Goal: Task Accomplishment & Management: Use online tool/utility

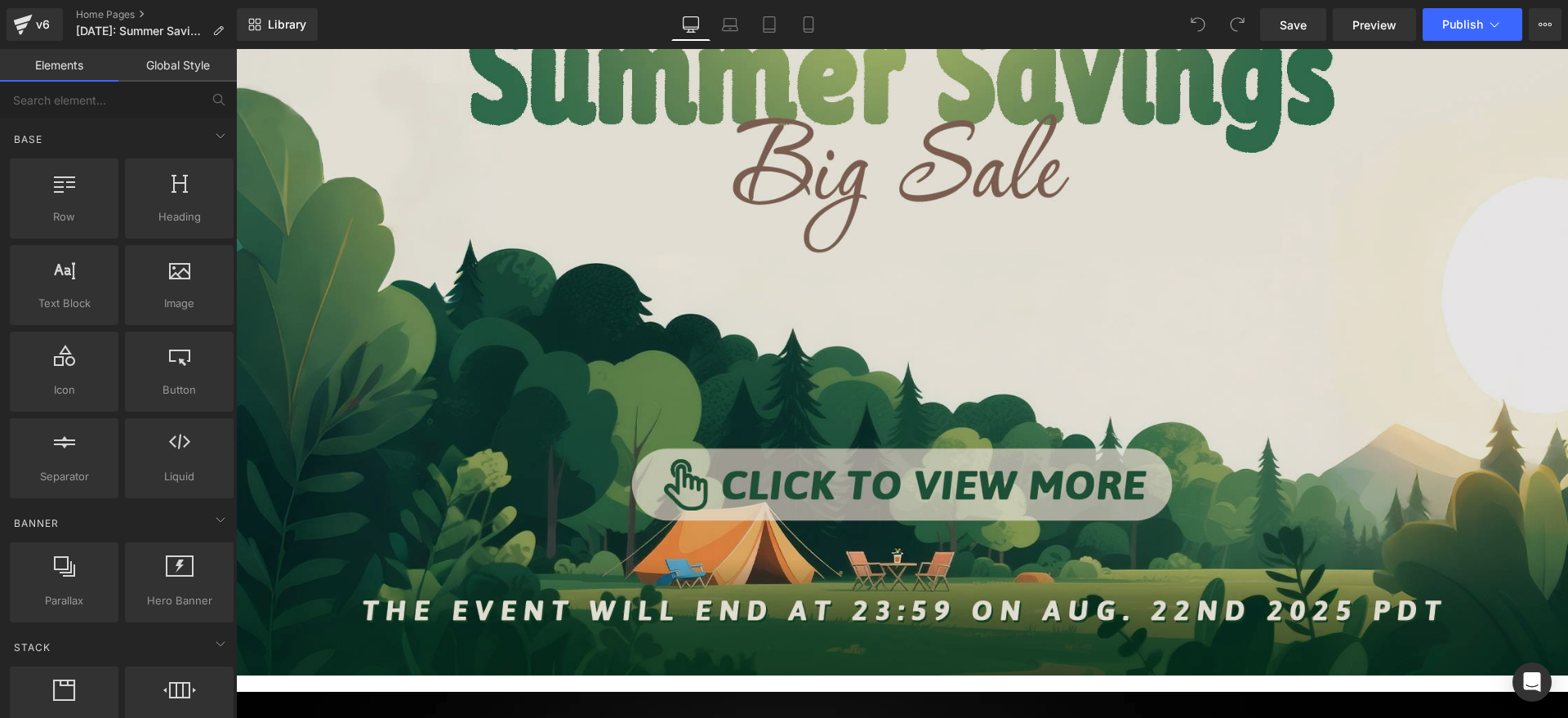
scroll to position [919, 0]
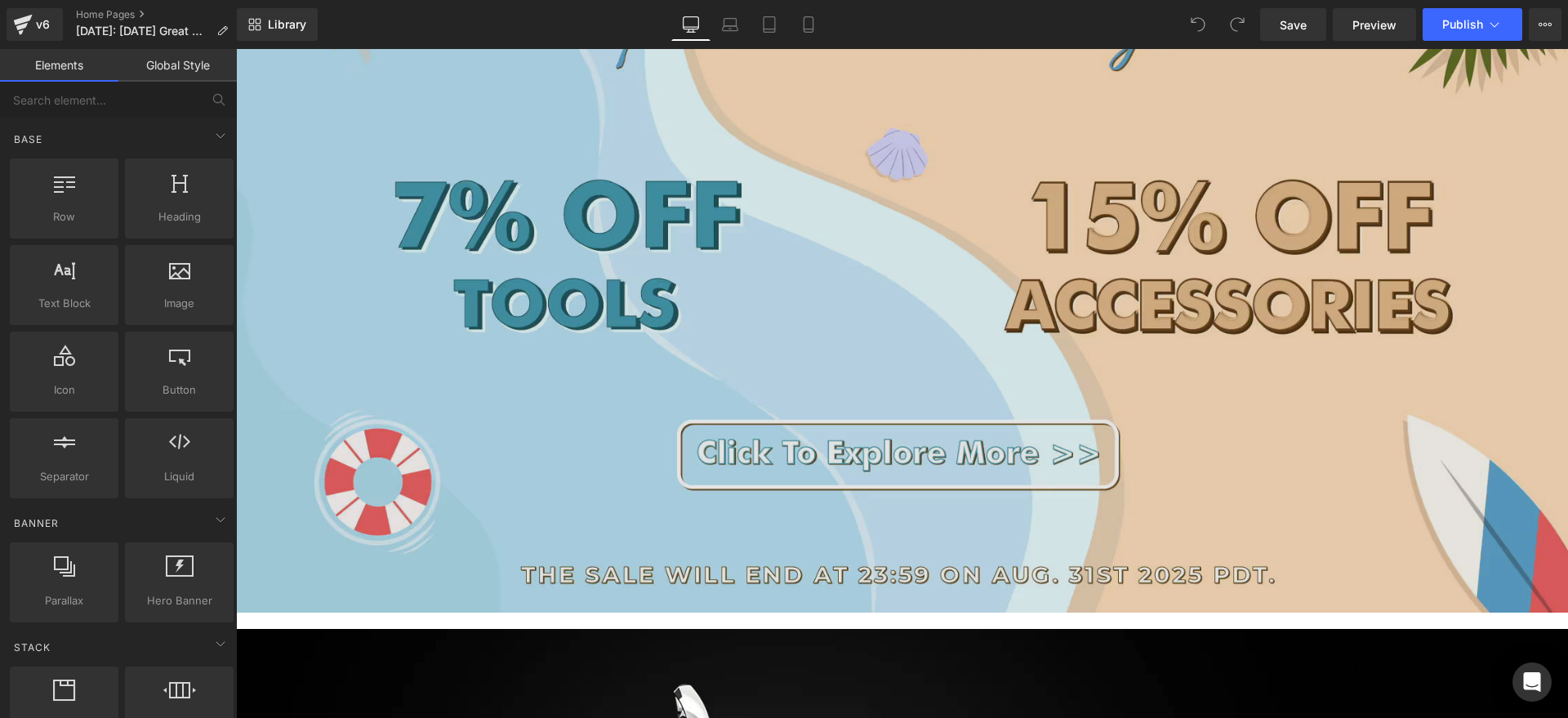
scroll to position [613, 0]
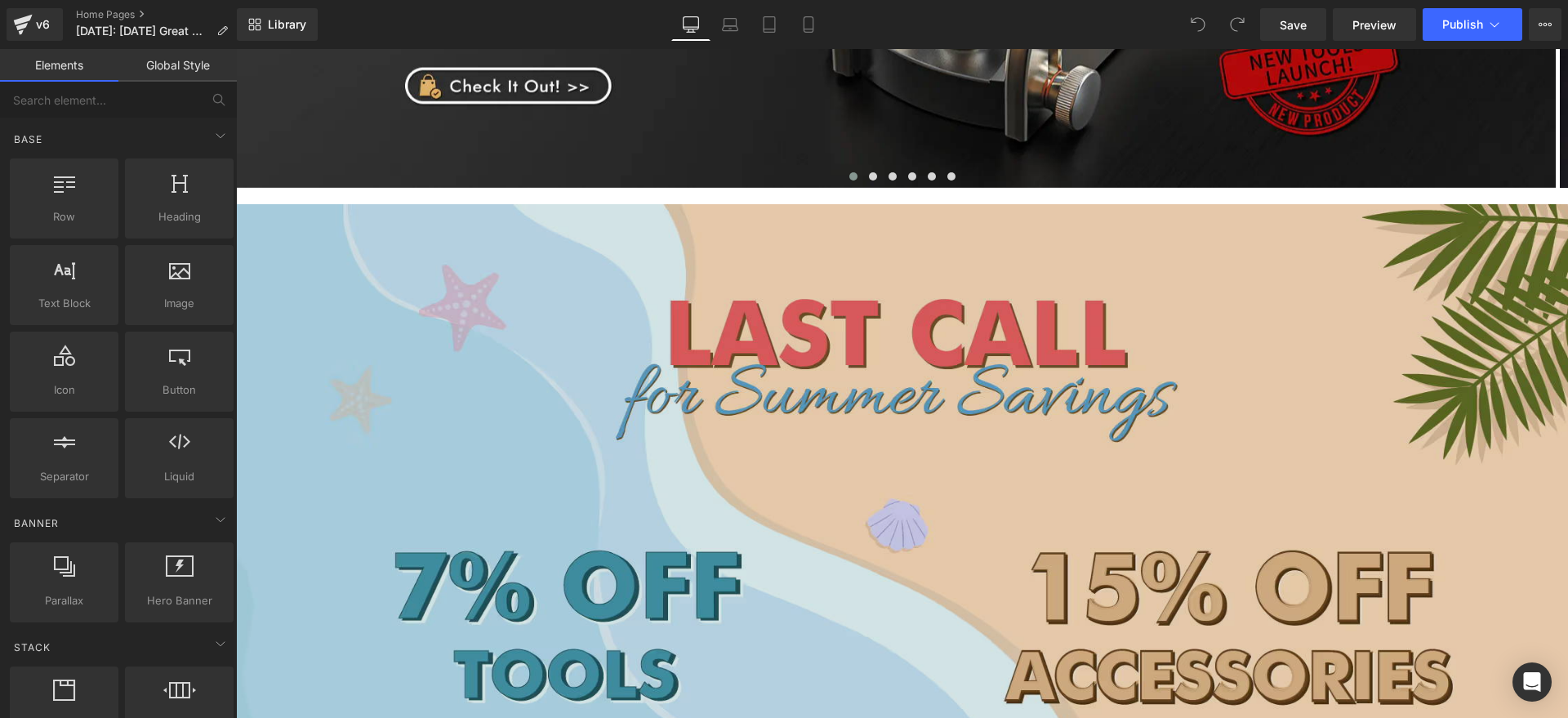
click at [901, 484] on img at bounding box center [902, 595] width 1332 height 780
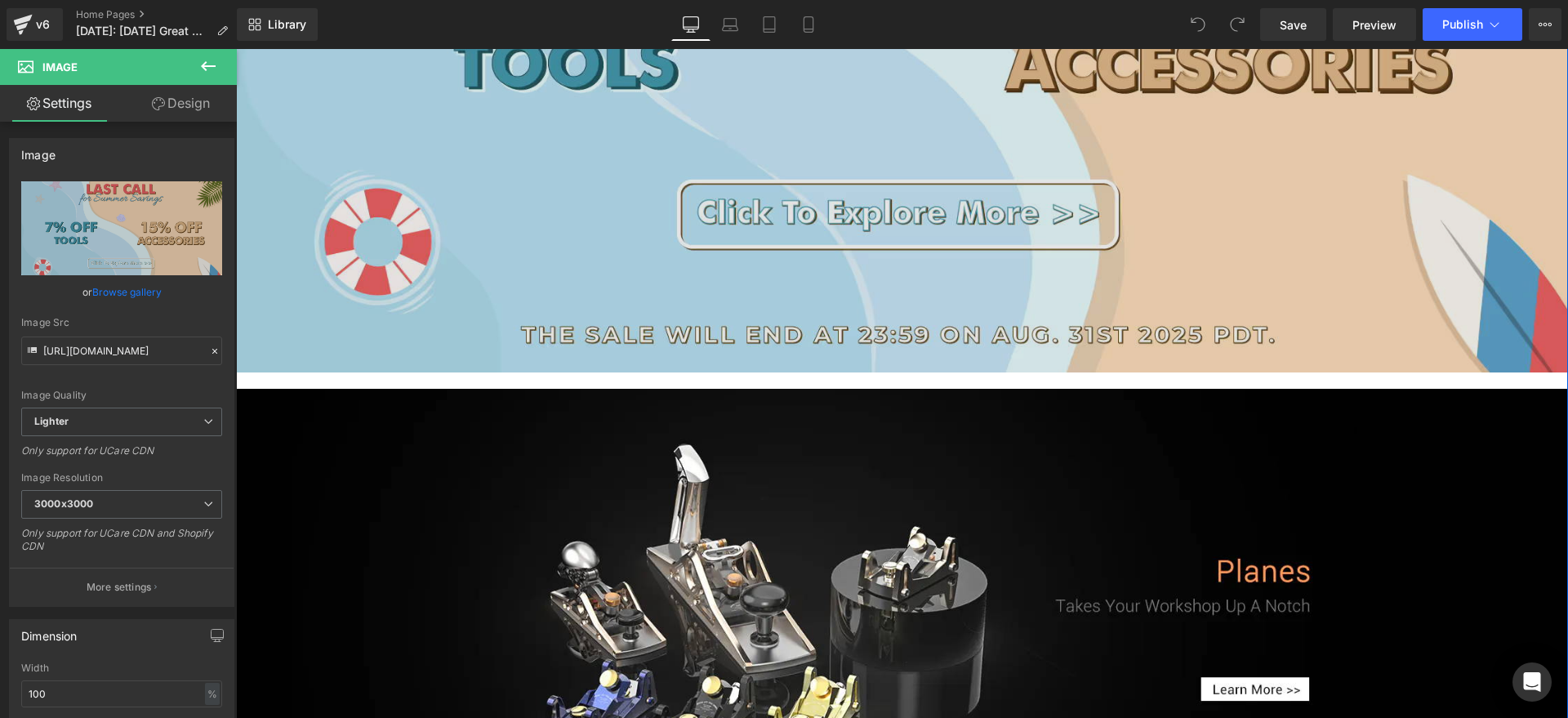
scroll to position [1225, 0]
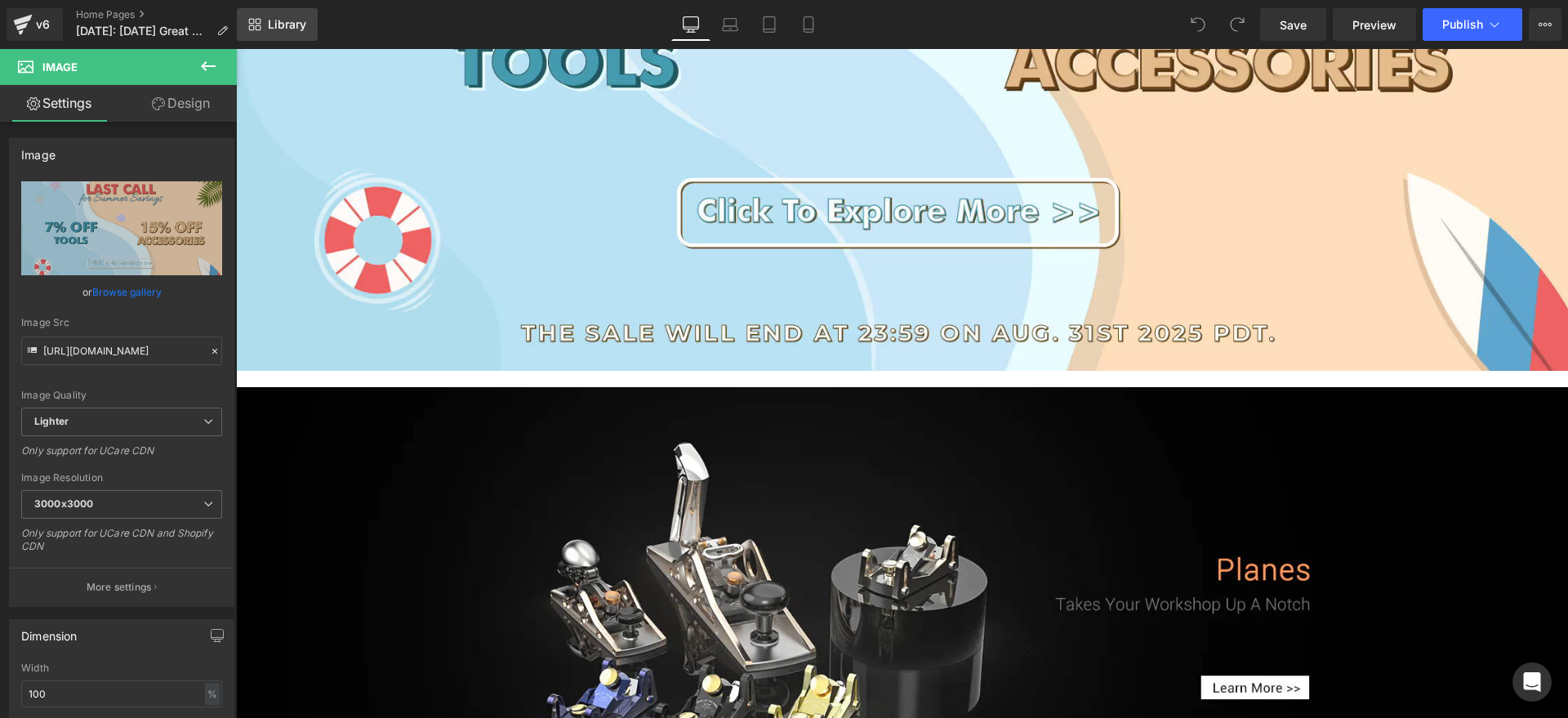
click at [279, 14] on link "Library" at bounding box center [277, 25] width 81 height 33
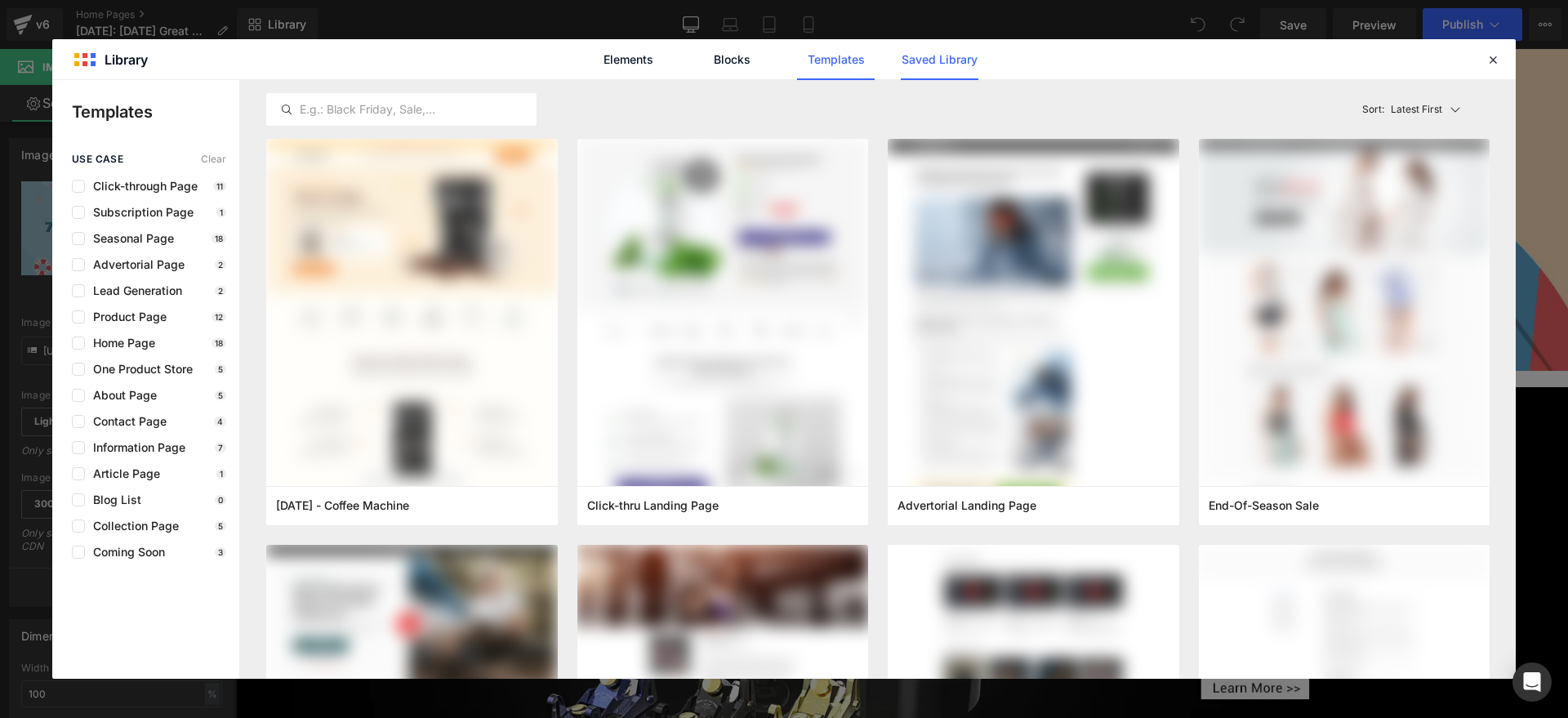
click at [957, 63] on link "Saved Library" at bounding box center [940, 59] width 78 height 41
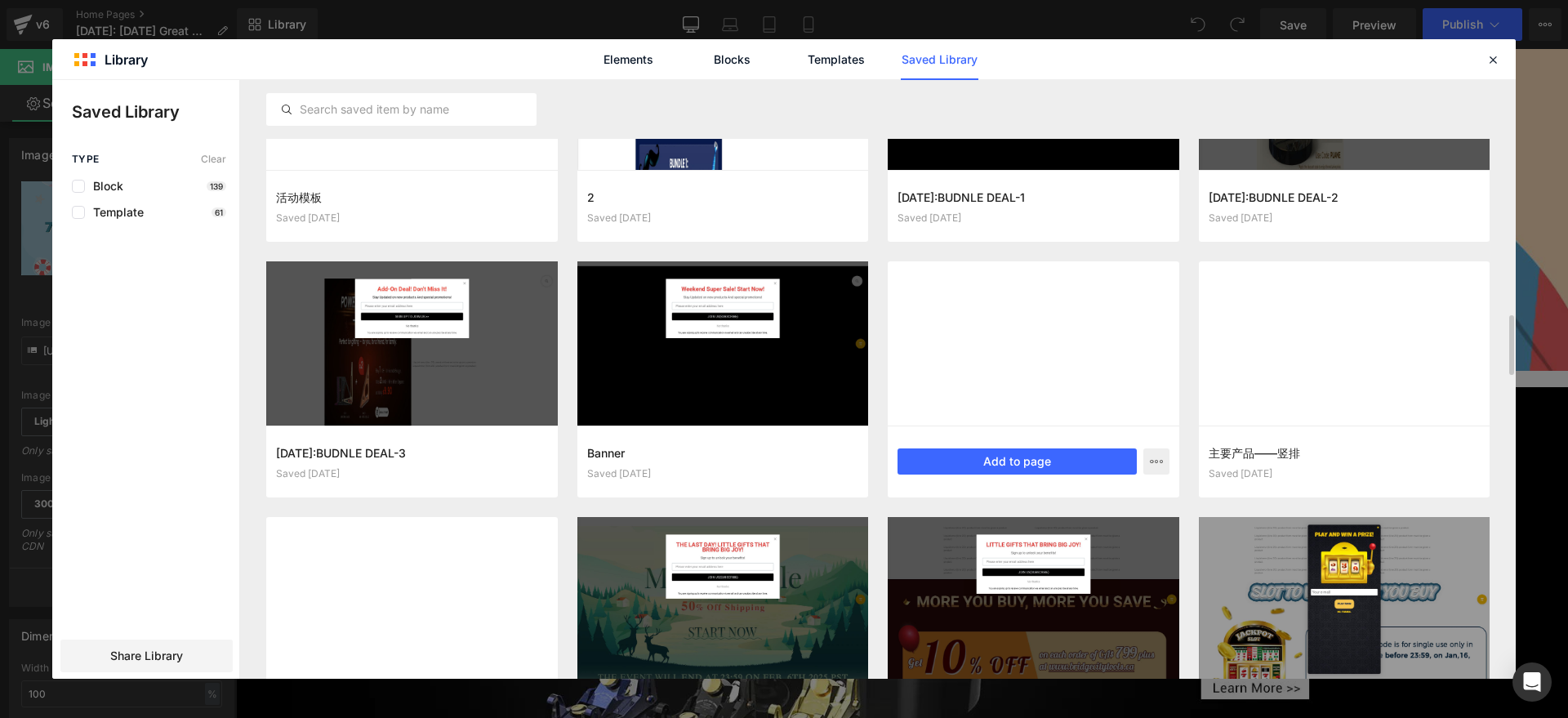
scroll to position [3555, 0]
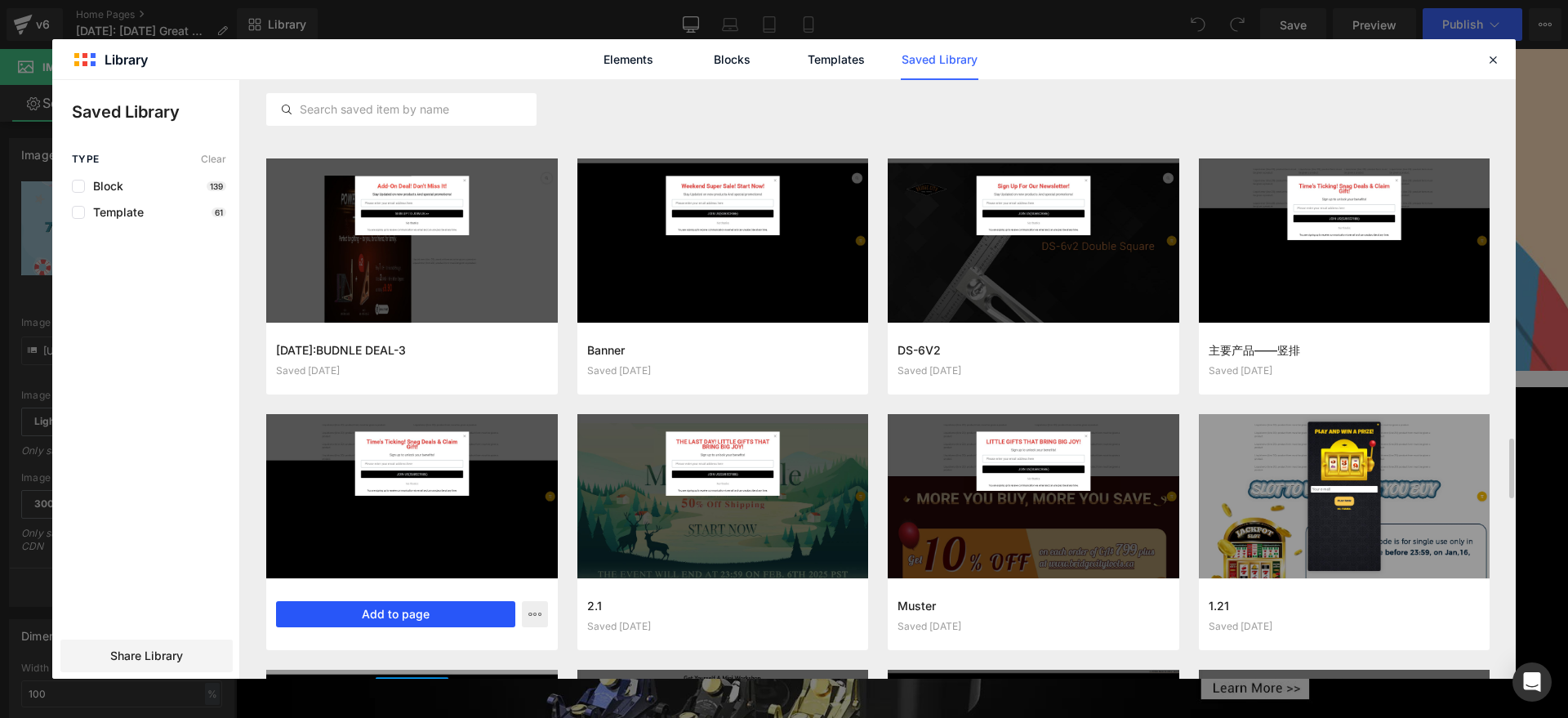
click at [355, 609] on button "Add to page" at bounding box center [396, 614] width 239 height 26
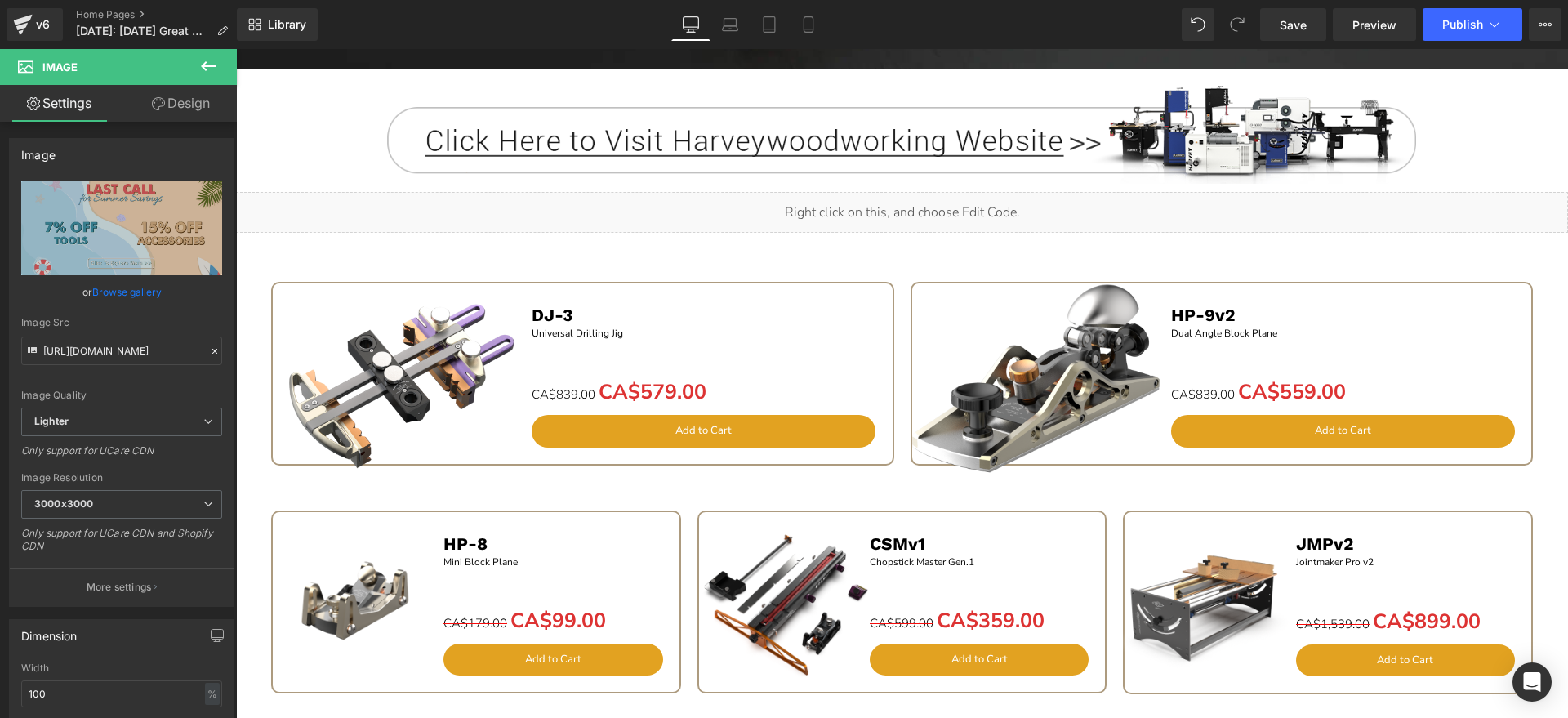
scroll to position [3661, 0]
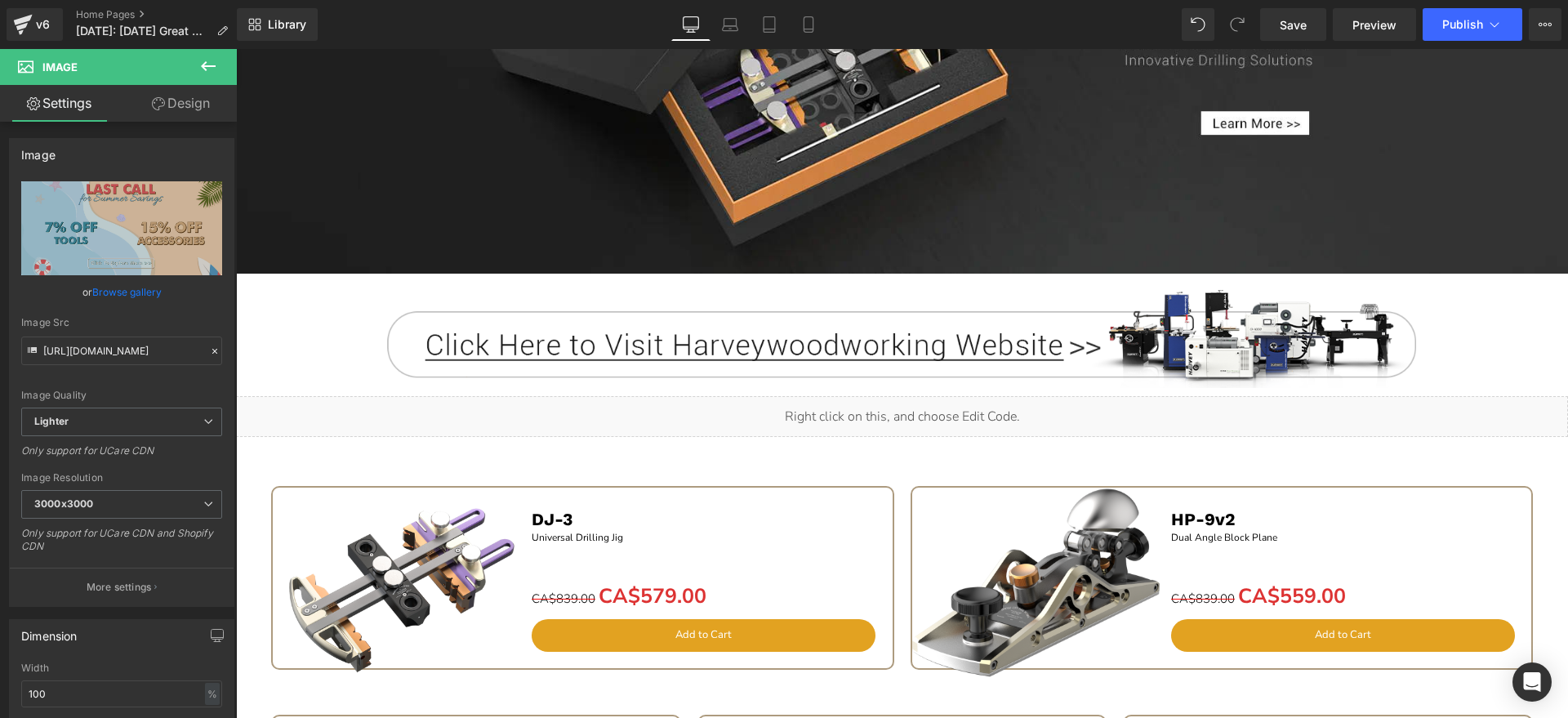
click at [281, 451] on span "Row" at bounding box center [272, 449] width 25 height 19
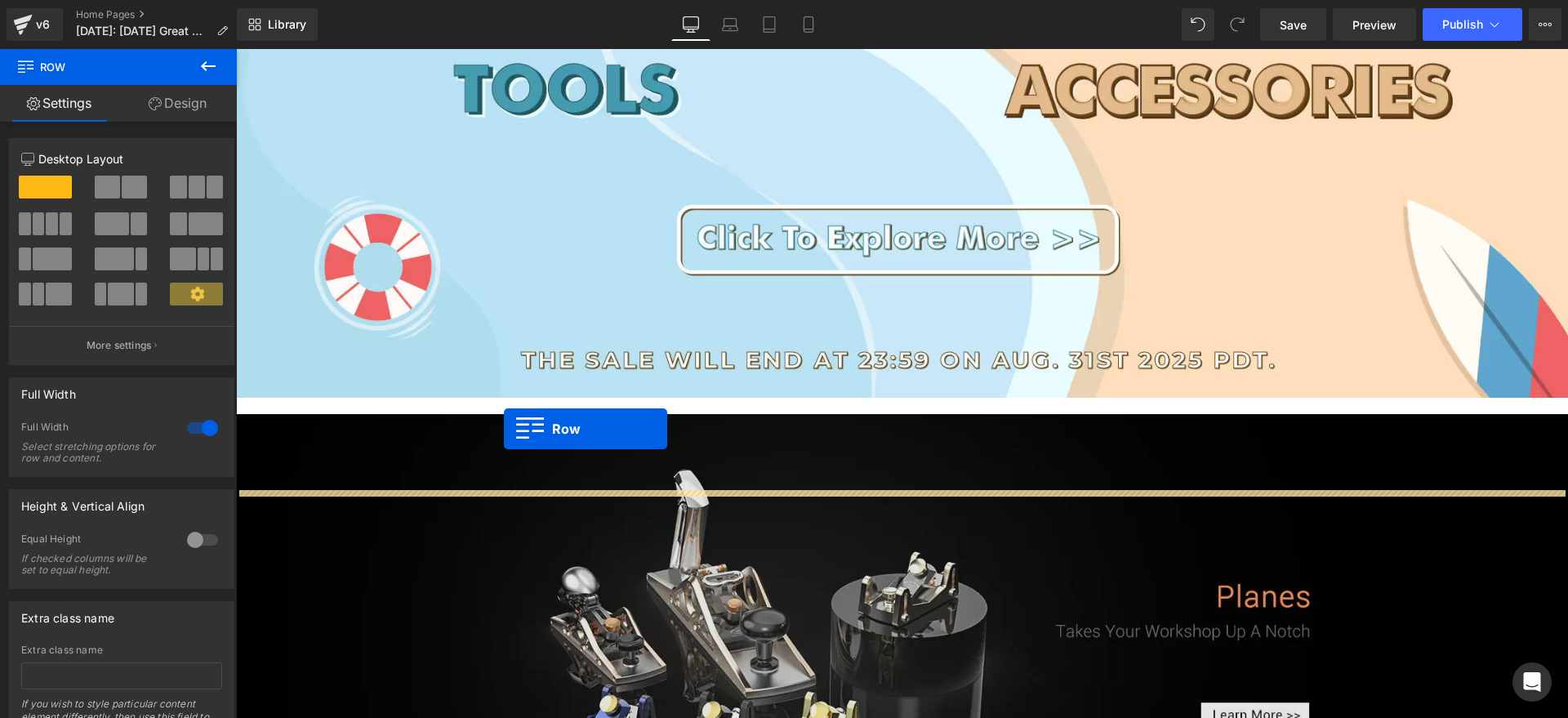
scroll to position [1209, 0]
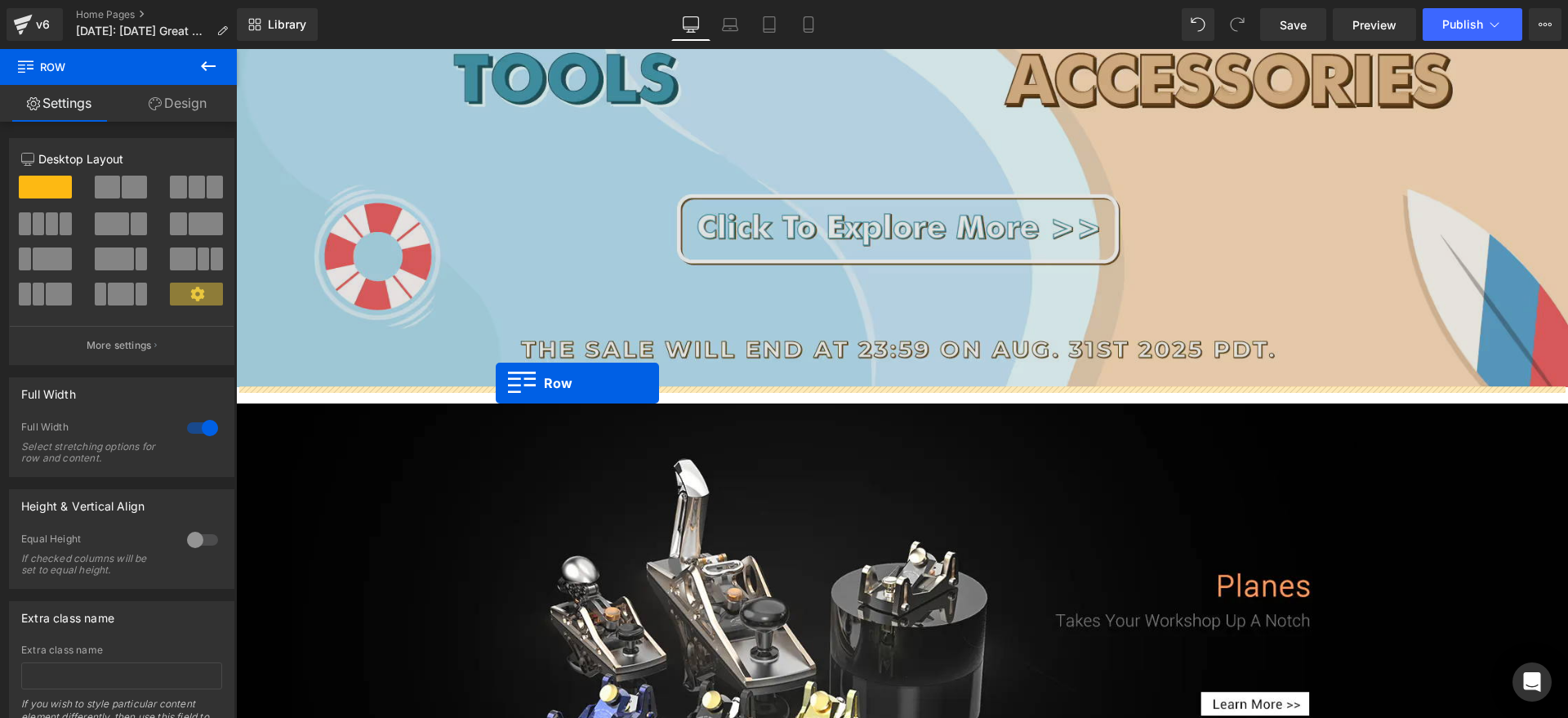
drag, startPoint x: 246, startPoint y: 448, endPoint x: 496, endPoint y: 383, distance: 258.3
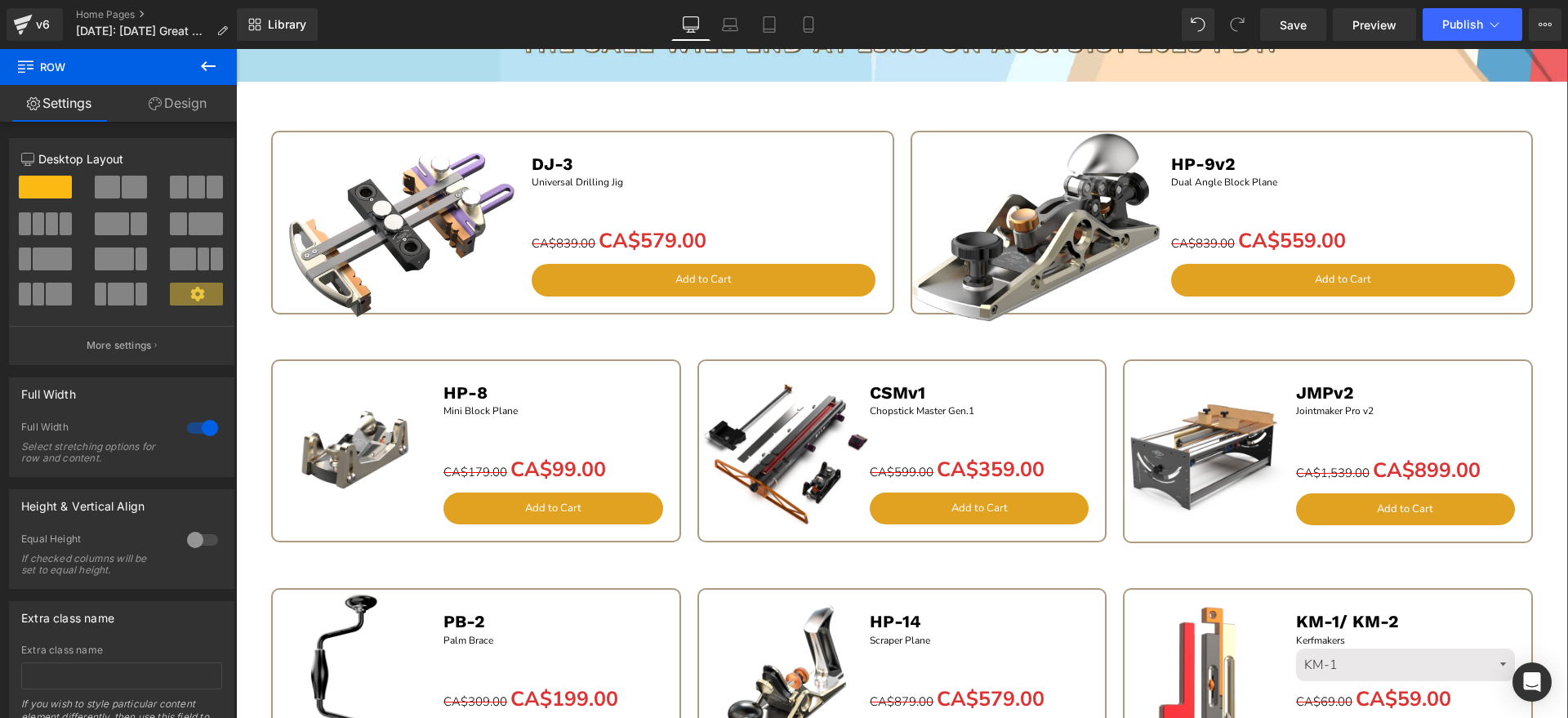
scroll to position [1515, 0]
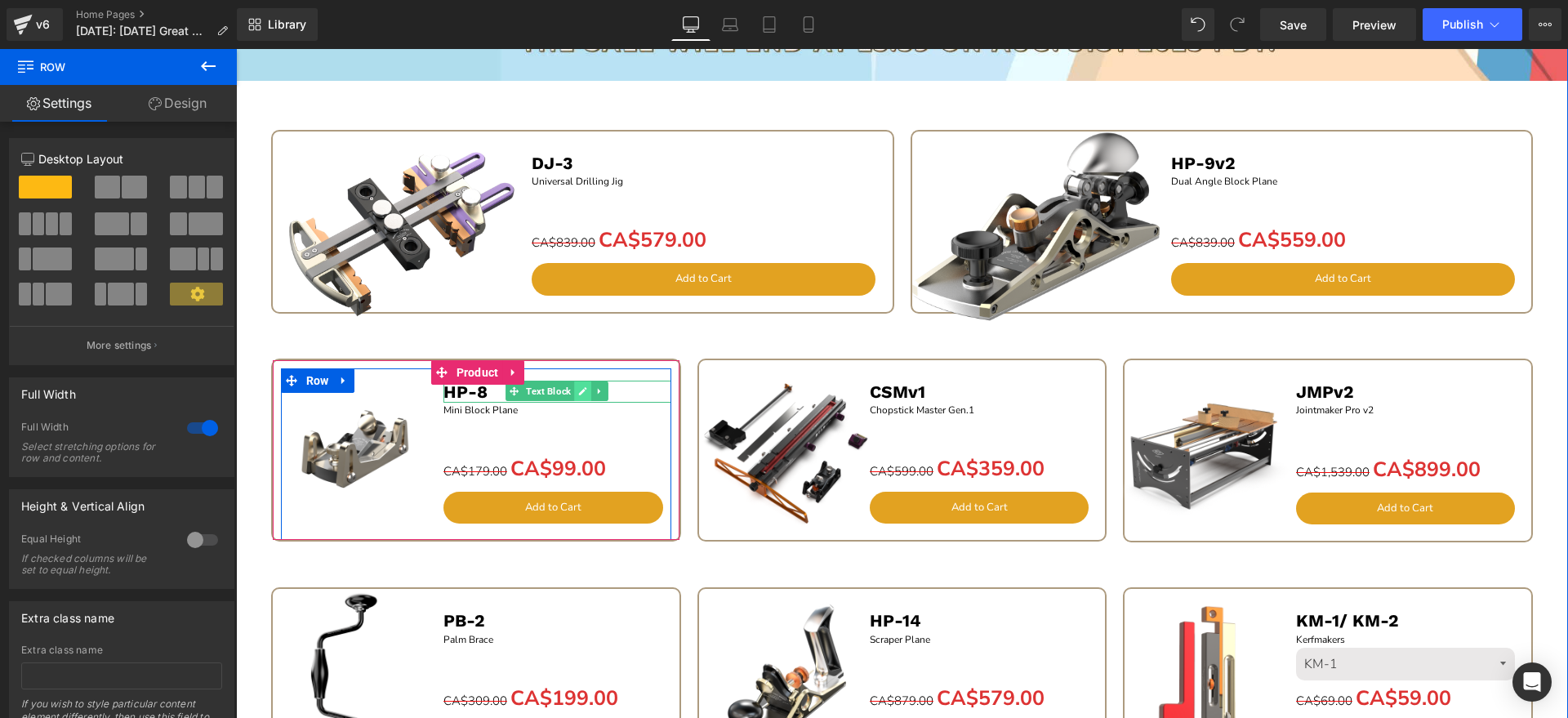
click at [578, 387] on icon at bounding box center [582, 392] width 9 height 10
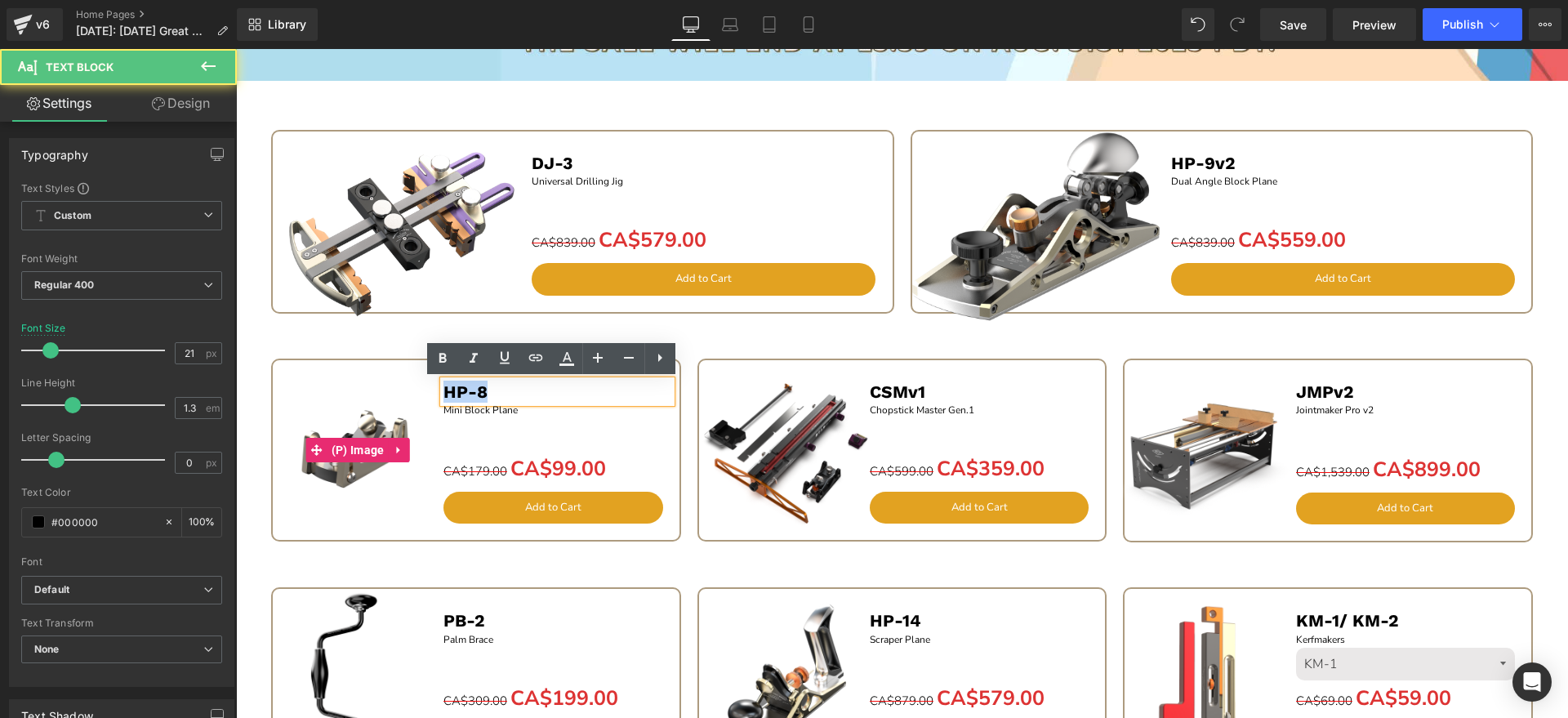
drag, startPoint x: 517, startPoint y: 386, endPoint x: 416, endPoint y: 388, distance: 101.0
click at [416, 388] on div "Sale Off (P) Image HP-8 Text Block Mini Block Plane Text Block Separator CA$179…" at bounding box center [476, 455] width 391 height 173
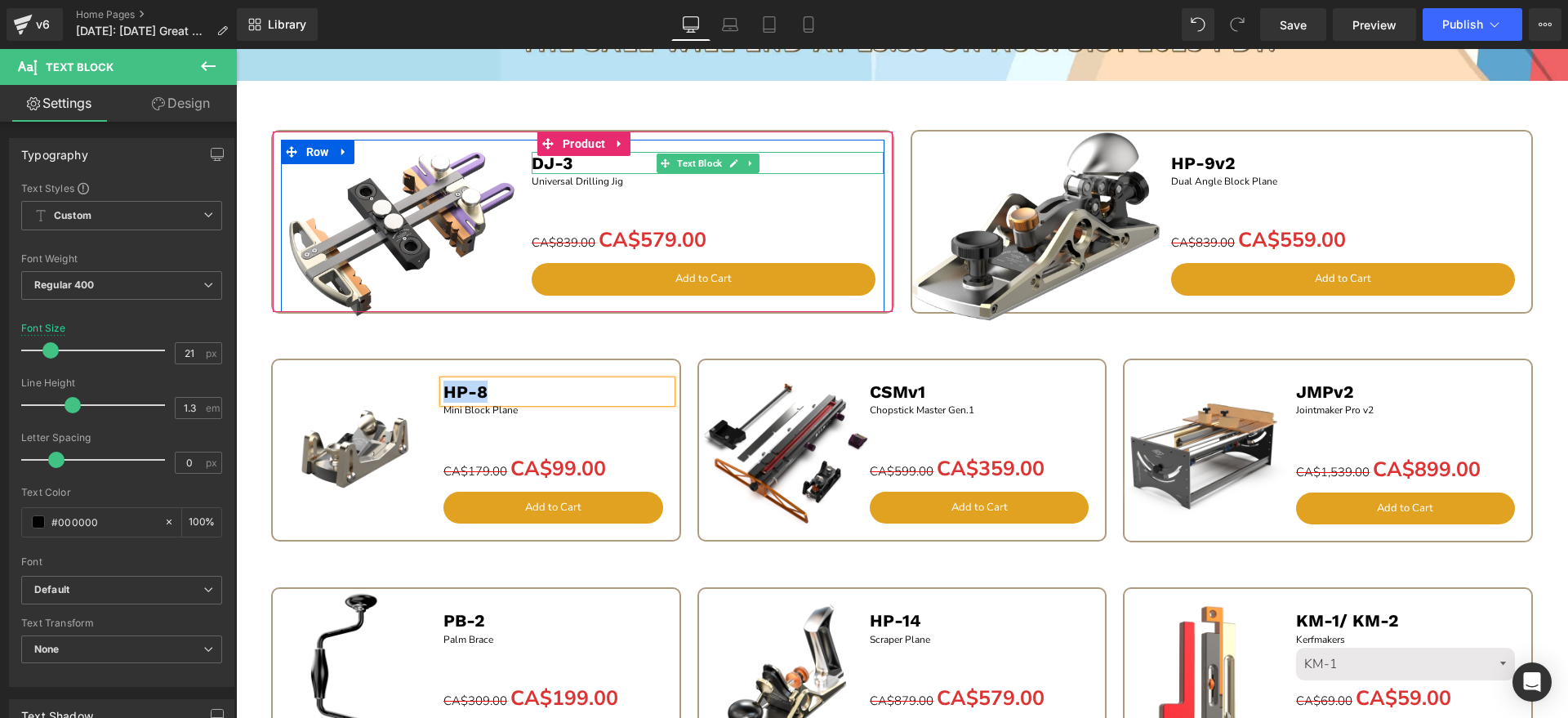
click at [596, 160] on p "DJ-3" at bounding box center [708, 163] width 352 height 22
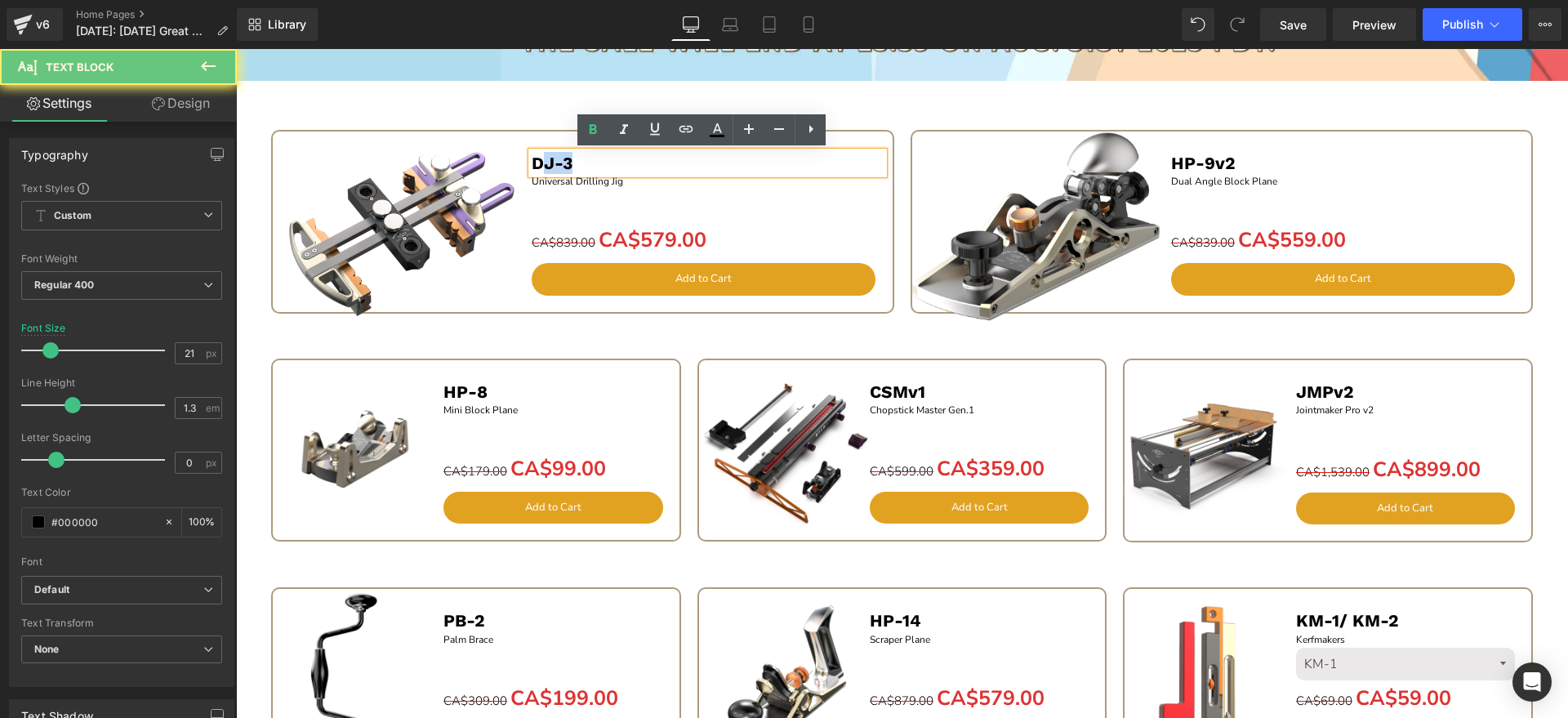
drag, startPoint x: 613, startPoint y: 164, endPoint x: 534, endPoint y: 163, distance: 79.0
click at [534, 163] on p "DJ-3" at bounding box center [708, 163] width 352 height 22
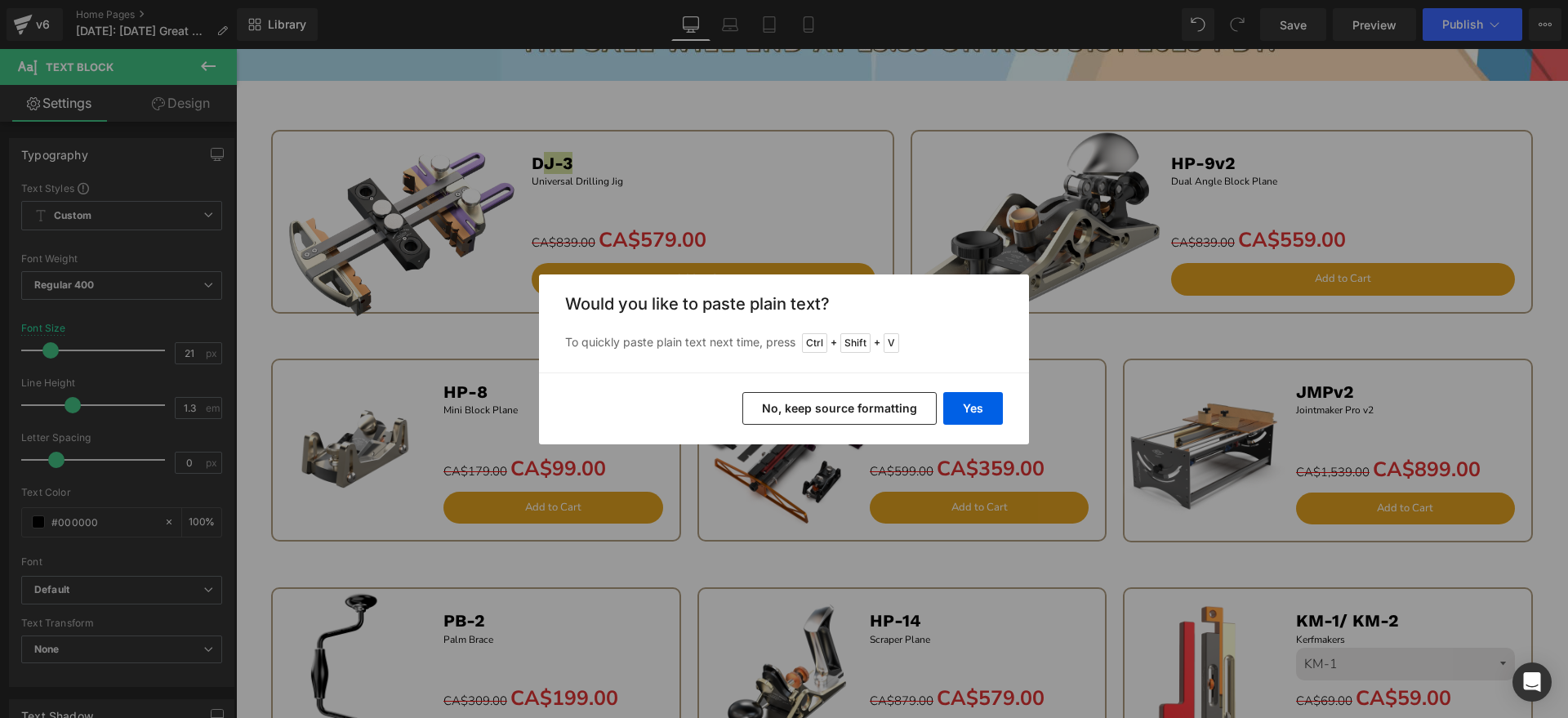
click at [621, 157] on div "Back to Library Insert Would you like to paste plain text? To quickly paste pla…" at bounding box center [784, 359] width 1568 height 718
click at [603, 157] on div "Back to Library Insert Would you like to paste plain text? To quickly paste pla…" at bounding box center [784, 359] width 1568 height 718
click at [975, 403] on button "Yes" at bounding box center [973, 408] width 60 height 33
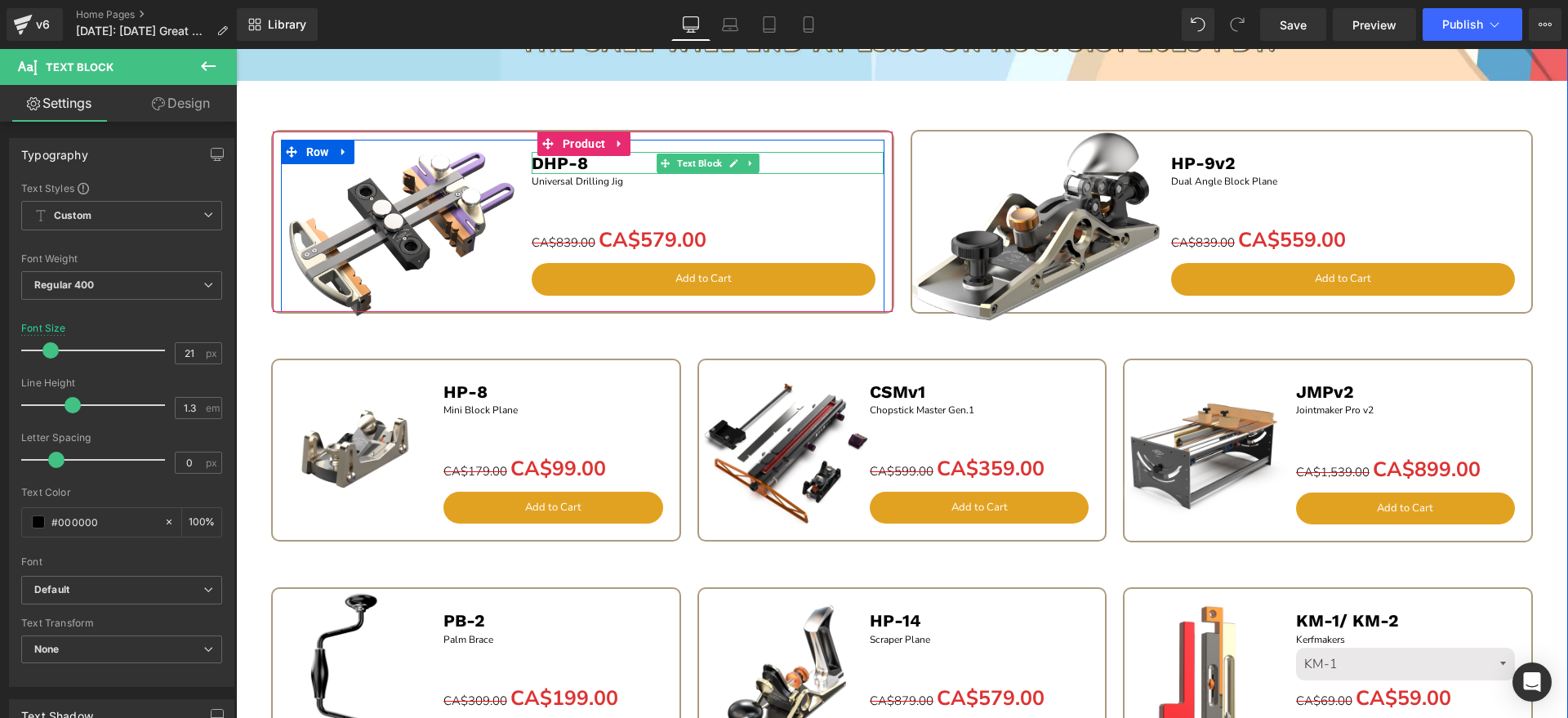
click at [540, 163] on b "DHP-8" at bounding box center [560, 163] width 57 height 20
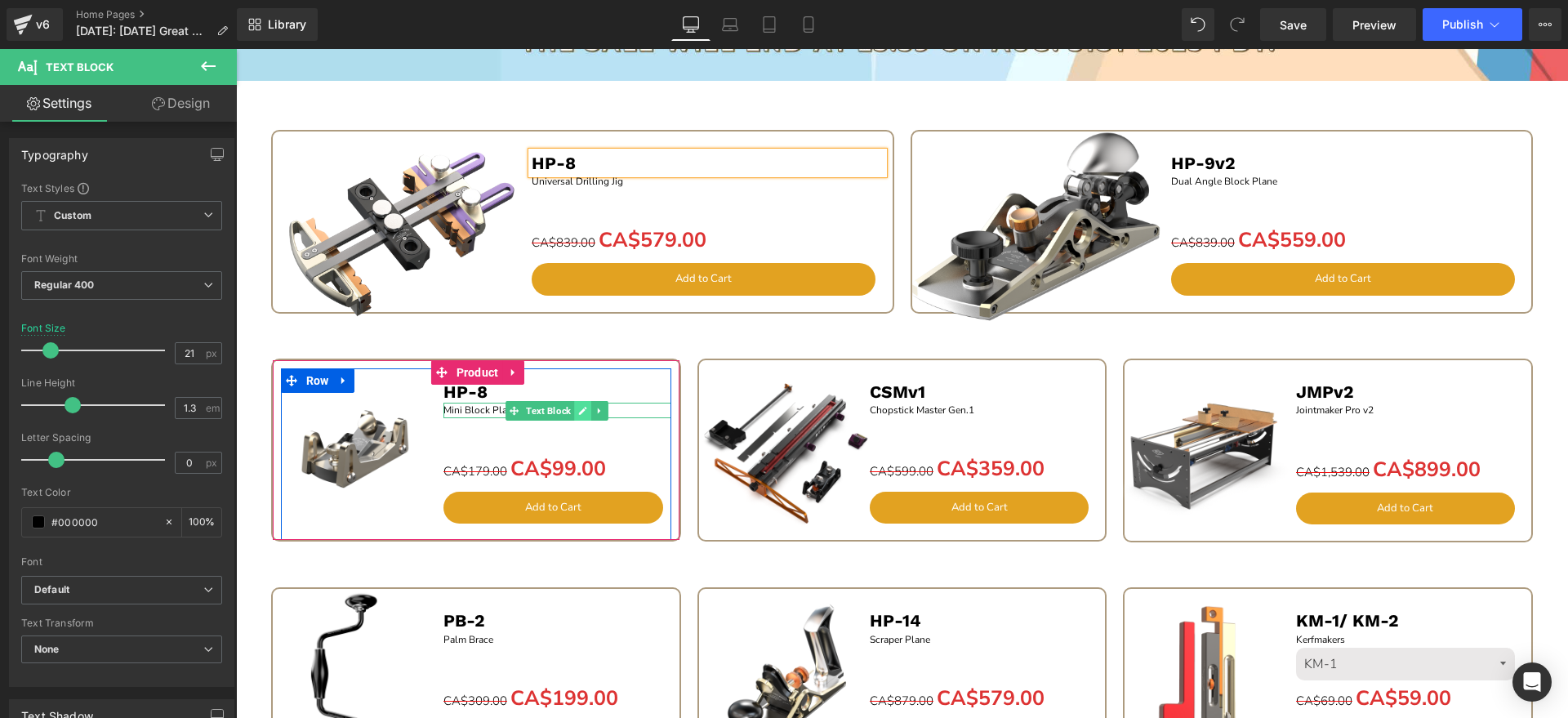
click at [579, 411] on icon at bounding box center [583, 411] width 8 height 8
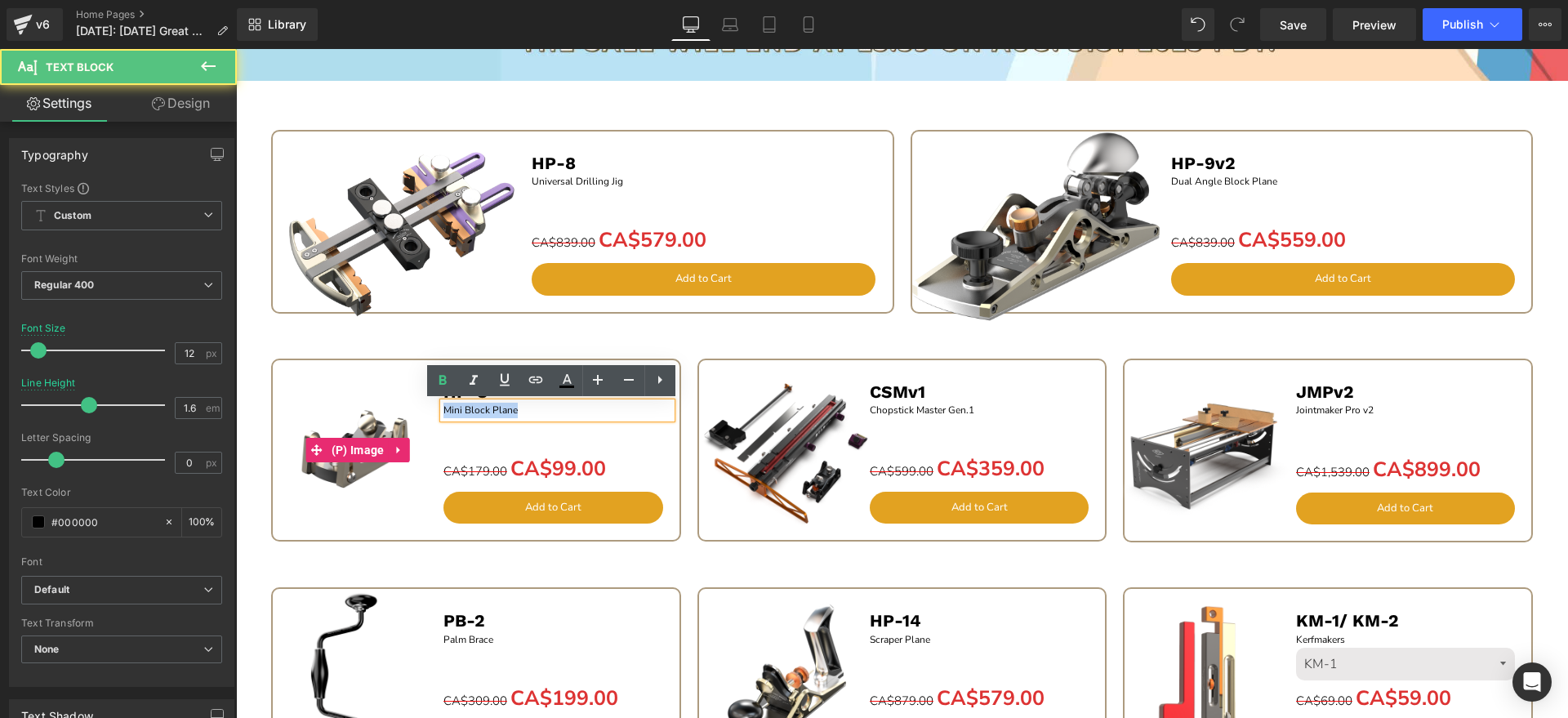
drag, startPoint x: 568, startPoint y: 410, endPoint x: 419, endPoint y: 410, distance: 149.0
click at [419, 410] on div "Sale Off (P) Image HP-8 Text Block Mini Block Plane Text Block Separator CA$179…" at bounding box center [476, 455] width 391 height 173
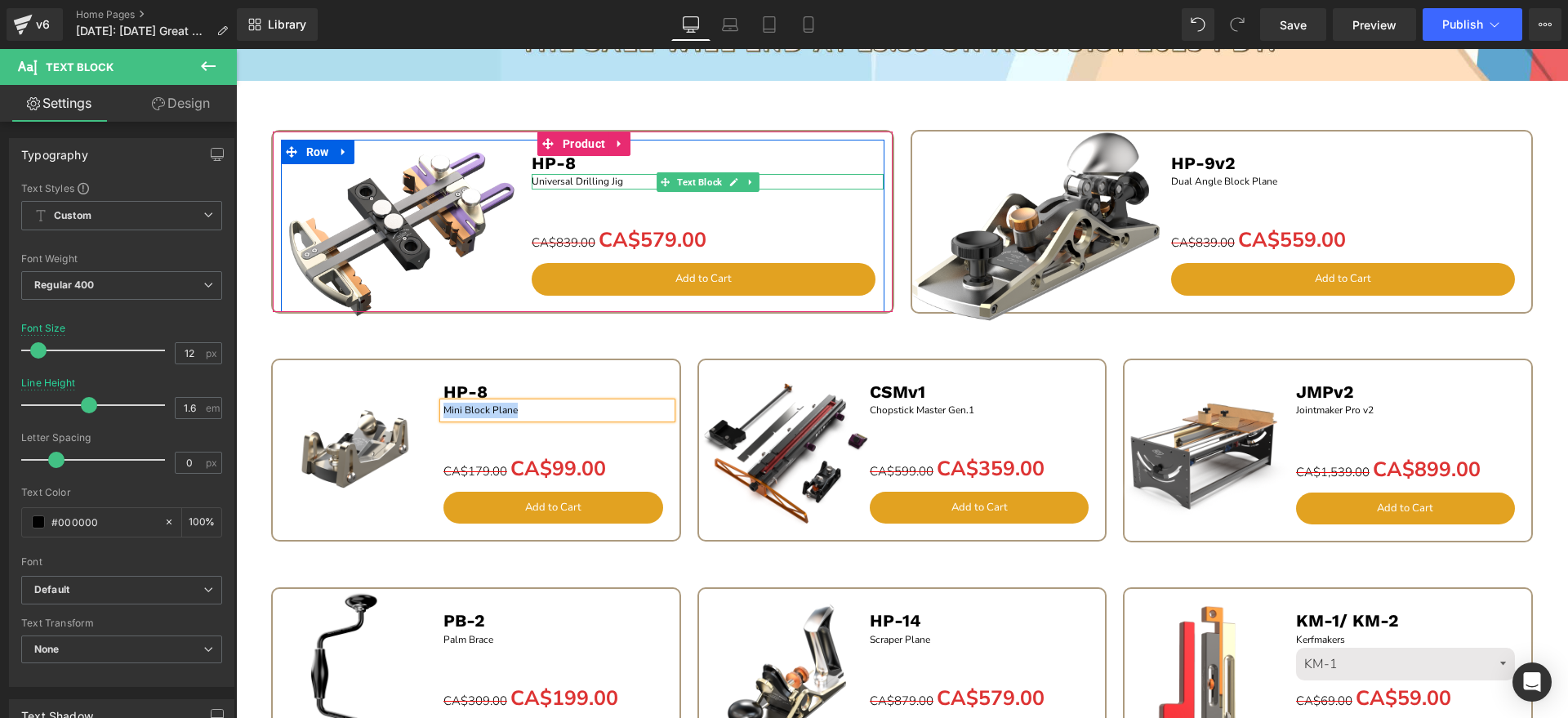
click at [608, 183] on p "Universal Drilling Jig" at bounding box center [708, 182] width 352 height 15
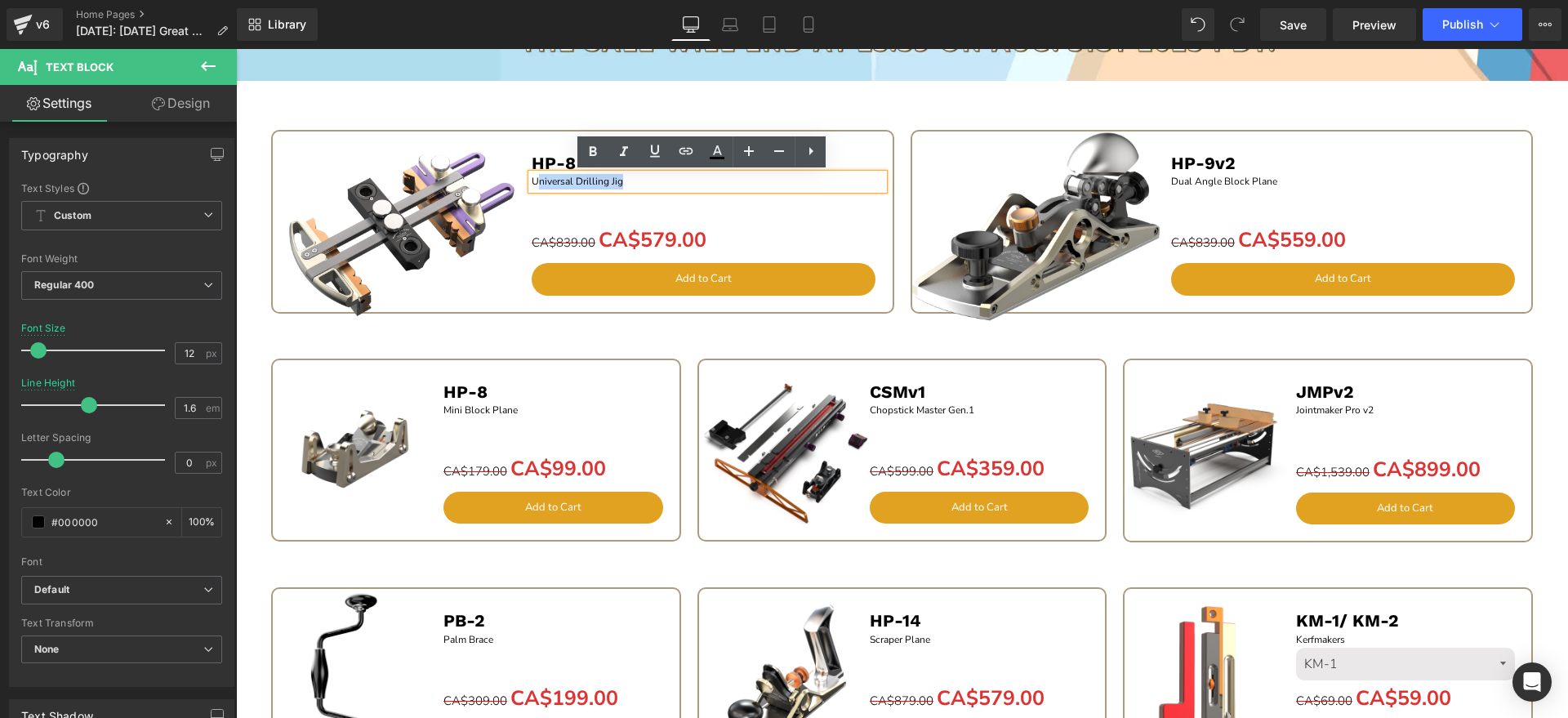
drag, startPoint x: 625, startPoint y: 183, endPoint x: 532, endPoint y: 184, distance: 93.0
click at [532, 184] on p "Universal Drilling Jig" at bounding box center [708, 182] width 352 height 15
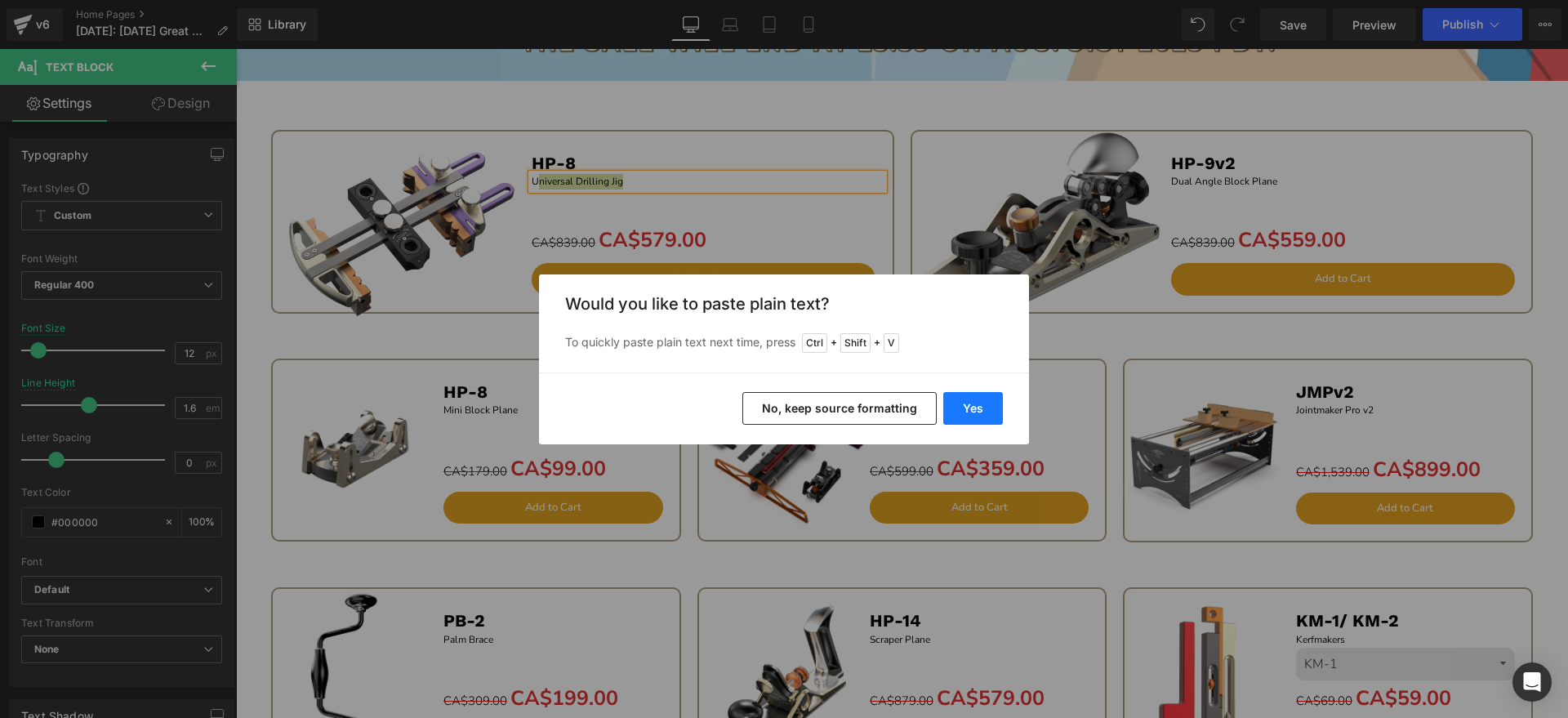
click at [963, 408] on button "Yes" at bounding box center [973, 408] width 60 height 33
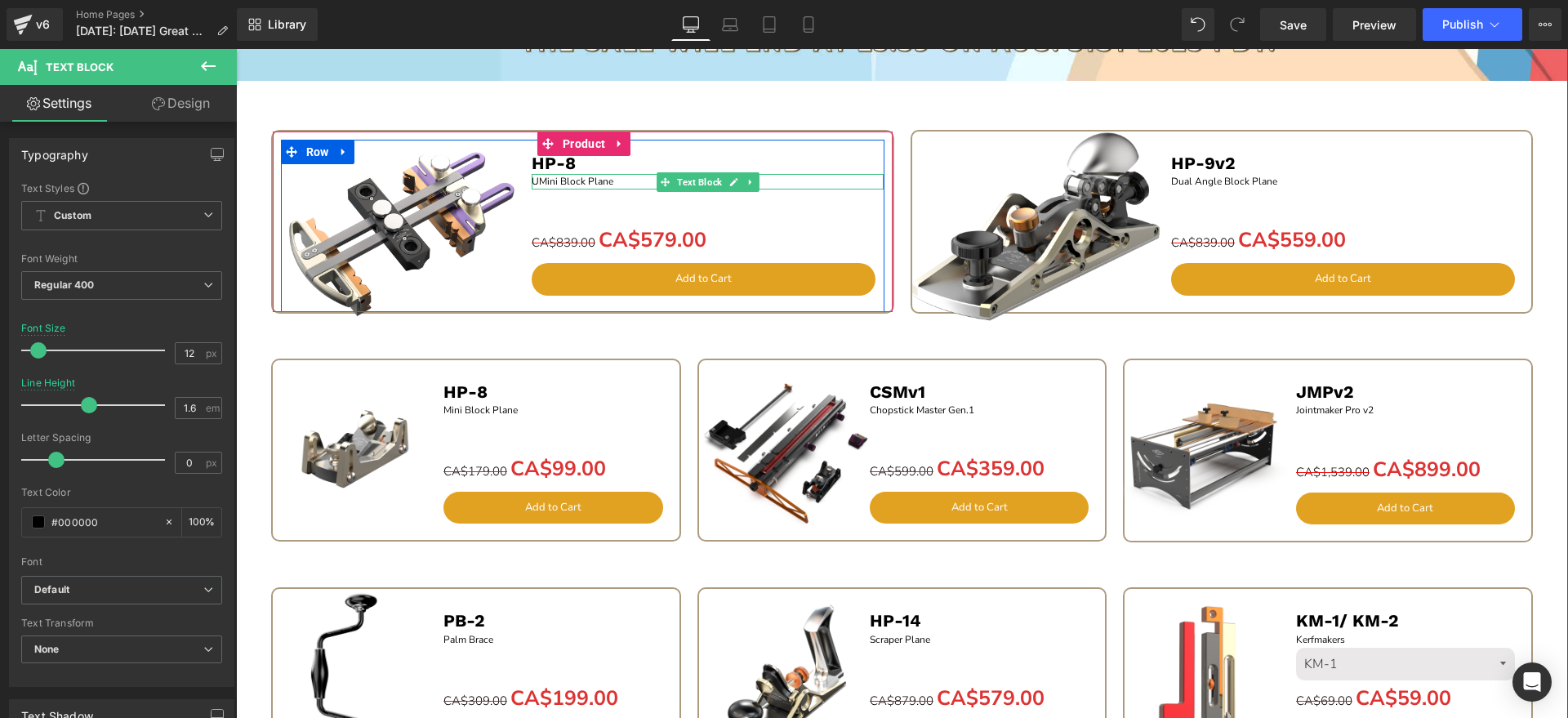
click at [533, 182] on p "UMini Block Plane" at bounding box center [708, 182] width 352 height 15
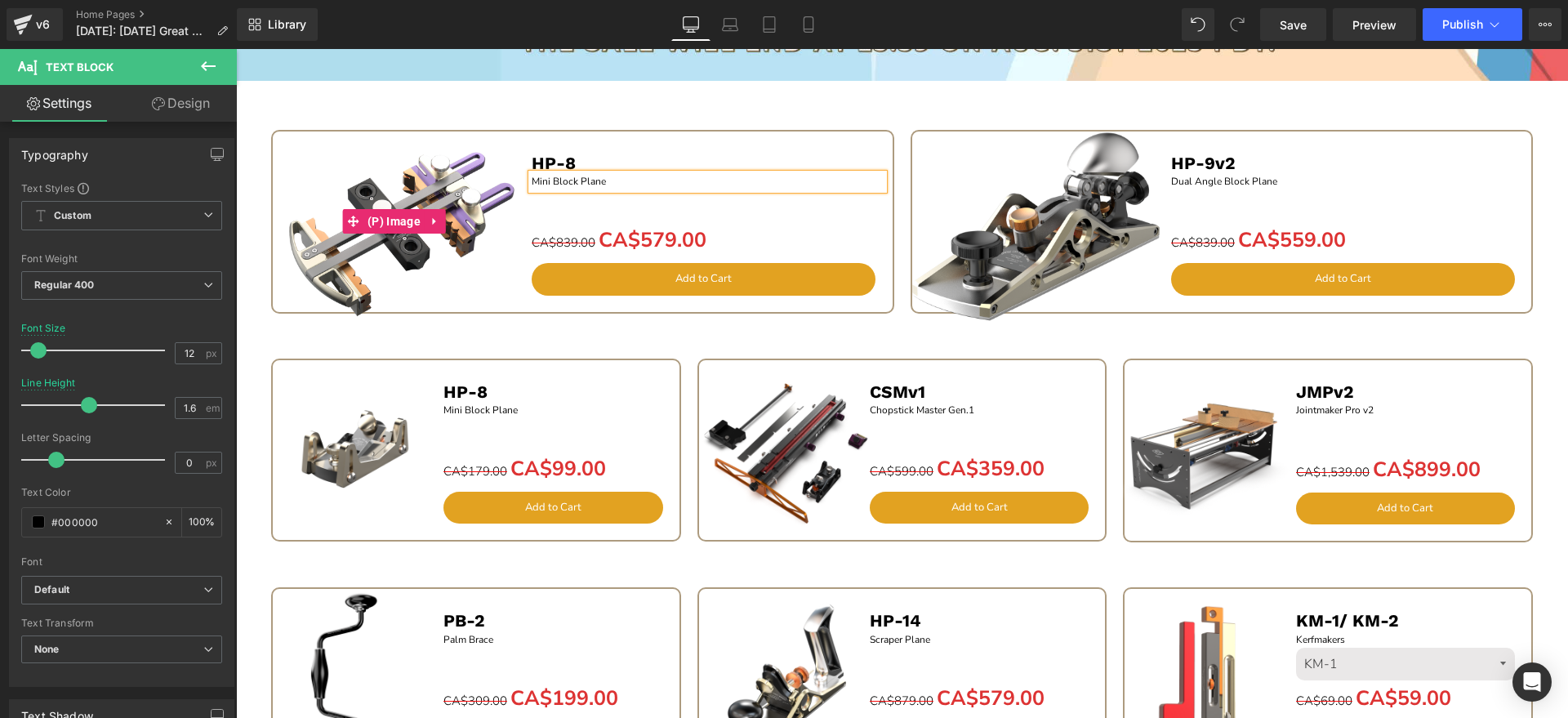
click at [381, 158] on img at bounding box center [394, 221] width 263 height 263
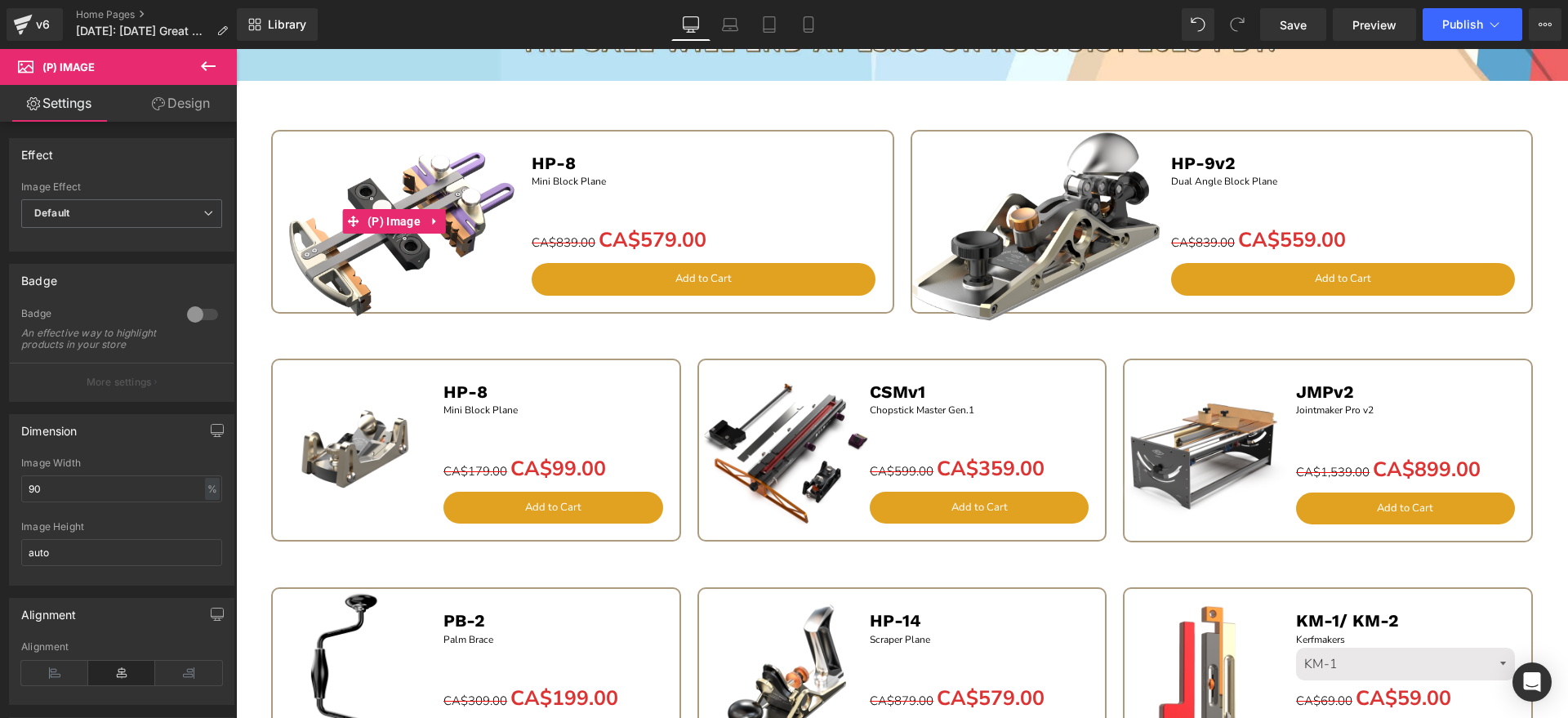
click at [285, 180] on img at bounding box center [394, 221] width 263 height 263
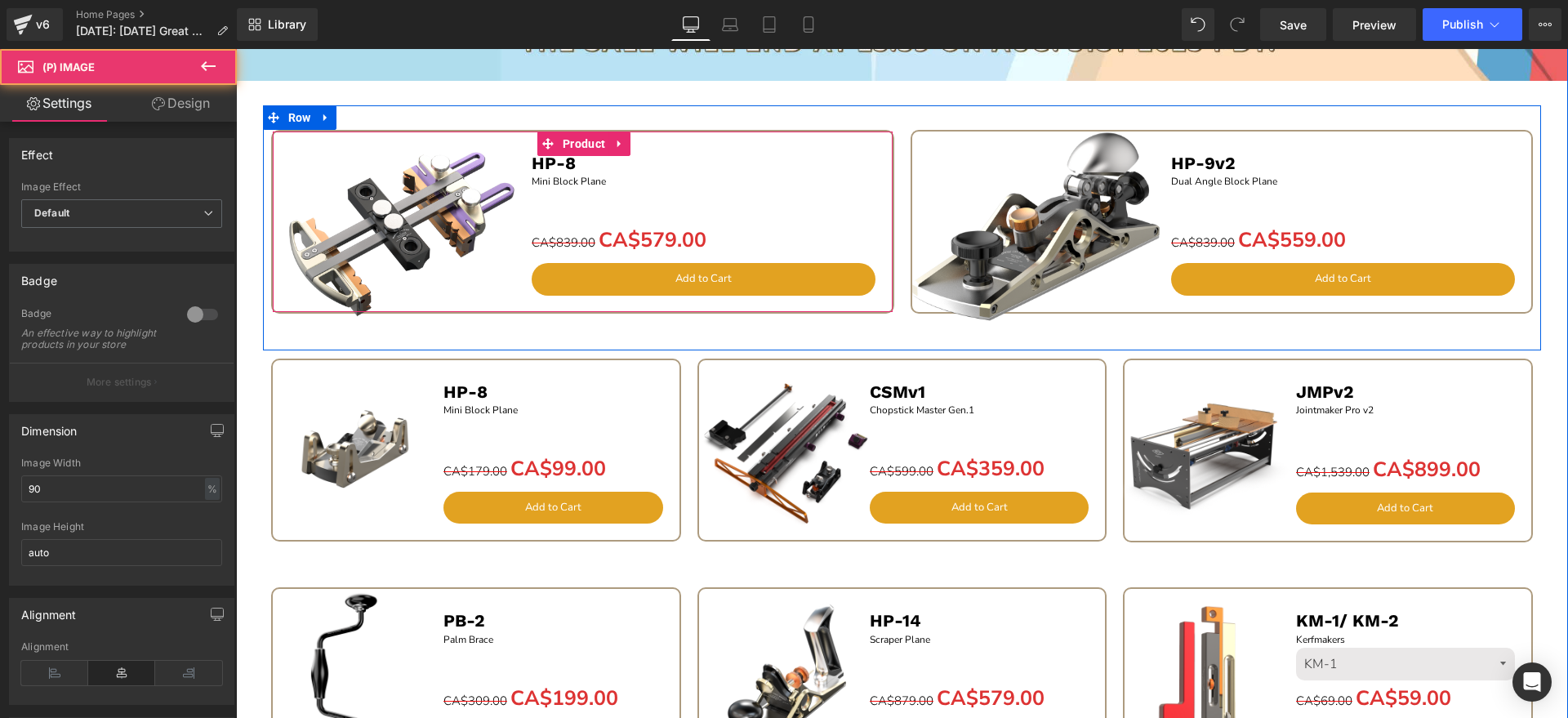
click at [563, 144] on span "Product" at bounding box center [584, 144] width 51 height 25
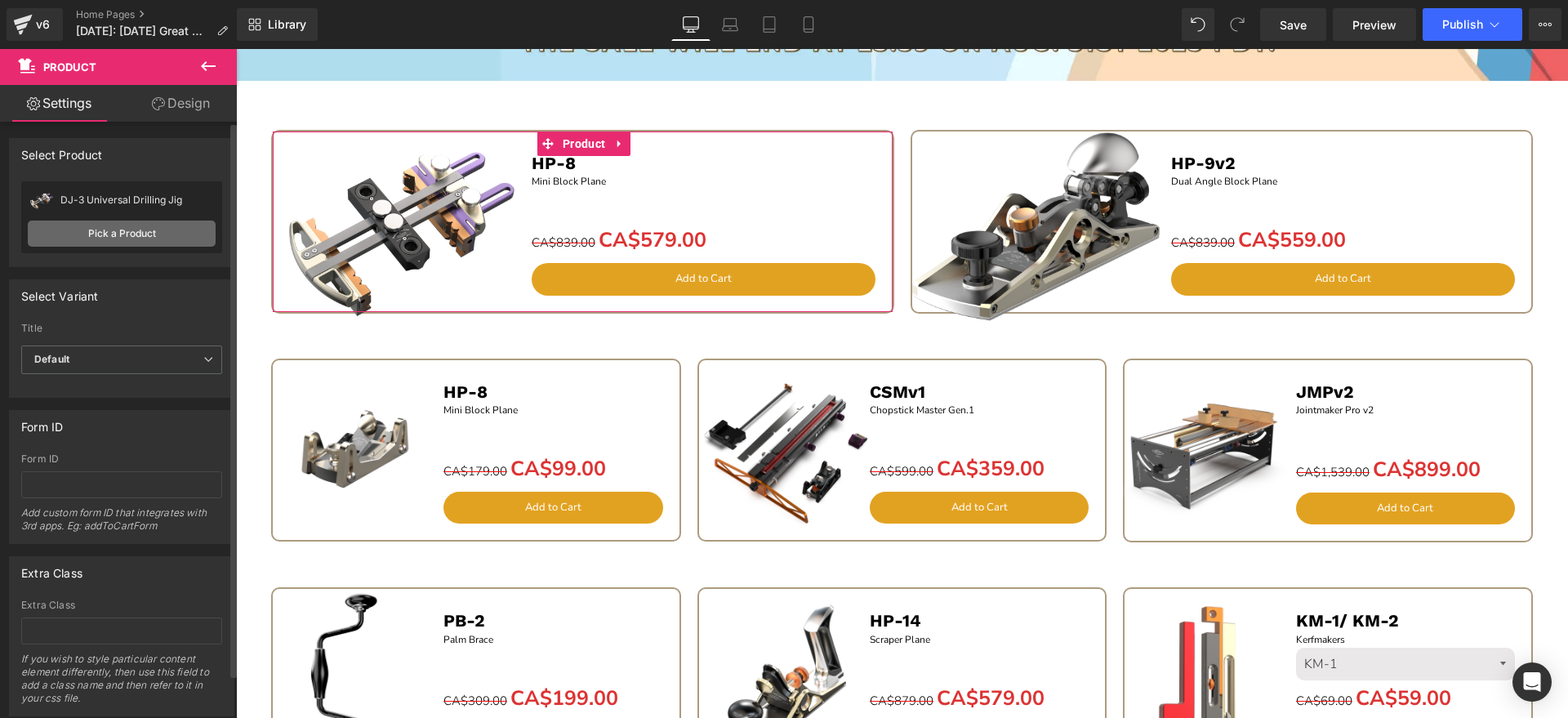
click at [104, 227] on link "Pick a Product" at bounding box center [122, 233] width 188 height 26
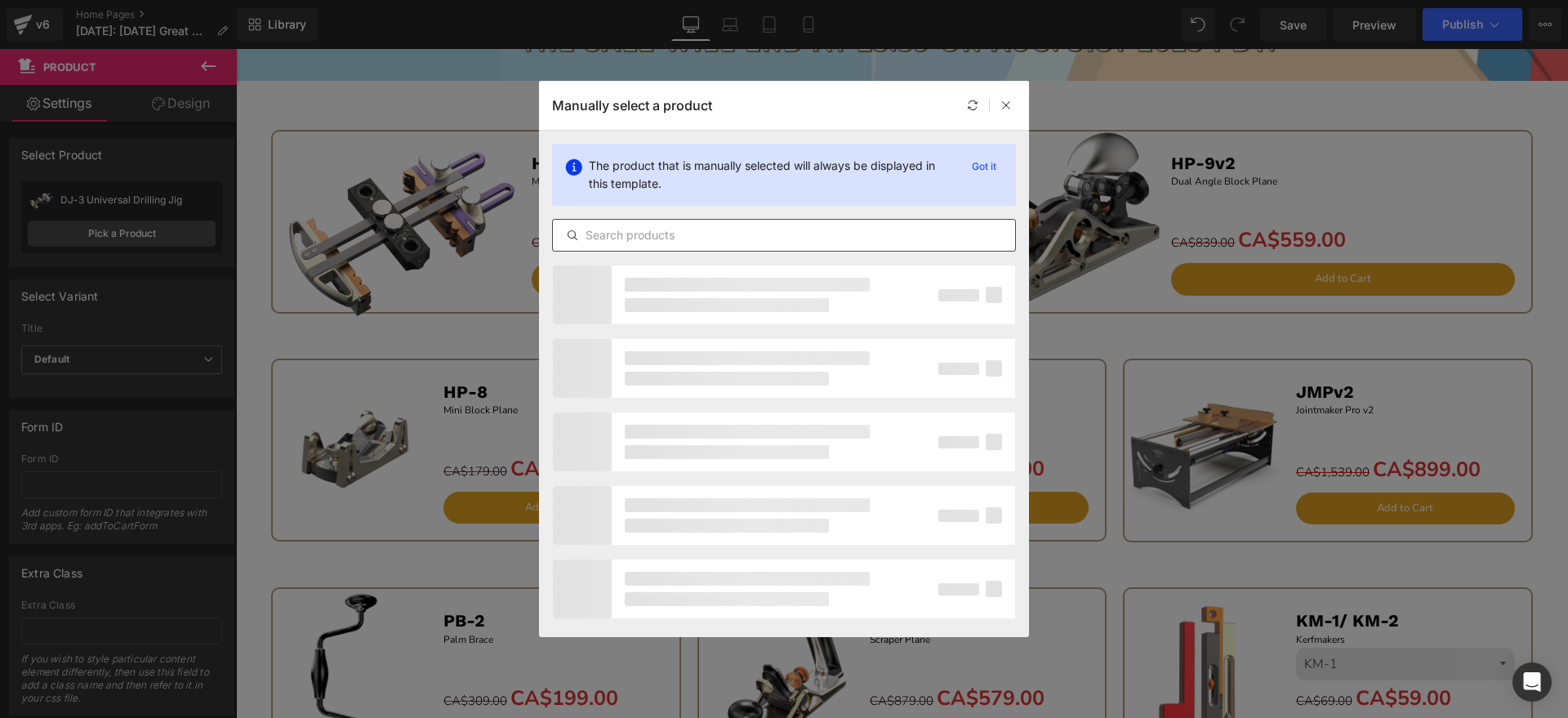
click at [689, 233] on input "text" at bounding box center [784, 235] width 462 height 19
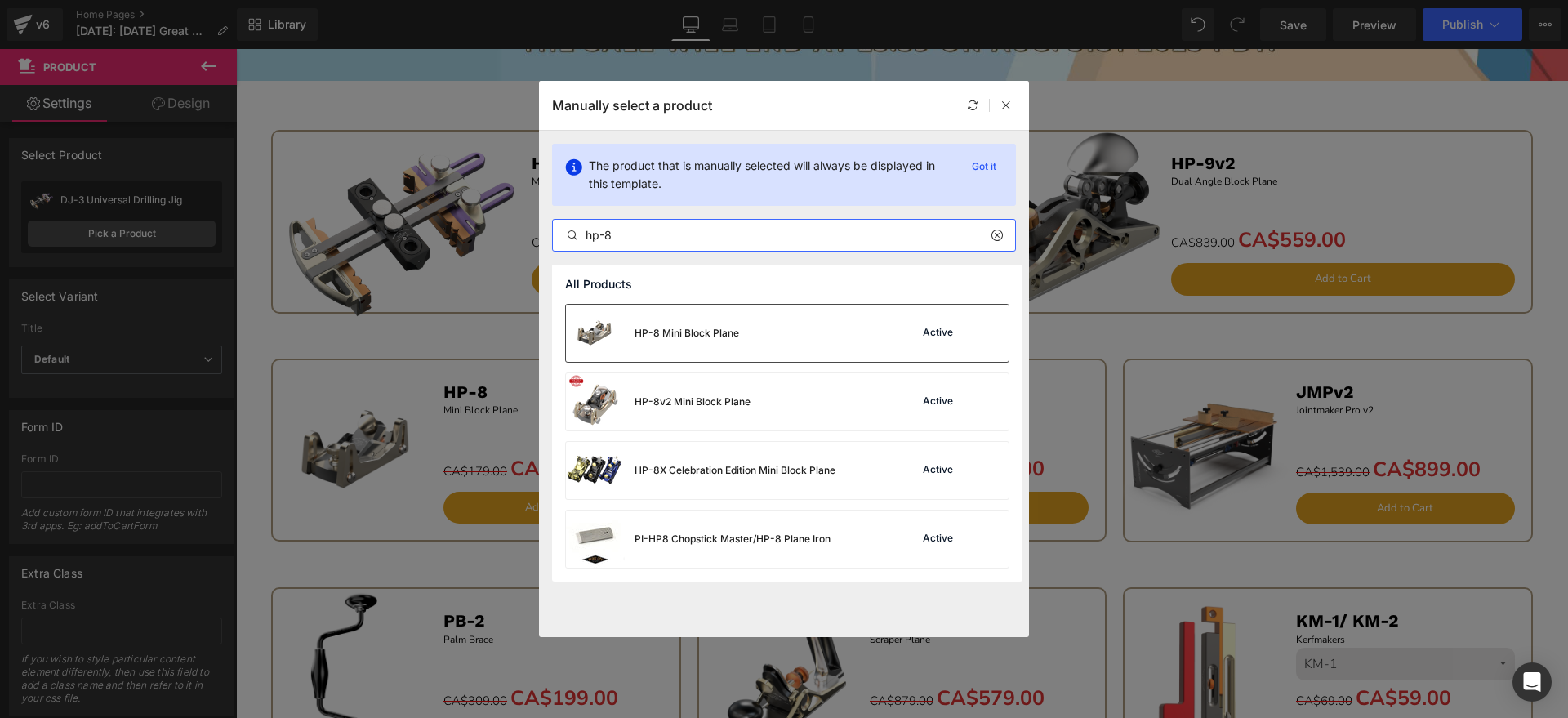
type input "hp-8"
click at [707, 359] on div "HP-8 Mini Block Plane" at bounding box center [653, 333] width 173 height 58
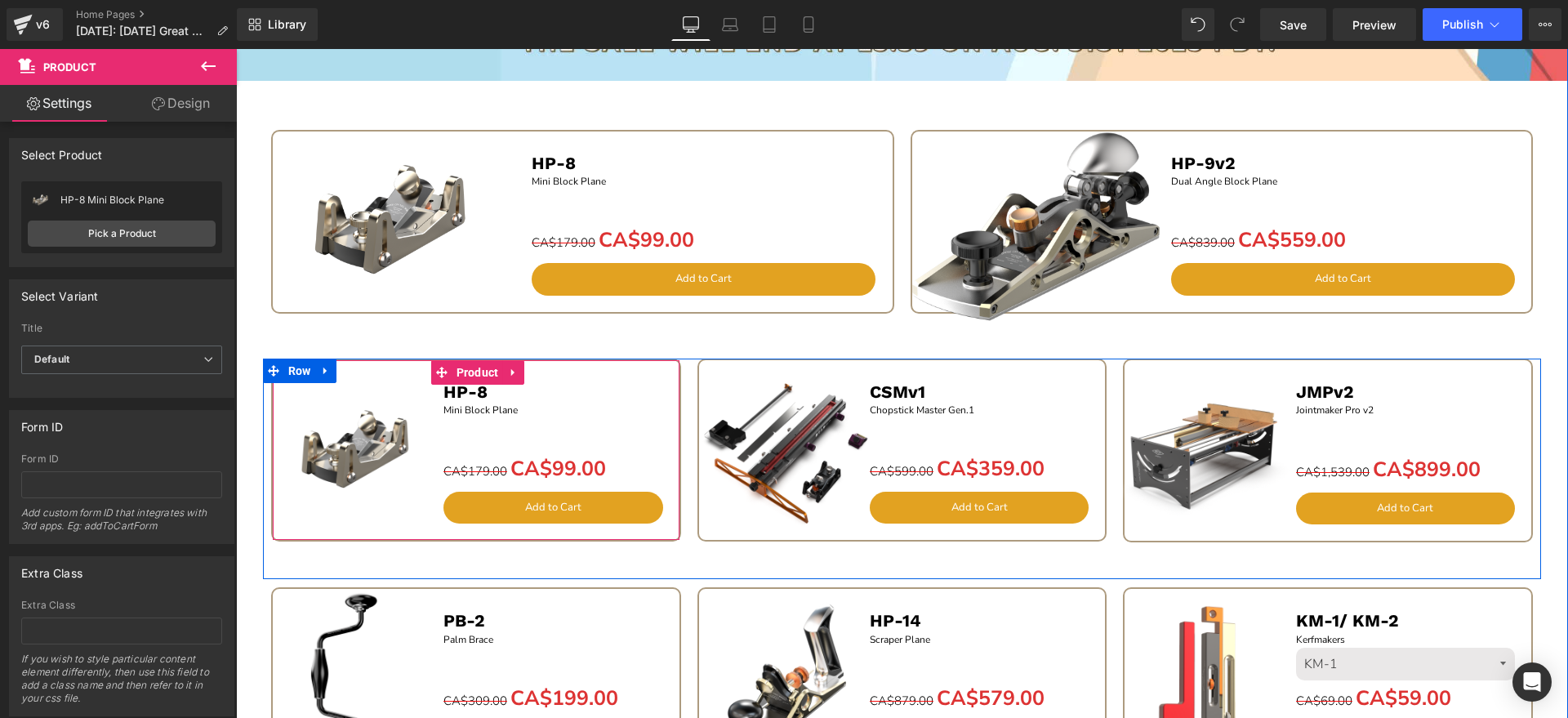
click at [508, 372] on icon at bounding box center [514, 372] width 12 height 12
click at [520, 374] on icon at bounding box center [525, 372] width 12 height 12
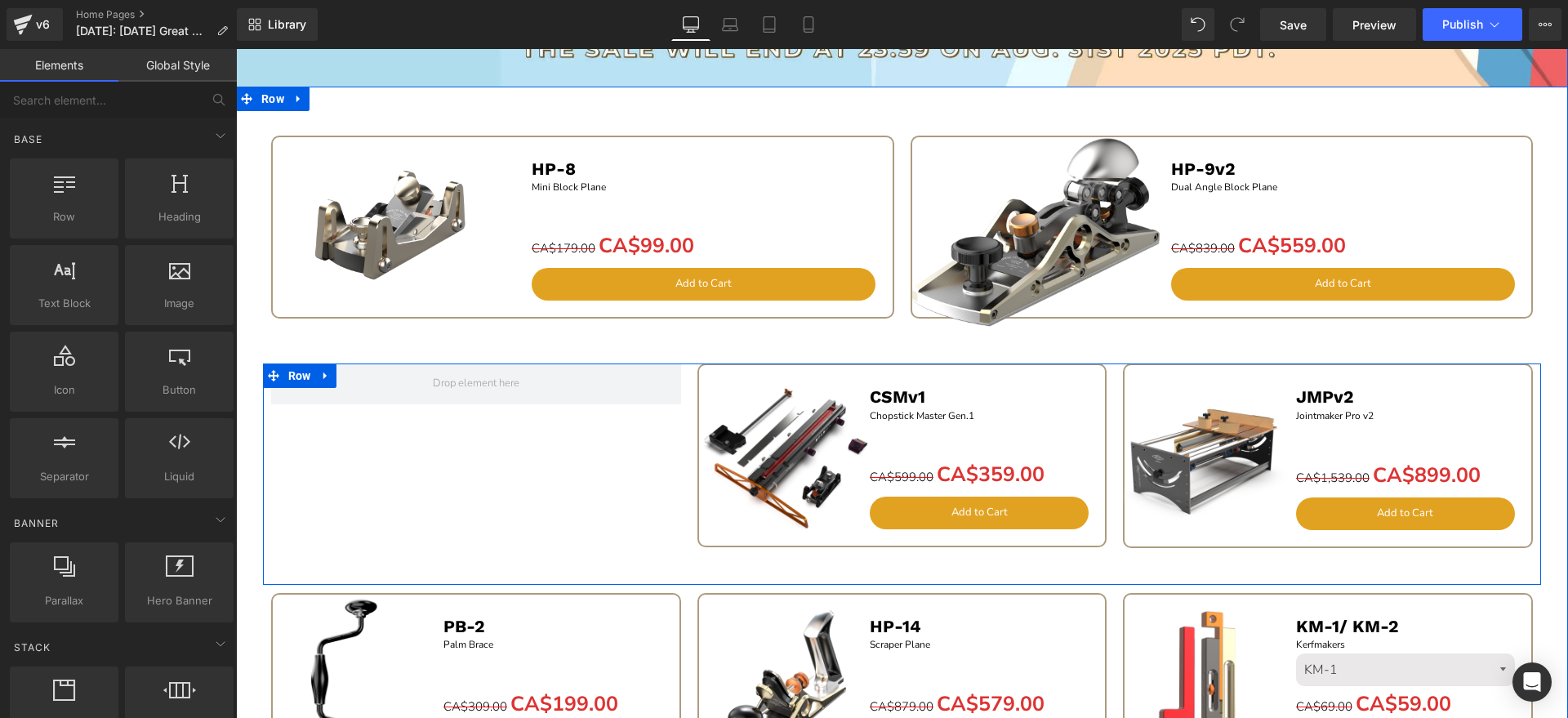
scroll to position [1521, 0]
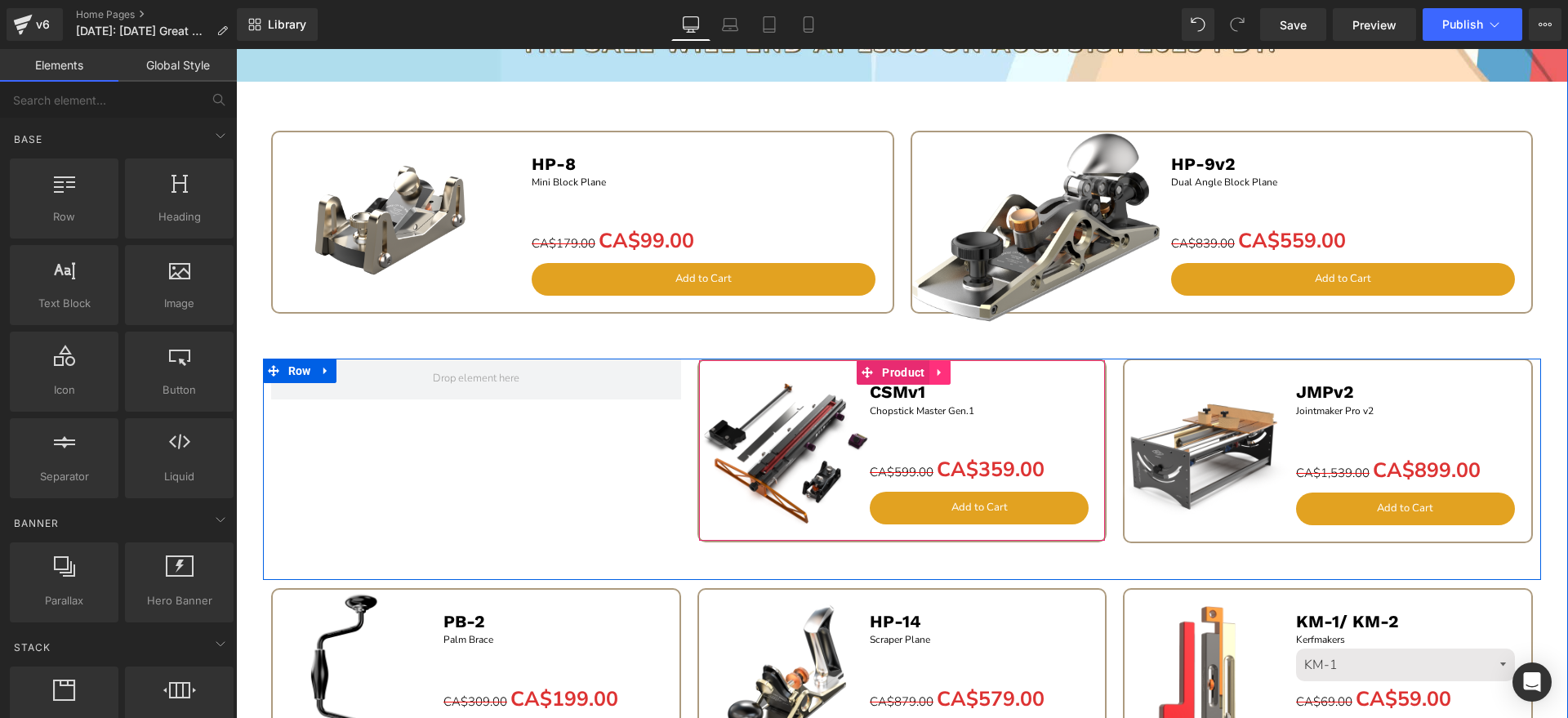
click at [936, 372] on icon at bounding box center [940, 373] width 12 height 12
click at [945, 368] on icon at bounding box center [951, 373] width 12 height 12
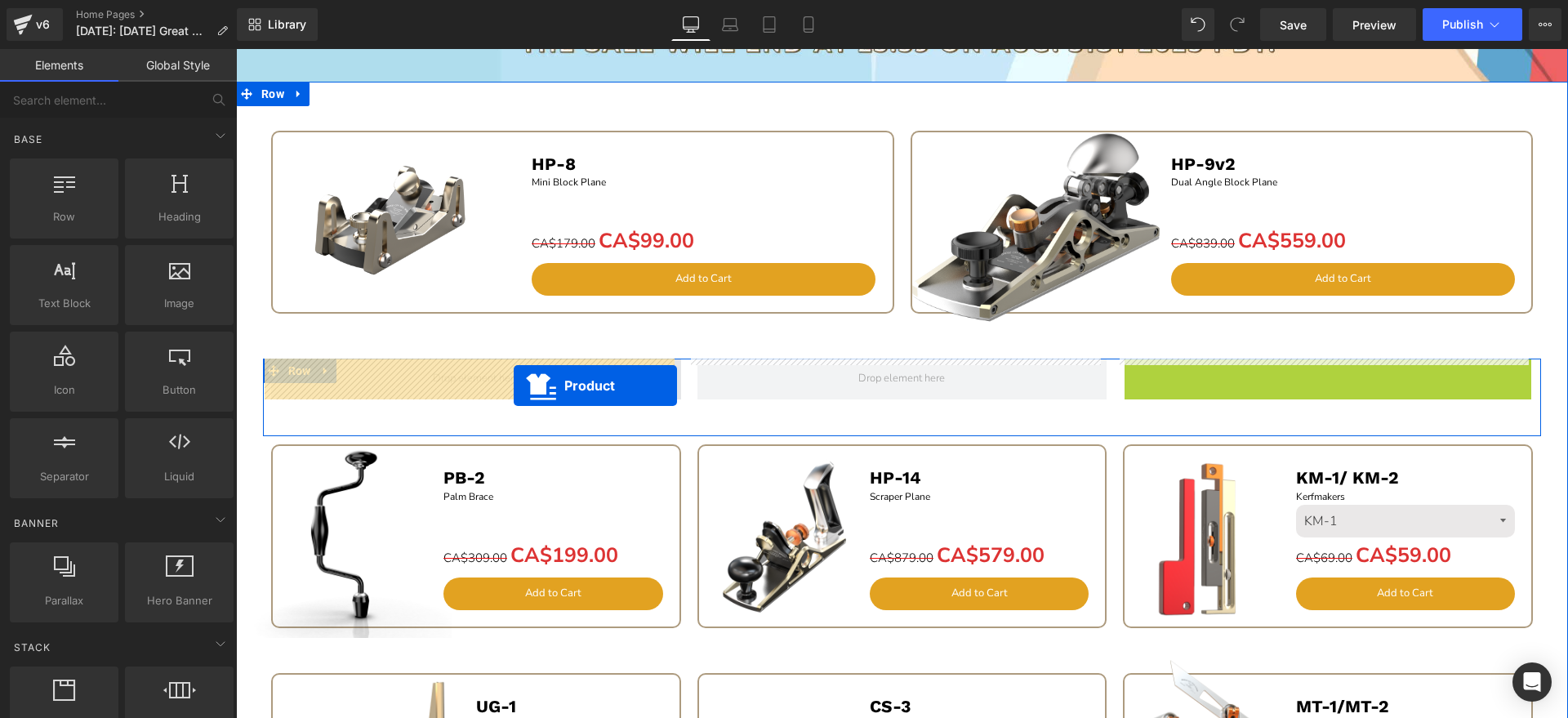
drag, startPoint x: 1292, startPoint y: 374, endPoint x: 513, endPoint y: 384, distance: 779.1
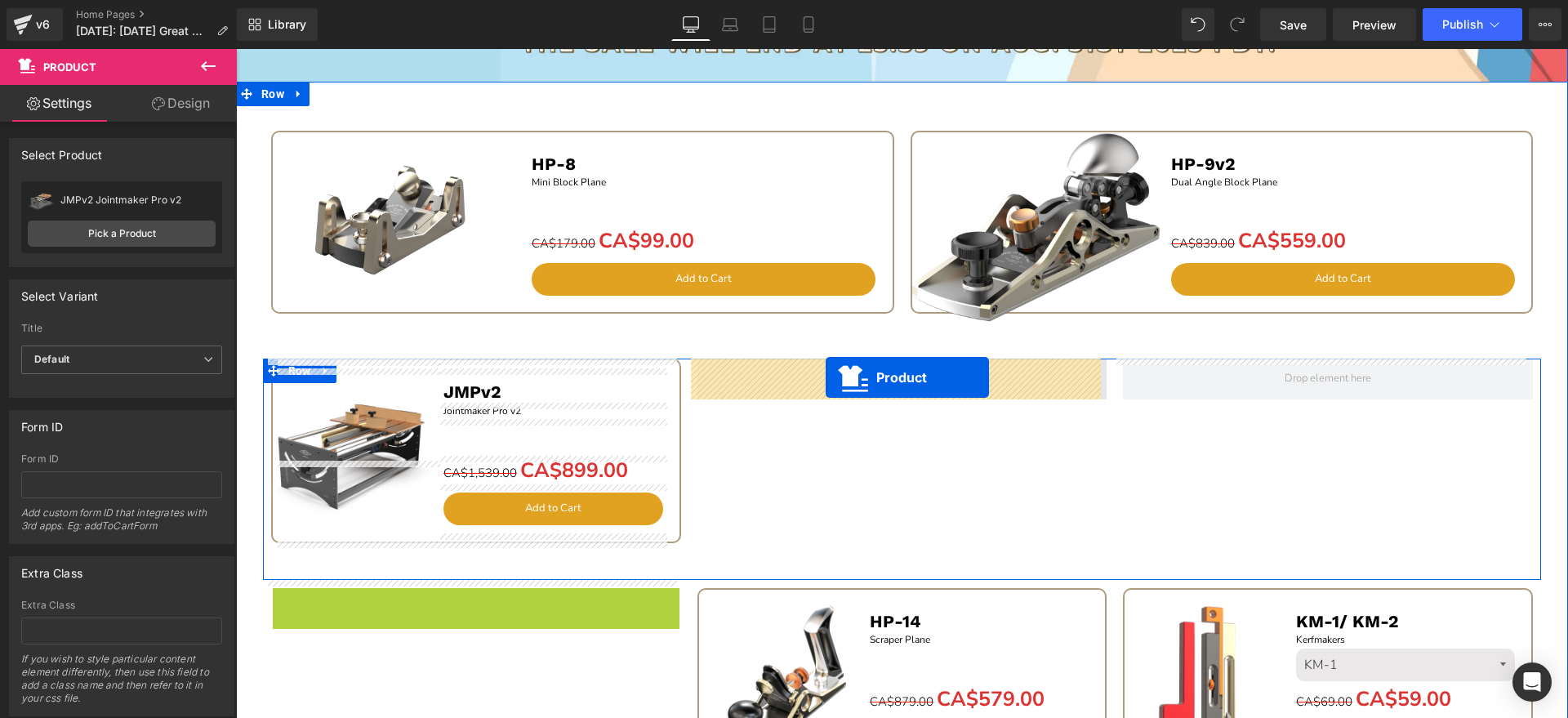
drag, startPoint x: 436, startPoint y: 295, endPoint x: 826, endPoint y: 377, distance: 398.5
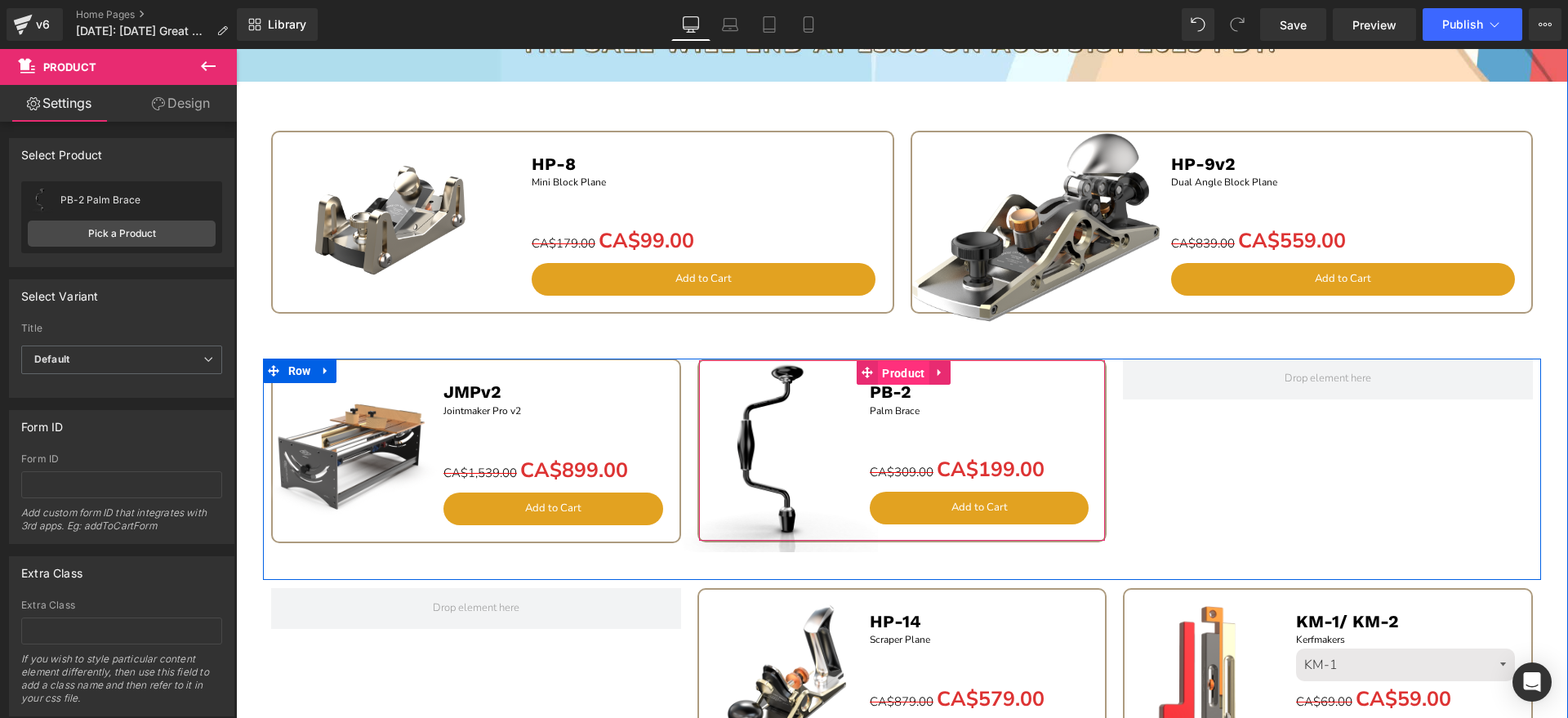
click at [897, 375] on span "Product" at bounding box center [904, 373] width 51 height 25
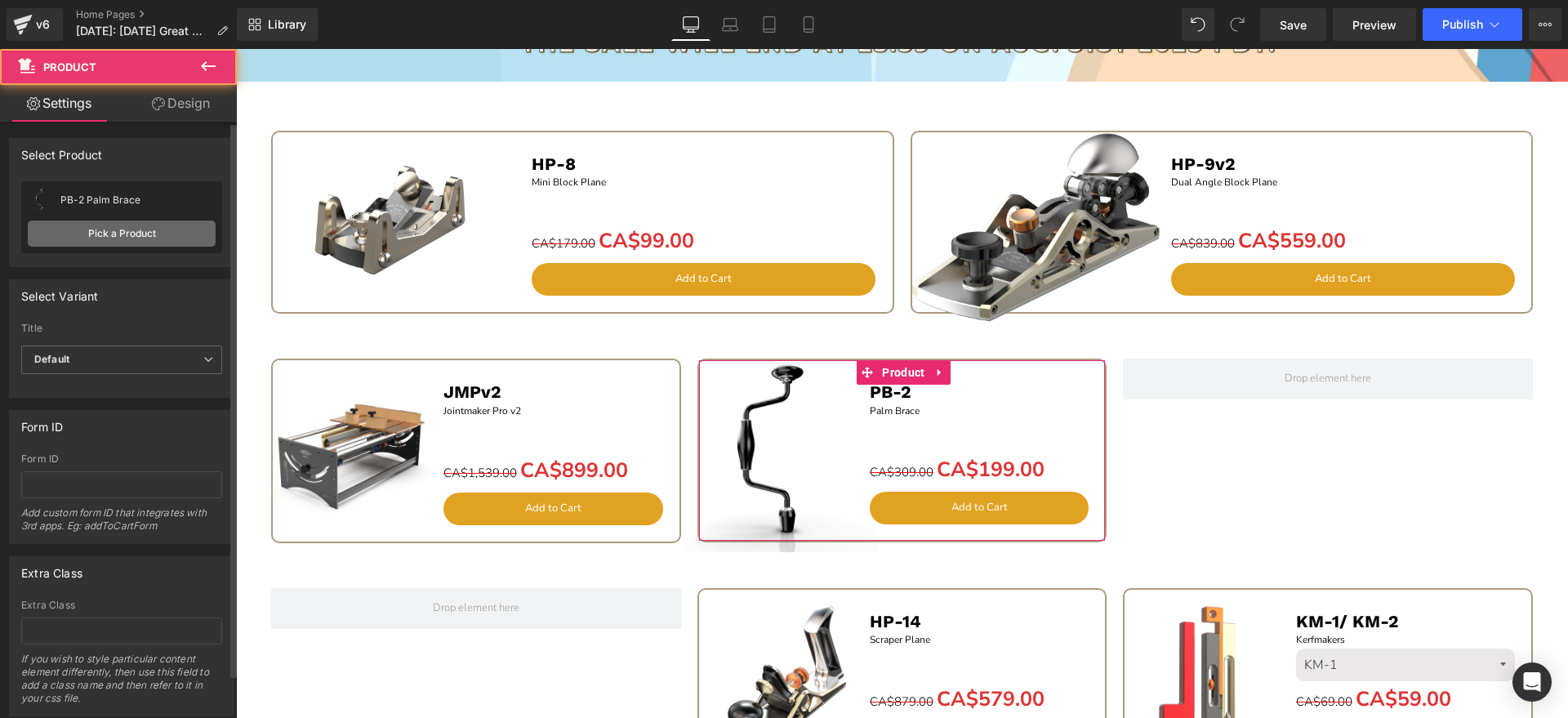
click at [133, 235] on link "Pick a Product" at bounding box center [122, 233] width 188 height 26
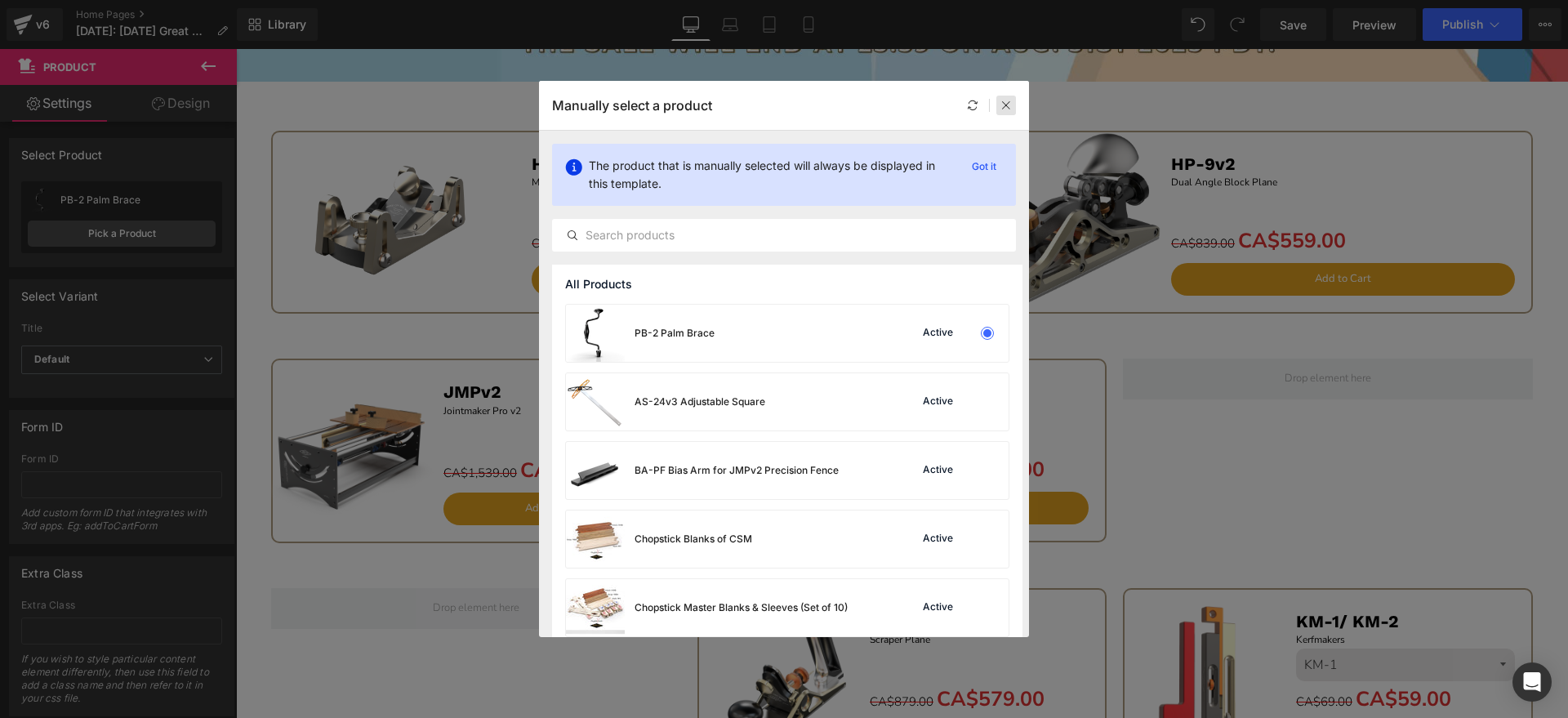
click at [1002, 112] on div at bounding box center [1006, 105] width 19 height 19
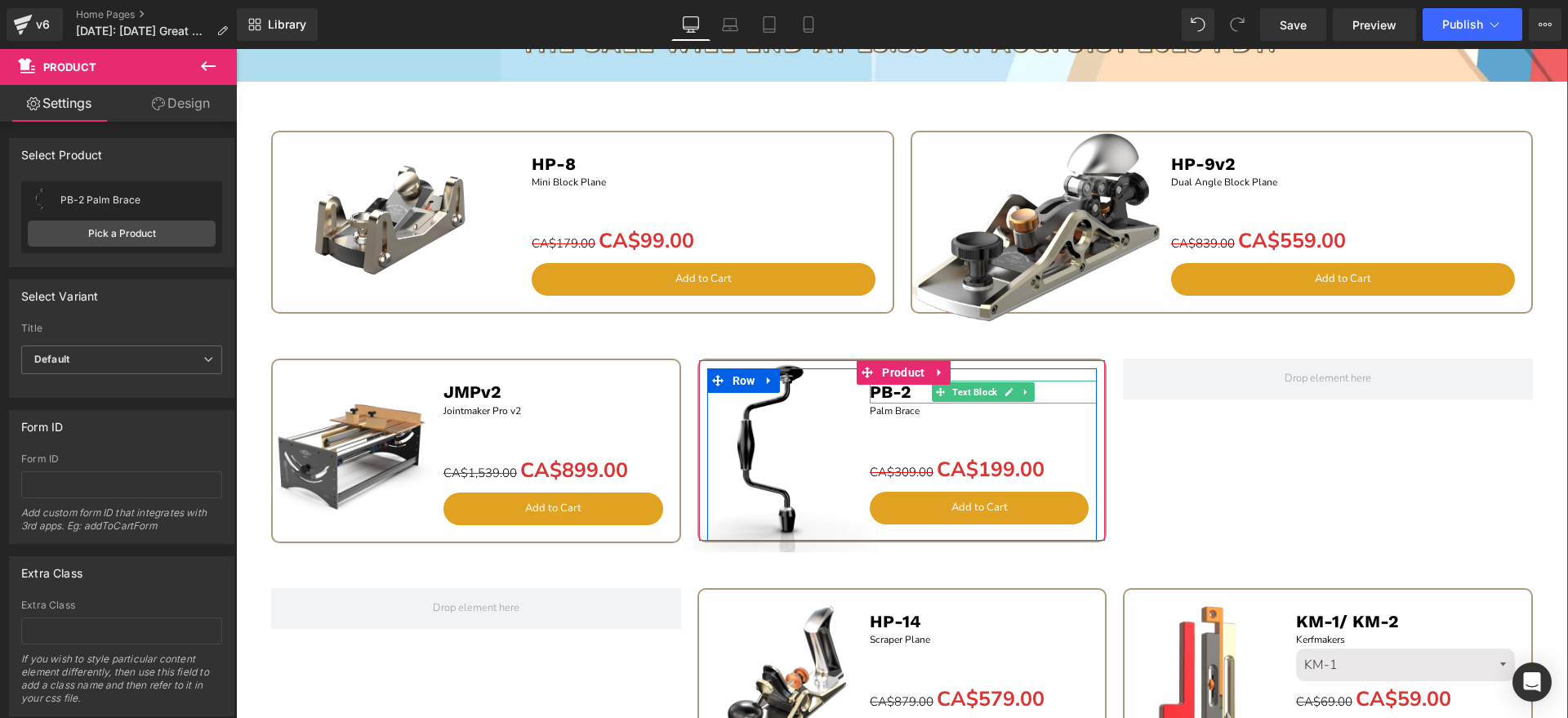
click at [899, 392] on b "PB-2" at bounding box center [890, 392] width 41 height 20
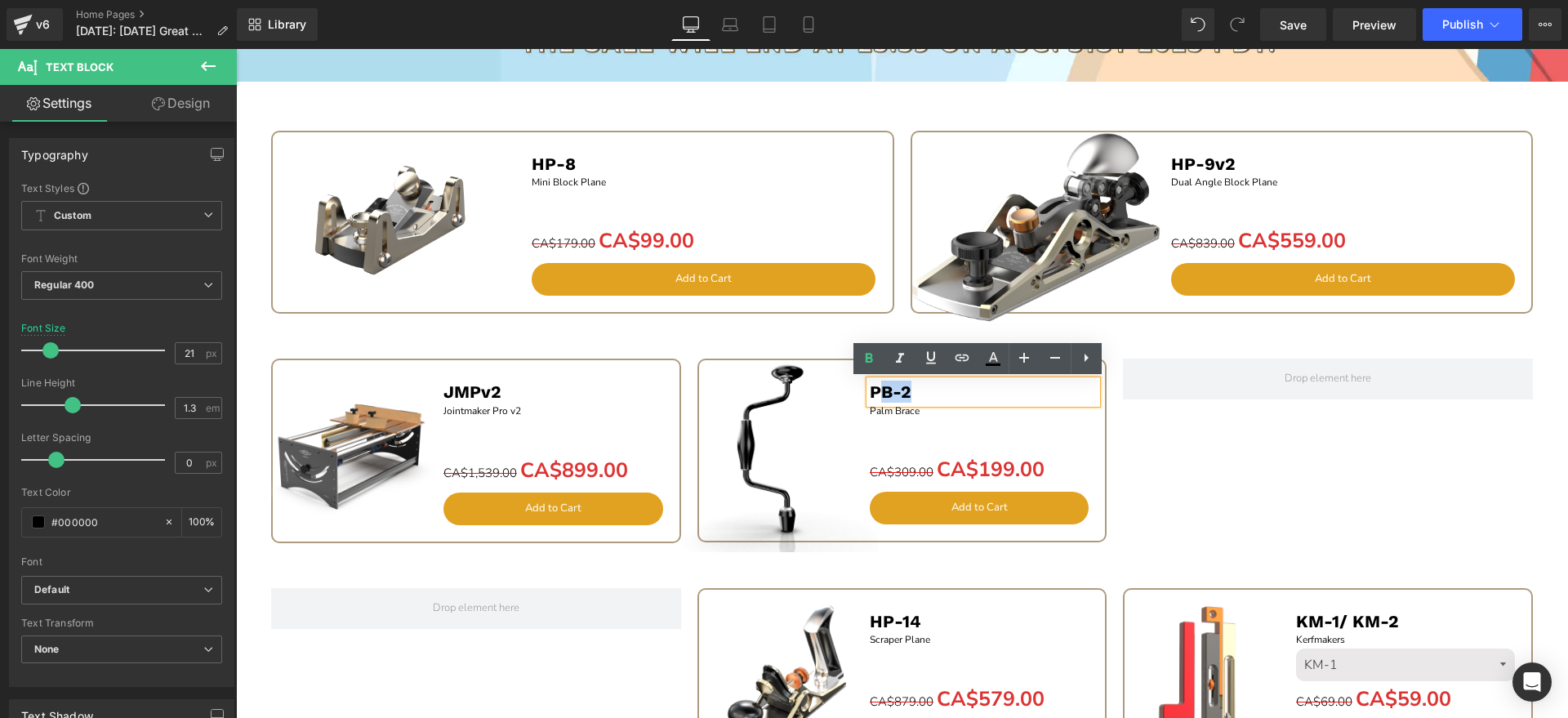
drag, startPoint x: 913, startPoint y: 392, endPoint x: 872, endPoint y: 394, distance: 41.0
click at [872, 394] on p "PB-2" at bounding box center [984, 392] width 228 height 22
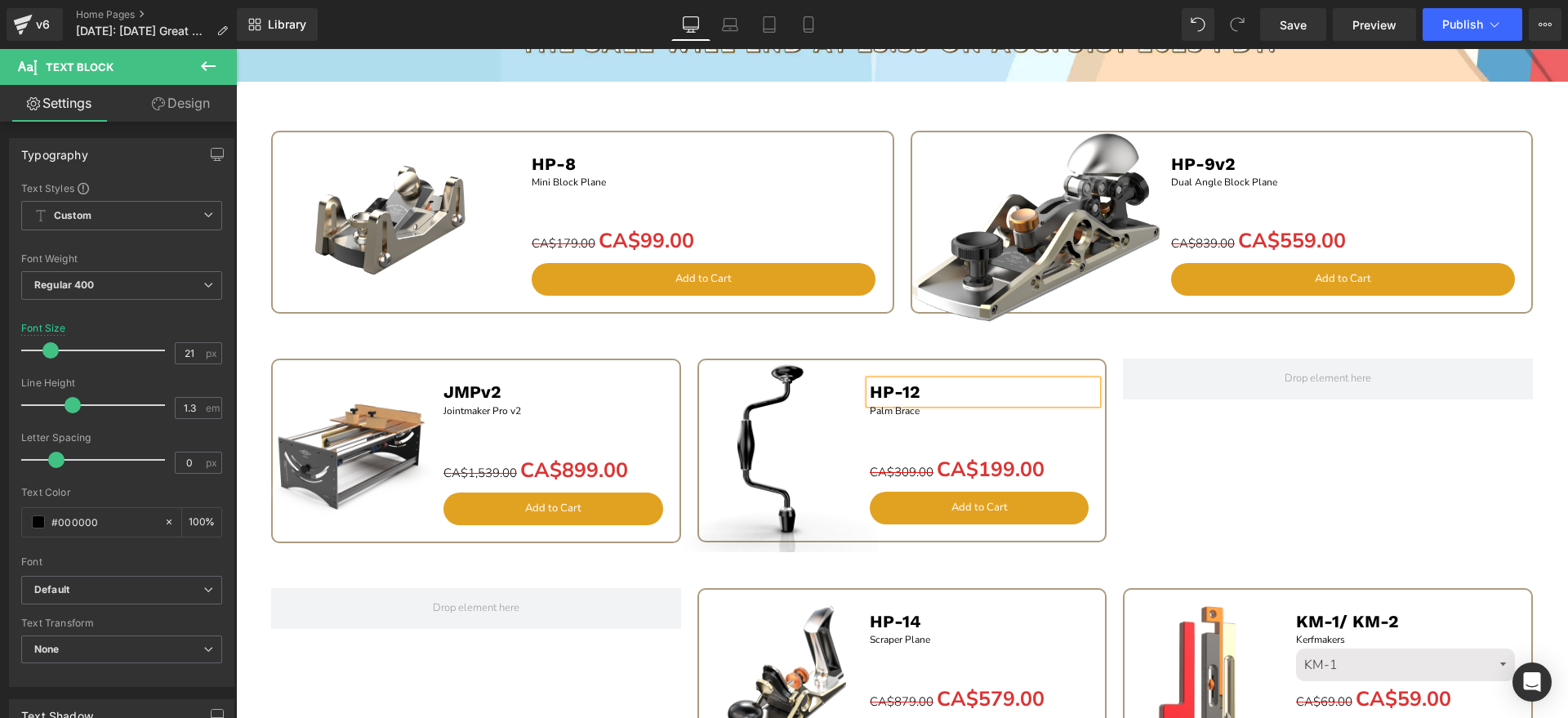
click at [915, 412] on p "Palm Brace" at bounding box center [984, 411] width 228 height 15
drag, startPoint x: 981, startPoint y: 410, endPoint x: 870, endPoint y: 410, distance: 111.0
click at [870, 410] on p "Palm Brace" at bounding box center [984, 411] width 228 height 15
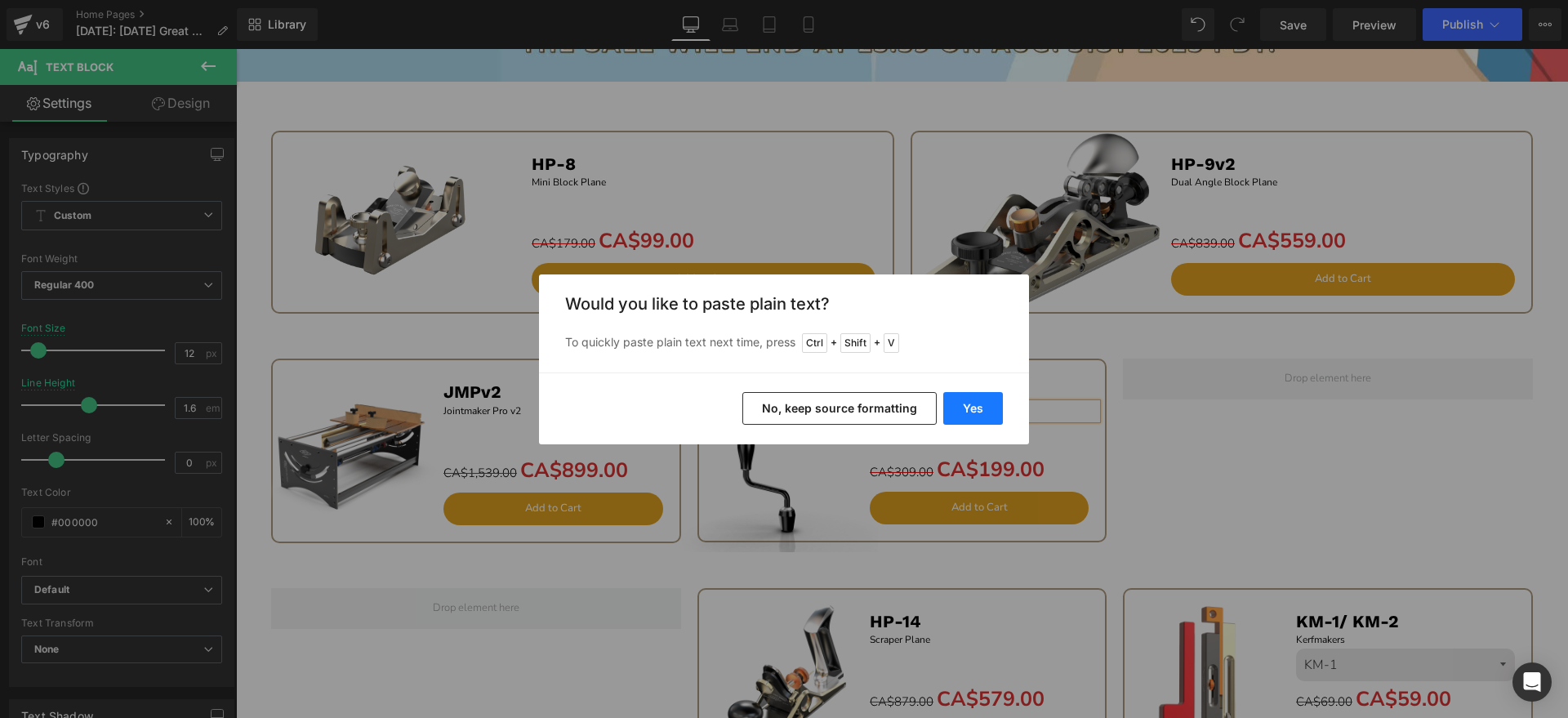
click at [976, 409] on button "Yes" at bounding box center [973, 408] width 60 height 33
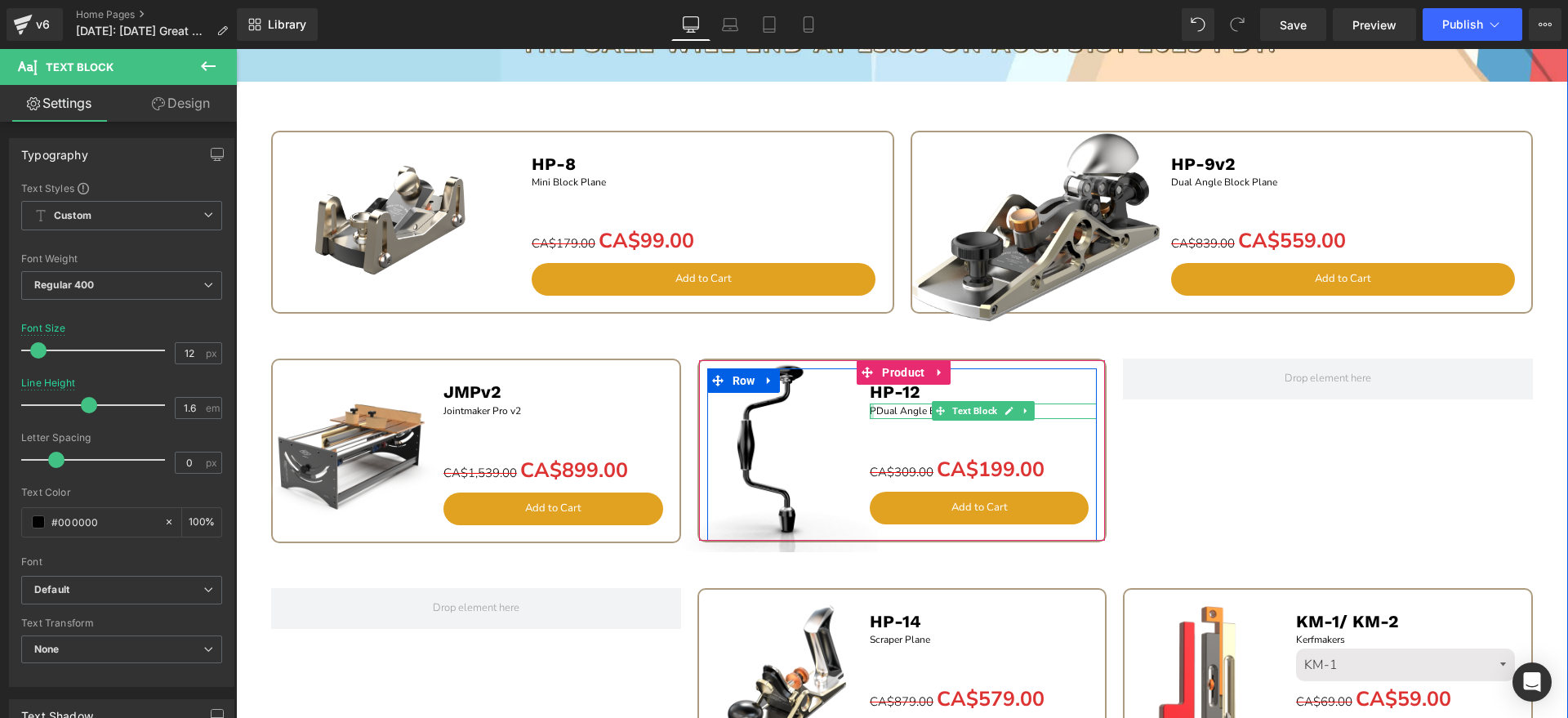
click at [870, 411] on div at bounding box center [871, 411] width 4 height 15
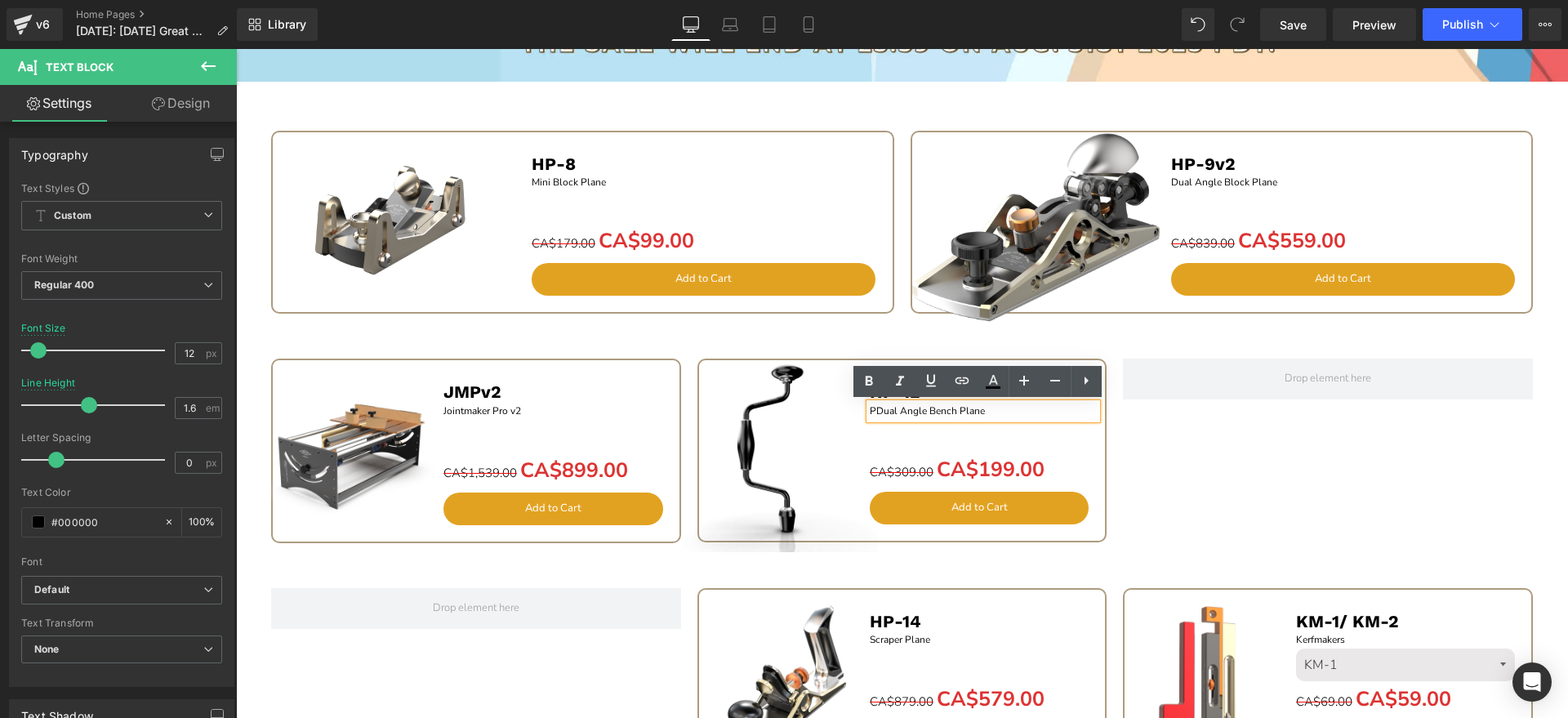
click at [870, 409] on p "PDual Angle Bench Plane" at bounding box center [984, 411] width 228 height 15
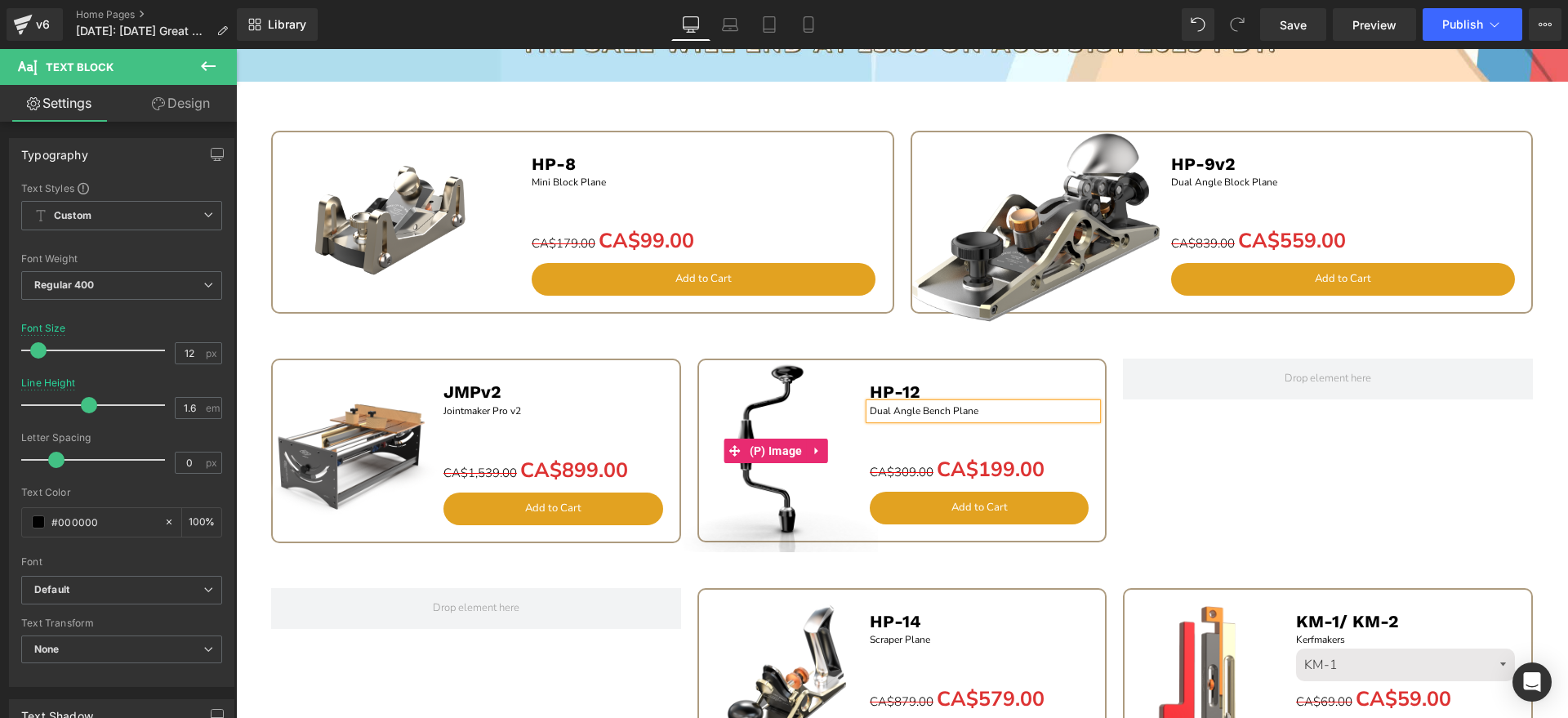
click at [777, 417] on img at bounding box center [776, 451] width 204 height 204
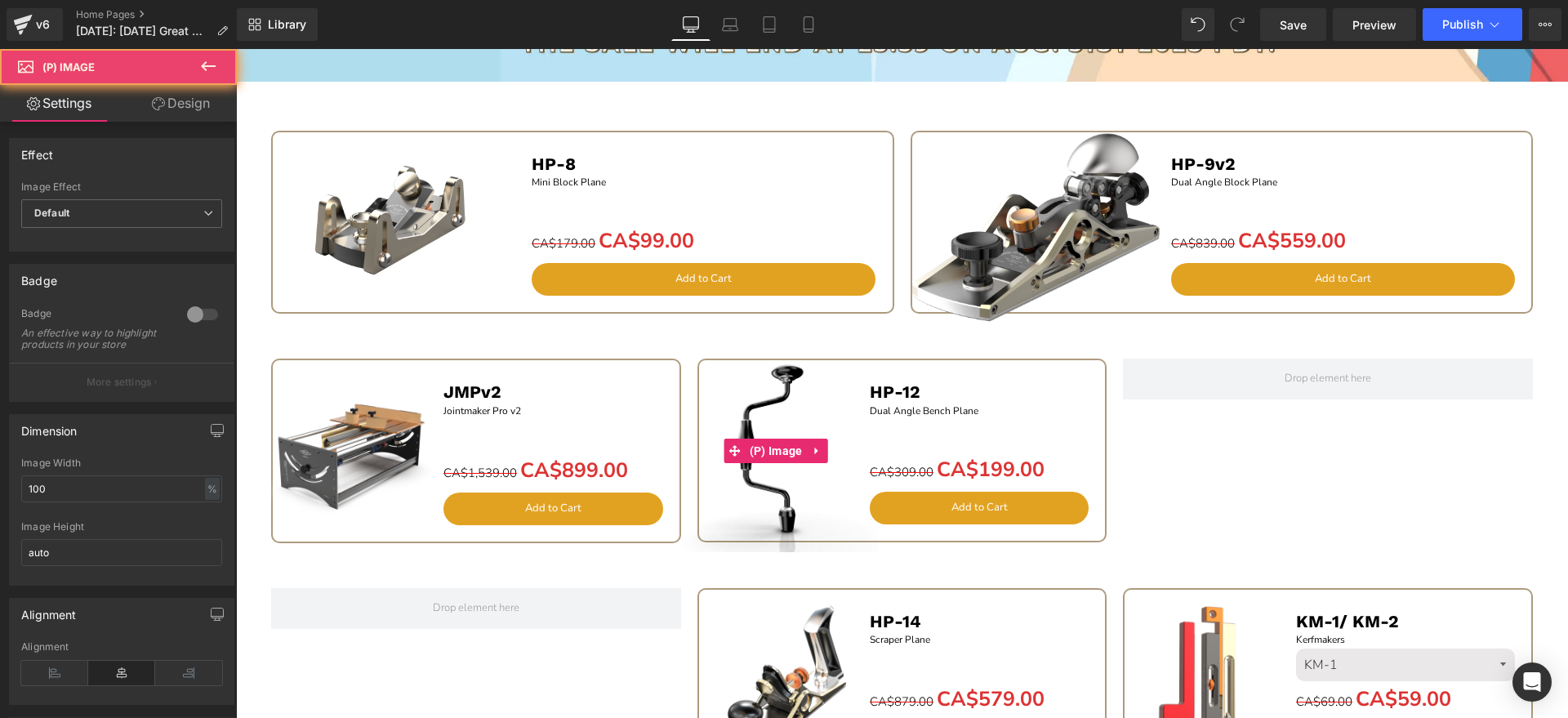
click at [762, 403] on img at bounding box center [776, 451] width 204 height 204
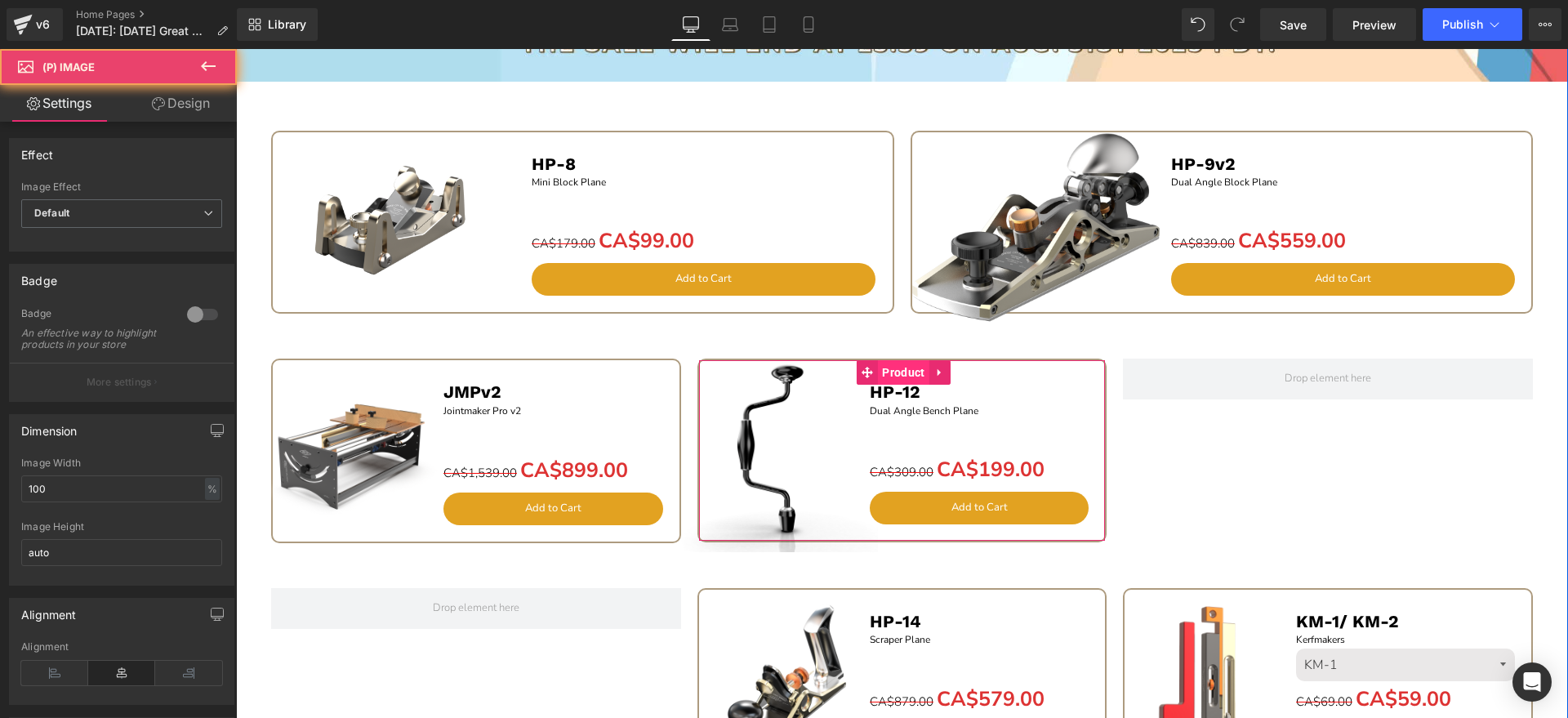
click at [891, 375] on span "Product" at bounding box center [904, 372] width 51 height 25
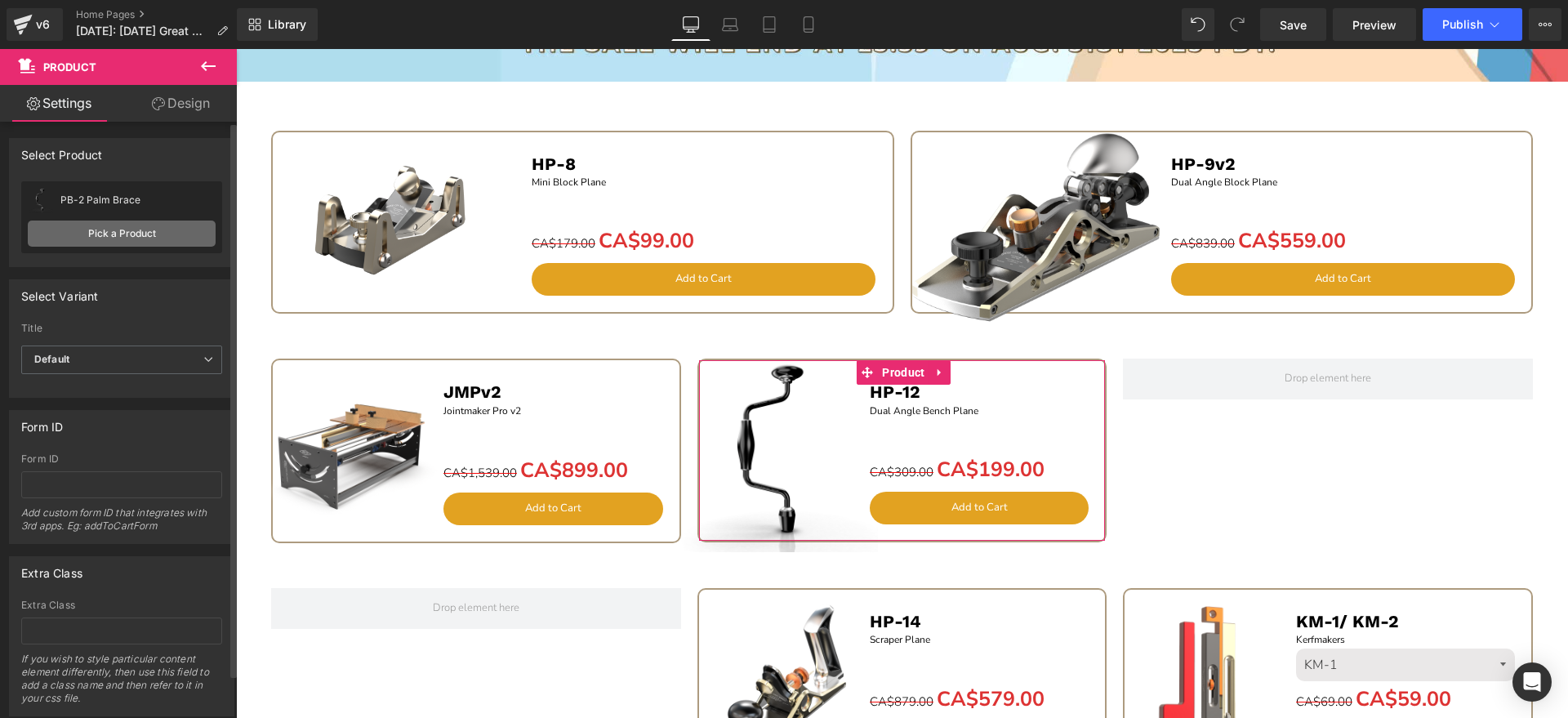
click at [165, 240] on link "Pick a Product" at bounding box center [122, 233] width 188 height 26
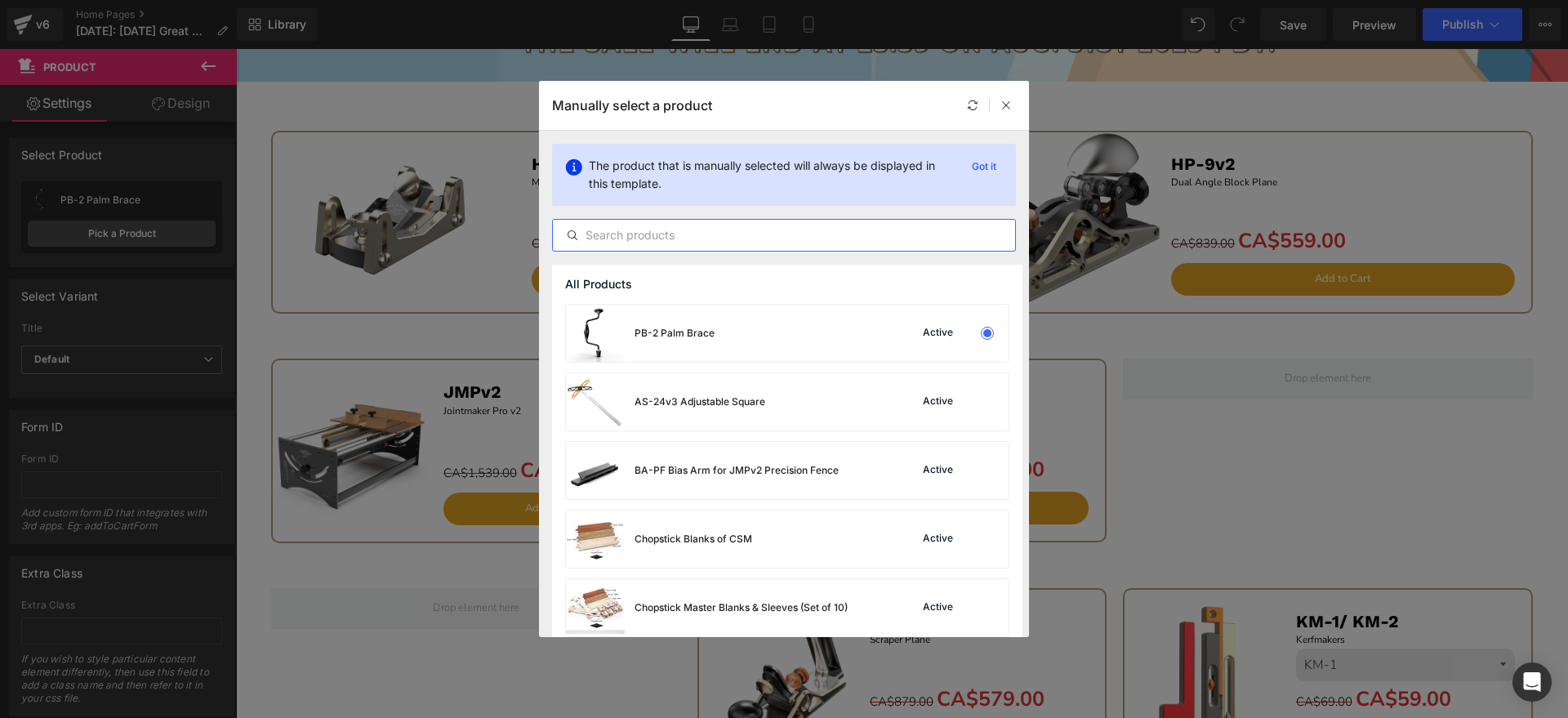
click at [682, 241] on input "text" at bounding box center [784, 235] width 462 height 19
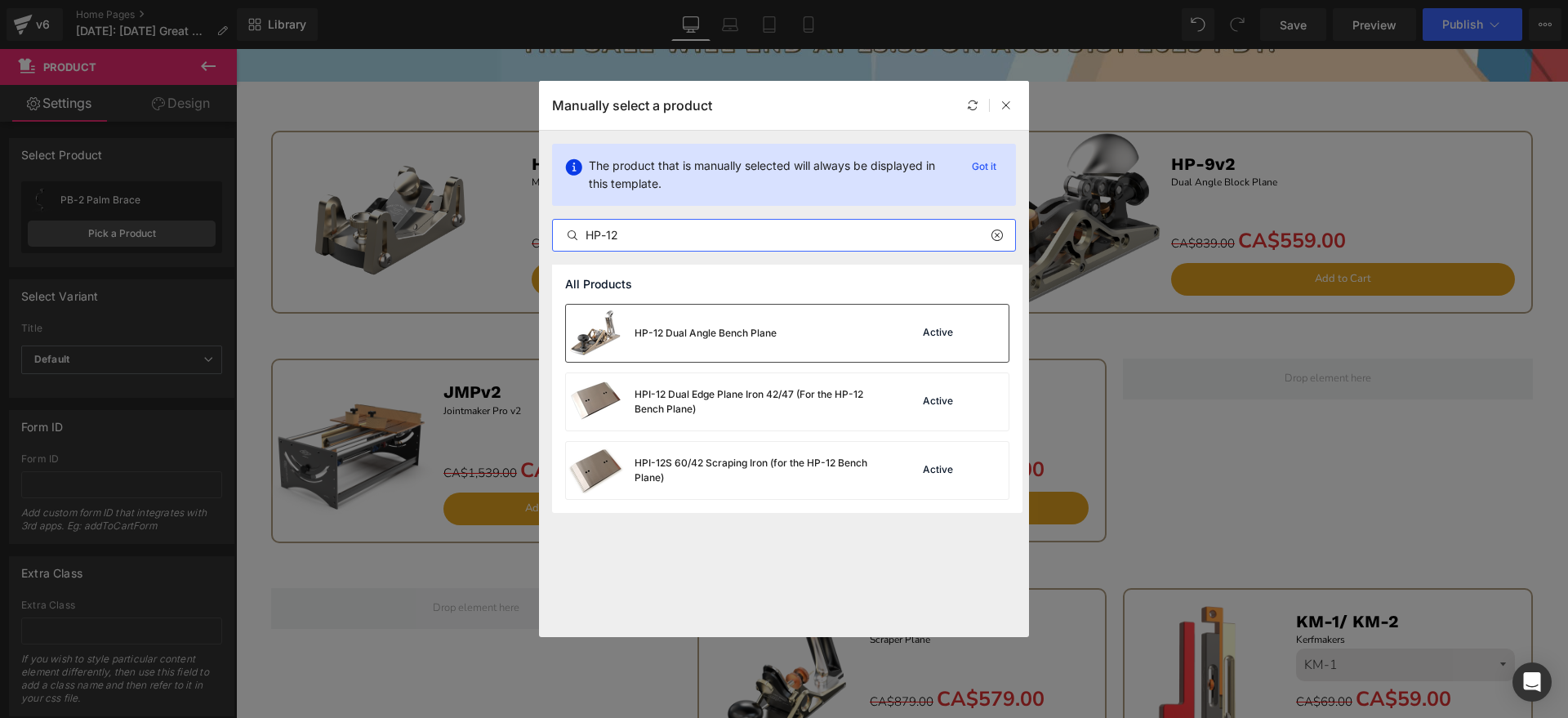
type input "HP-12"
click at [766, 343] on div "HP-12 Dual Angle Bench Plane" at bounding box center [671, 333] width 210 height 58
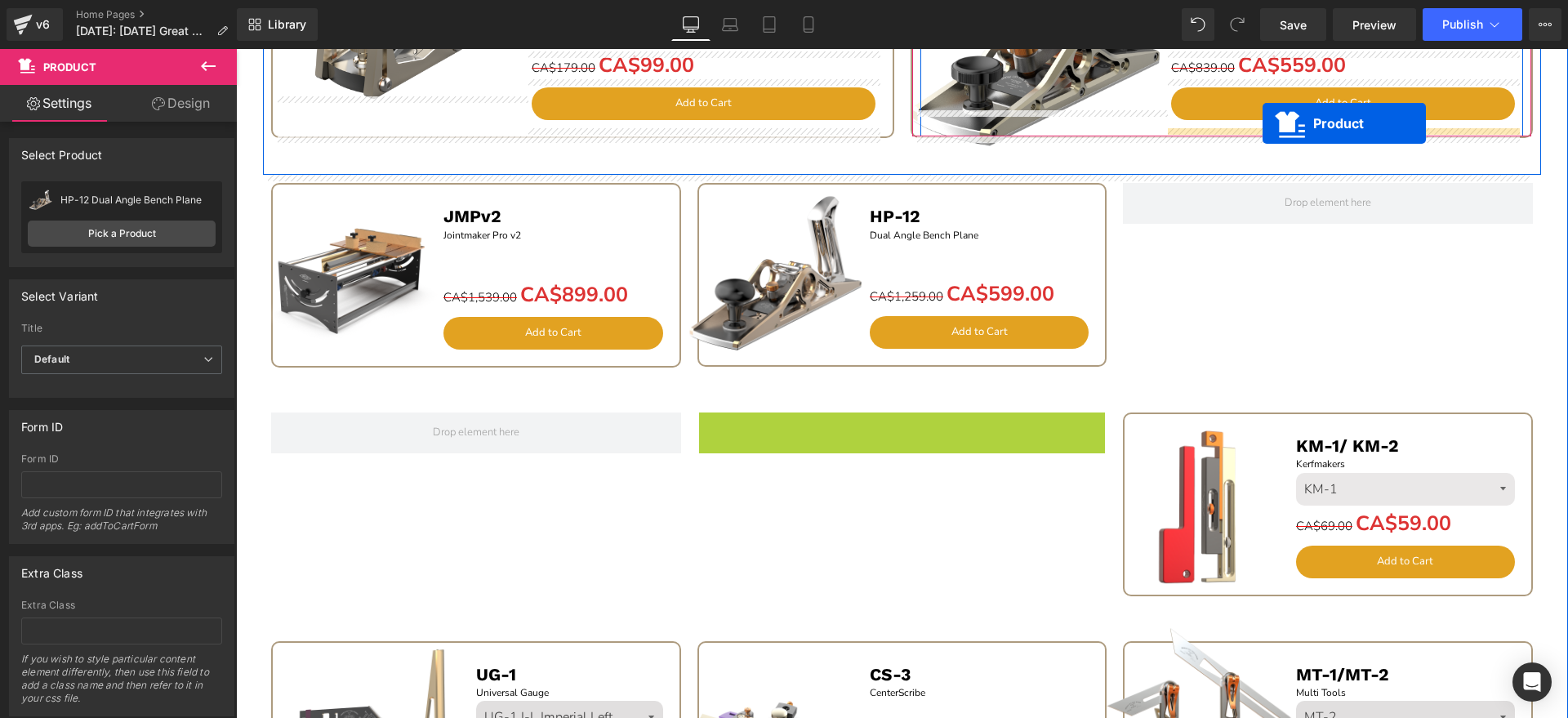
scroll to position [1663, 0]
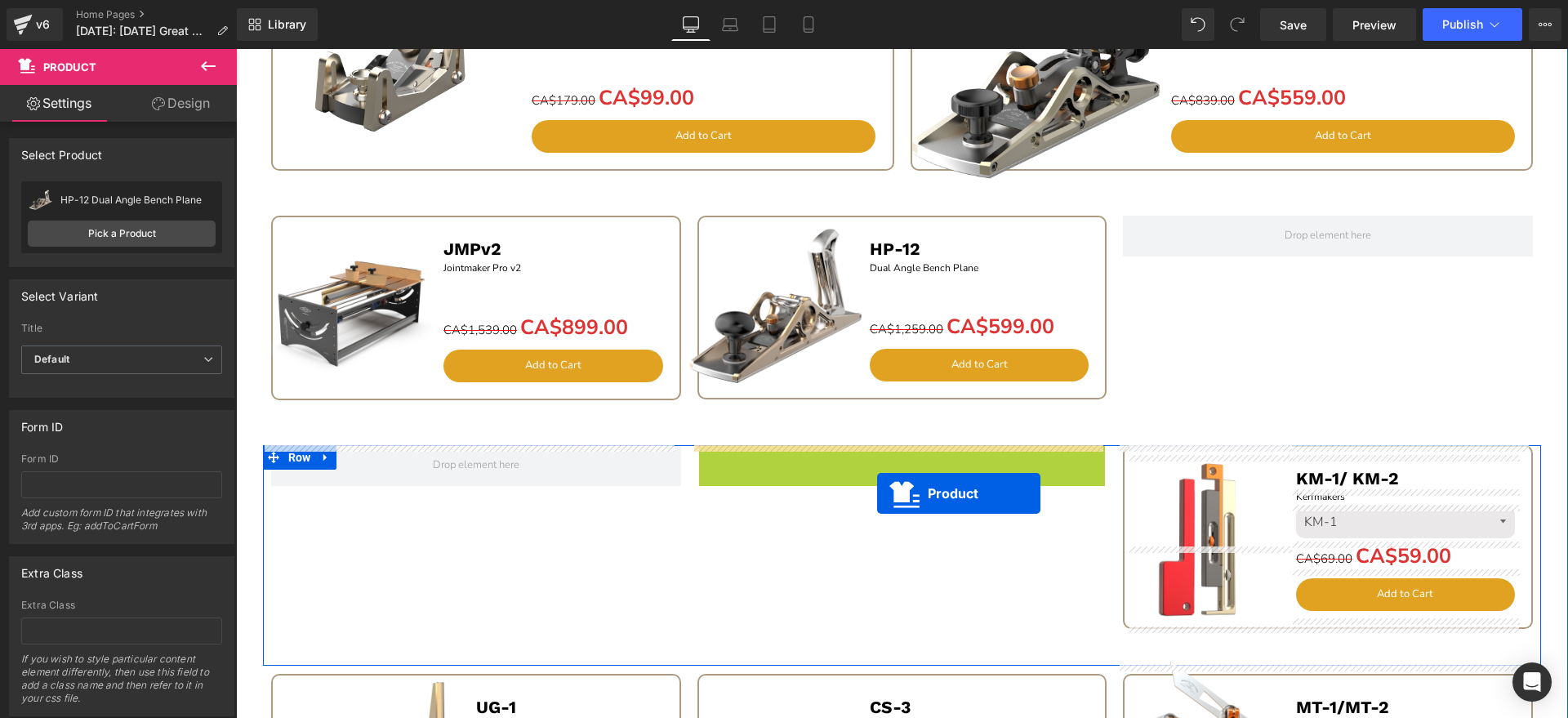
drag, startPoint x: 854, startPoint y: 296, endPoint x: 875, endPoint y: 485, distance: 190.2
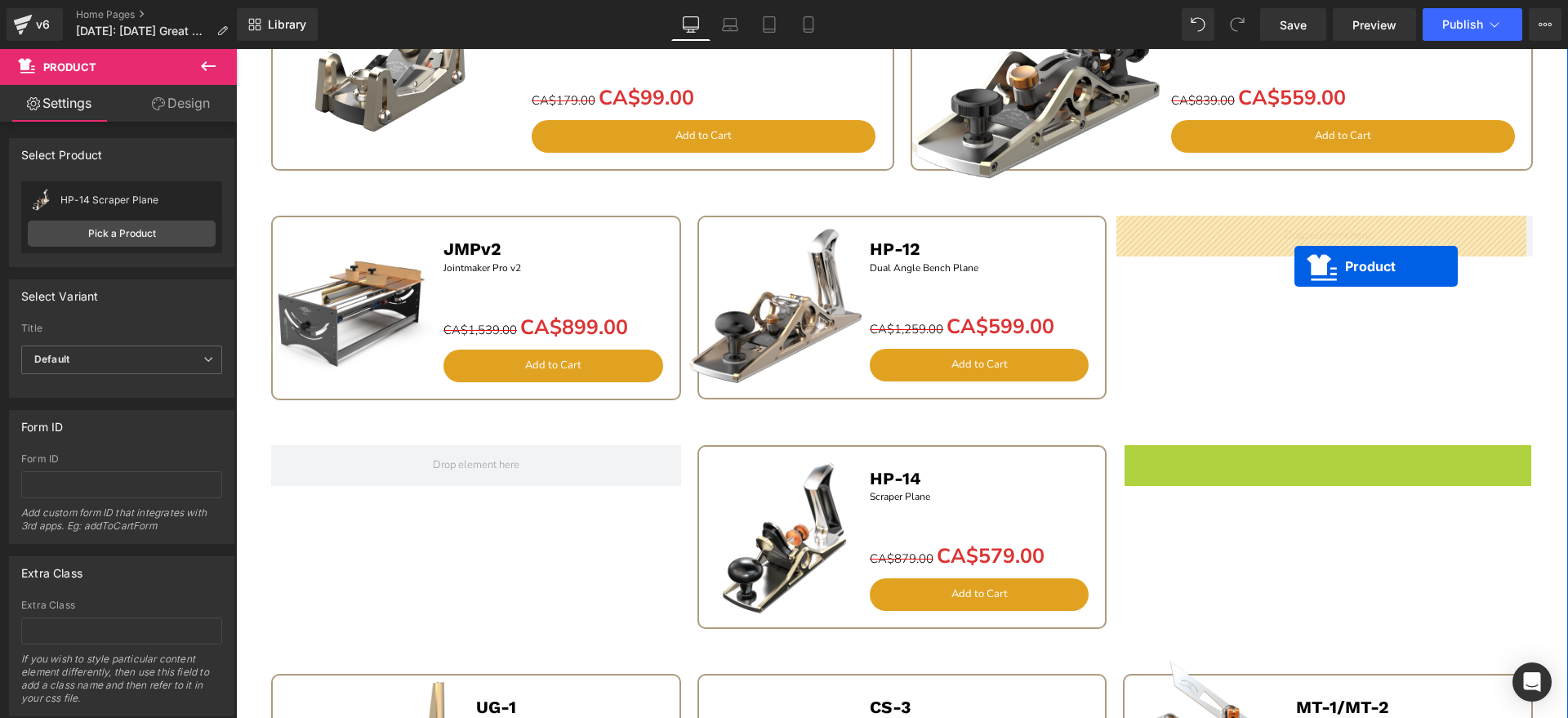
drag, startPoint x: 1291, startPoint y: 459, endPoint x: 1292, endPoint y: 260, distance: 199.0
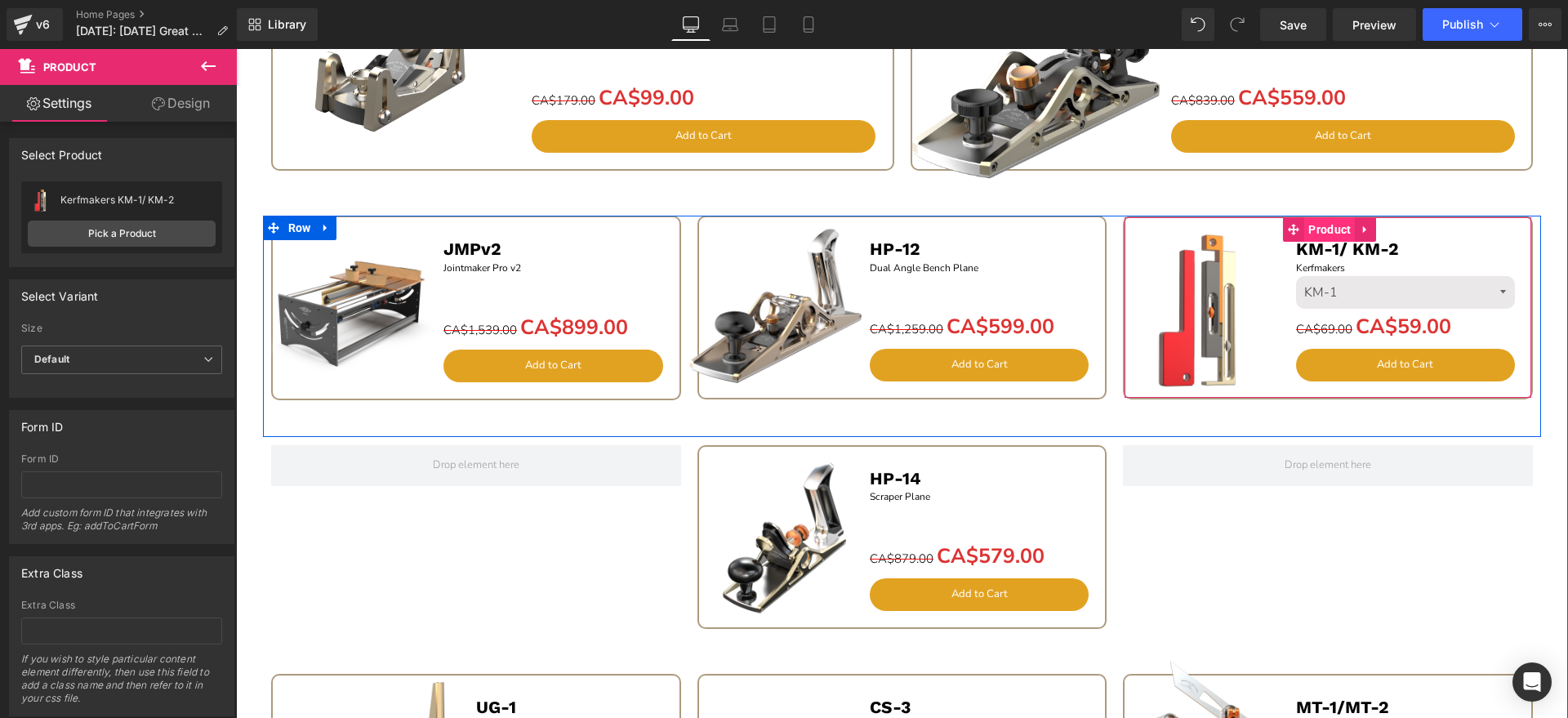
click at [1334, 232] on span "Product" at bounding box center [1330, 229] width 51 height 25
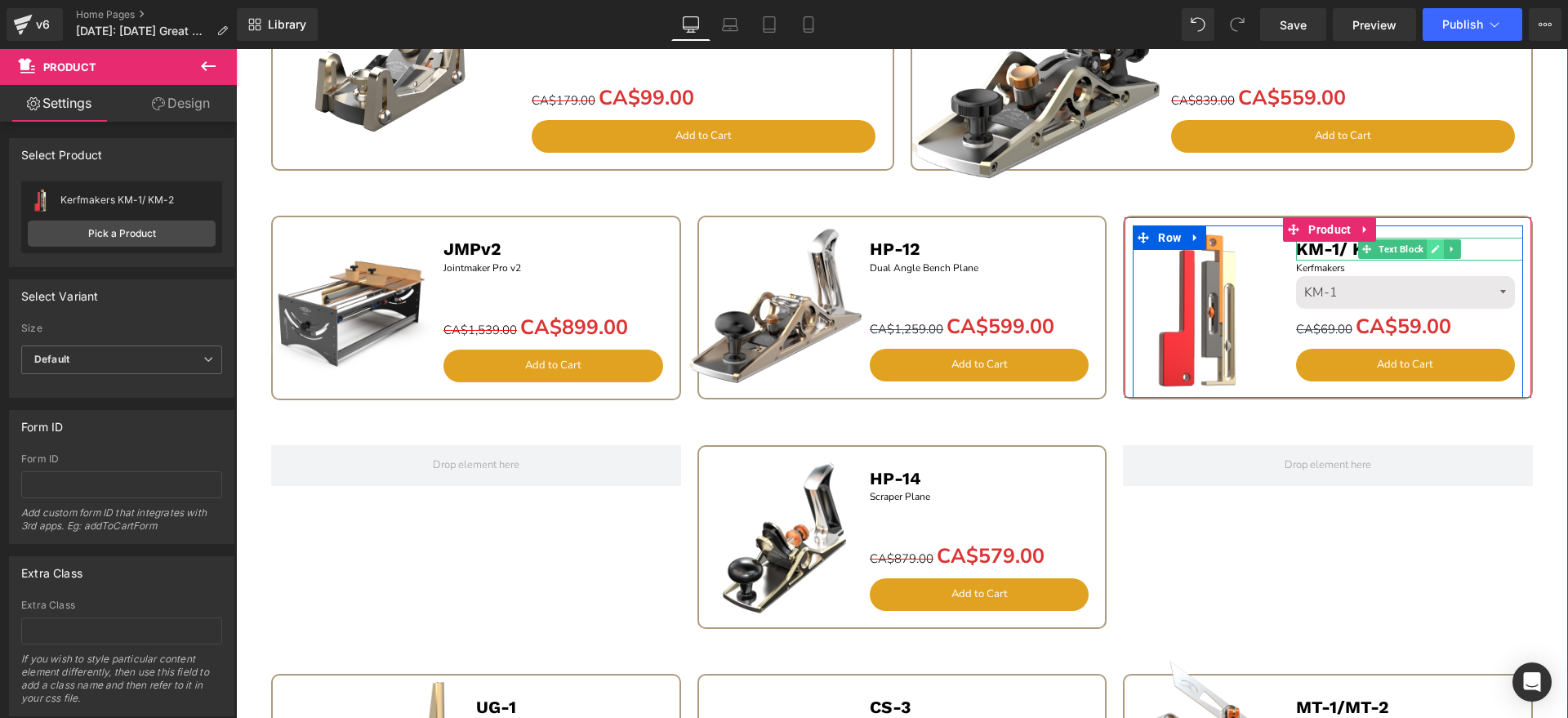
click at [1427, 244] on link at bounding box center [1435, 249] width 17 height 19
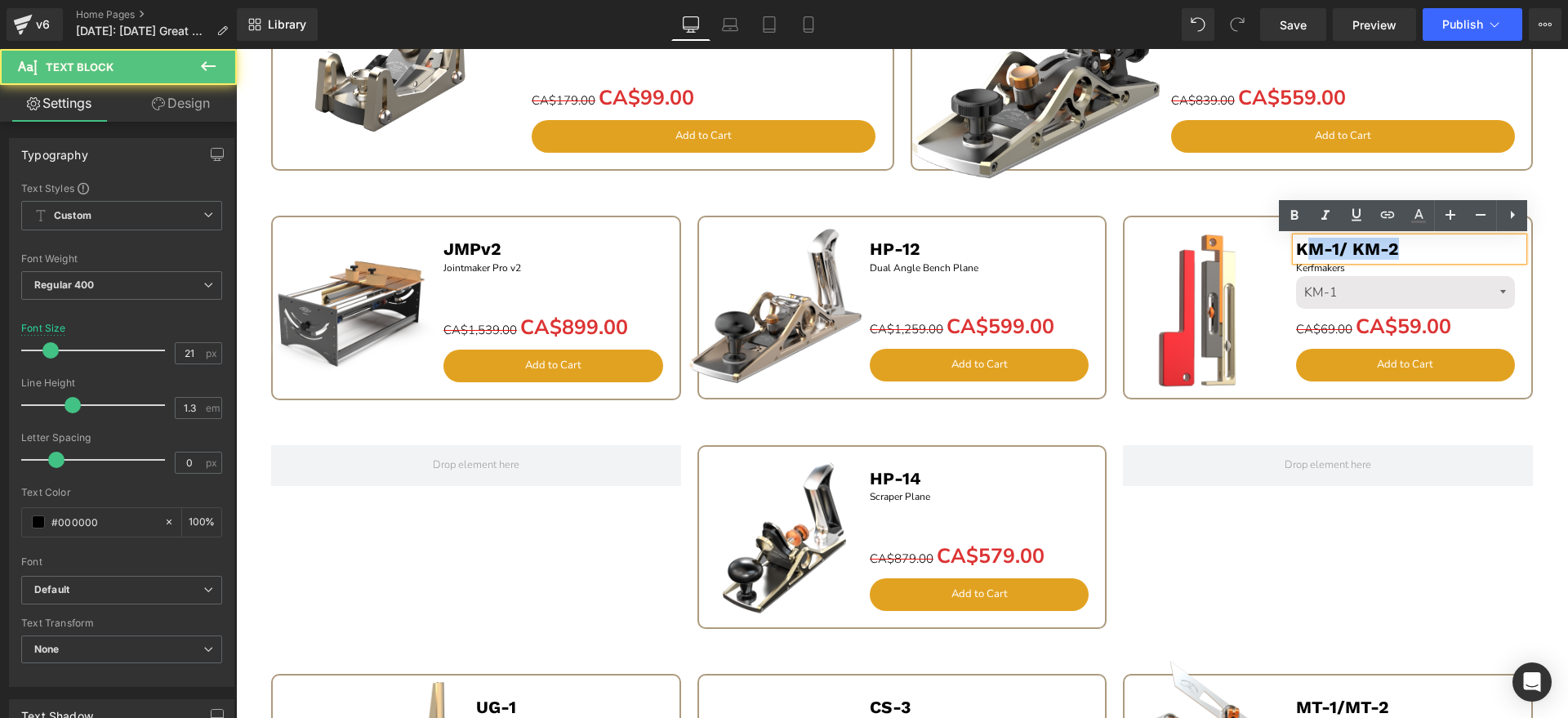
drag, startPoint x: 1433, startPoint y: 244, endPoint x: 1303, endPoint y: 246, distance: 130.0
click at [1303, 246] on p "KM-1/ KM-2" at bounding box center [1410, 249] width 228 height 22
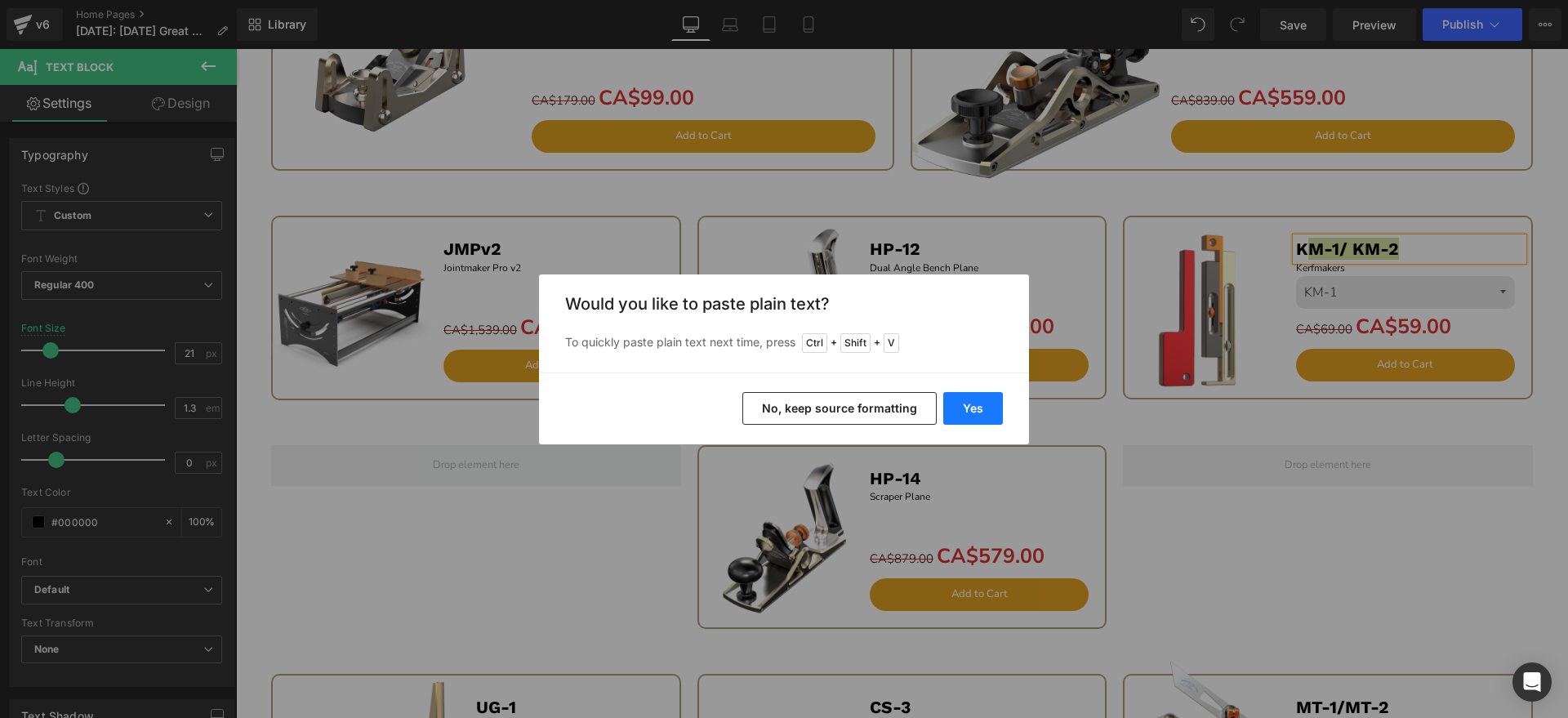
drag, startPoint x: 957, startPoint y: 406, endPoint x: 906, endPoint y: 278, distance: 137.8
click at [957, 406] on button "Yes" at bounding box center [973, 408] width 60 height 33
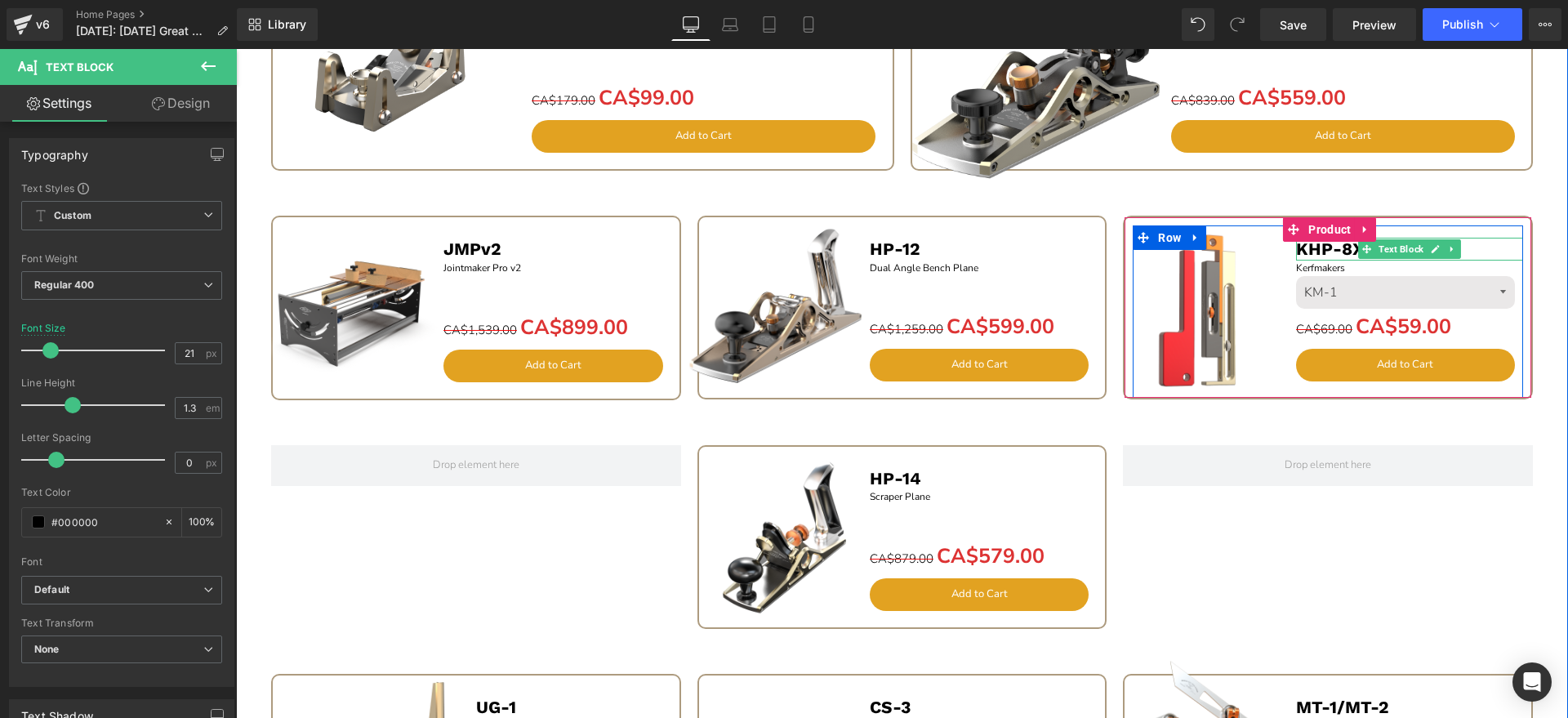
click at [1306, 253] on b "KHP-8X" at bounding box center [1330, 249] width 68 height 20
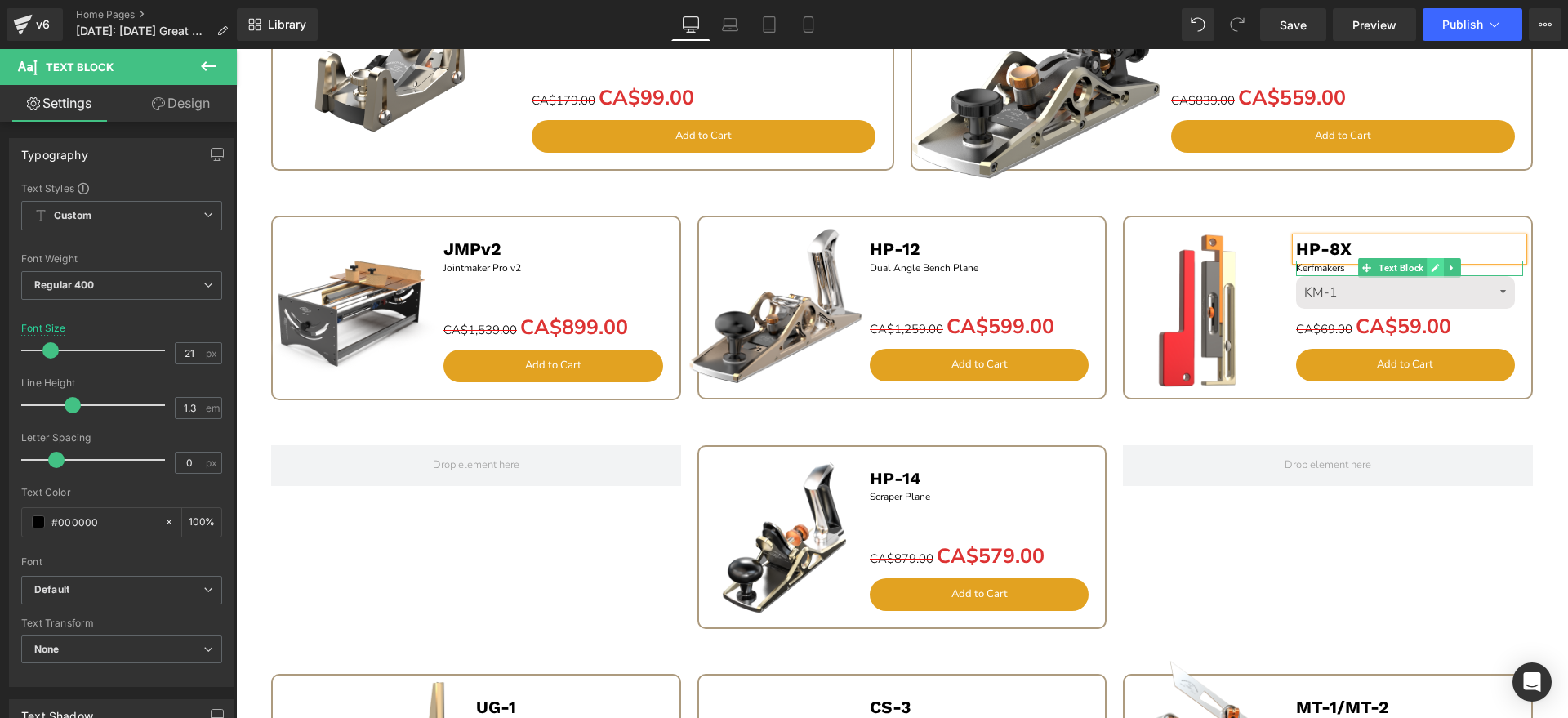
click at [1427, 268] on link at bounding box center [1435, 267] width 17 height 19
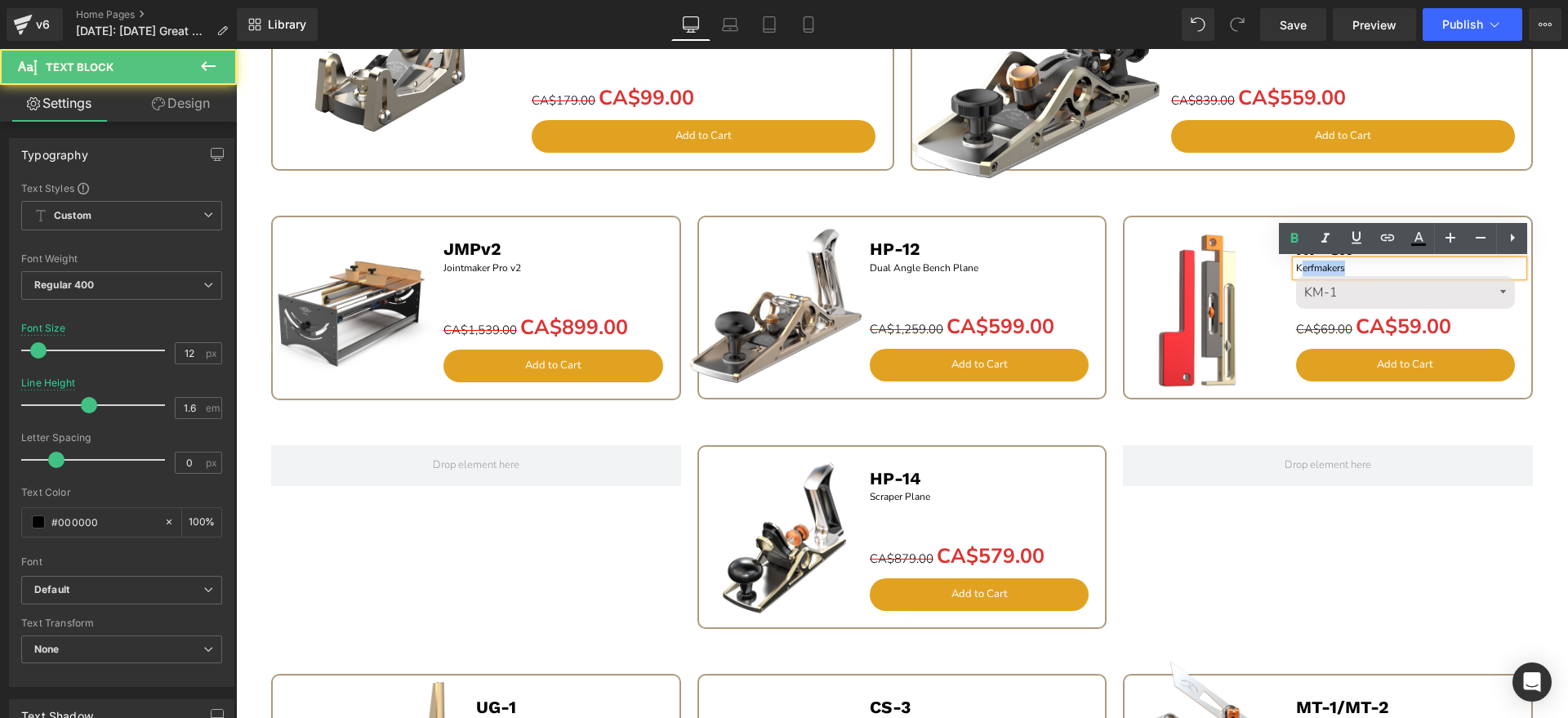
drag, startPoint x: 1391, startPoint y: 270, endPoint x: 1296, endPoint y: 268, distance: 95.0
click at [1296, 268] on p "Kerfmakers" at bounding box center [1410, 268] width 228 height 15
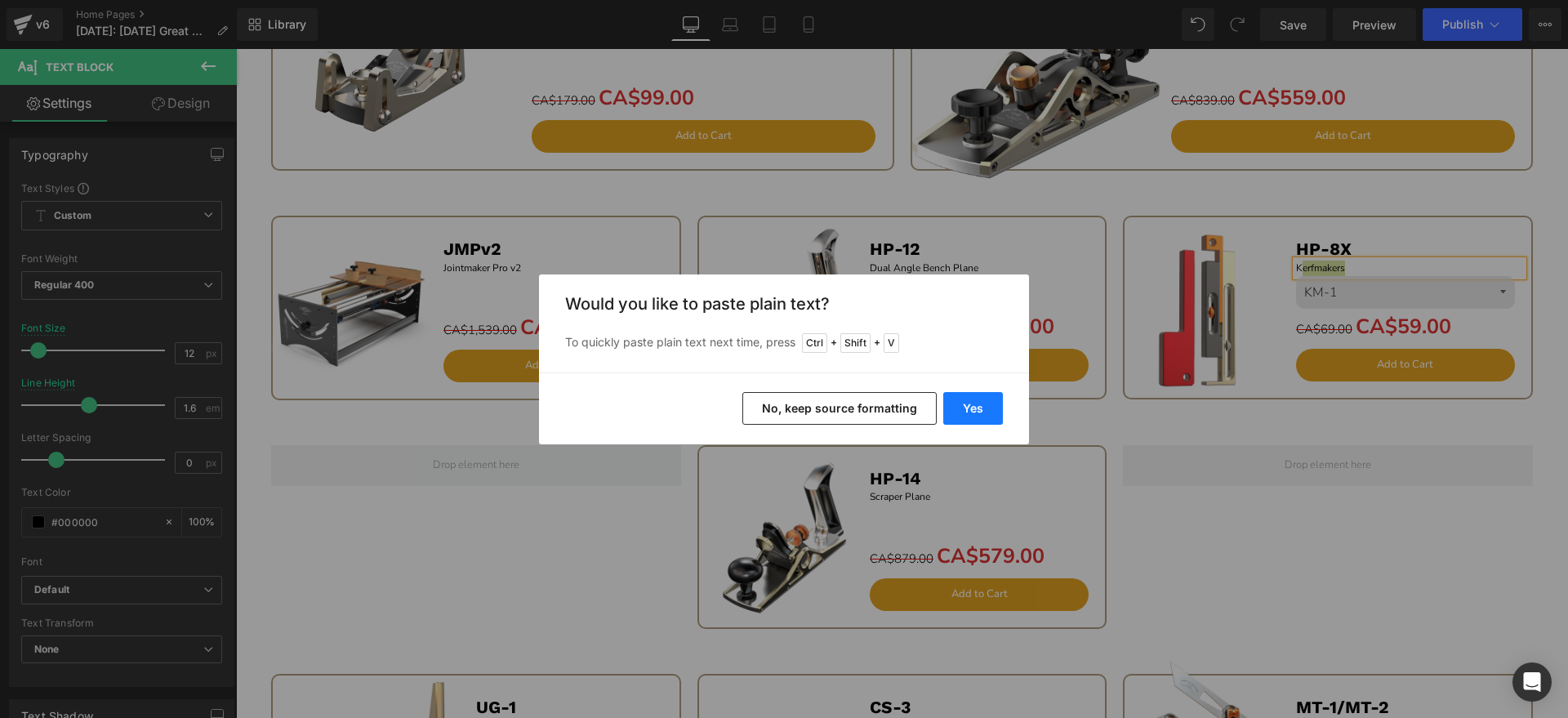
click at [992, 406] on button "Yes" at bounding box center [973, 408] width 60 height 33
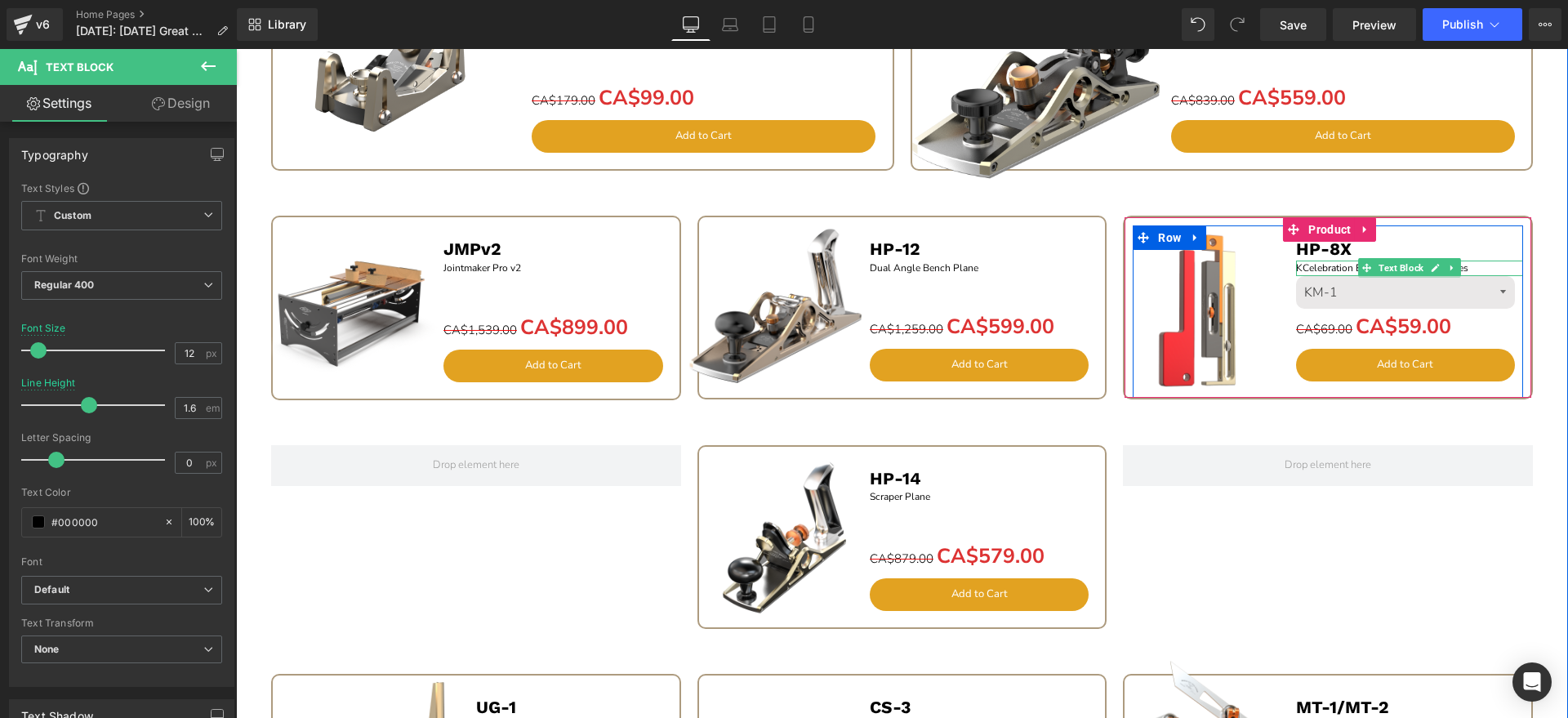
click at [1302, 266] on p "KCelebration Edition Mini Block Planes" at bounding box center [1410, 268] width 228 height 15
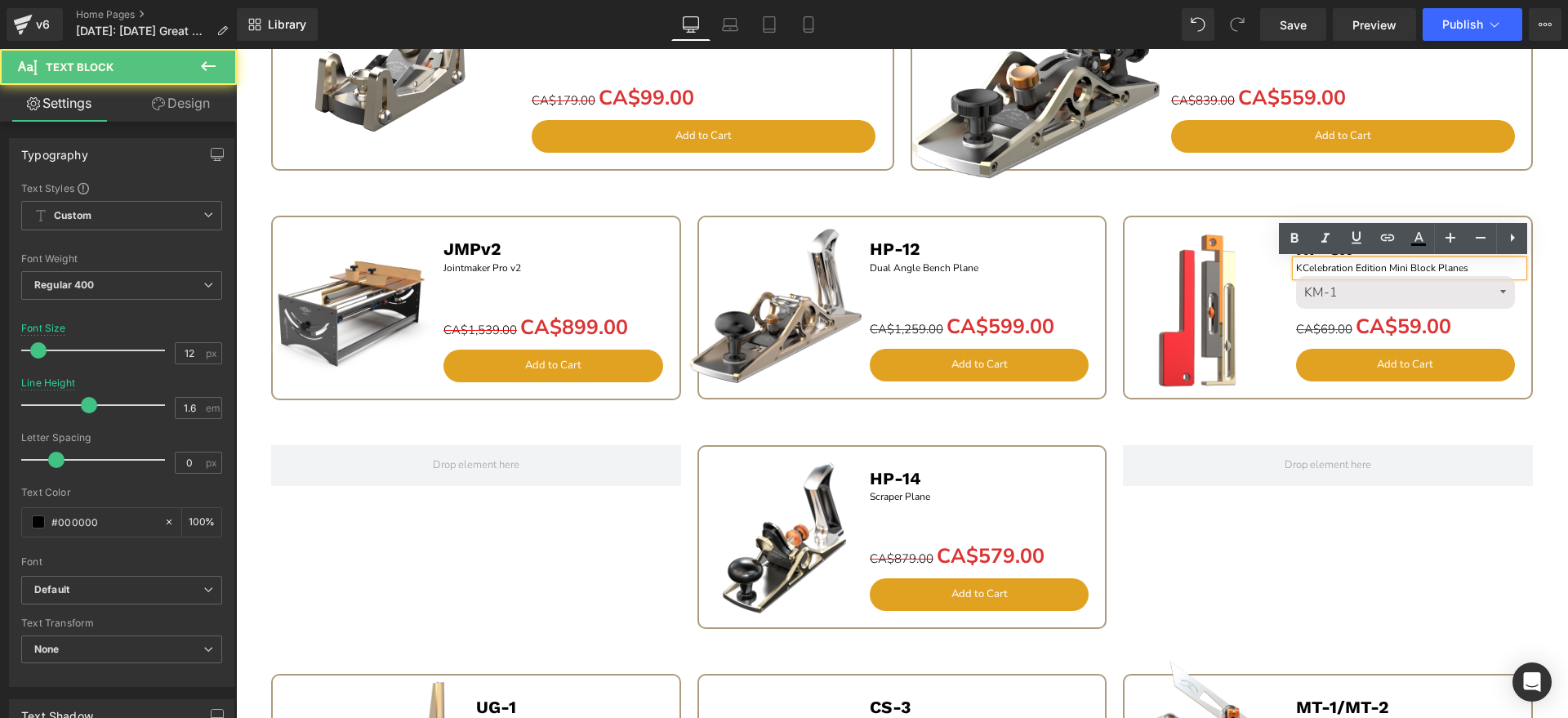
drag, startPoint x: 1298, startPoint y: 266, endPoint x: 1316, endPoint y: 285, distance: 26.2
click at [1298, 267] on p "KCelebration Edition Mini Block Planes" at bounding box center [1410, 268] width 228 height 15
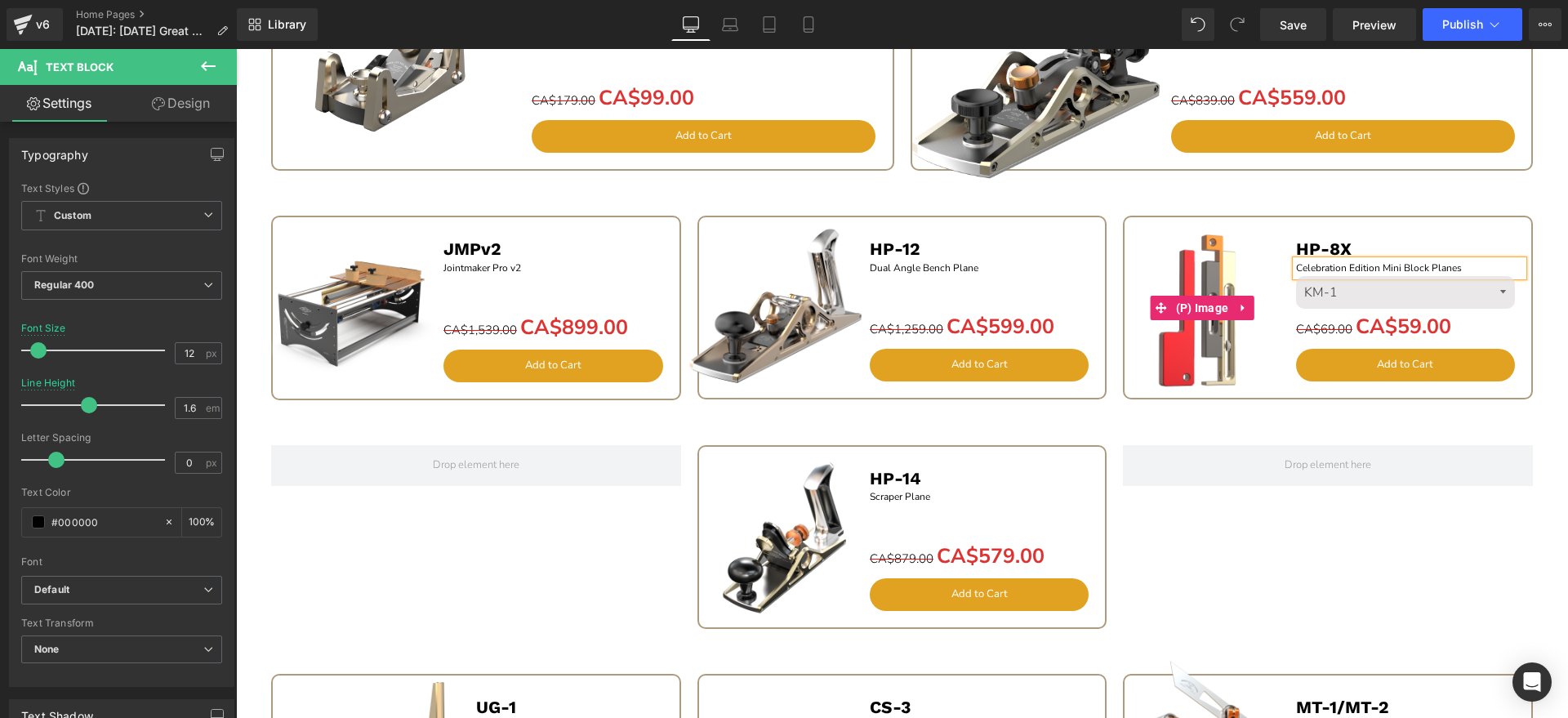
drag, startPoint x: 1185, startPoint y: 269, endPoint x: 1277, endPoint y: 251, distance: 93.7
click at [1187, 266] on img at bounding box center [1202, 308] width 183 height 183
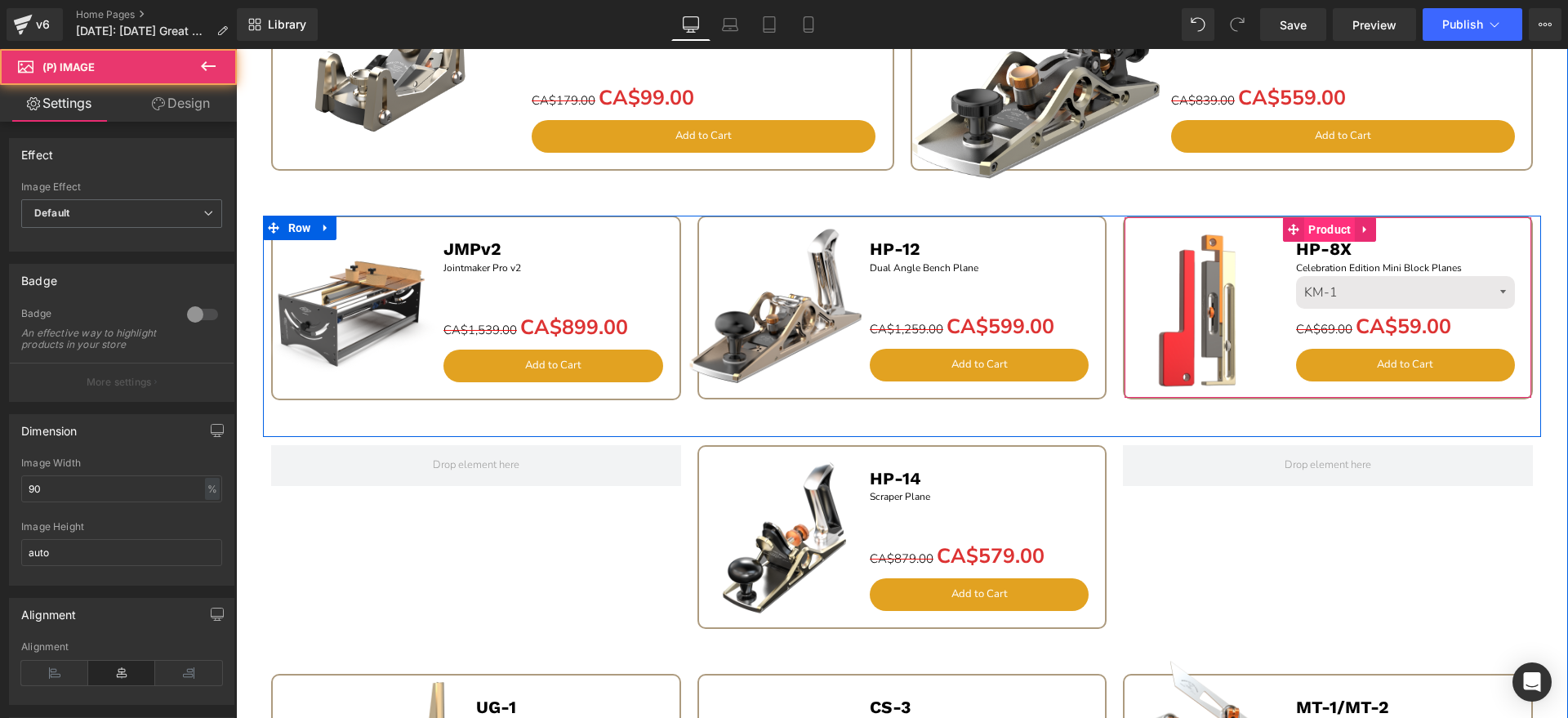
click at [1318, 230] on span "Product" at bounding box center [1330, 229] width 51 height 25
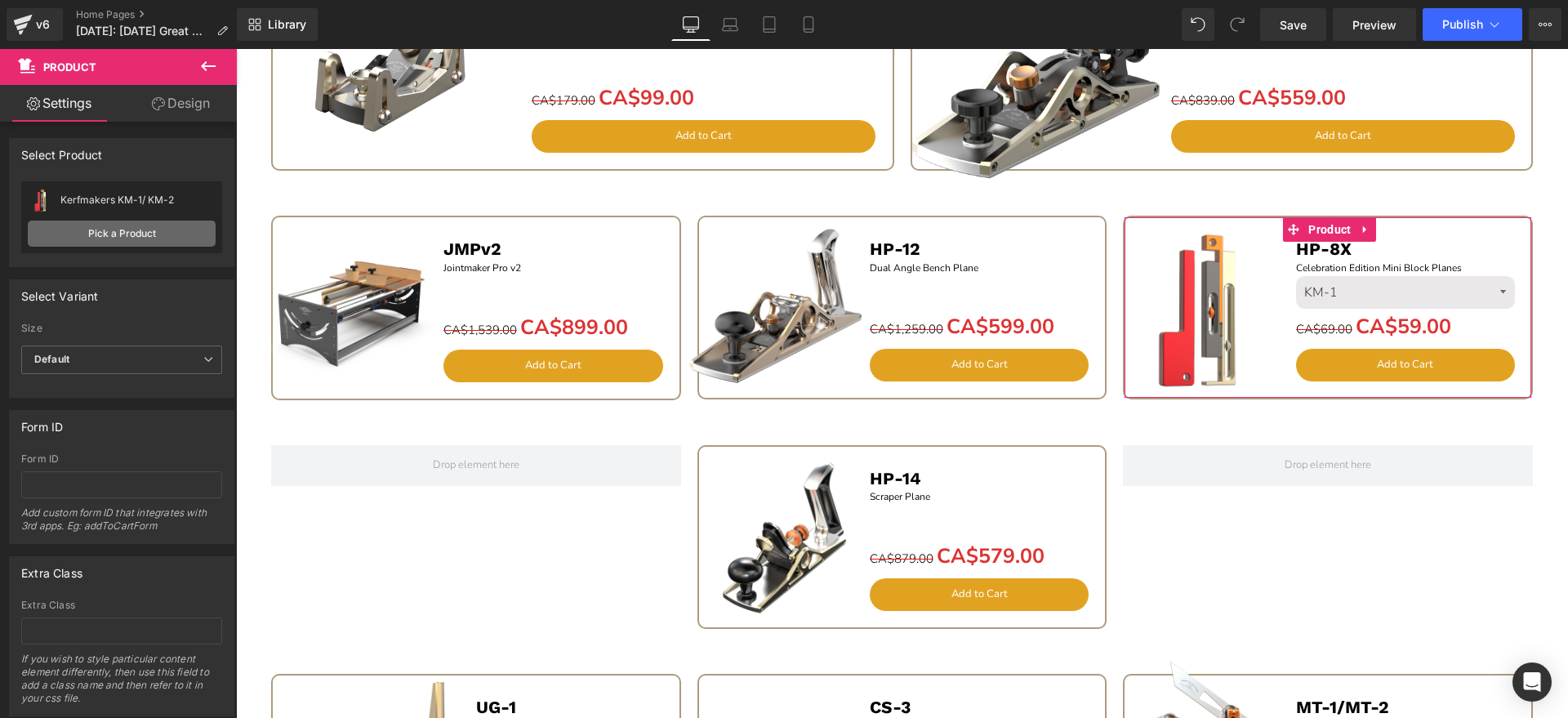
click at [149, 235] on link "Pick a Product" at bounding box center [122, 233] width 188 height 26
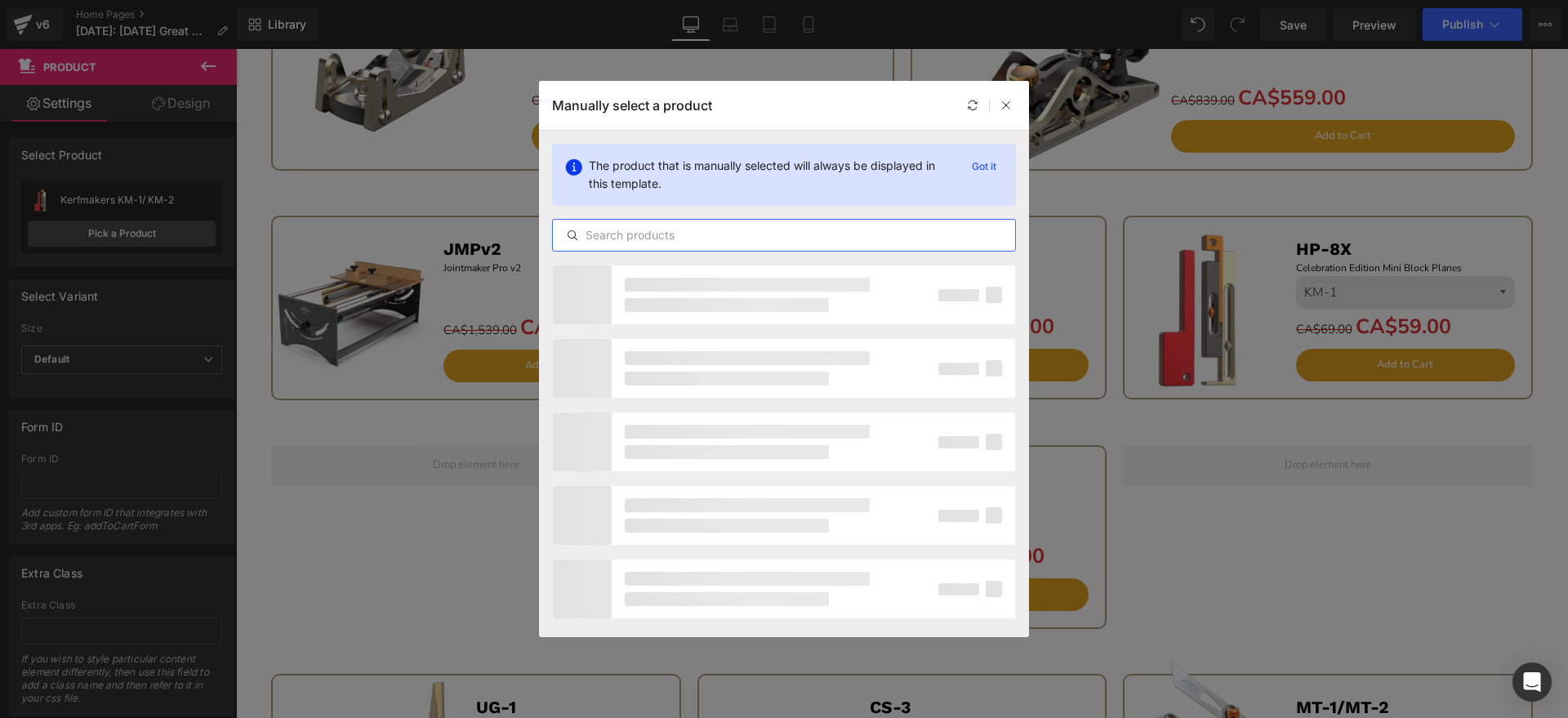
click at [753, 237] on input "text" at bounding box center [784, 235] width 462 height 19
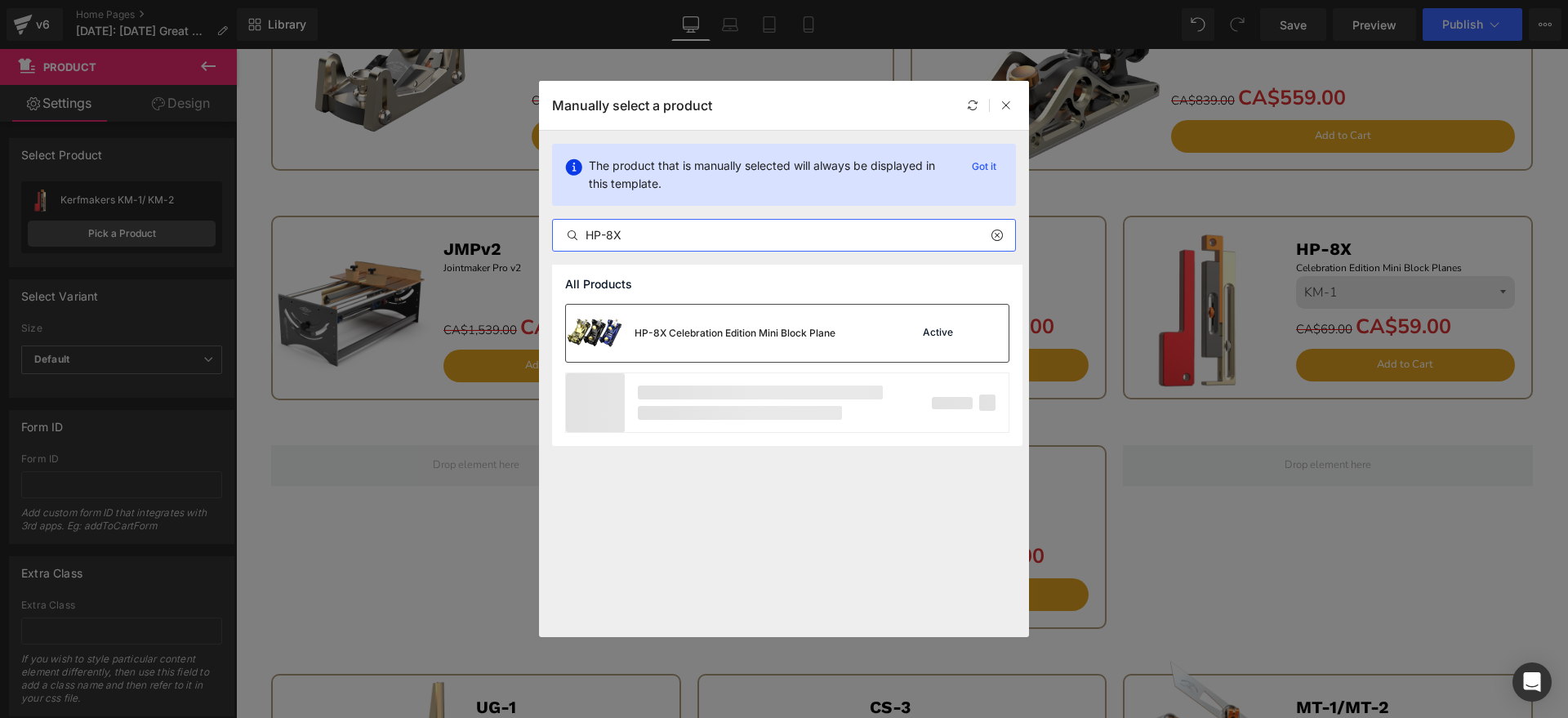
type input "HP-8X"
click at [718, 327] on div "HP-8X Celebration Edition Mini Block Plane" at bounding box center [735, 333] width 201 height 14
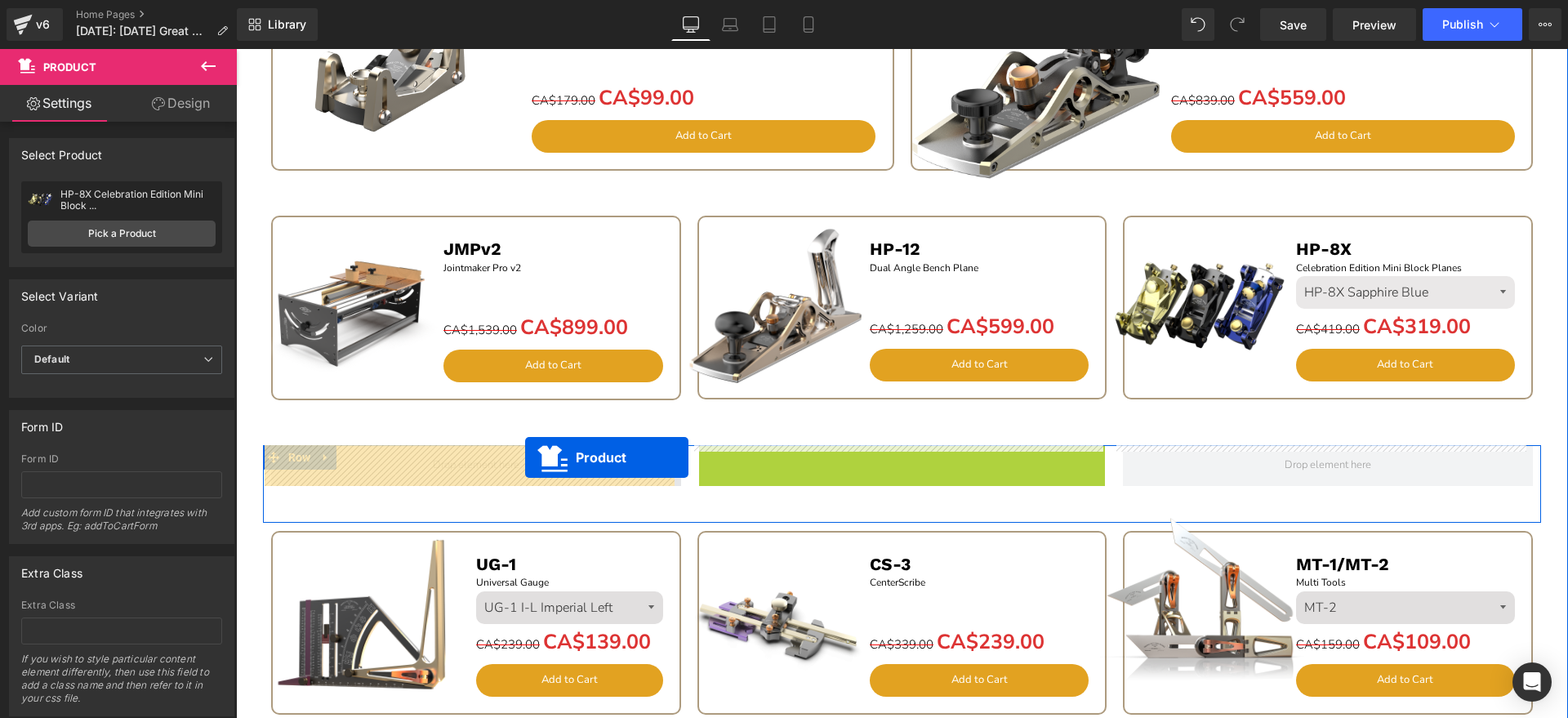
drag, startPoint x: 867, startPoint y: 458, endPoint x: 522, endPoint y: 458, distance: 345.0
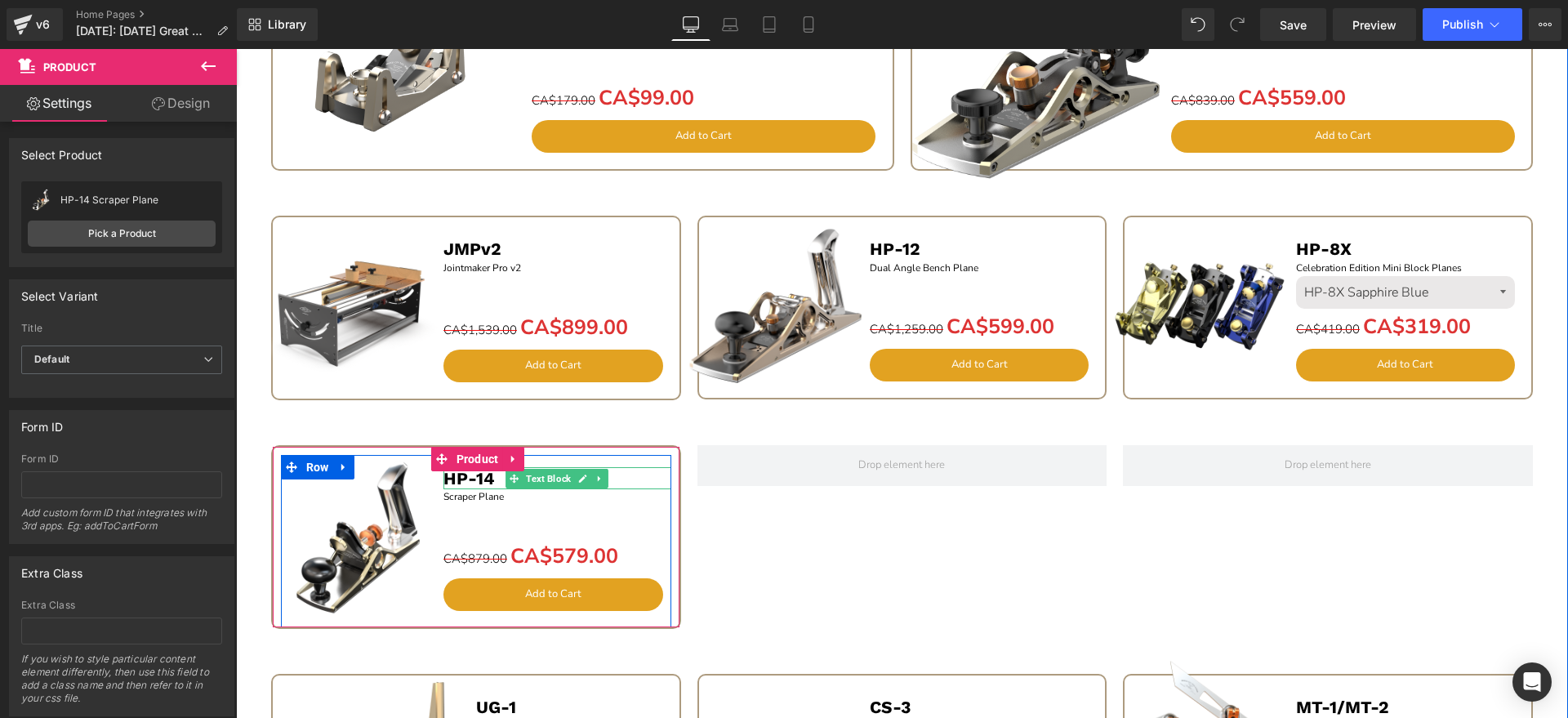
click at [574, 473] on link at bounding box center [582, 479] width 17 height 19
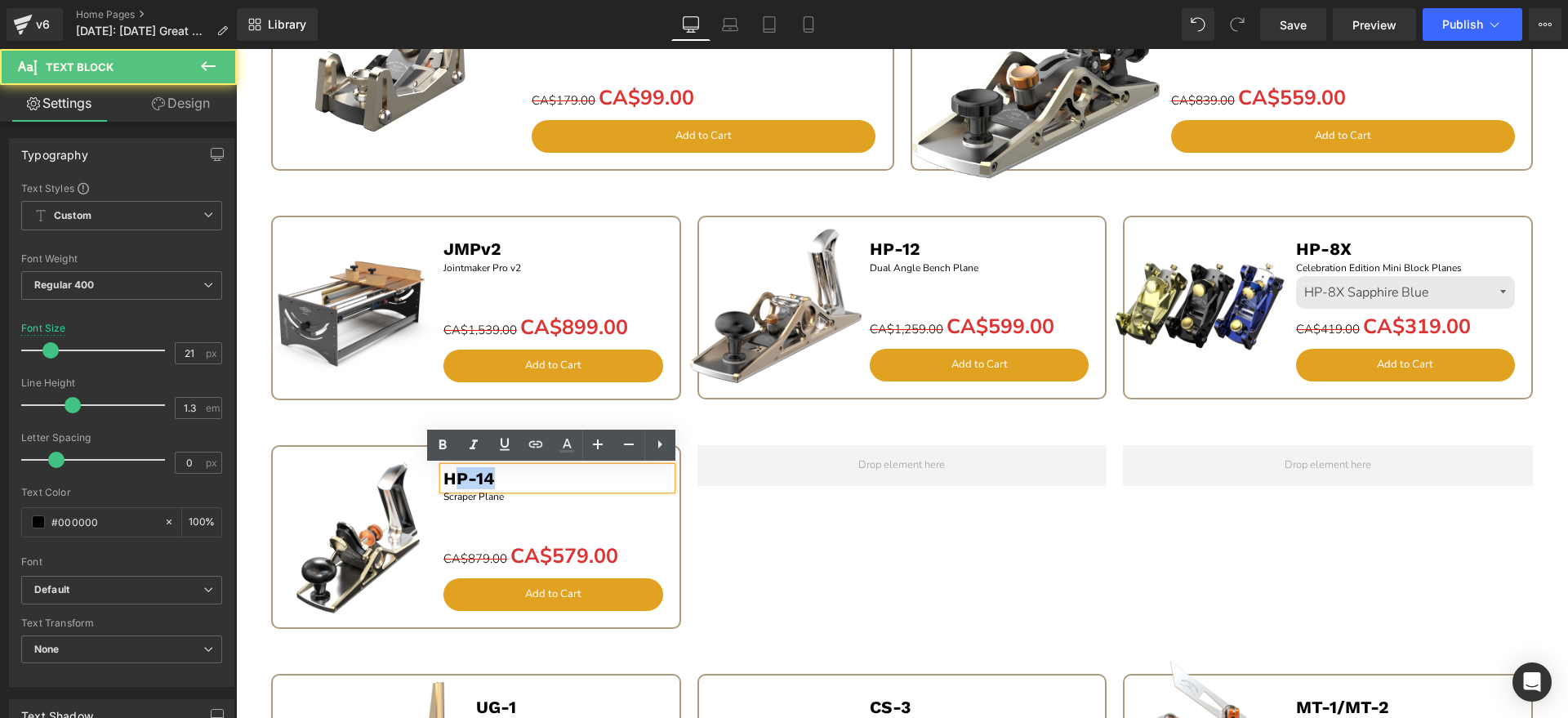
drag, startPoint x: 551, startPoint y: 475, endPoint x: 454, endPoint y: 474, distance: 97.0
click at [454, 474] on p "HP-14" at bounding box center [558, 479] width 228 height 22
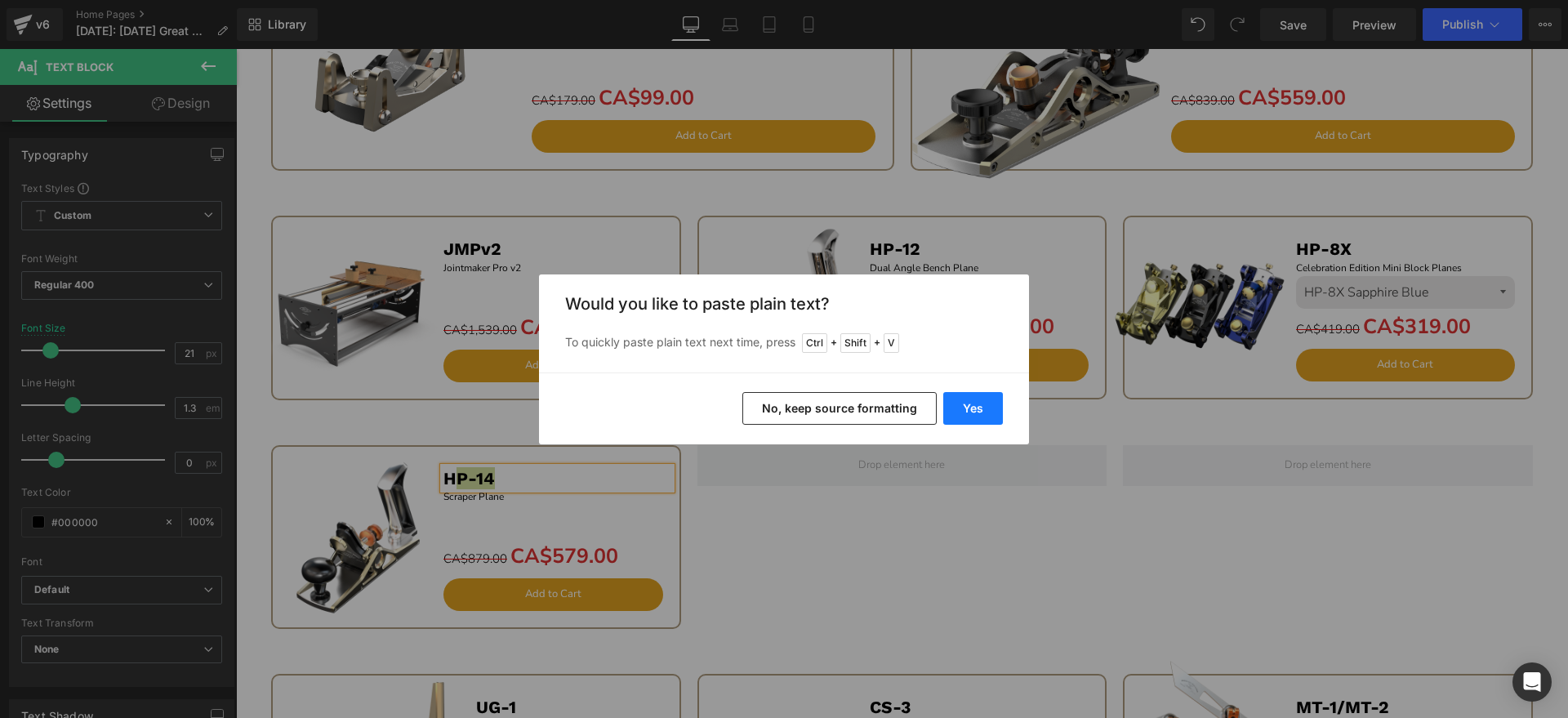
click at [957, 406] on button "Yes" at bounding box center [973, 408] width 60 height 33
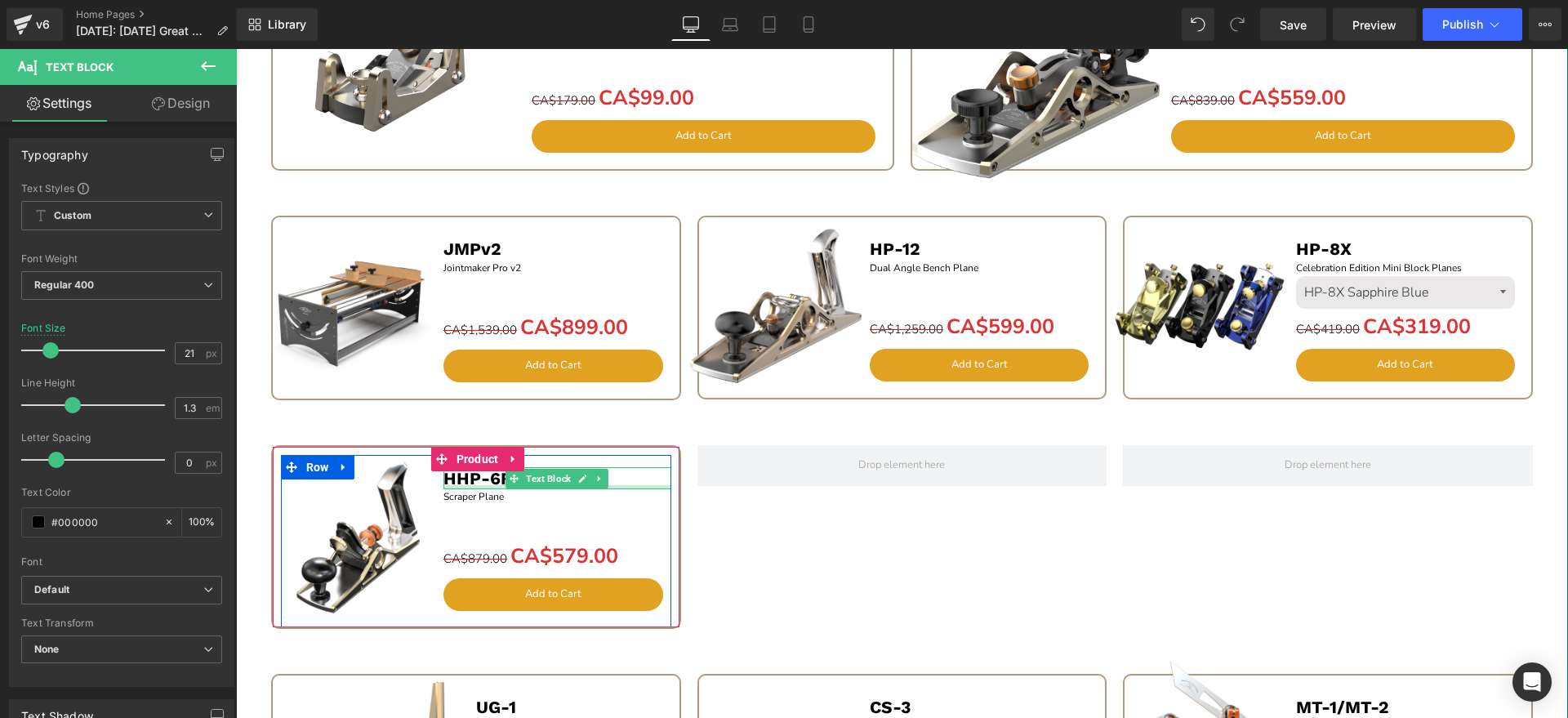
click at [452, 485] on div at bounding box center [558, 487] width 228 height 4
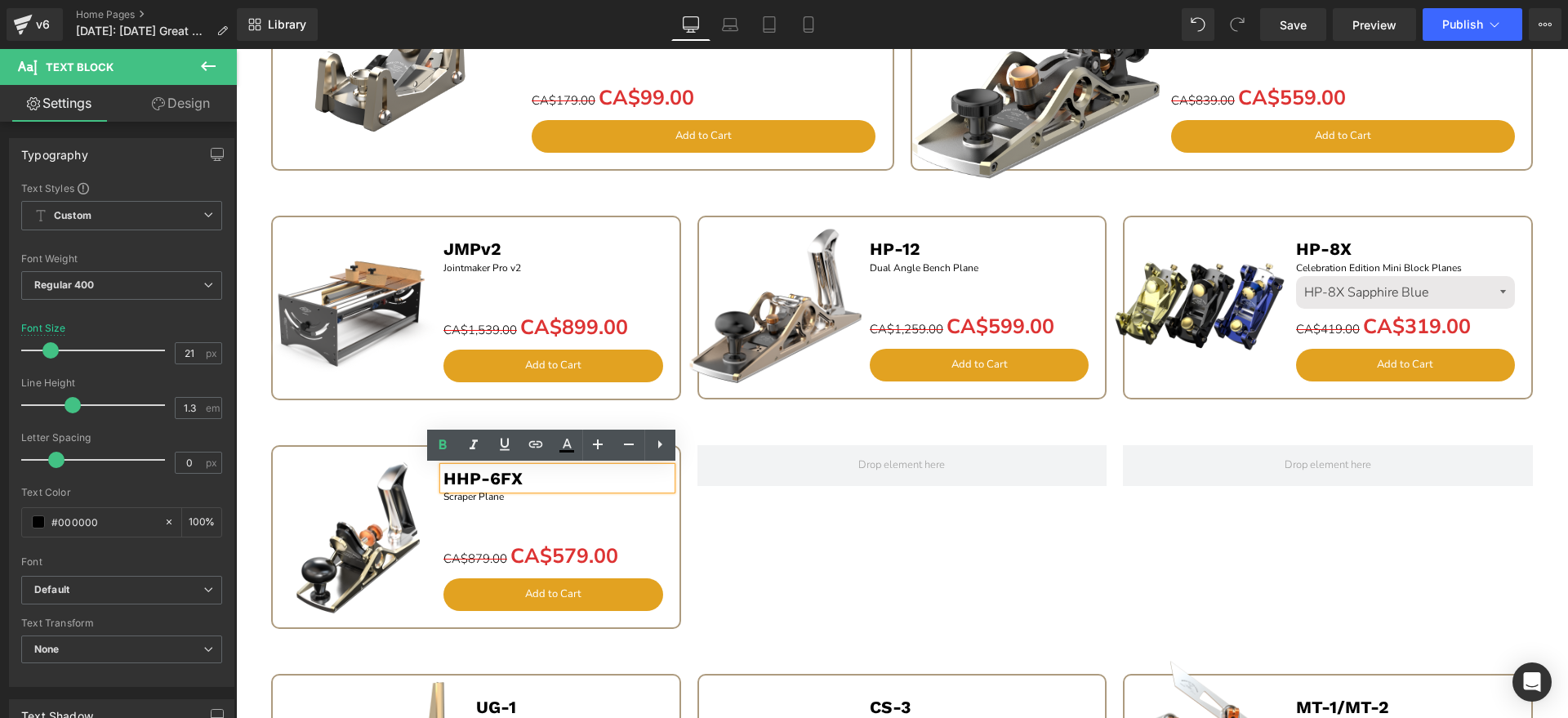
click at [451, 474] on b "HHP-6FX" at bounding box center [484, 479] width 79 height 20
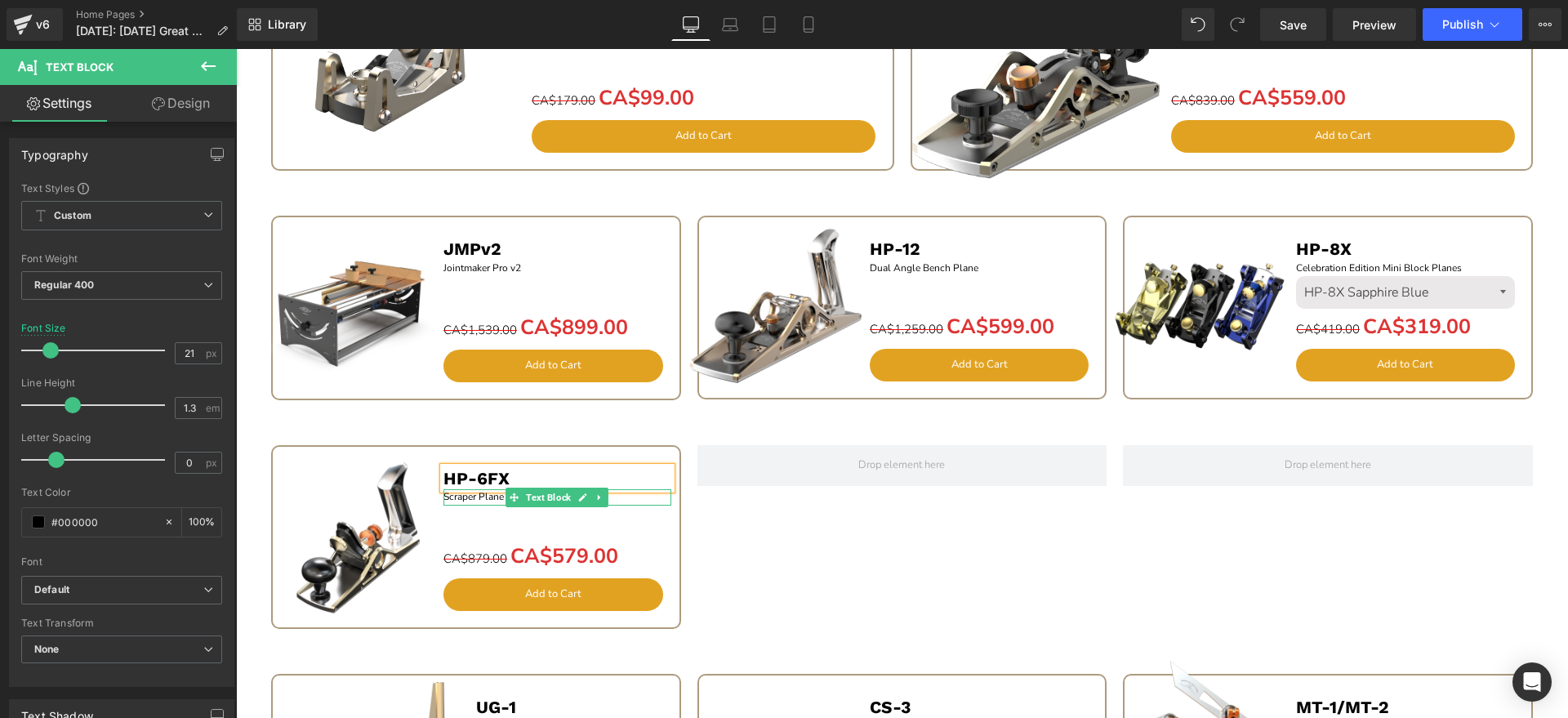
click at [487, 496] on p "Scraper Plane" at bounding box center [558, 497] width 228 height 15
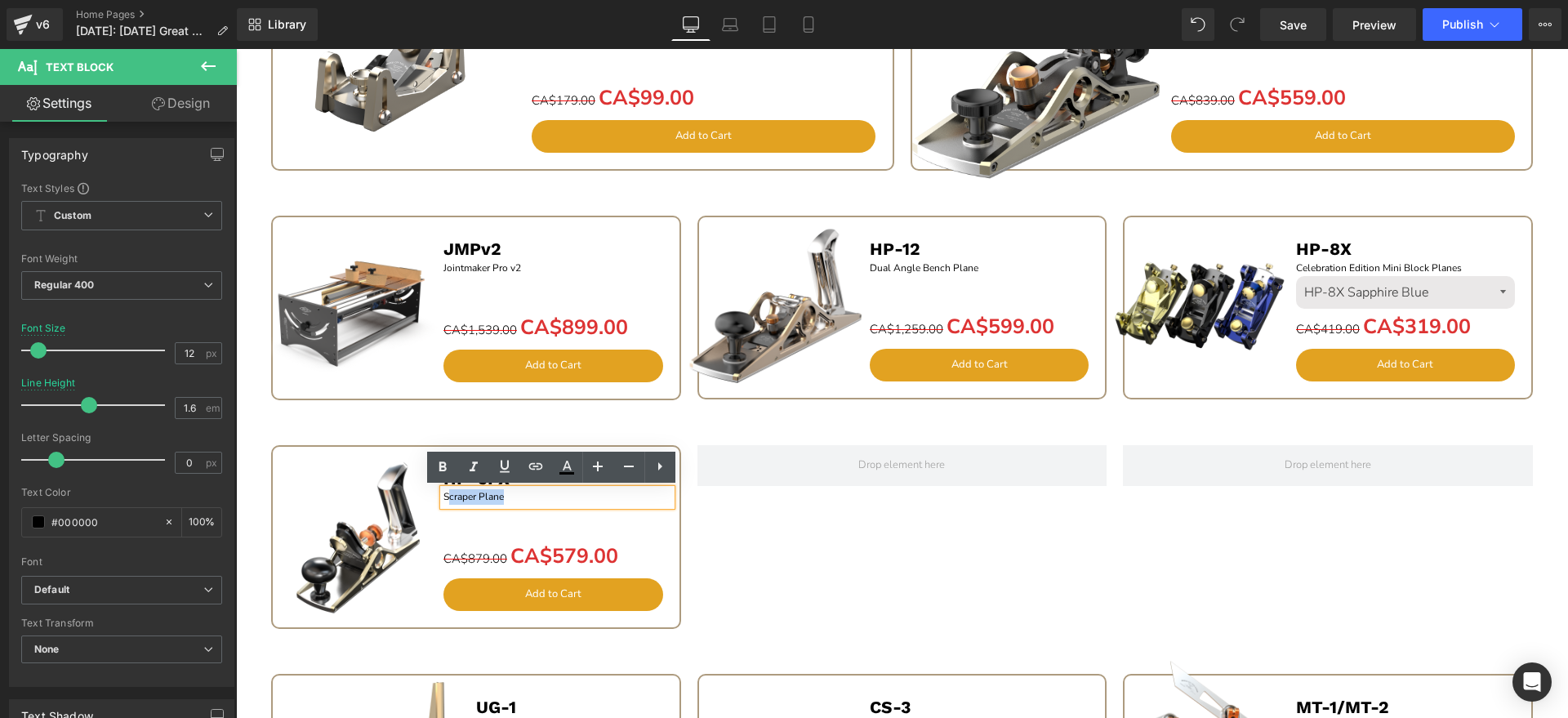
drag, startPoint x: 564, startPoint y: 492, endPoint x: 443, endPoint y: 497, distance: 121.1
click at [444, 497] on p "Scraper Plane" at bounding box center [558, 497] width 228 height 15
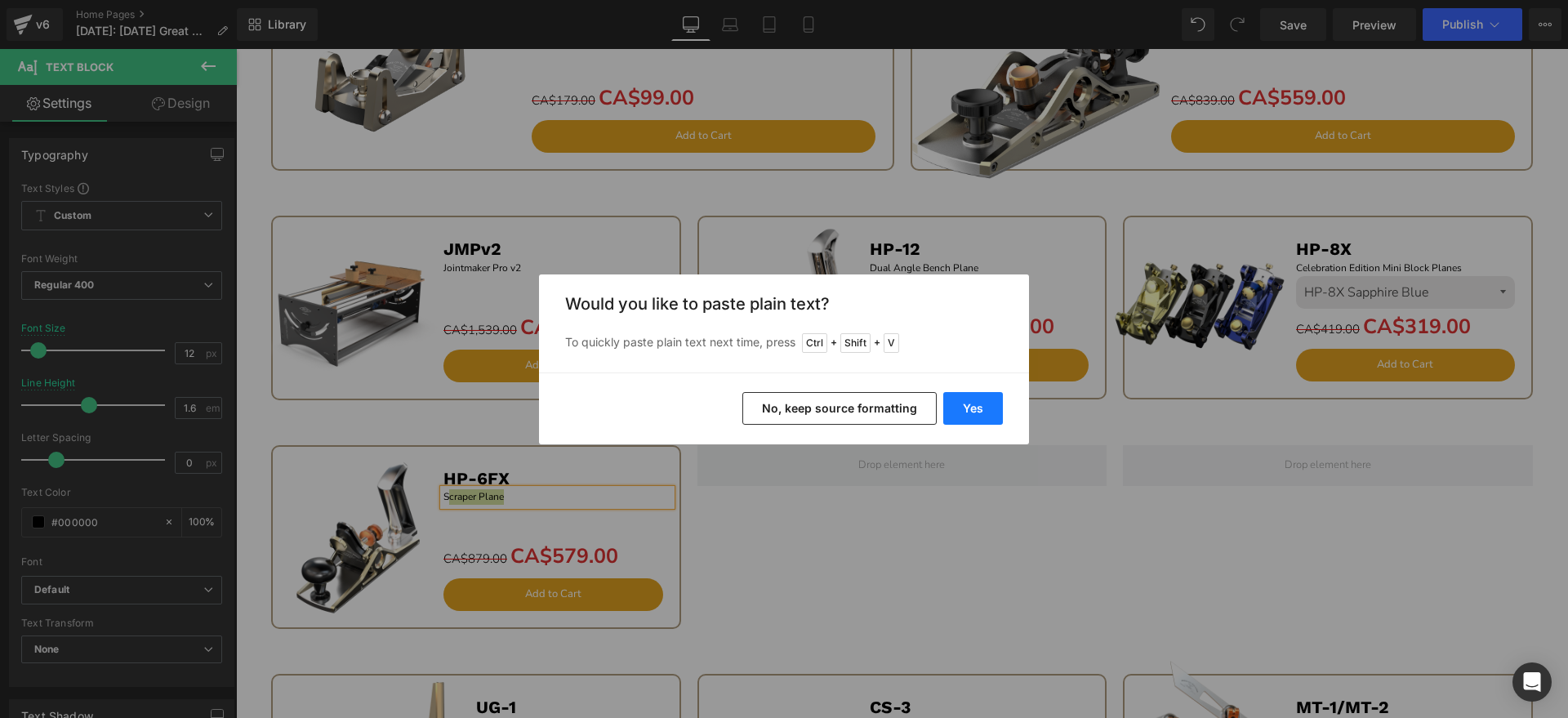
click at [959, 411] on button "Yes" at bounding box center [973, 408] width 60 height 33
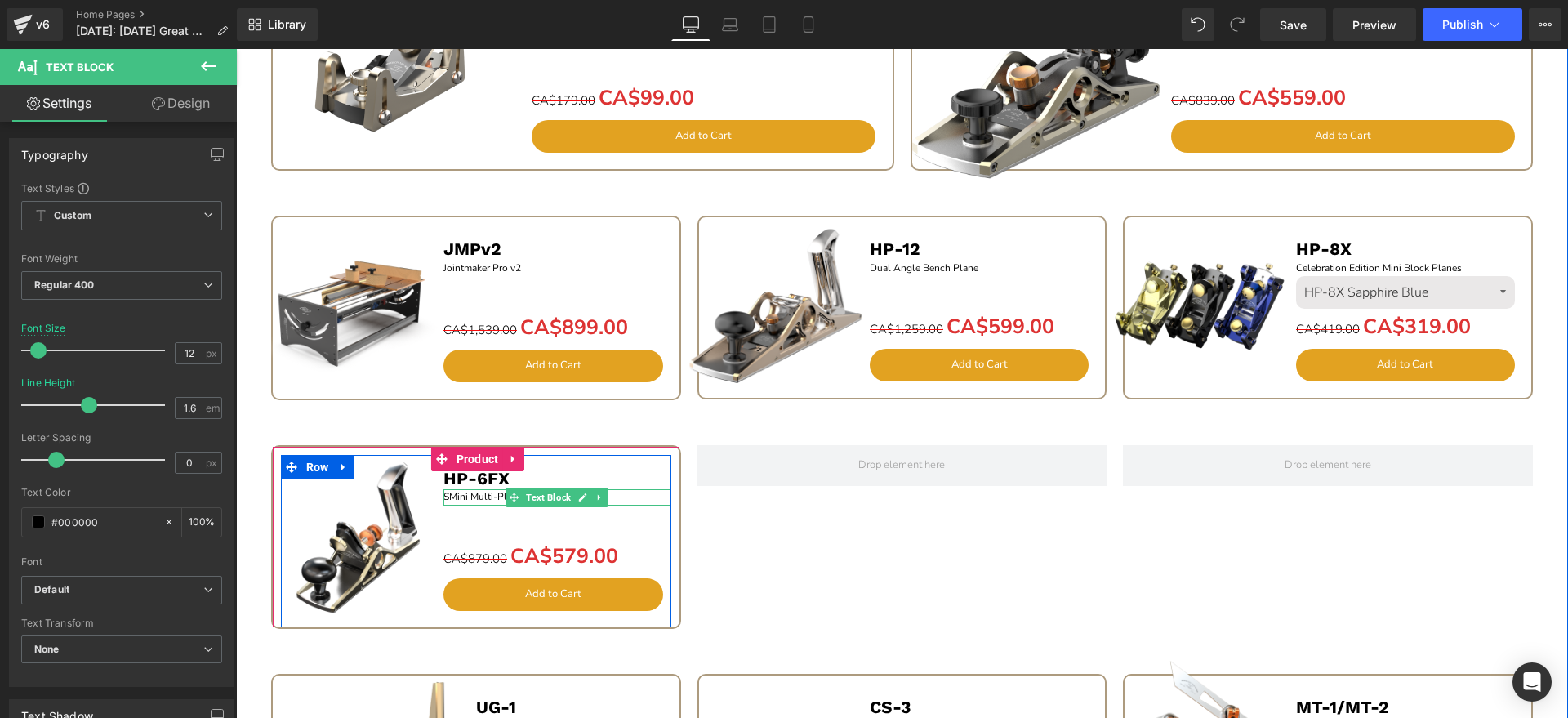
click at [445, 496] on p "SMini Multi-Plane" at bounding box center [558, 497] width 228 height 15
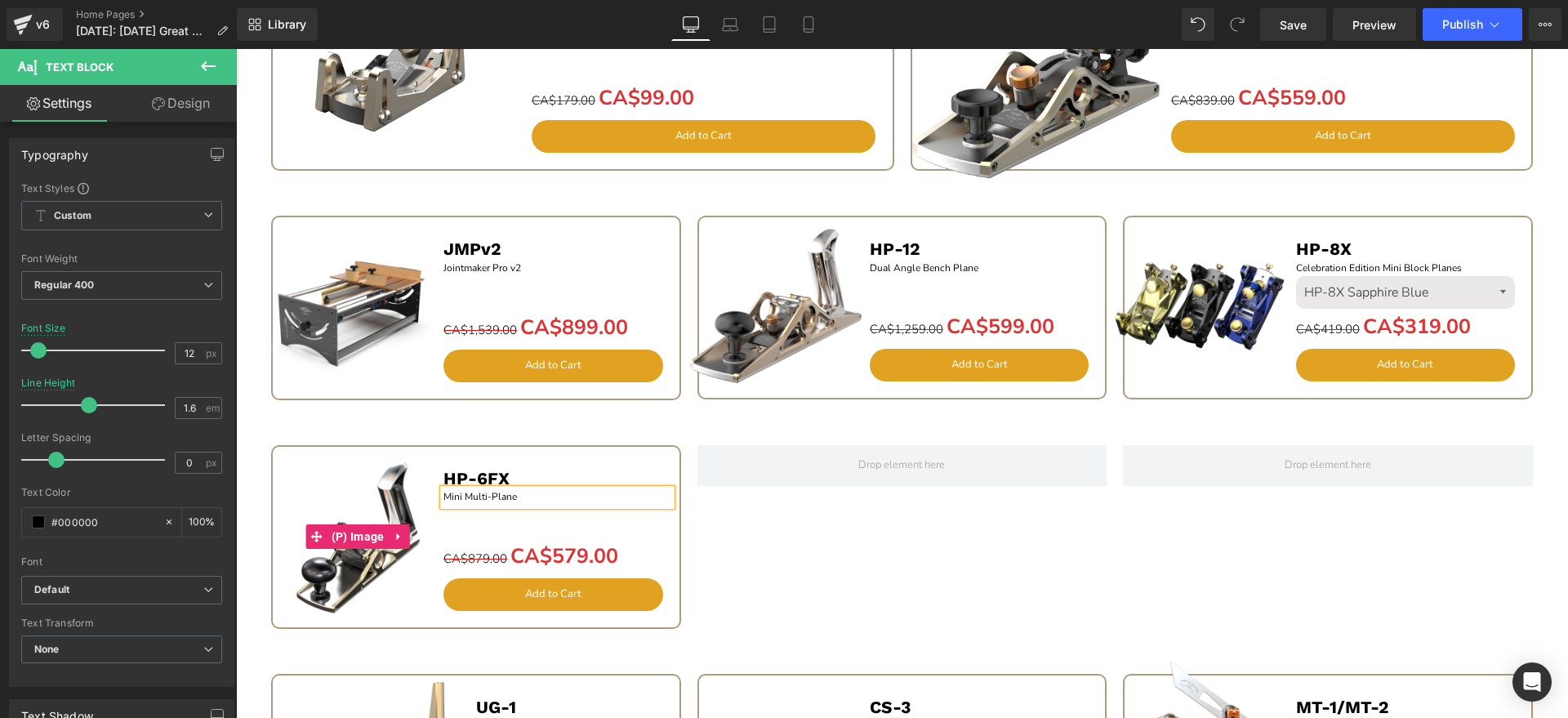
drag, startPoint x: 344, startPoint y: 507, endPoint x: 446, endPoint y: 480, distance: 105.5
click at [345, 507] on img at bounding box center [358, 537] width 187 height 187
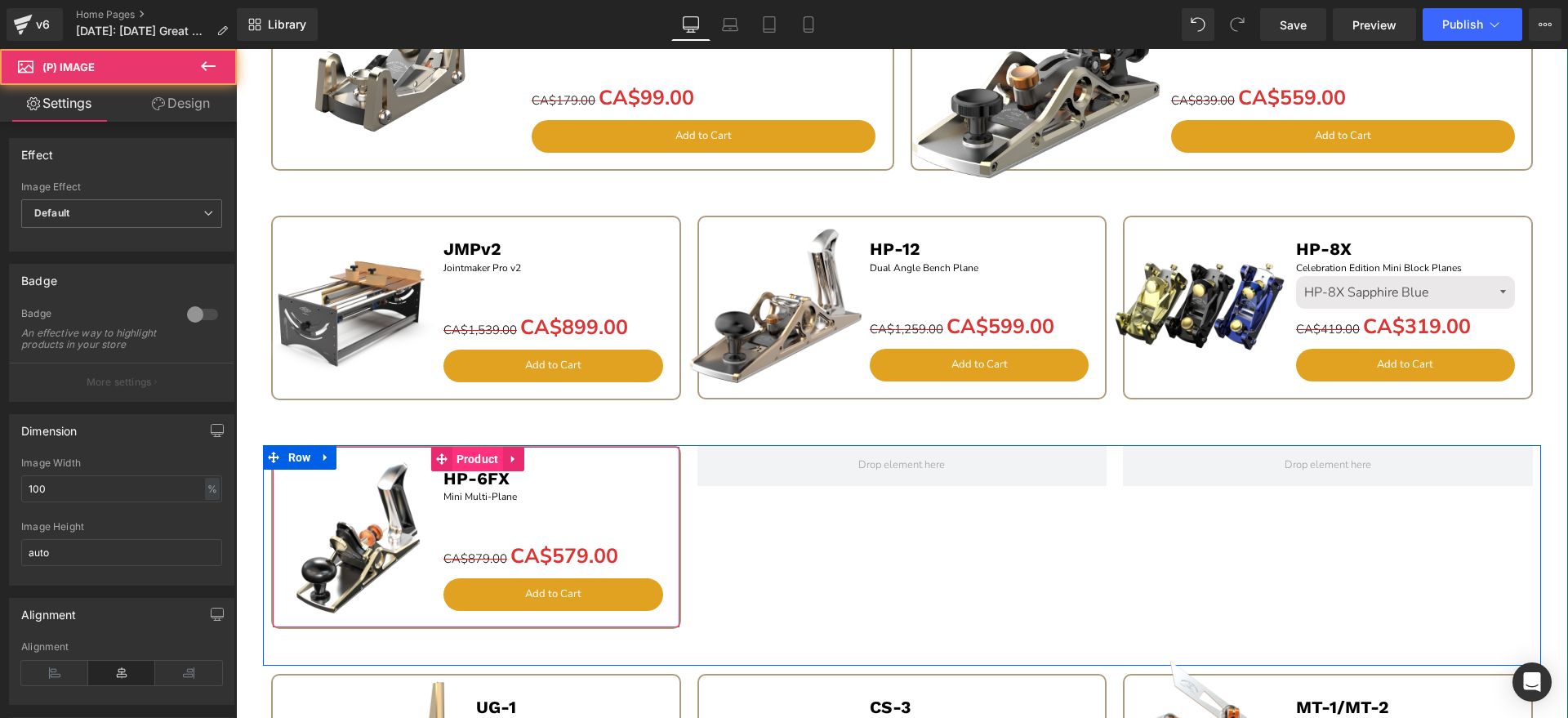
click at [473, 459] on span "Product" at bounding box center [478, 459] width 51 height 25
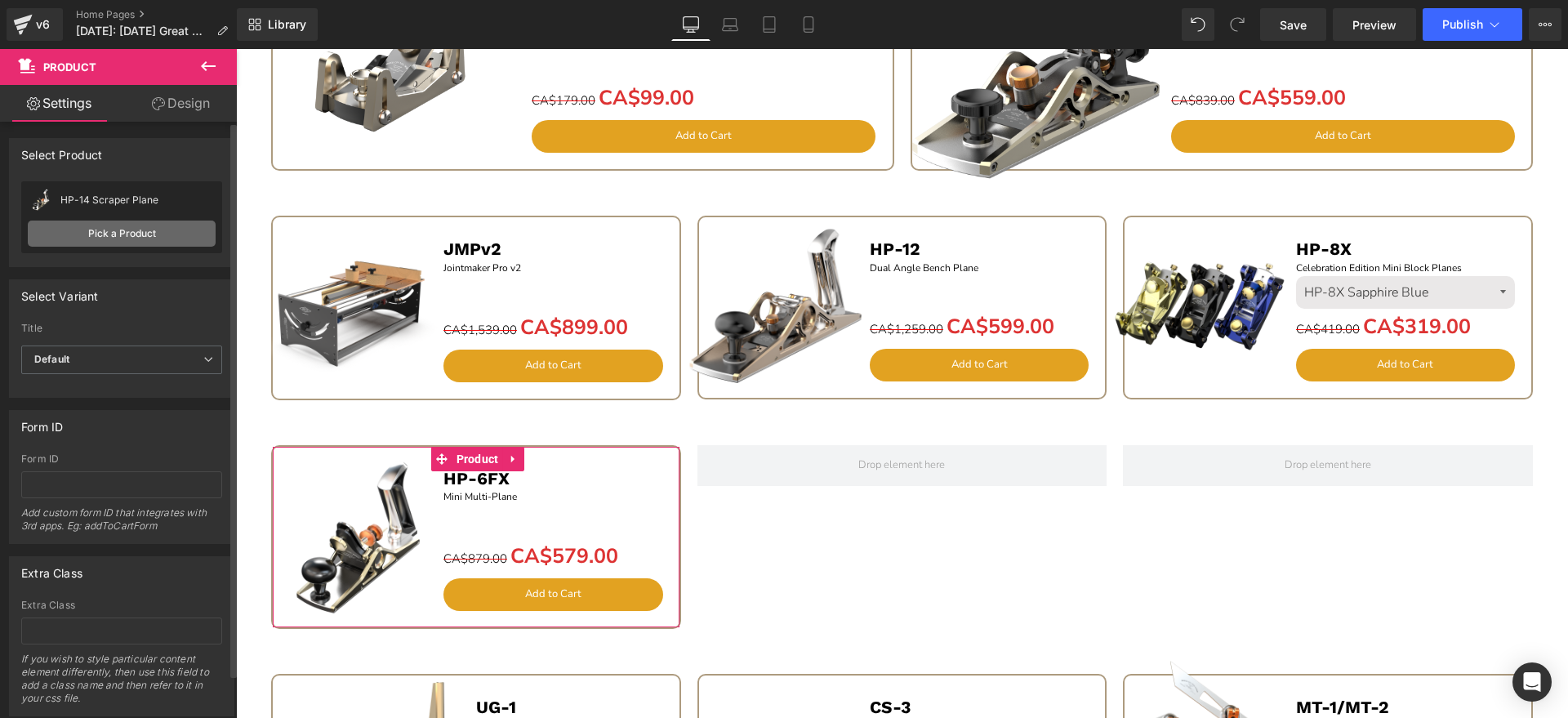
click at [145, 236] on link "Pick a Product" at bounding box center [122, 233] width 188 height 26
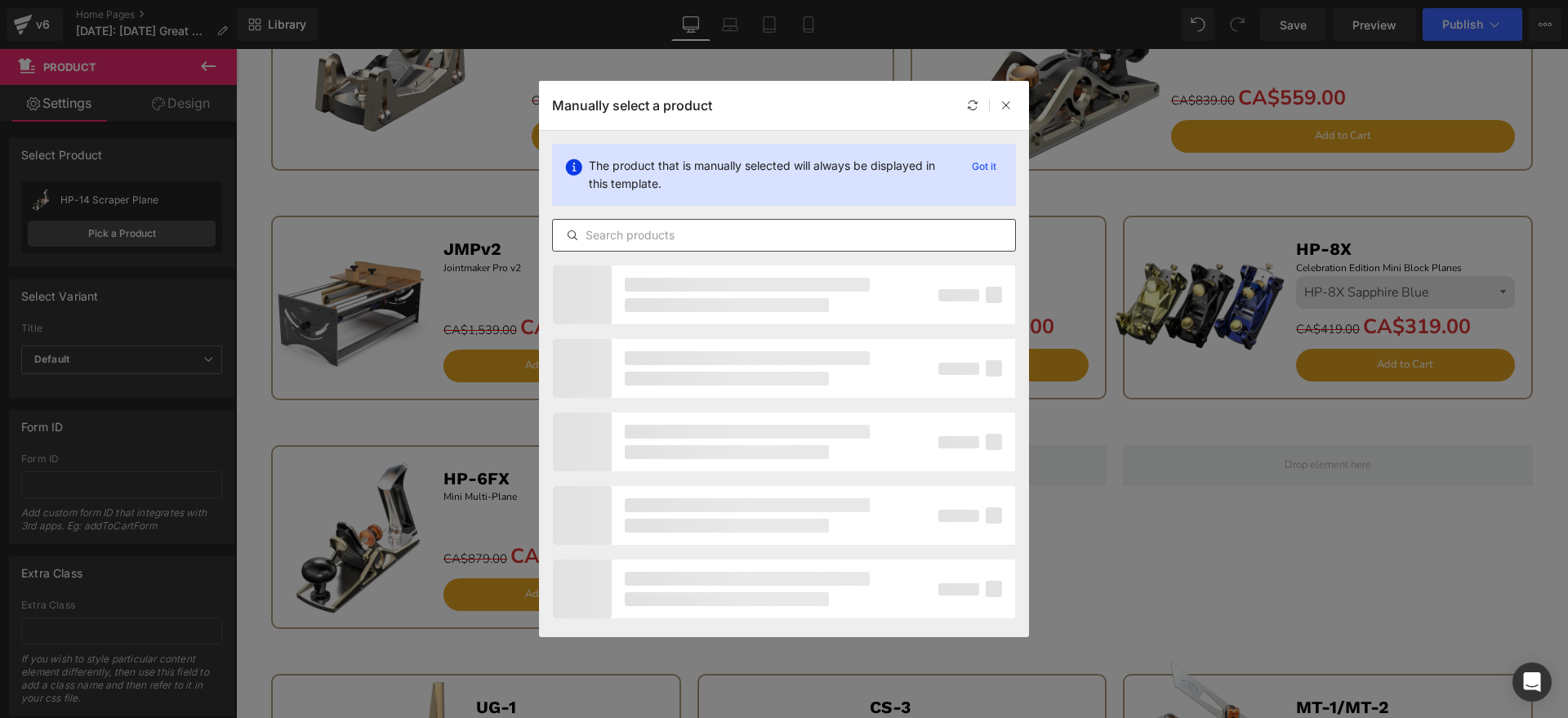
click at [801, 233] on input "text" at bounding box center [784, 235] width 462 height 19
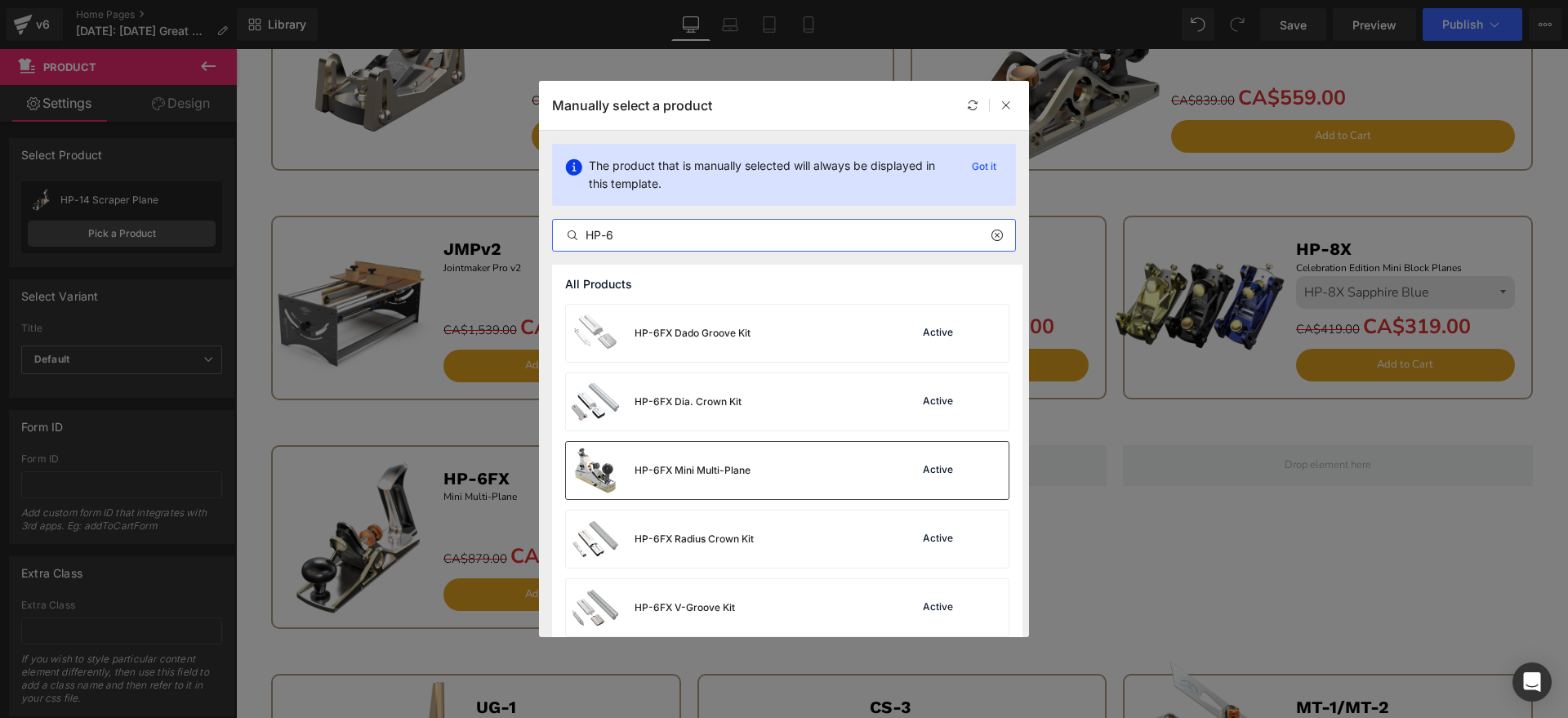
type input "HP-6"
click at [711, 452] on div "HP-6FX Mini Multi-Plane" at bounding box center [658, 471] width 184 height 58
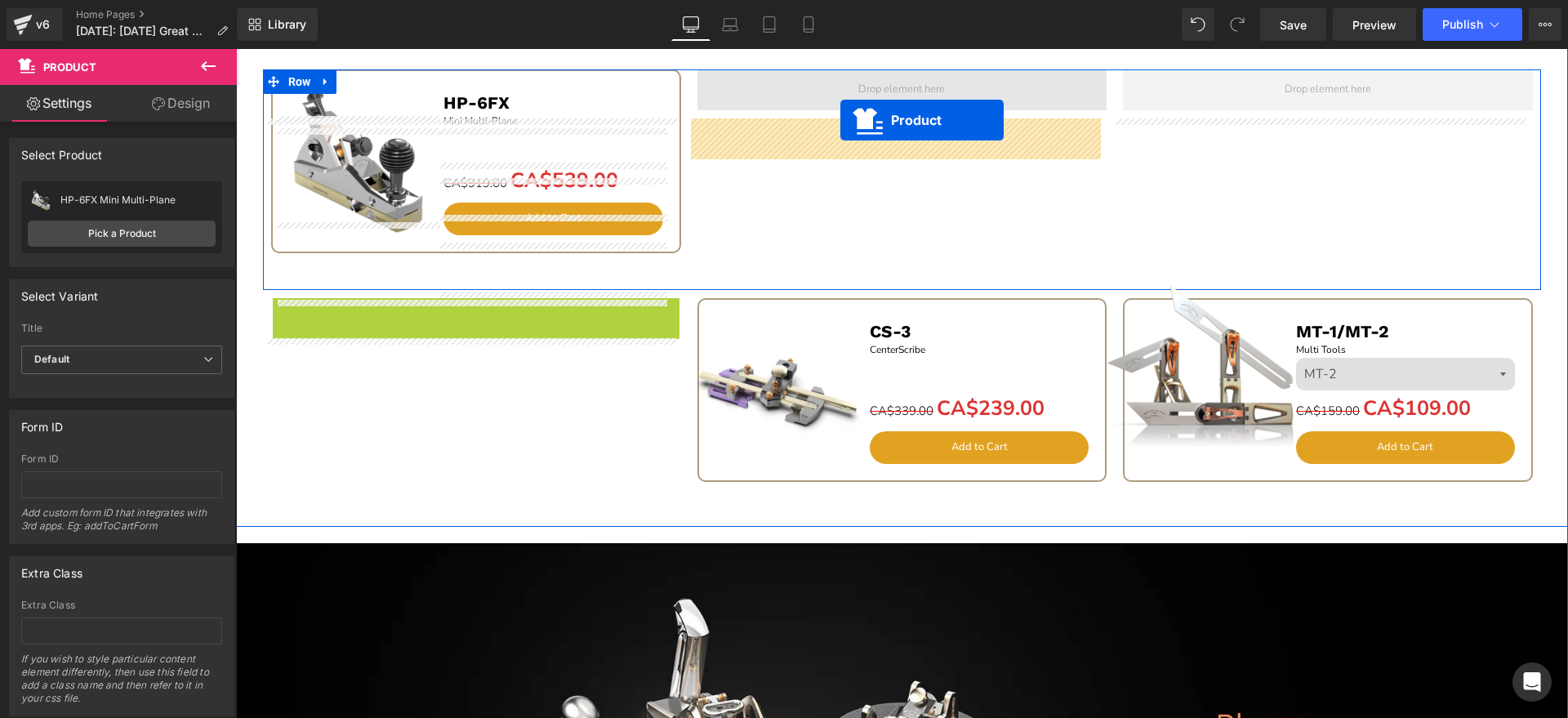
scroll to position [1991, 0]
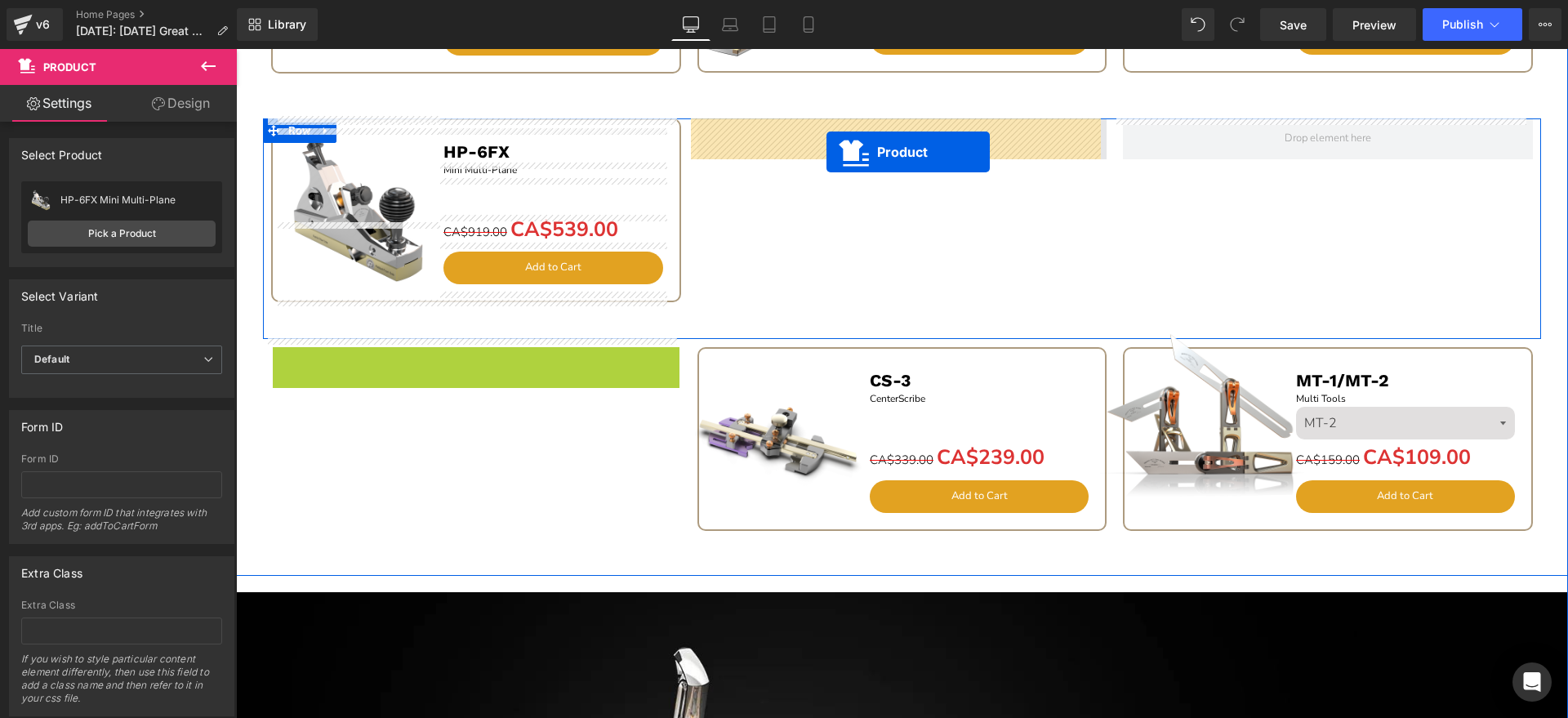
drag, startPoint x: 436, startPoint y: 279, endPoint x: 827, endPoint y: 152, distance: 411.1
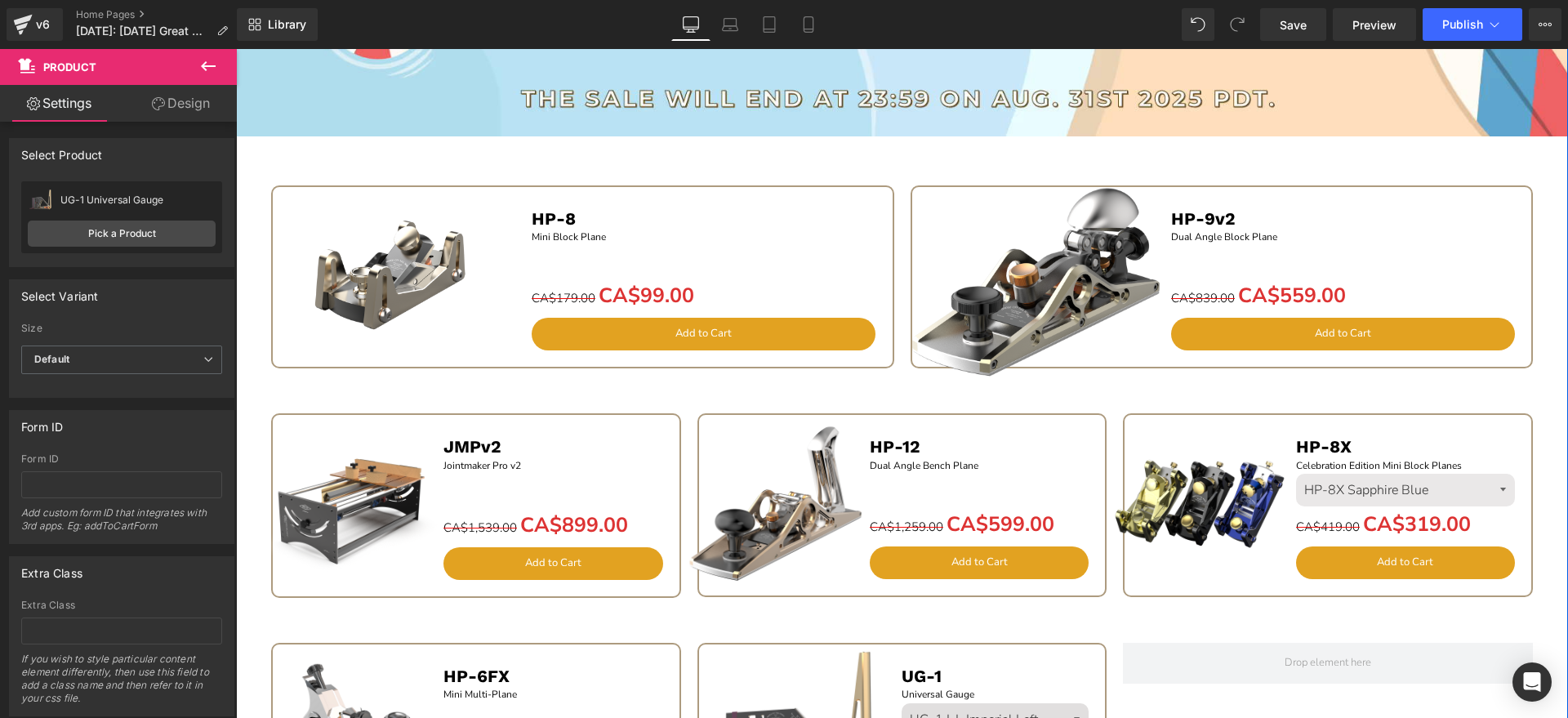
scroll to position [1378, 0]
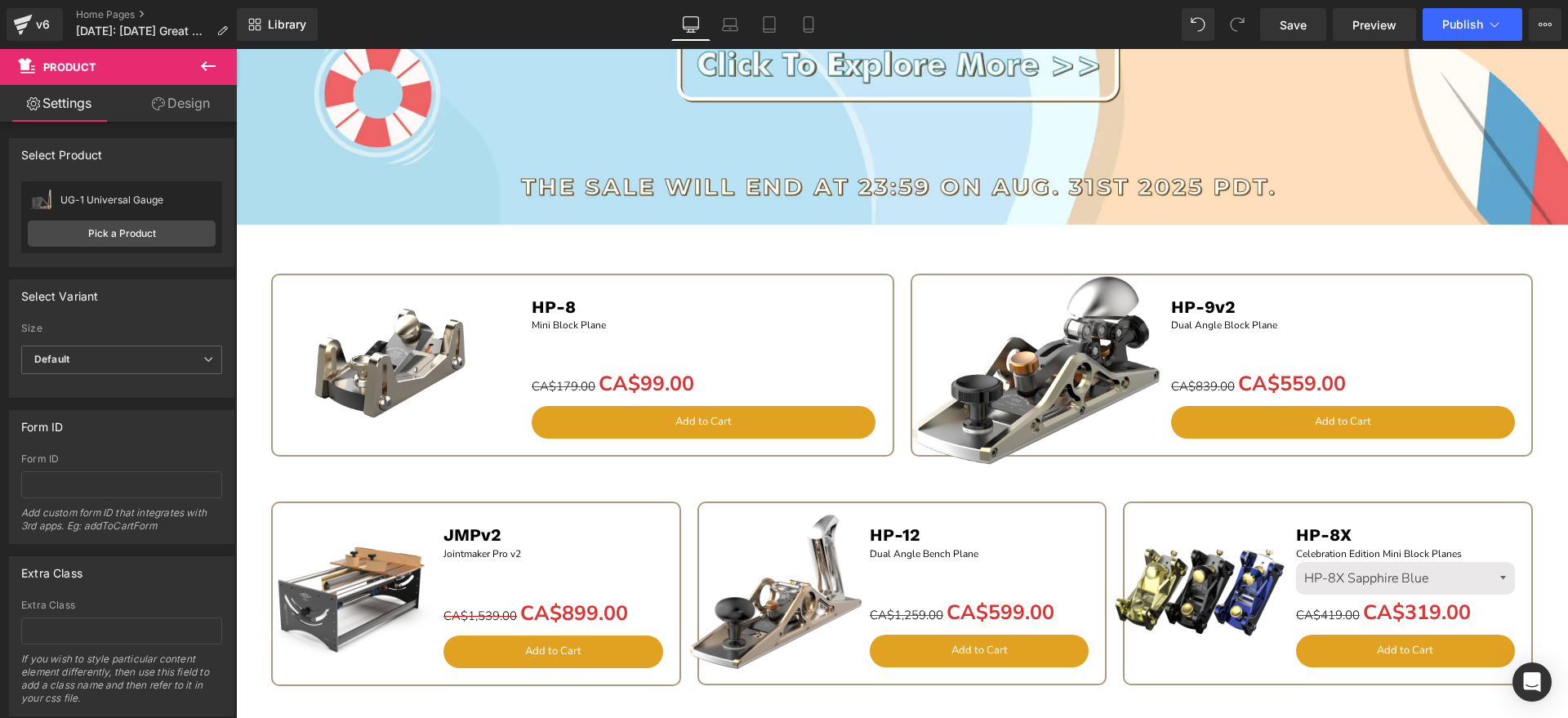
click at [250, 327] on link "Sale Off" at bounding box center [395, 364] width 292 height 263
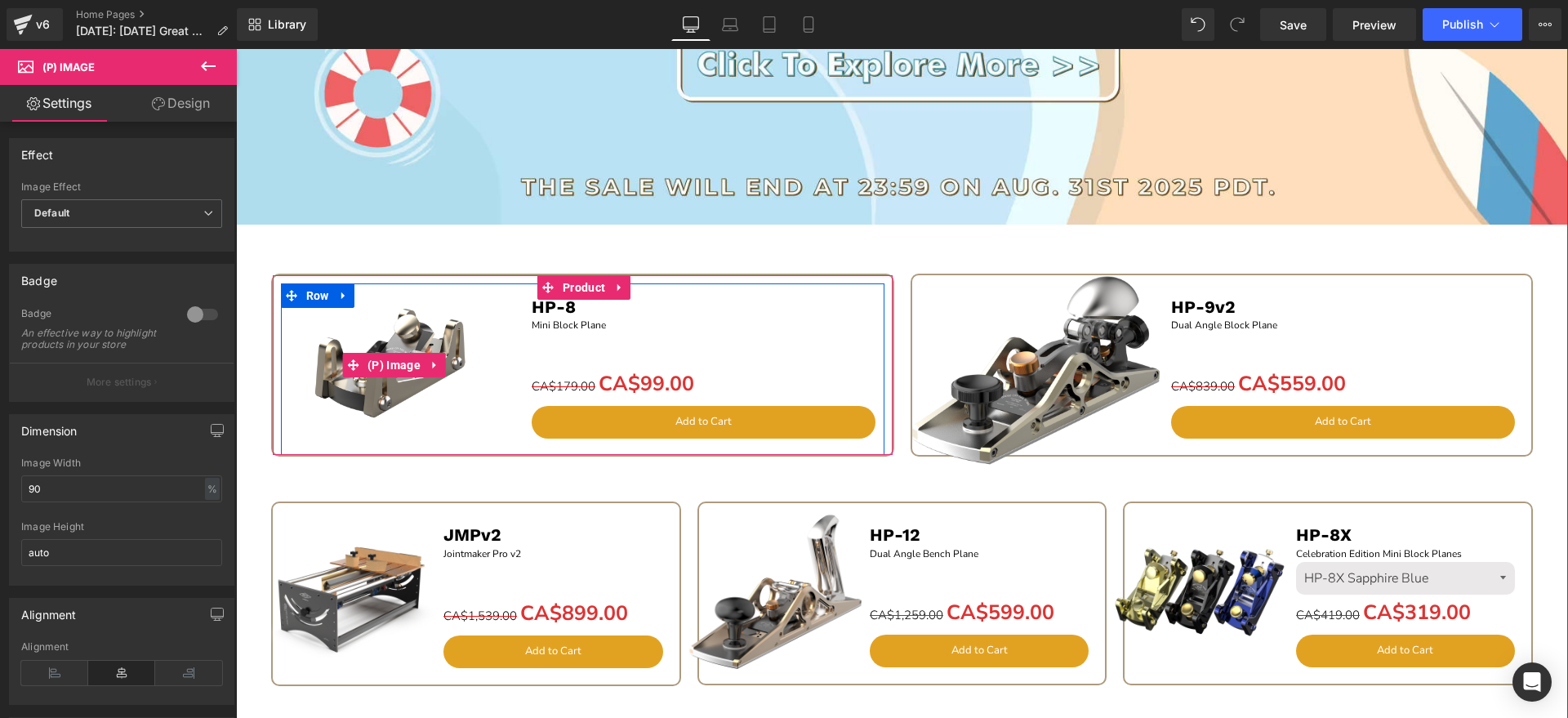
click at [263, 258] on img at bounding box center [394, 364] width 263 height 263
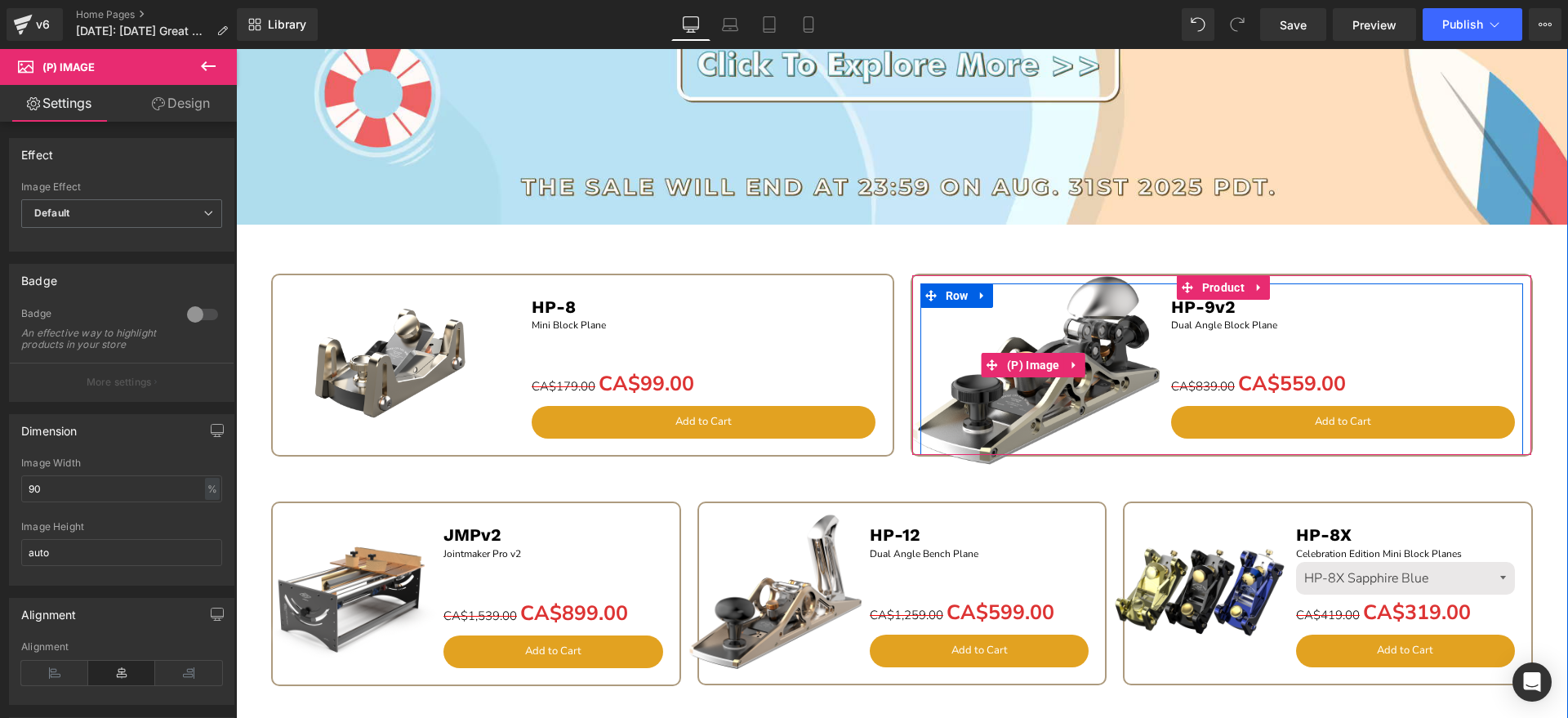
drag, startPoint x: 915, startPoint y: 255, endPoint x: 904, endPoint y: 256, distance: 11.0
click at [915, 255] on img at bounding box center [1034, 365] width 292 height 293
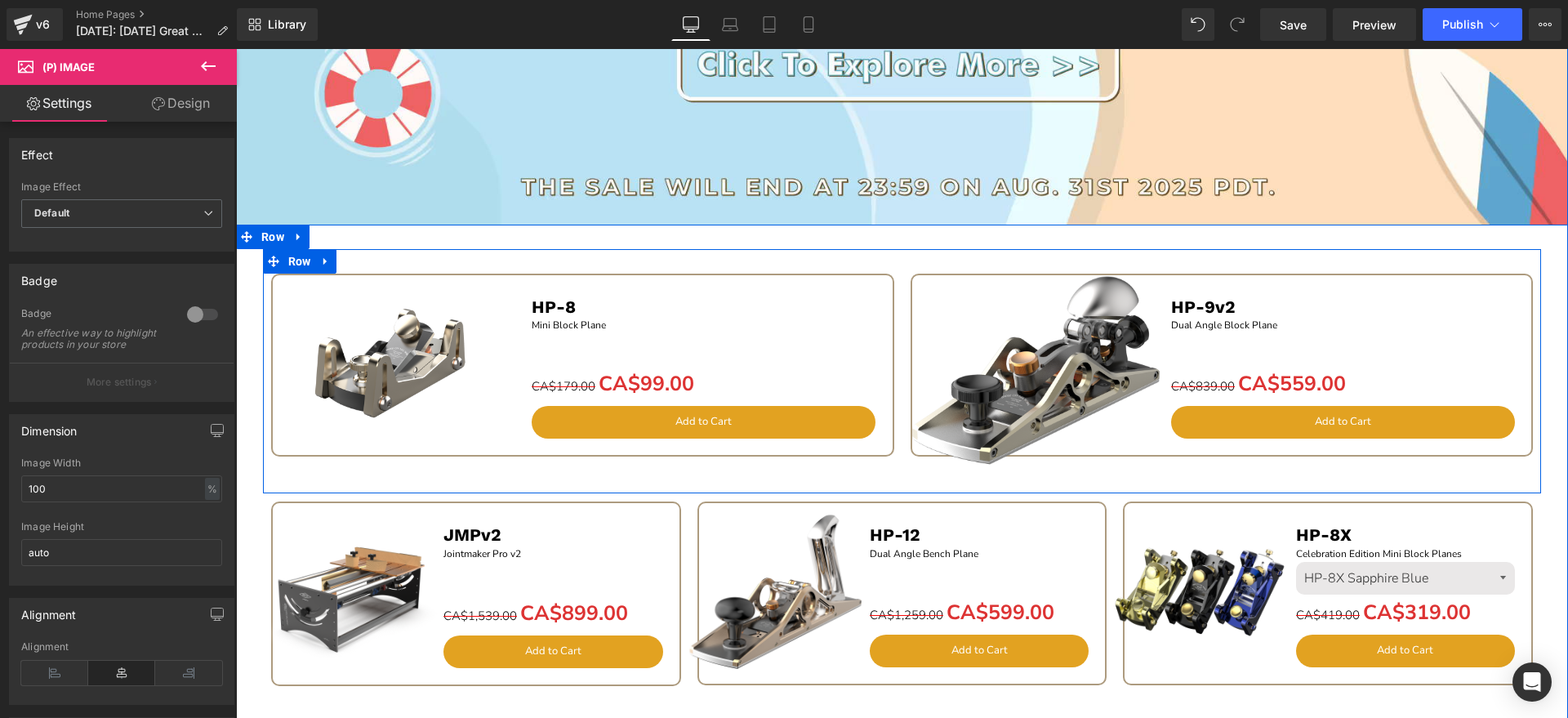
click at [543, 258] on div "Sale Off (P) Image HP-8 Text Block Mini Block Plane Text Block Separator CA$179…" at bounding box center [902, 372] width 1279 height 245
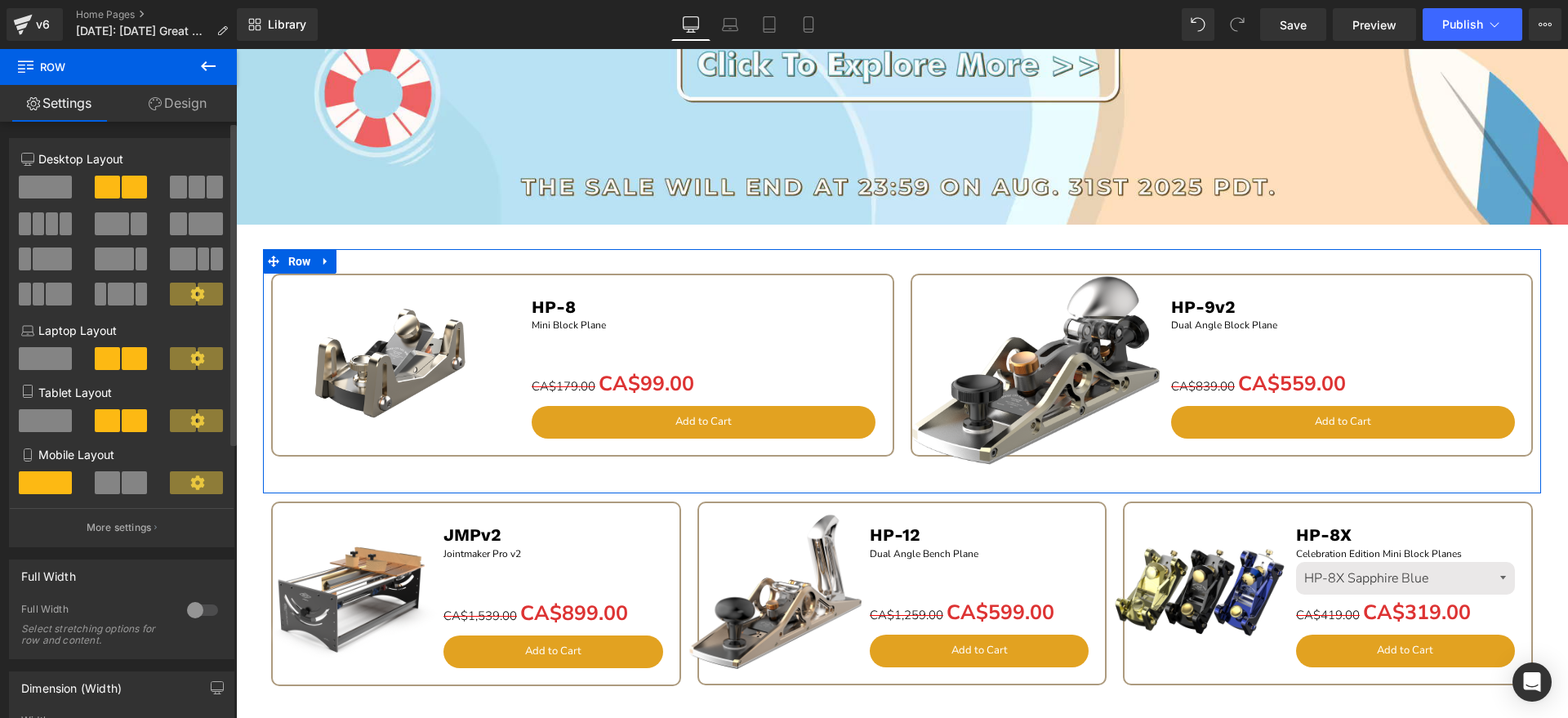
click at [188, 191] on span at bounding box center [196, 187] width 16 height 23
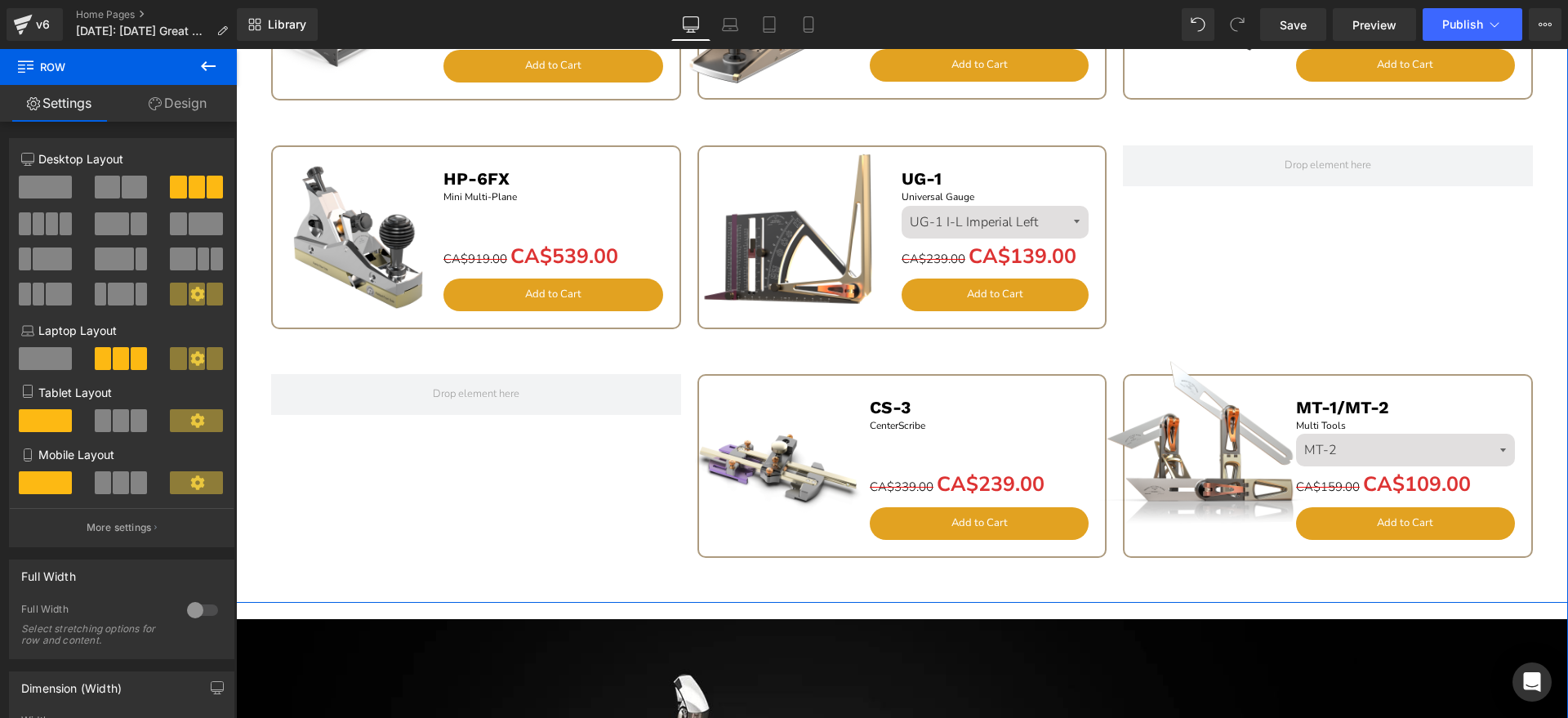
scroll to position [1786, 0]
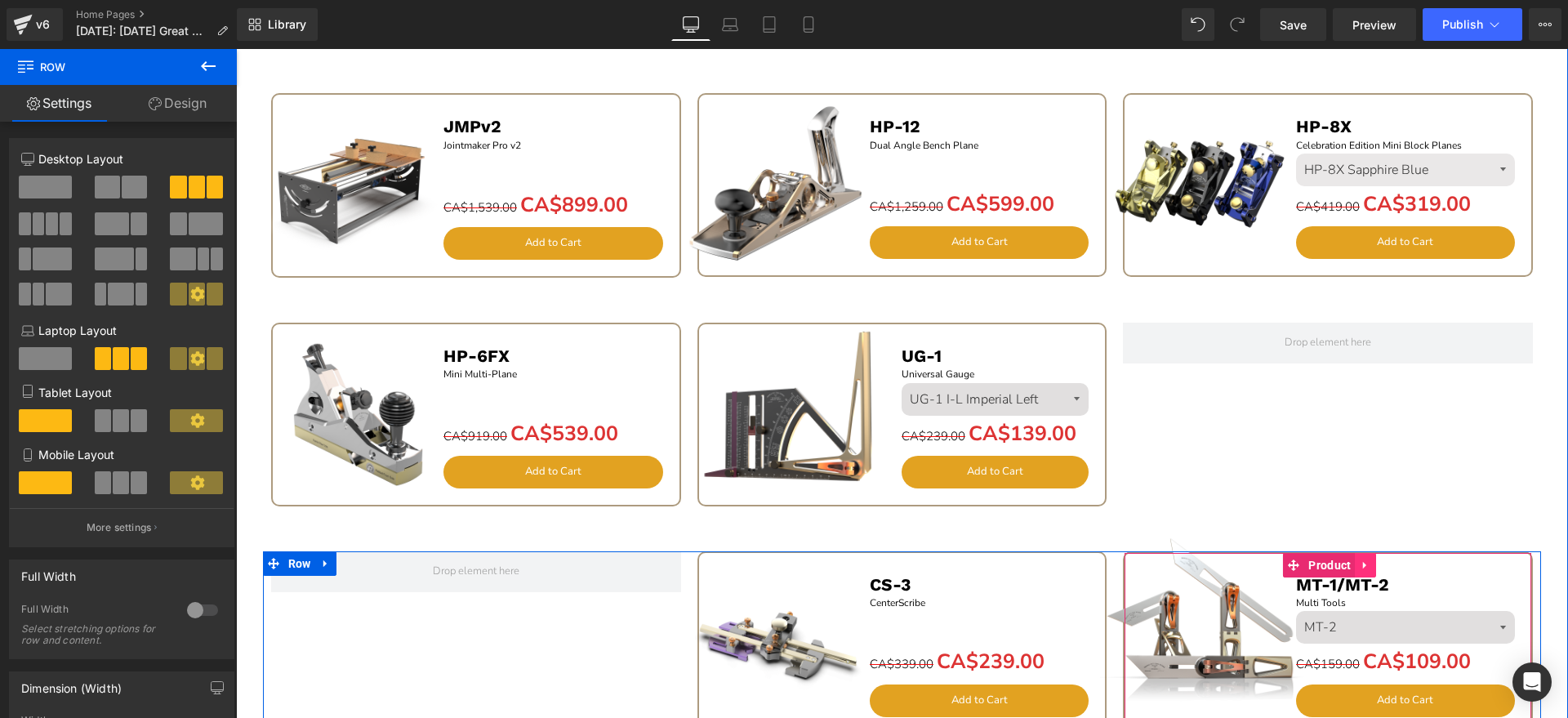
click at [1362, 569] on icon at bounding box center [1366, 565] width 12 height 12
click at [1349, 562] on icon at bounding box center [1355, 566] width 12 height 12
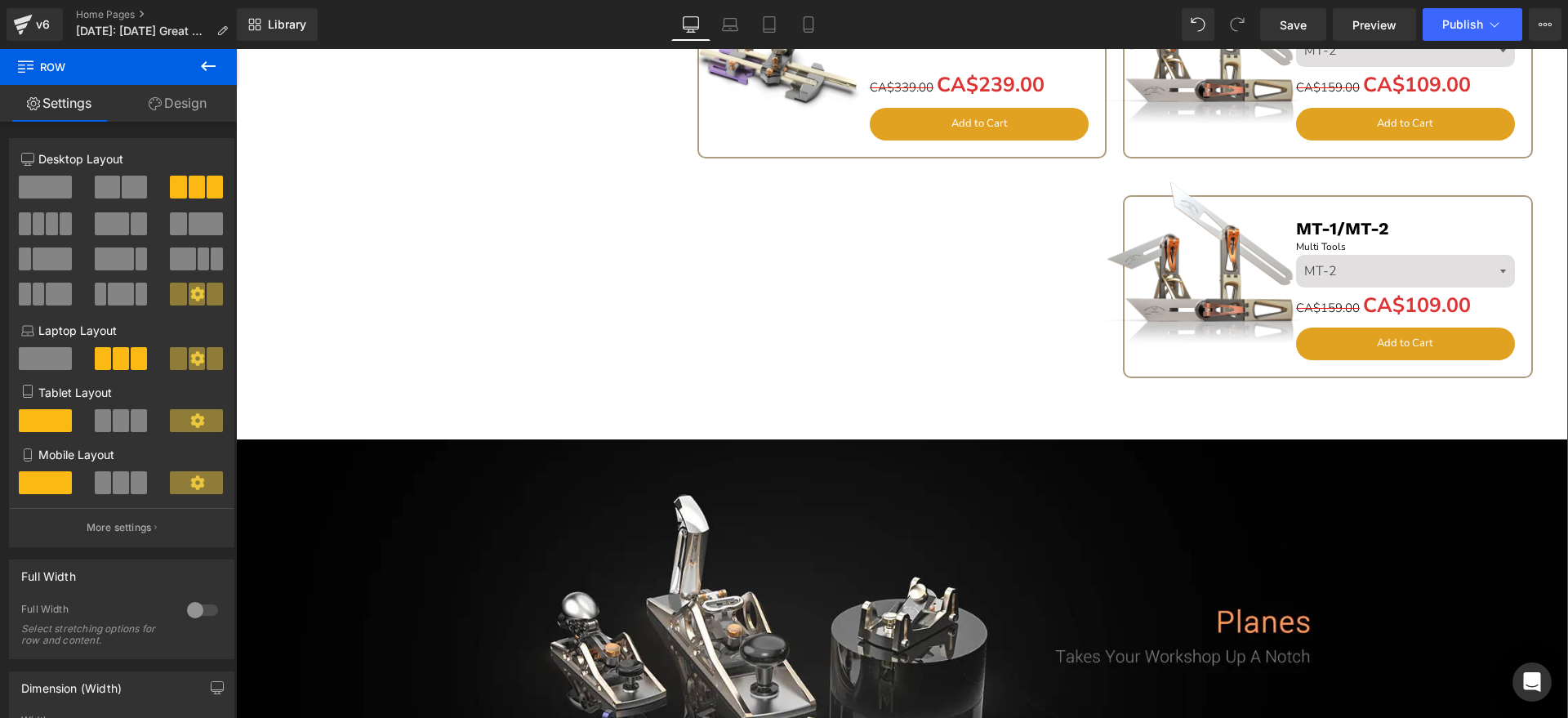
scroll to position [2240, 0]
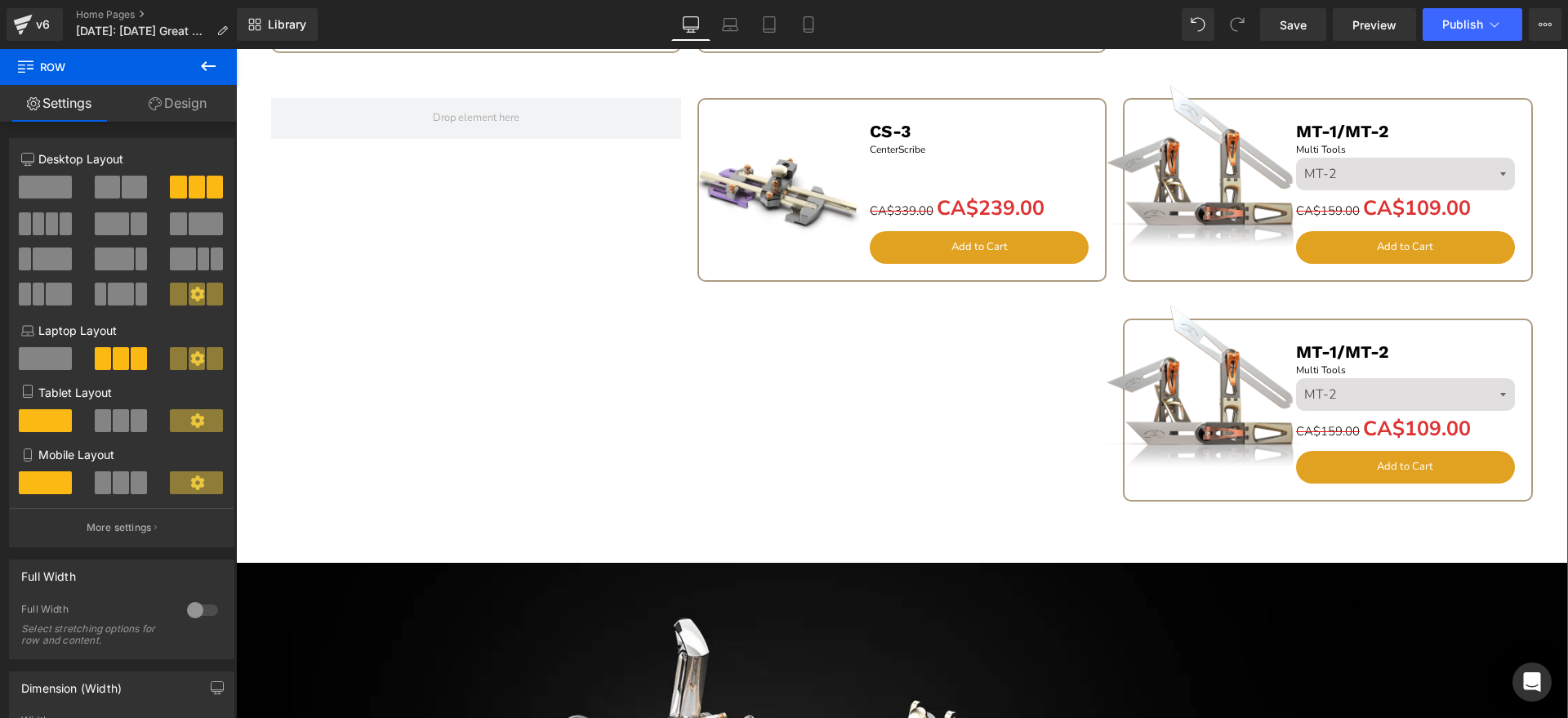
click at [1262, 366] on img at bounding box center [1202, 389] width 204 height 204
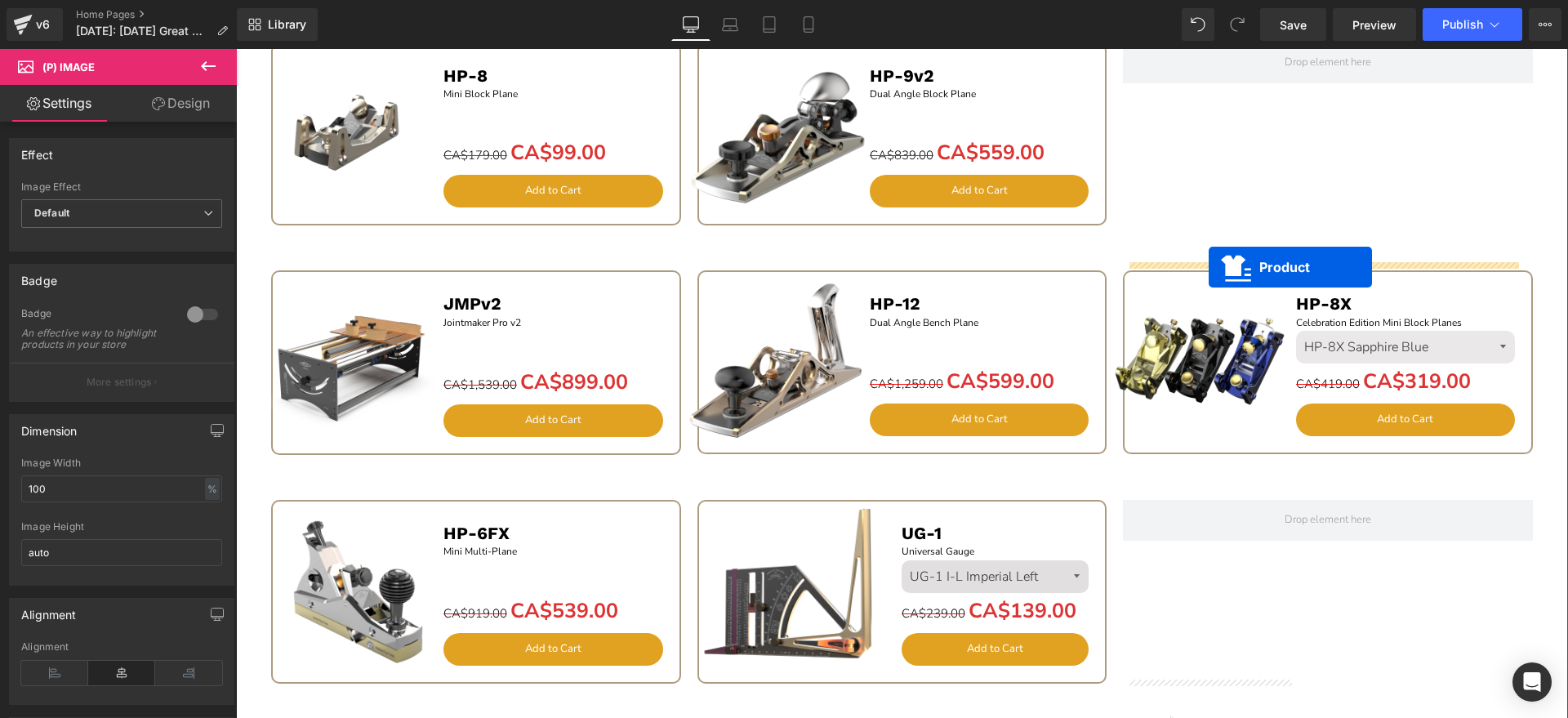
scroll to position [1219, 0]
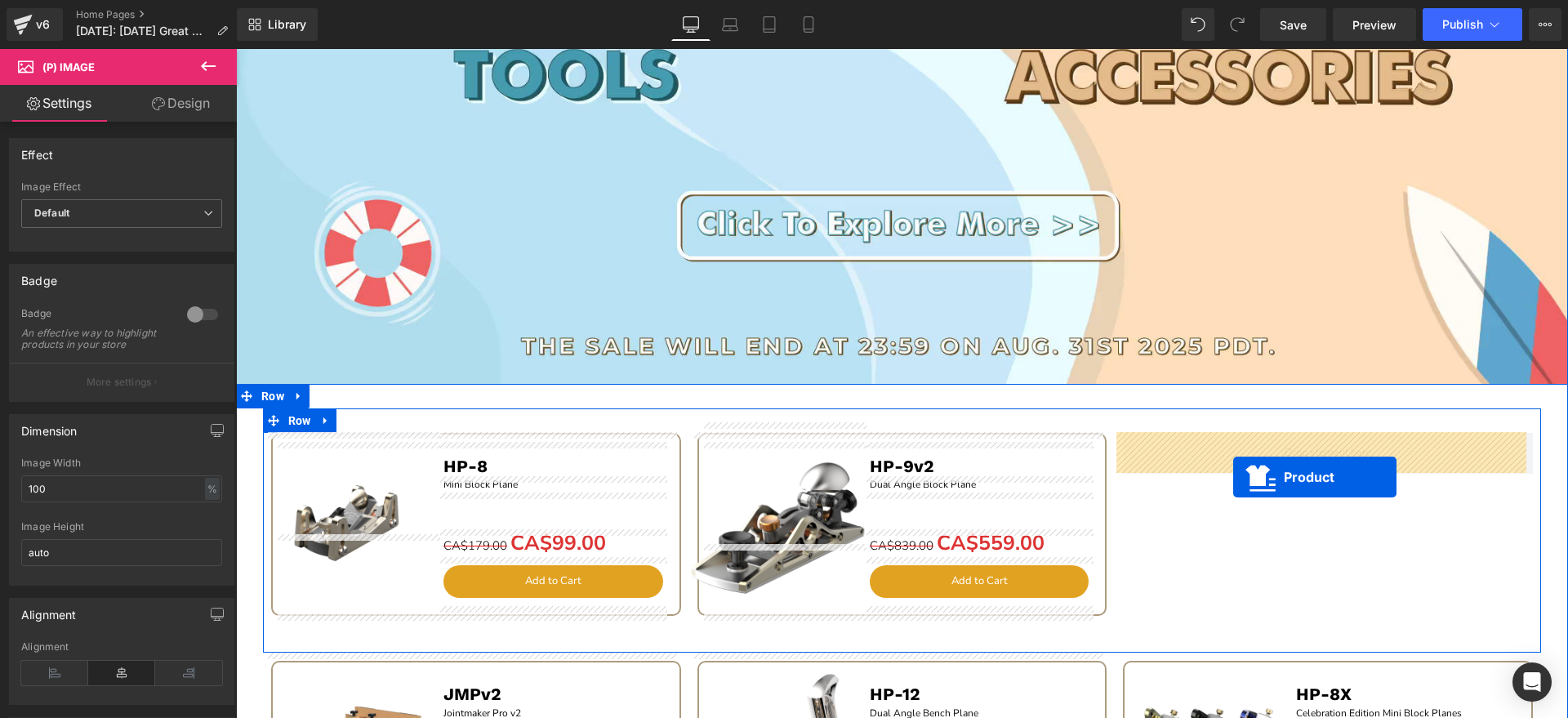
drag, startPoint x: 1288, startPoint y: 332, endPoint x: 1234, endPoint y: 479, distance: 156.6
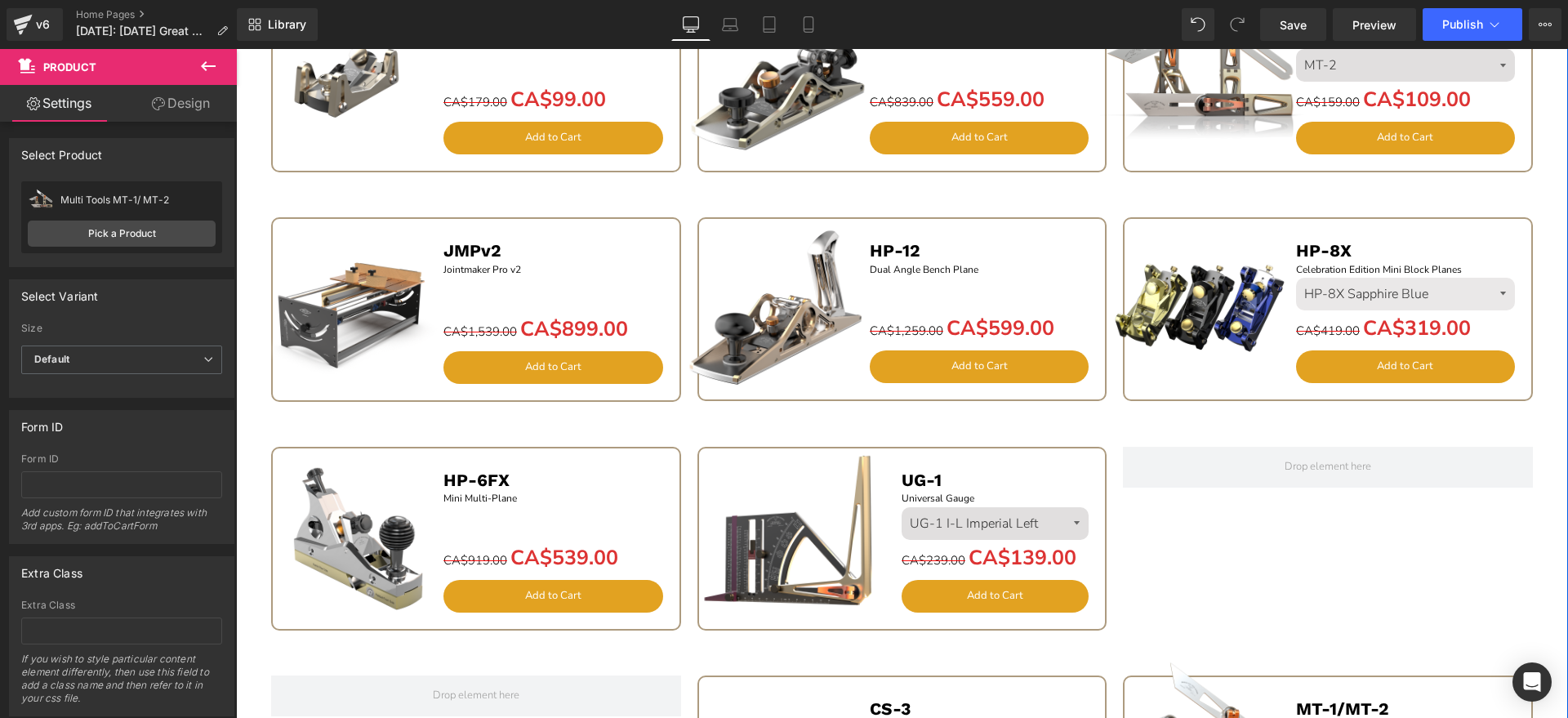
scroll to position [1525, 0]
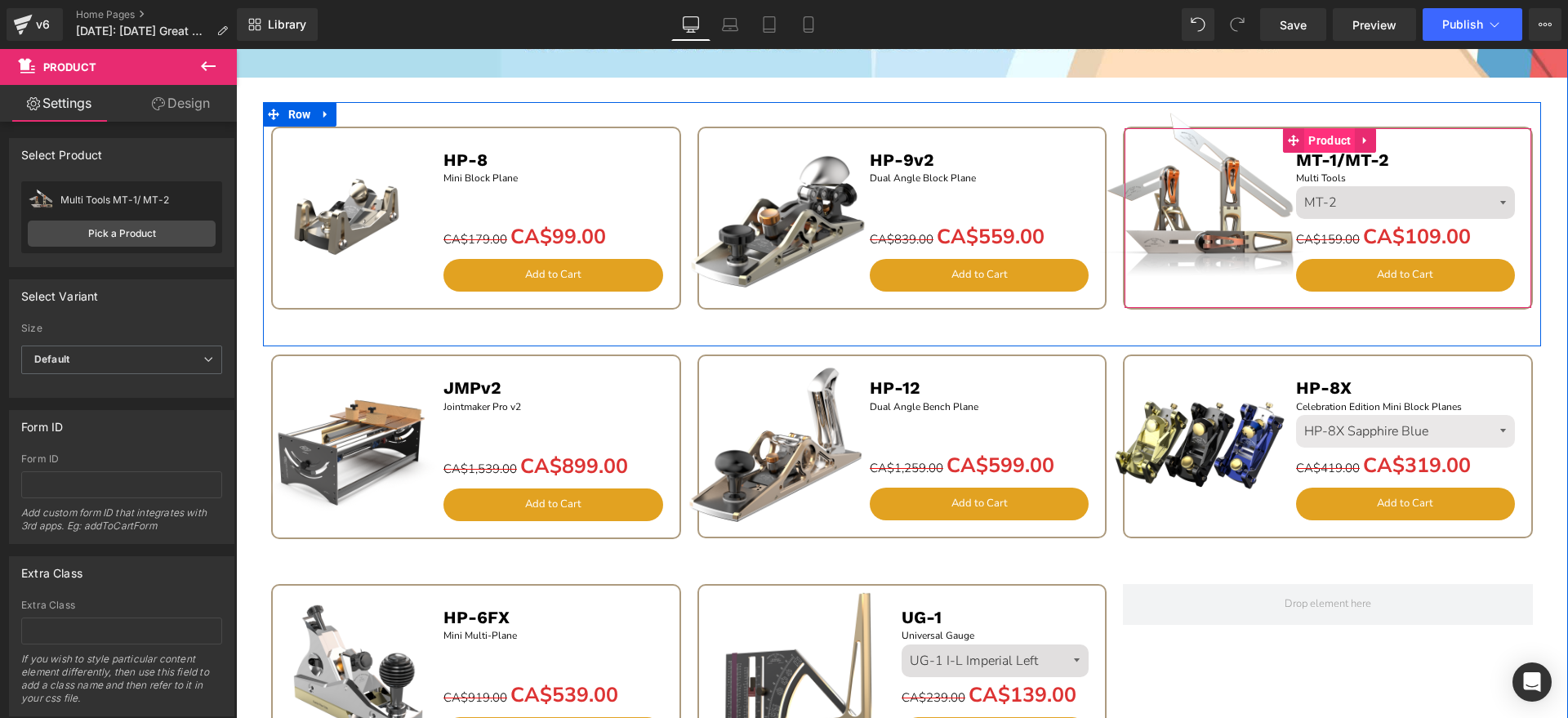
click at [1319, 138] on span "Product" at bounding box center [1330, 140] width 51 height 25
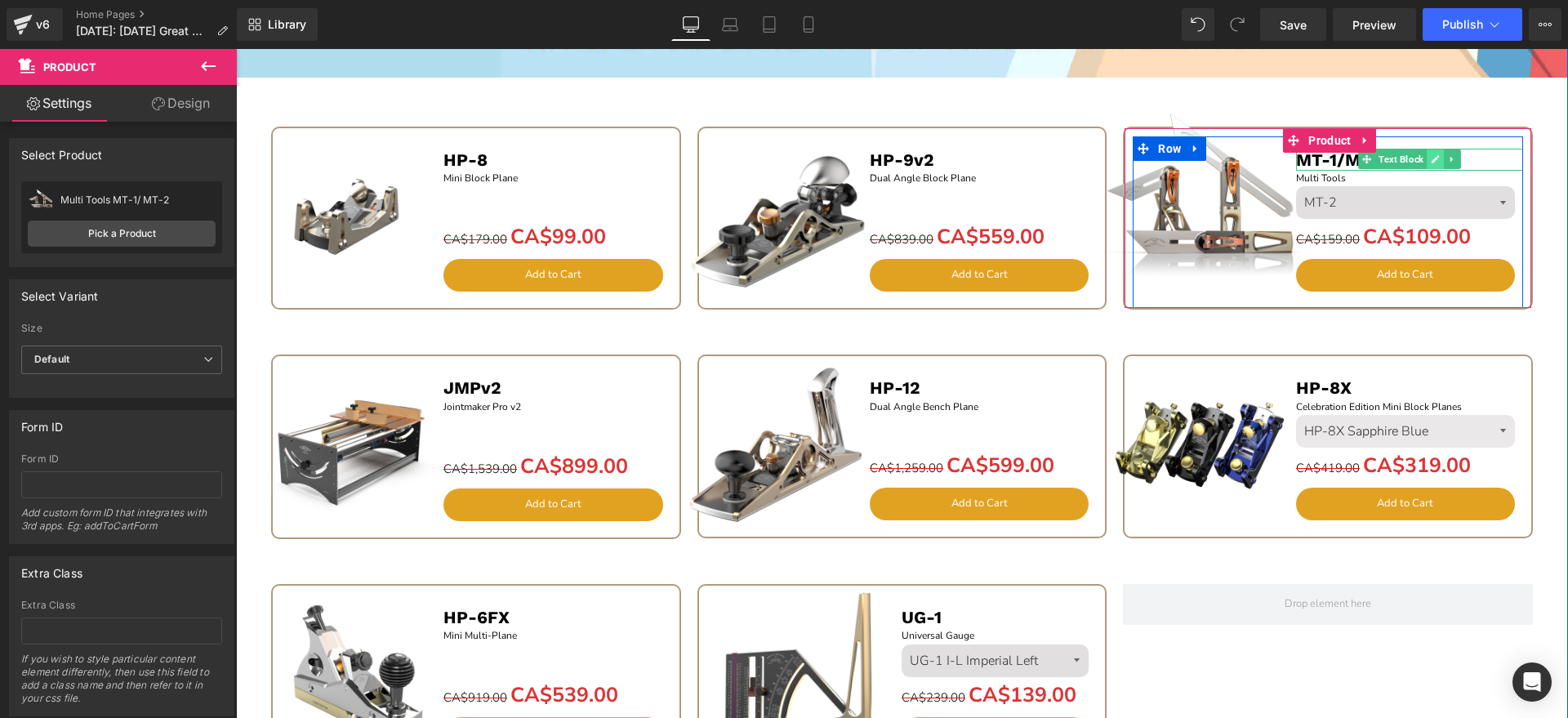
click at [1433, 162] on icon at bounding box center [1435, 160] width 9 height 10
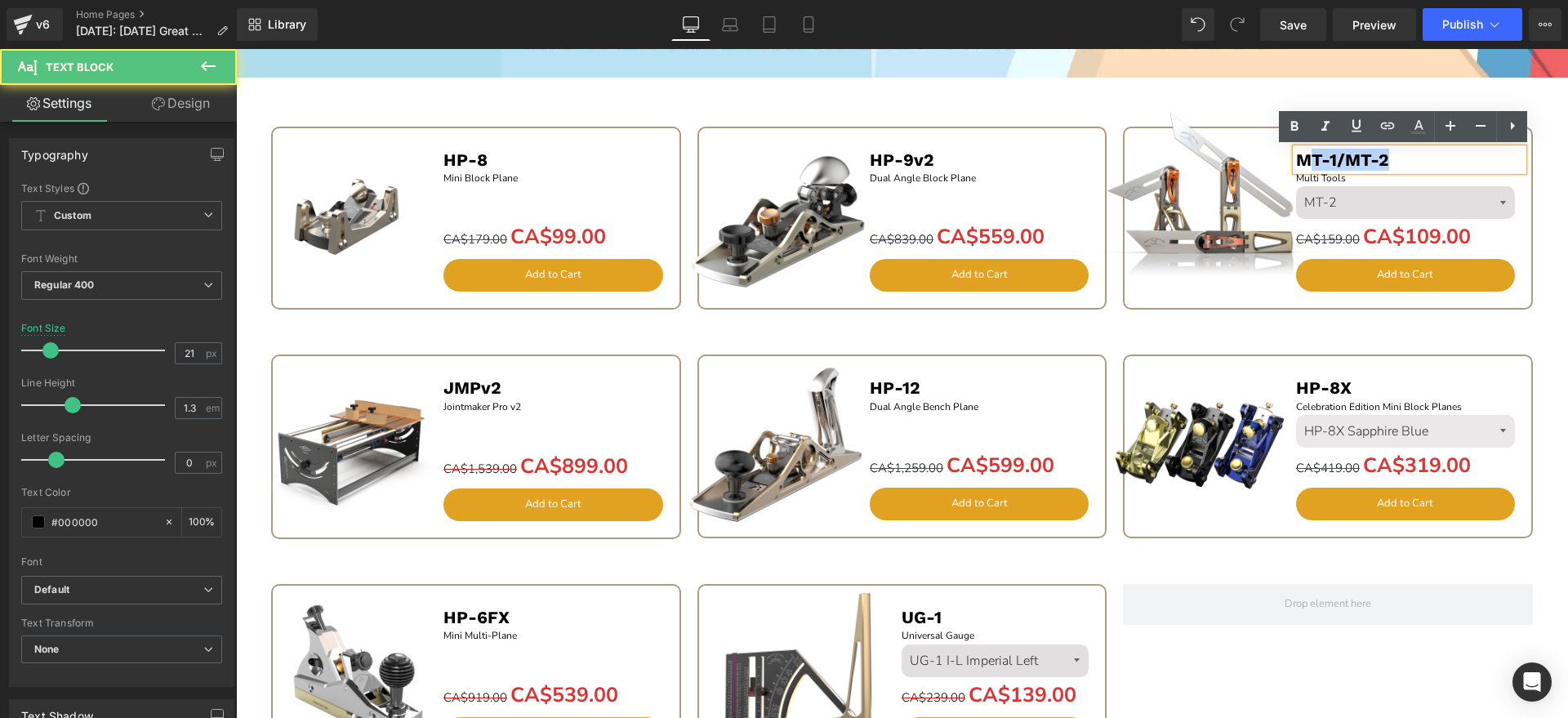
drag, startPoint x: 1417, startPoint y: 162, endPoint x: 1305, endPoint y: 162, distance: 112.0
click at [1305, 162] on p "MT-1/MT-2" at bounding box center [1410, 160] width 228 height 22
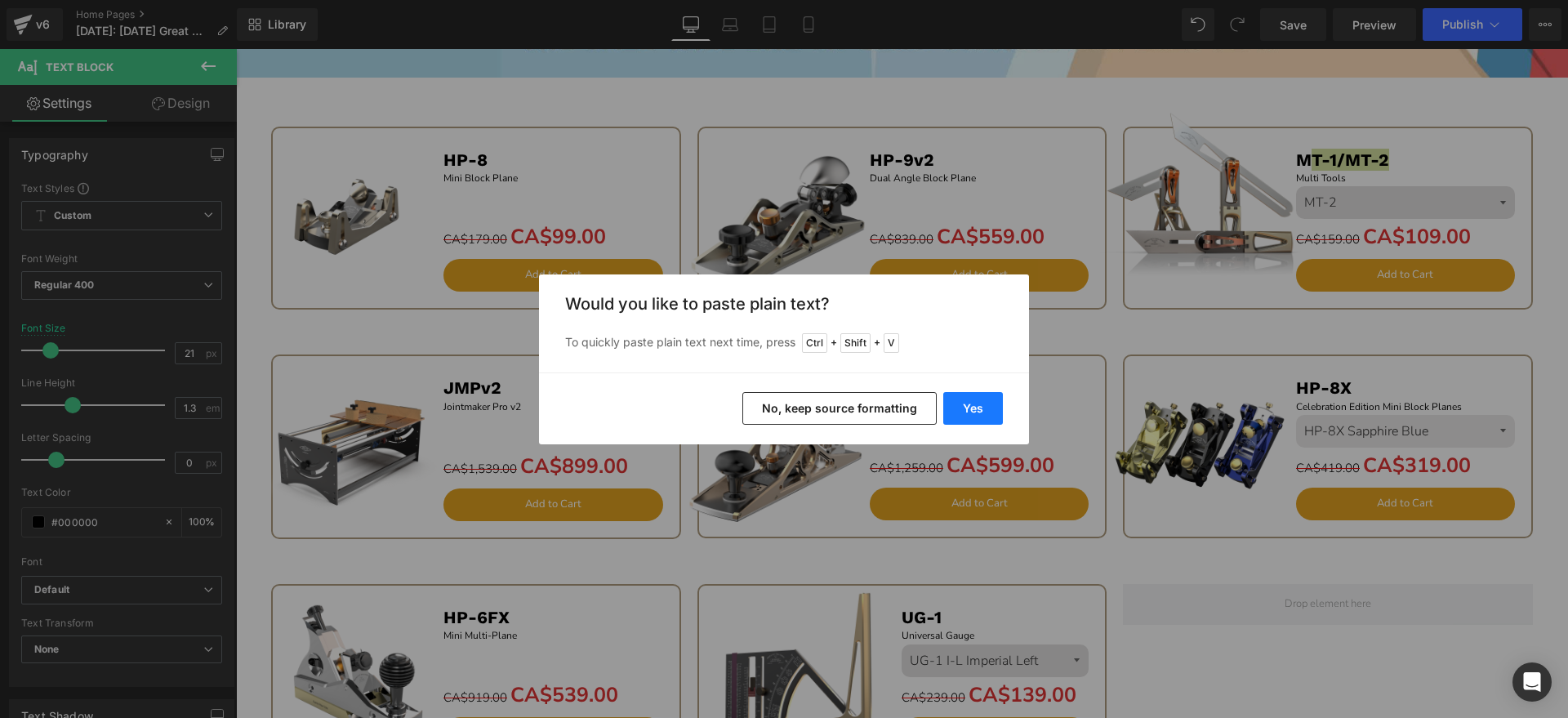
click at [964, 393] on button "Yes" at bounding box center [973, 408] width 60 height 33
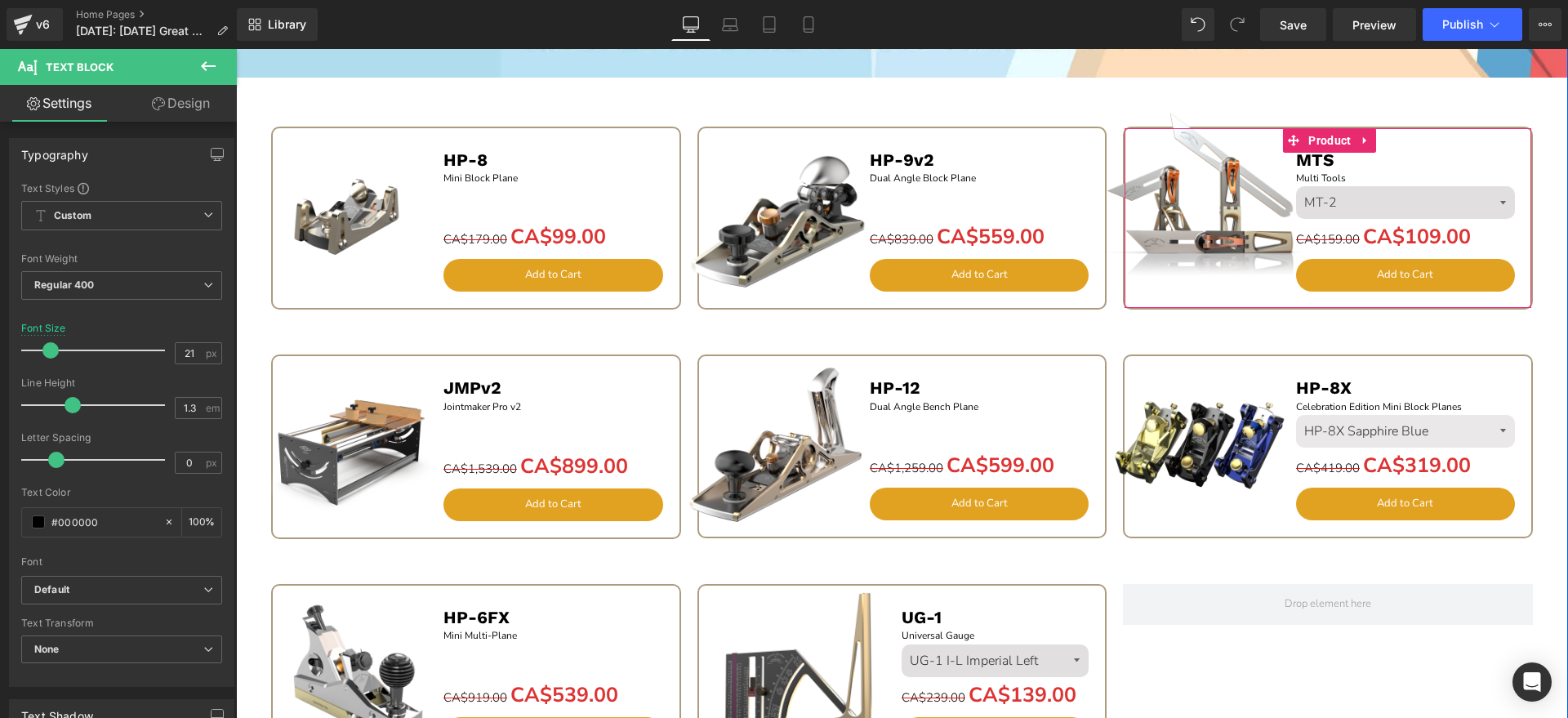
click at [236, 49] on div at bounding box center [236, 49] width 0 height 0
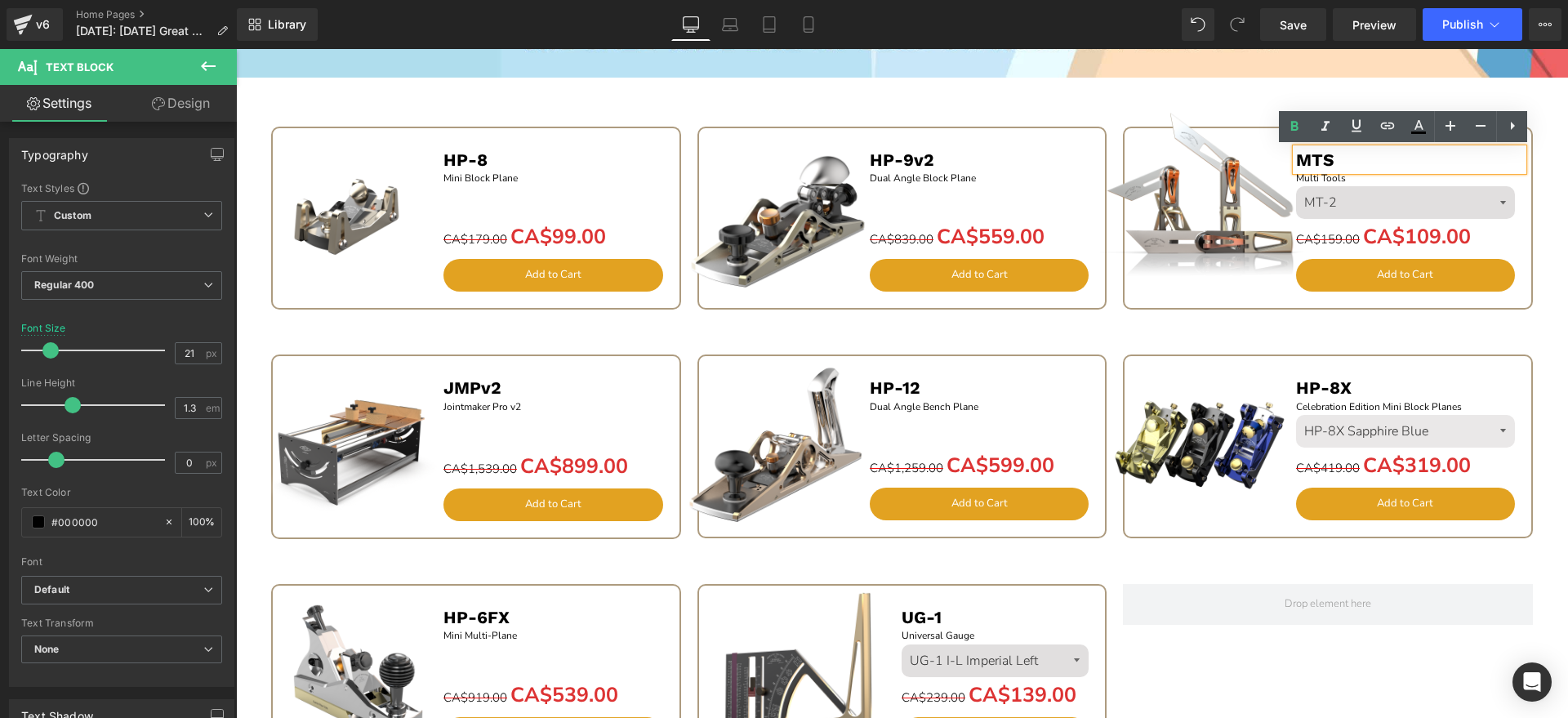
click at [1306, 158] on b "MTS" at bounding box center [1314, 160] width 38 height 20
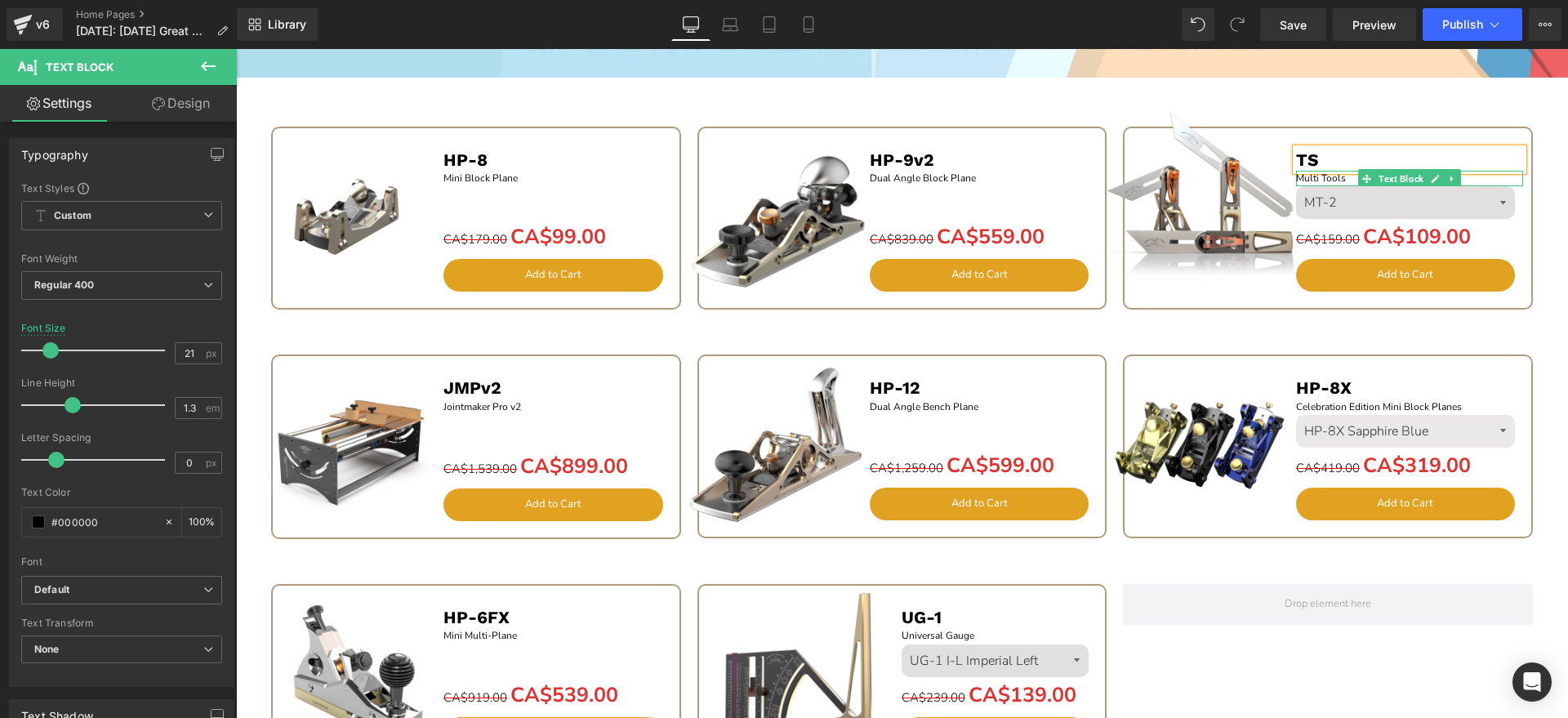
click at [1363, 180] on icon at bounding box center [1367, 179] width 9 height 10
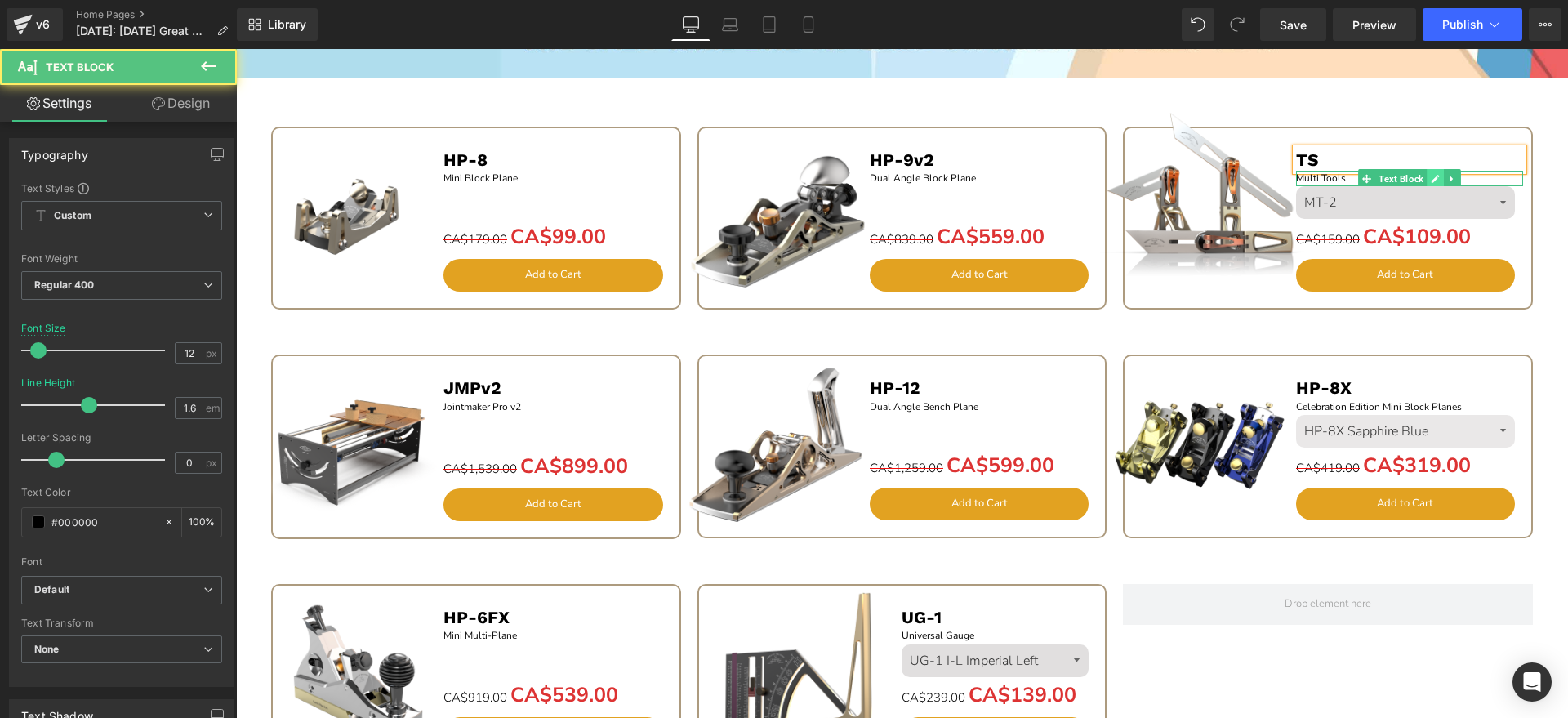
click at [1432, 178] on icon at bounding box center [1435, 179] width 9 height 10
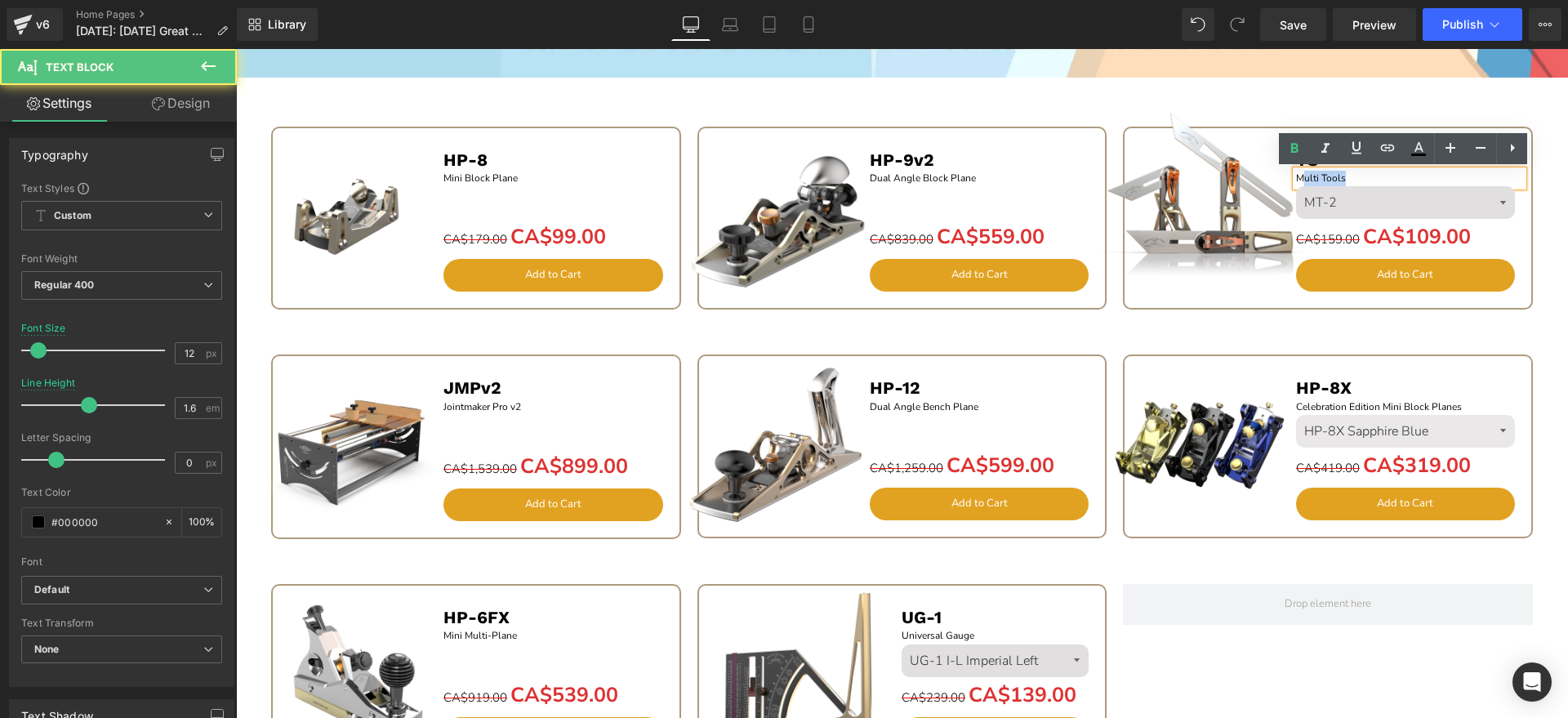
drag, startPoint x: 1381, startPoint y: 176, endPoint x: 1295, endPoint y: 176, distance: 86.0
click at [1296, 176] on p "Multi Tools" at bounding box center [1410, 178] width 228 height 15
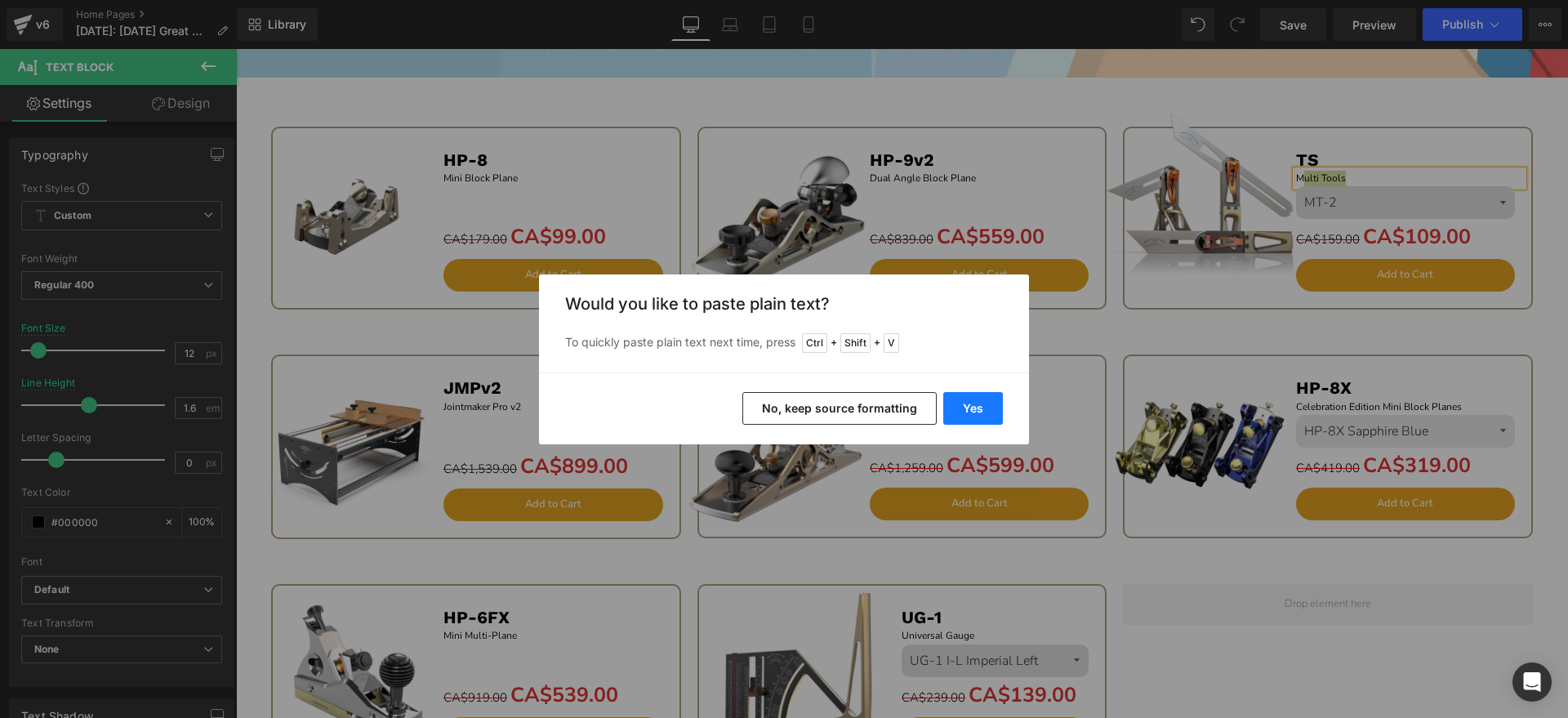
click at [976, 413] on button "Yes" at bounding box center [973, 408] width 60 height 33
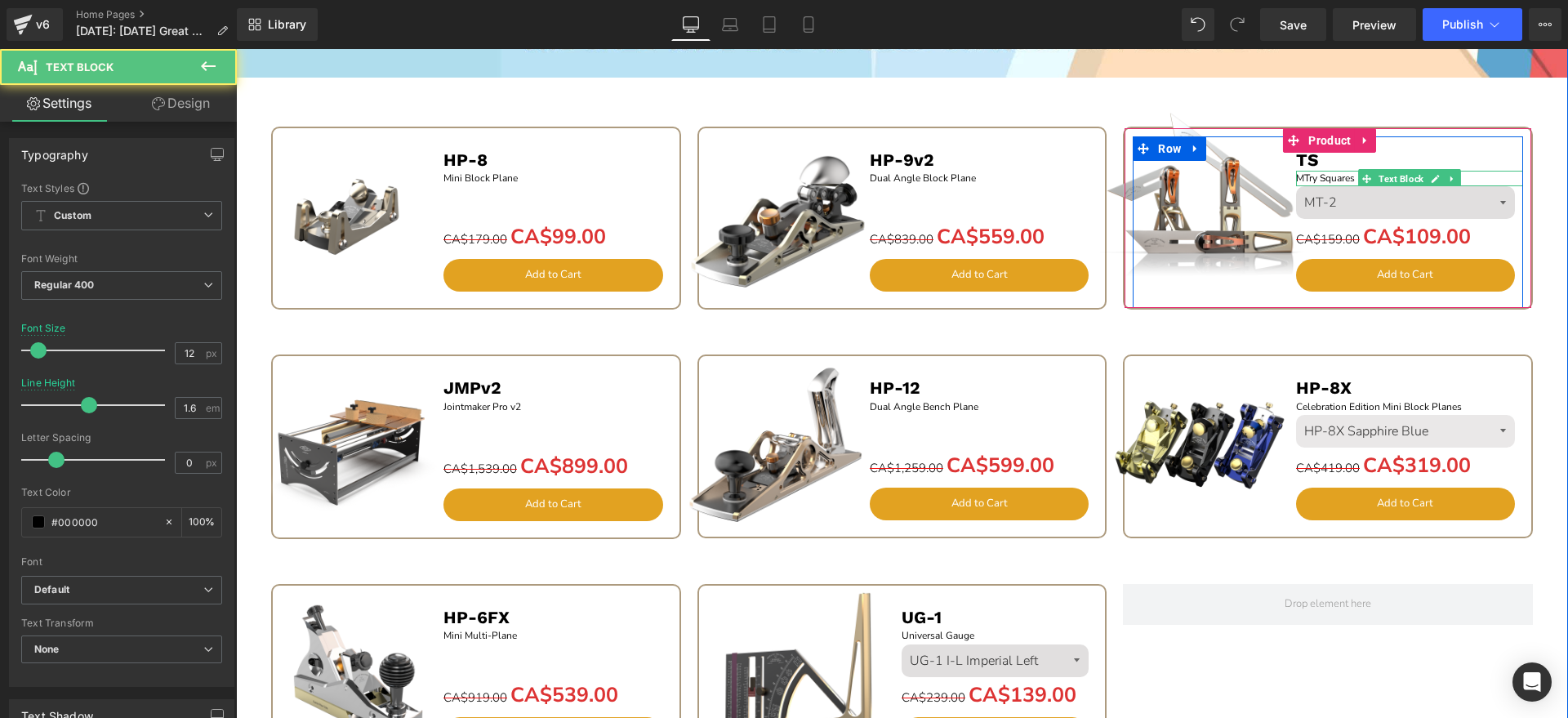
click at [1298, 180] on p "MTry Squares" at bounding box center [1410, 178] width 228 height 15
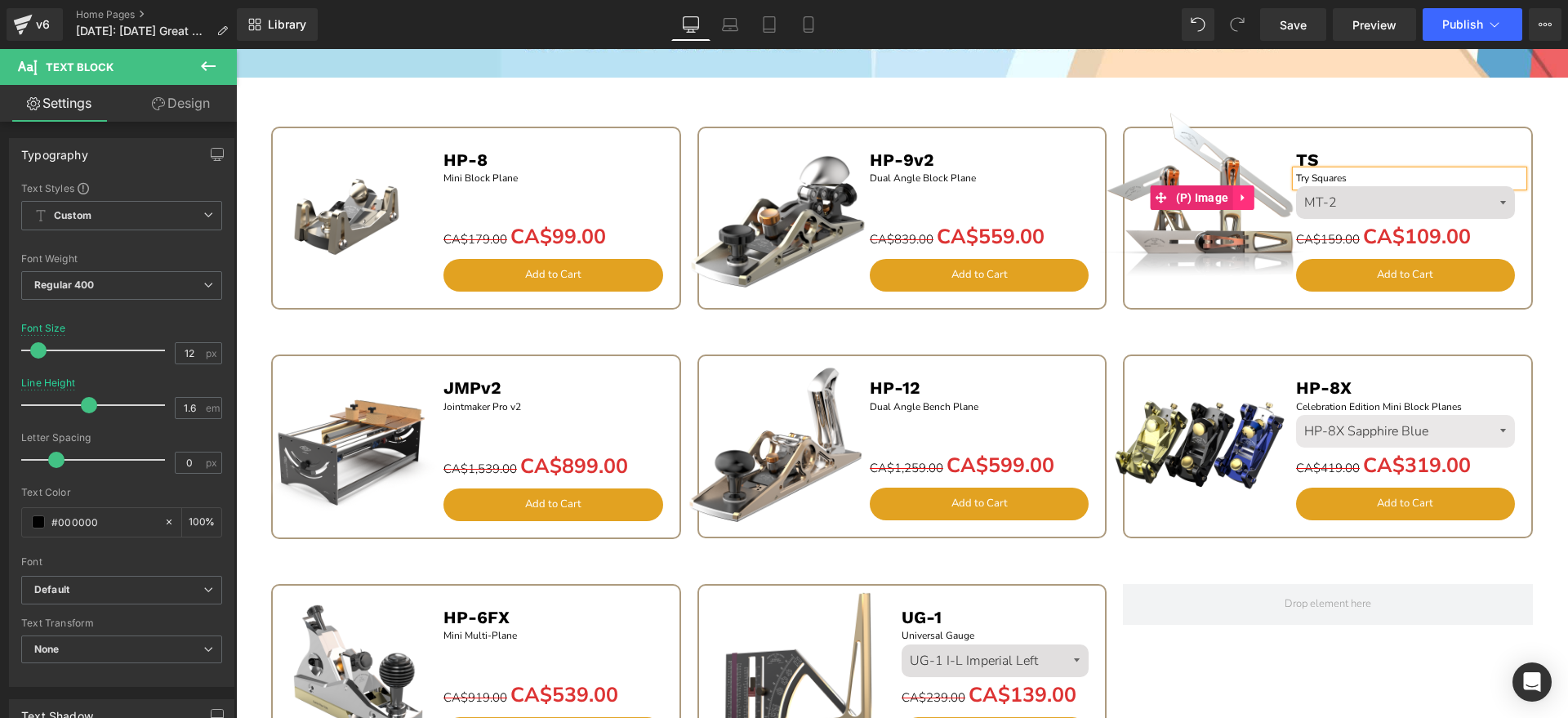
click at [1237, 201] on icon at bounding box center [1243, 197] width 12 height 12
click at [1217, 162] on img at bounding box center [1202, 197] width 204 height 204
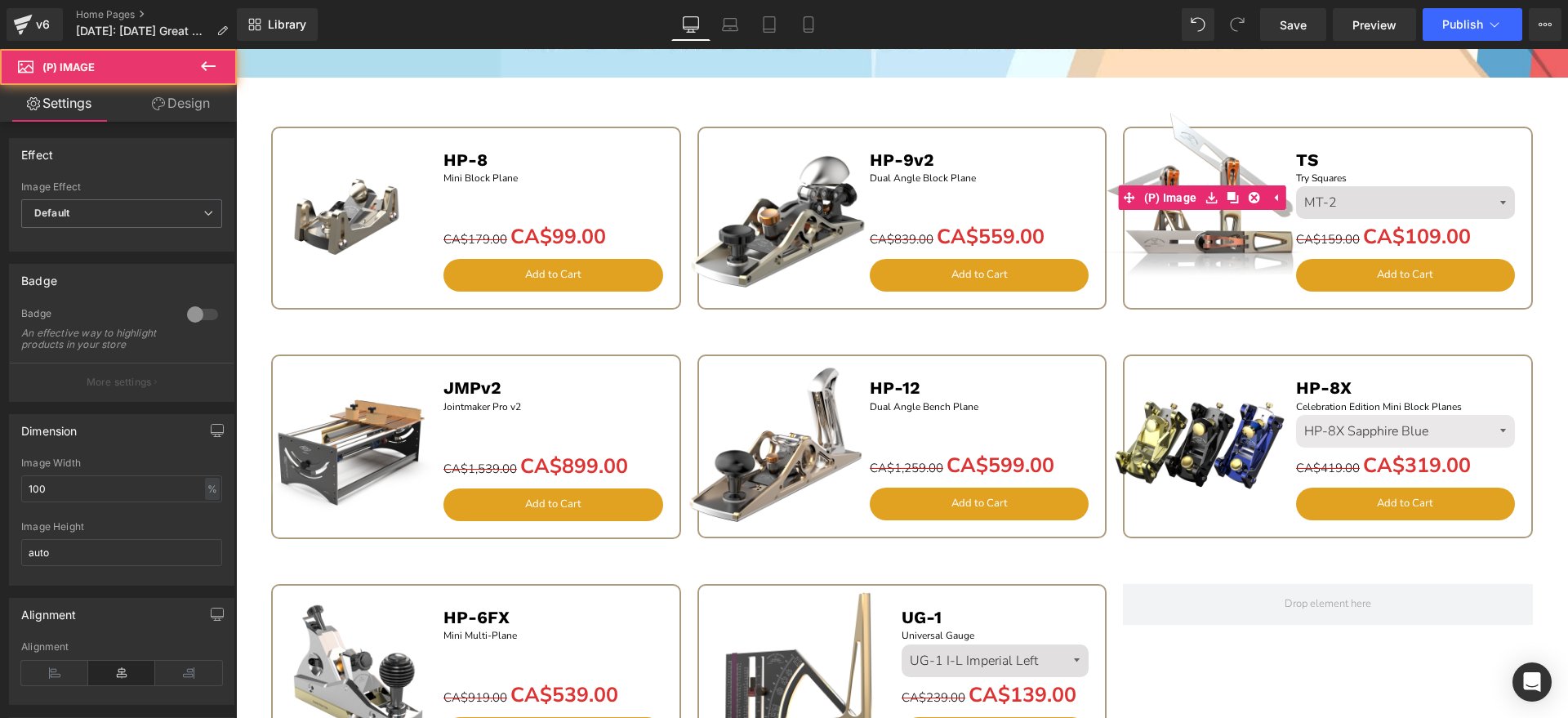
click at [1226, 143] on img at bounding box center [1202, 197] width 204 height 204
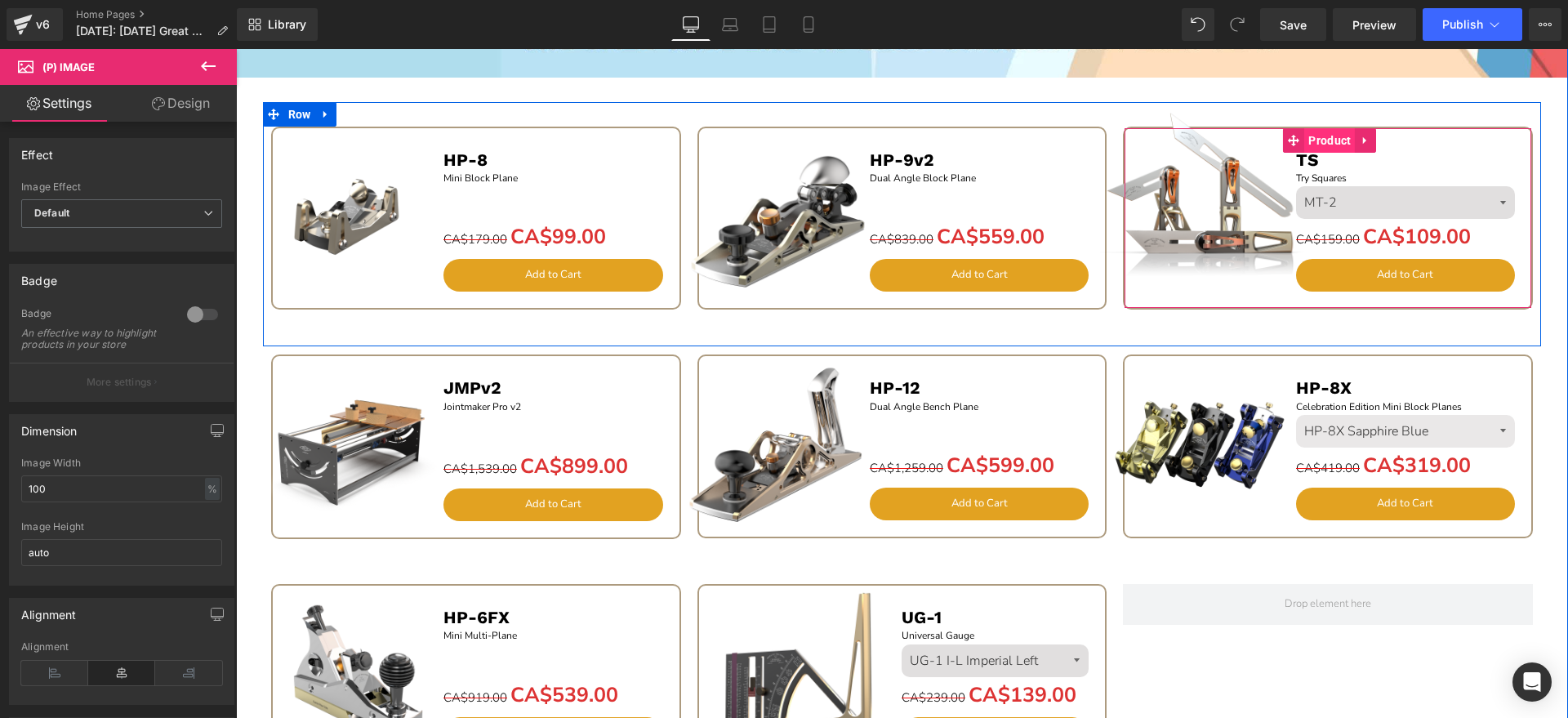
click at [1321, 142] on span "Product" at bounding box center [1330, 140] width 51 height 25
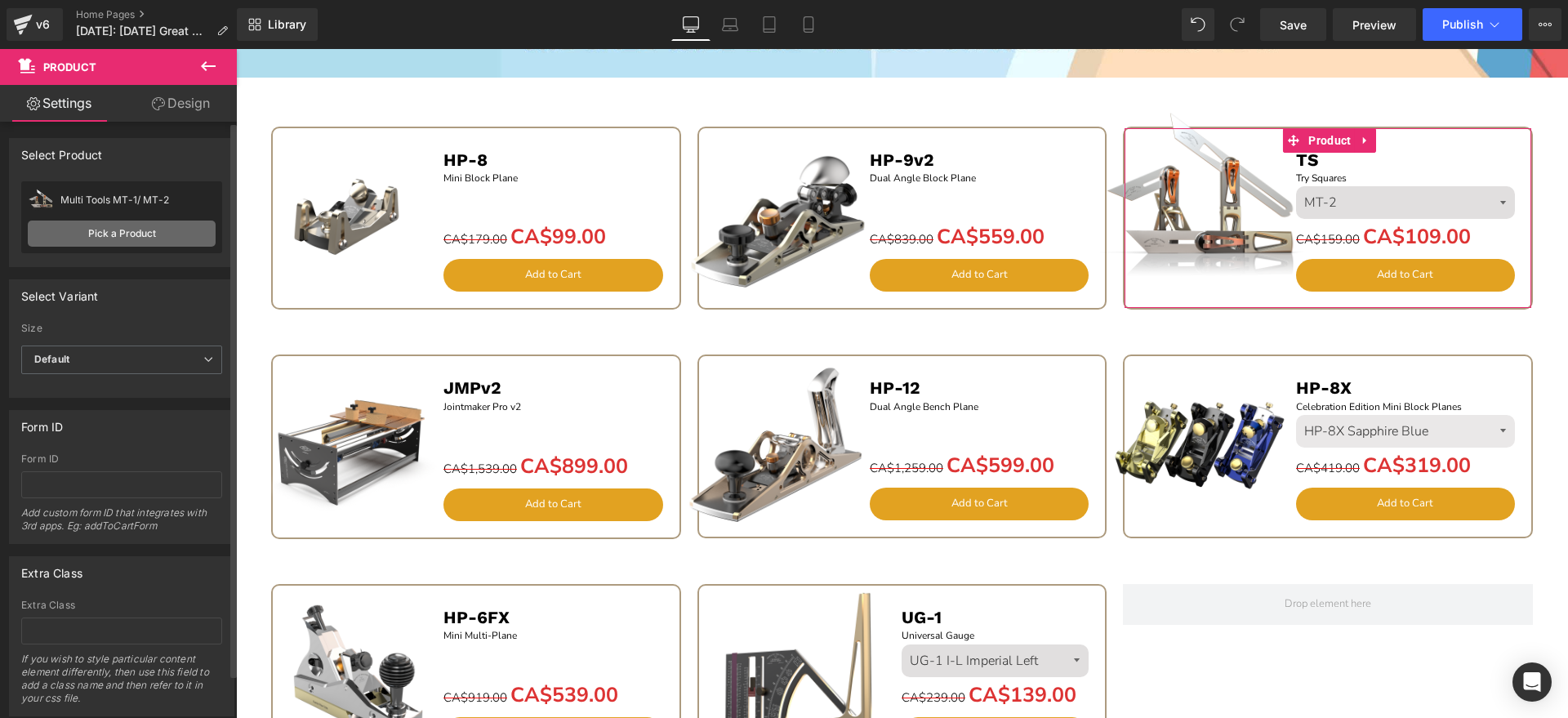
click at [174, 242] on link "Pick a Product" at bounding box center [122, 233] width 188 height 26
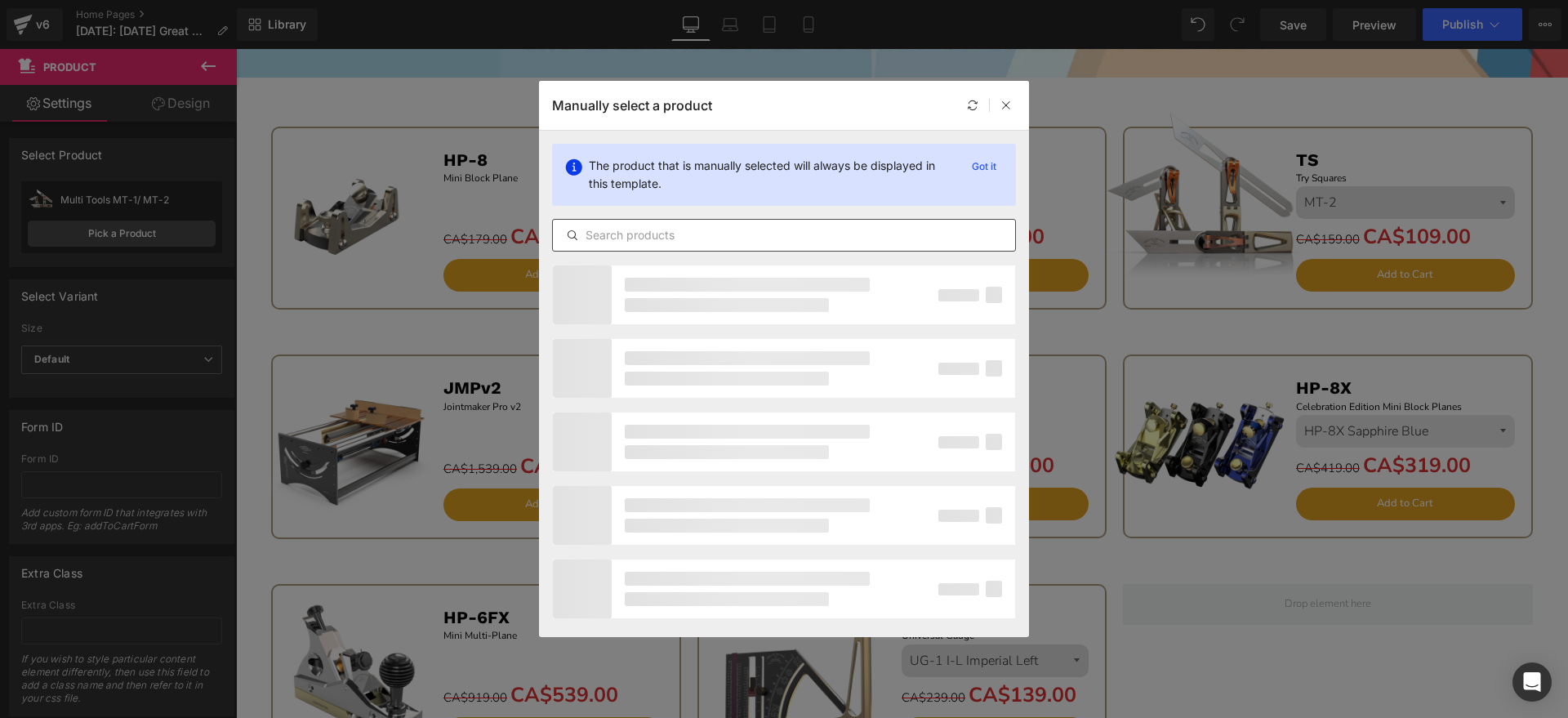
click at [654, 228] on input "text" at bounding box center [784, 235] width 462 height 19
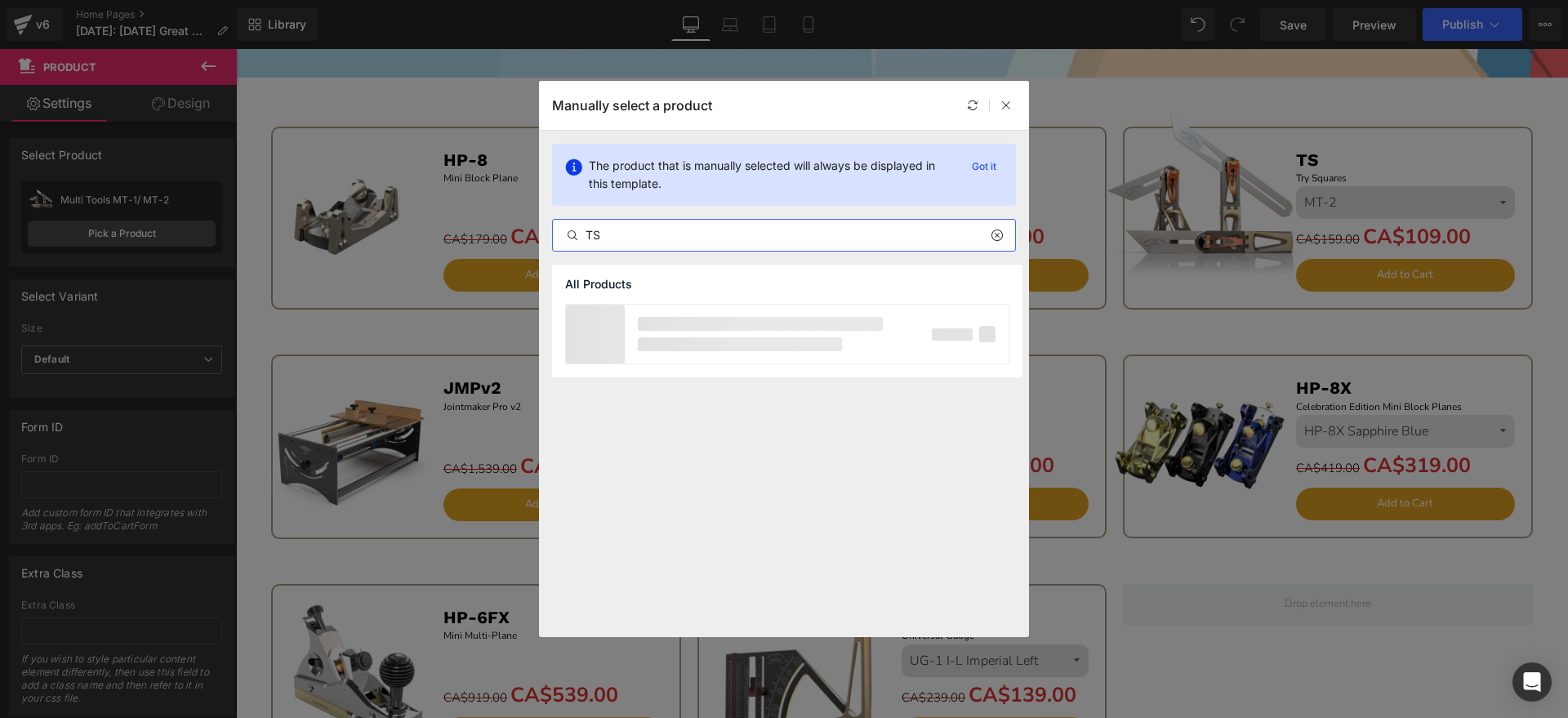
type input "TS"
click at [701, 413] on div "All Products" at bounding box center [784, 451] width 490 height 373
click at [643, 235] on input "TS" at bounding box center [784, 235] width 462 height 19
drag, startPoint x: 627, startPoint y: 235, endPoint x: 553, endPoint y: 235, distance: 74.0
click at [521, 235] on div "Manually select a product The product that is manually selected will always be …" at bounding box center [784, 359] width 1568 height 718
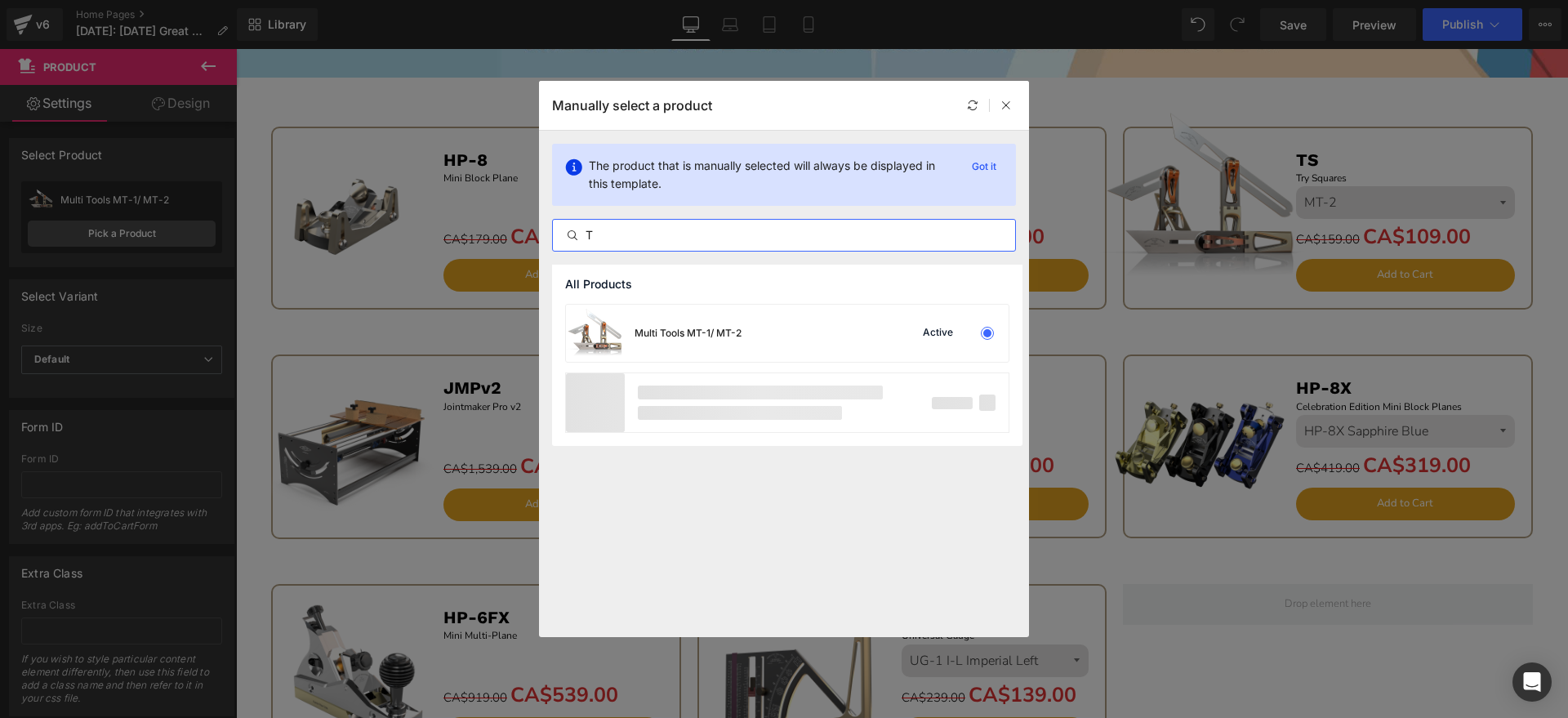
type input "TS"
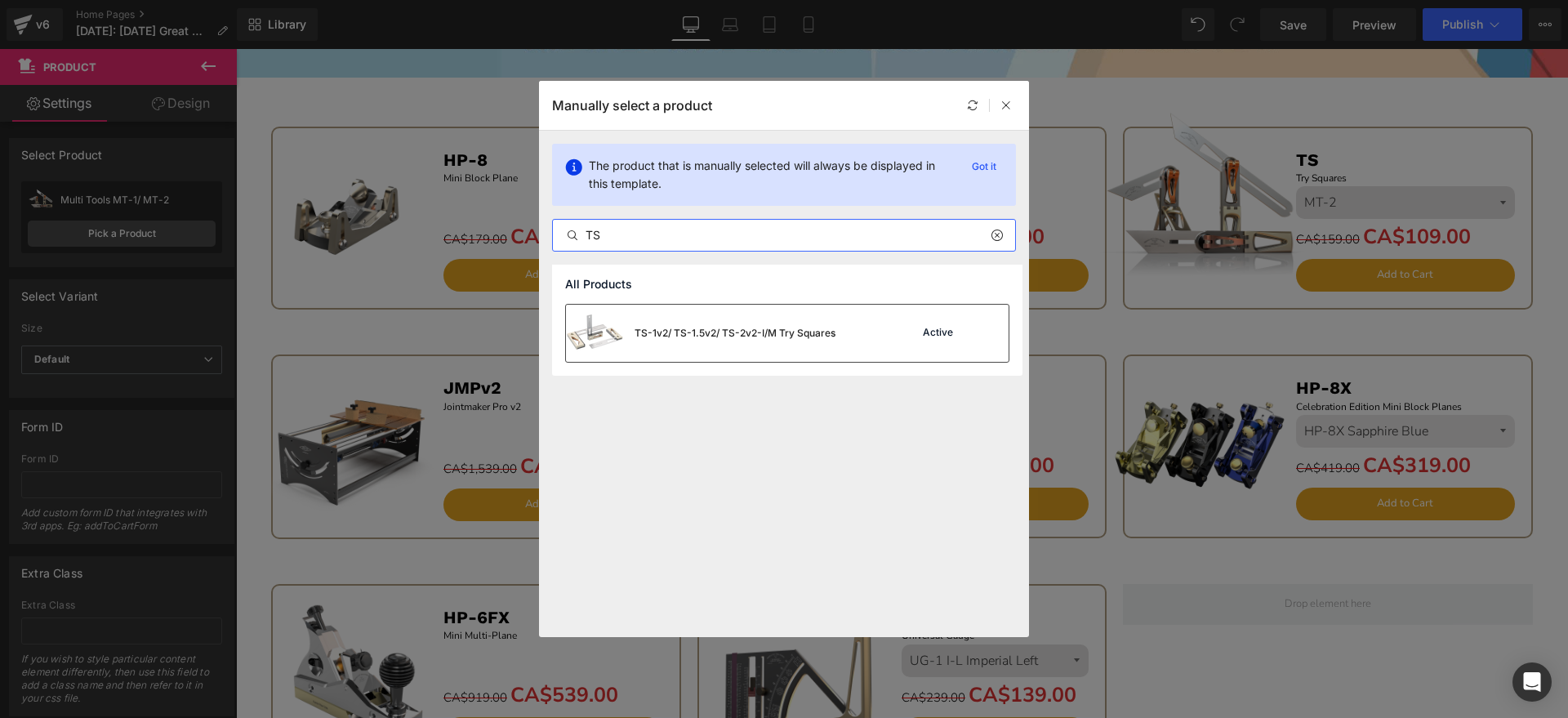
click at [749, 332] on div "TS-1v2/ TS-1.5v2/ TS-2v2-I/M Try Squares" at bounding box center [735, 333] width 201 height 14
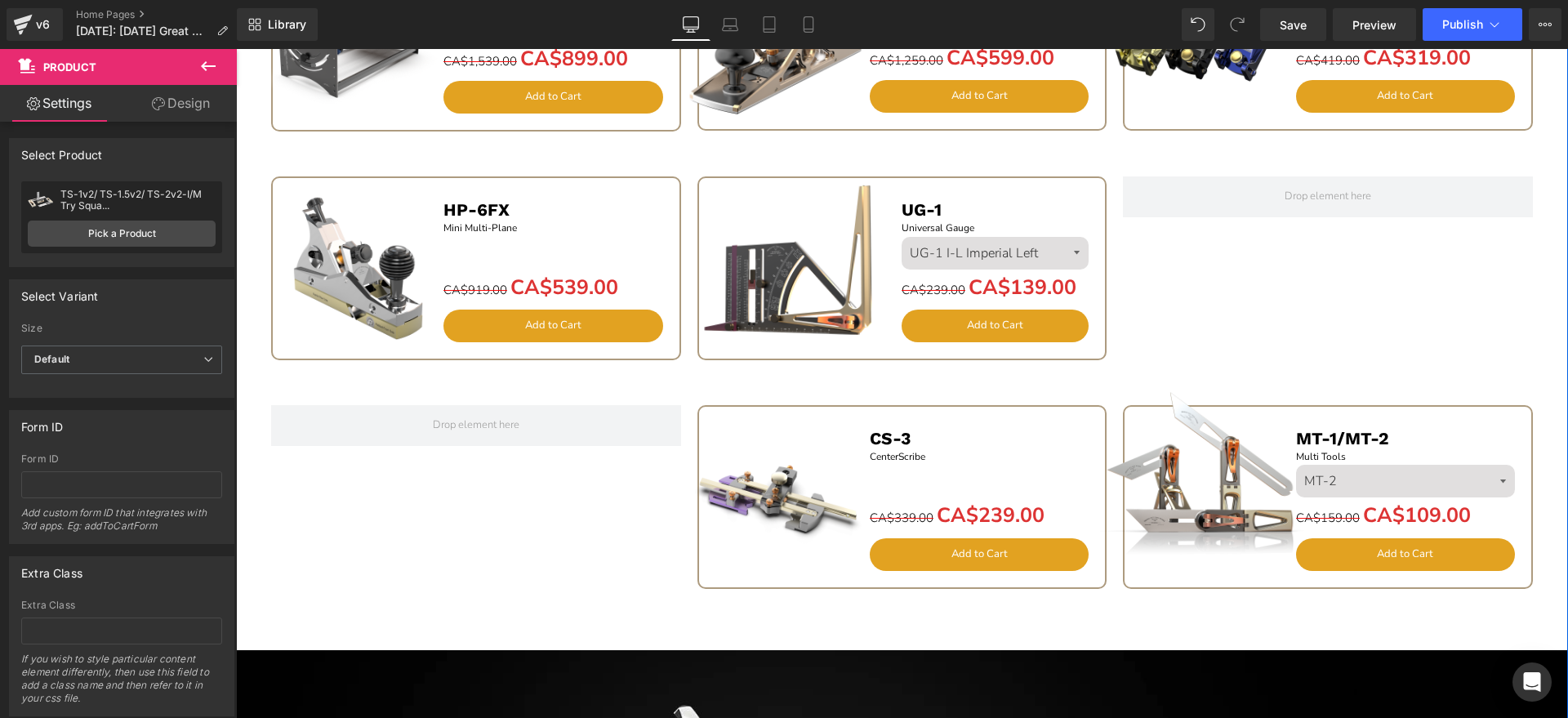
scroll to position [1933, 0]
click at [1275, 426] on div "Sale Off (P) Image MT-1/MT-2 Text Block Multi Tools Text Block MT-2 MT-1 (P) Va…" at bounding box center [1328, 496] width 410 height 184
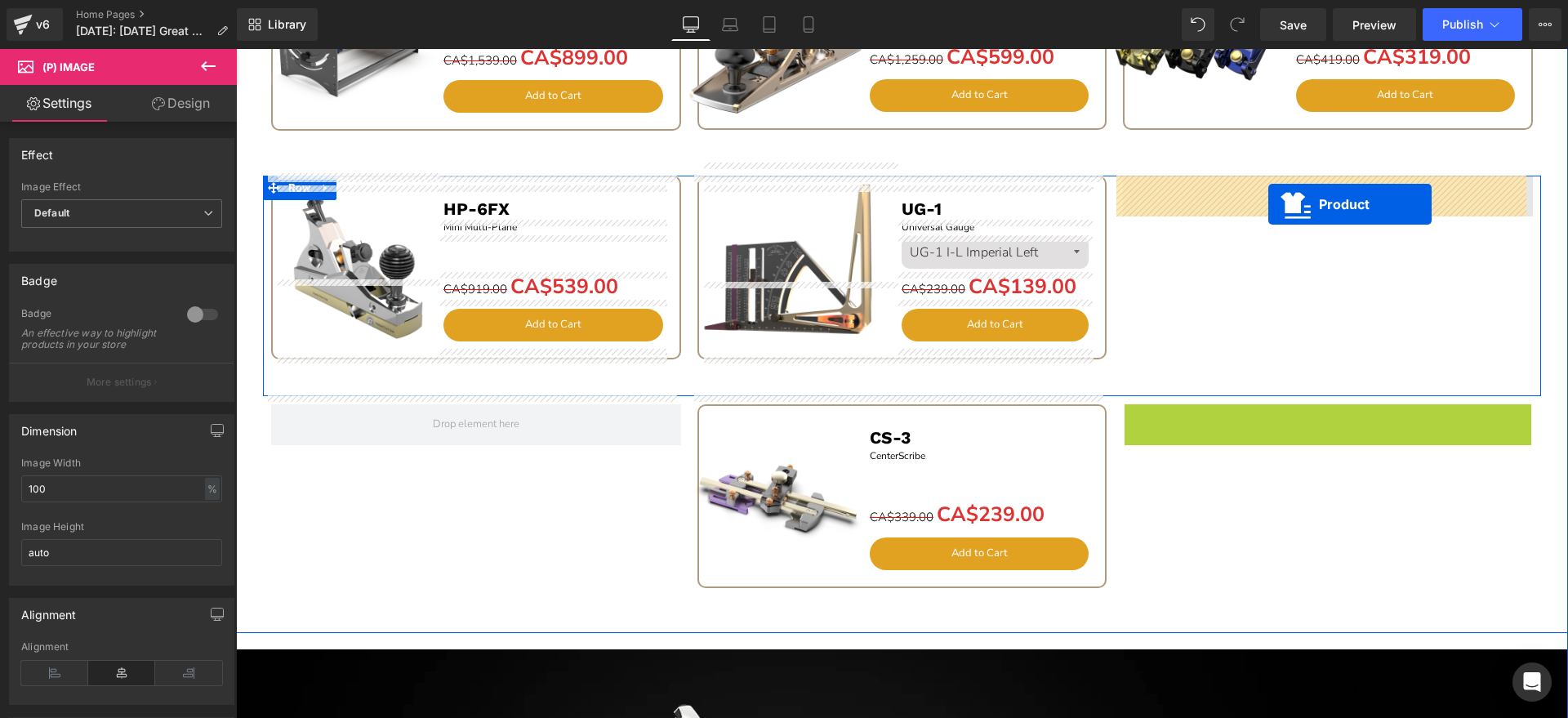
drag, startPoint x: 1249, startPoint y: 414, endPoint x: 1268, endPoint y: 202, distance: 212.8
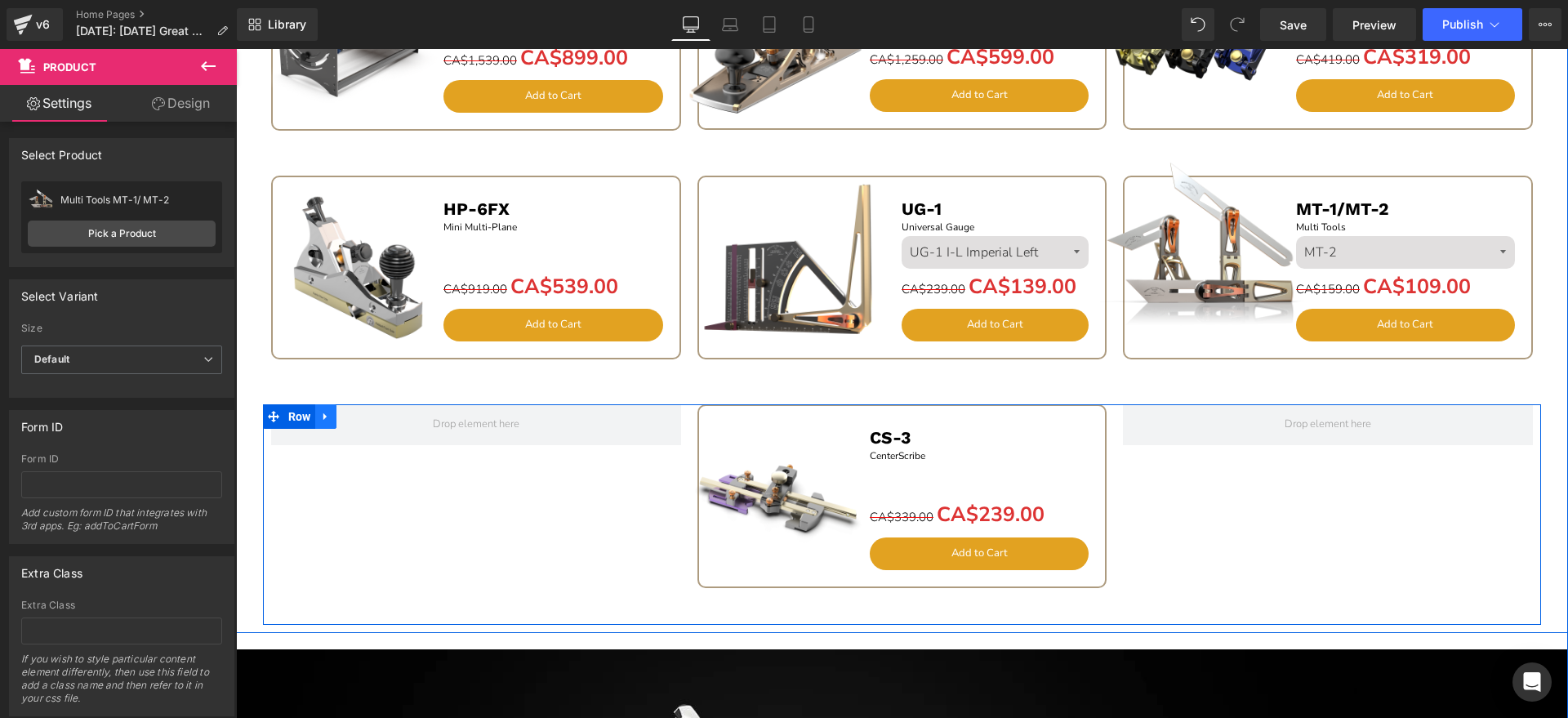
click at [320, 411] on icon at bounding box center [326, 416] width 12 height 12
click at [358, 412] on link at bounding box center [368, 416] width 21 height 25
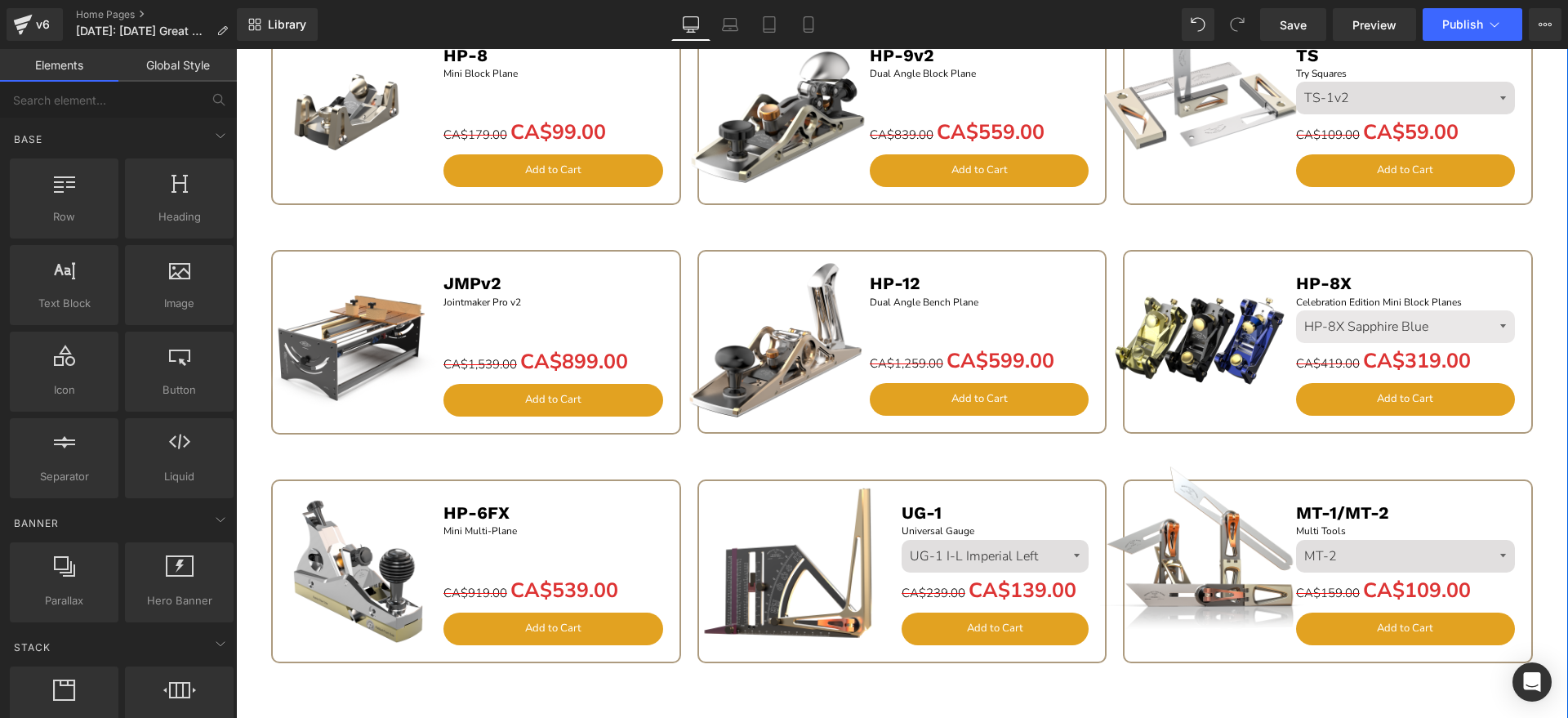
scroll to position [1627, 0]
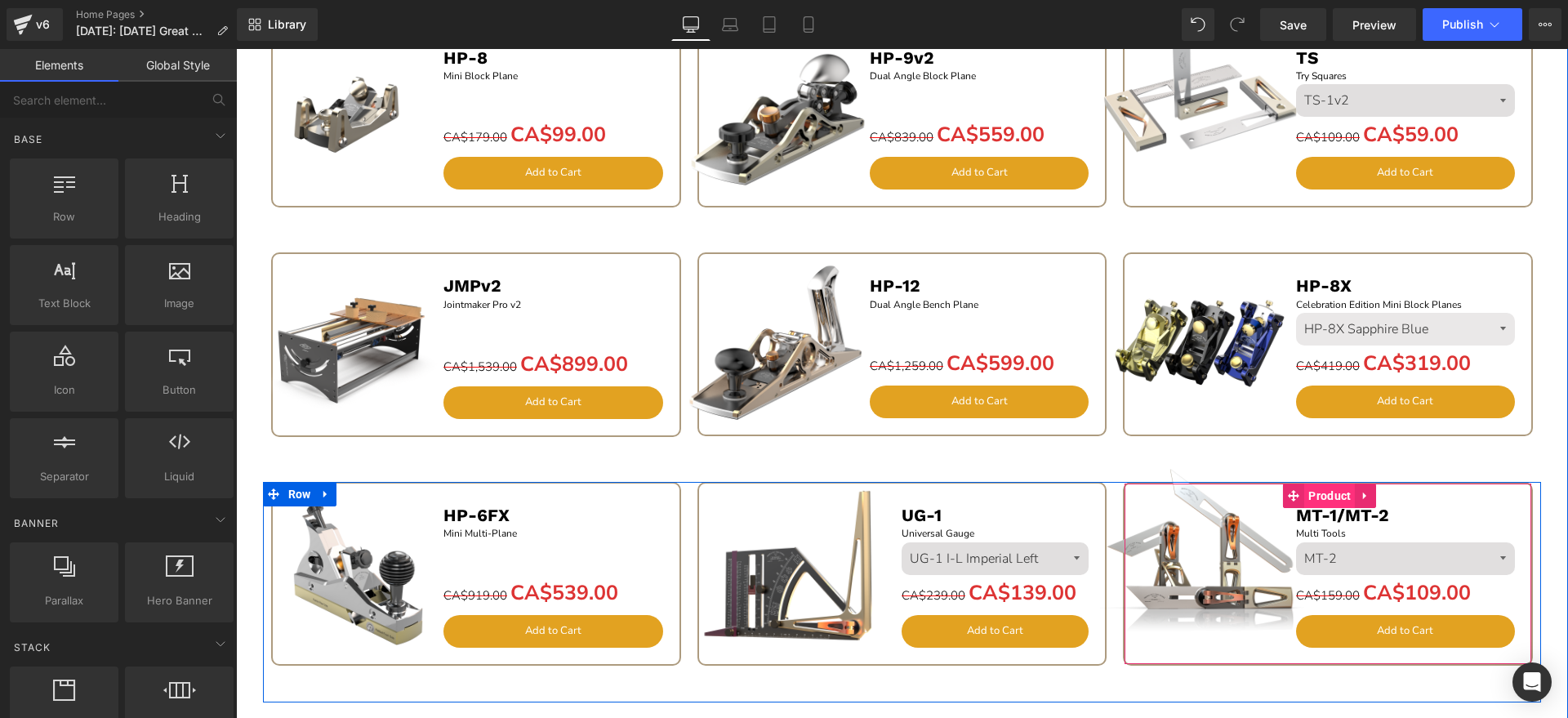
click at [1325, 502] on span "Product" at bounding box center [1330, 496] width 51 height 25
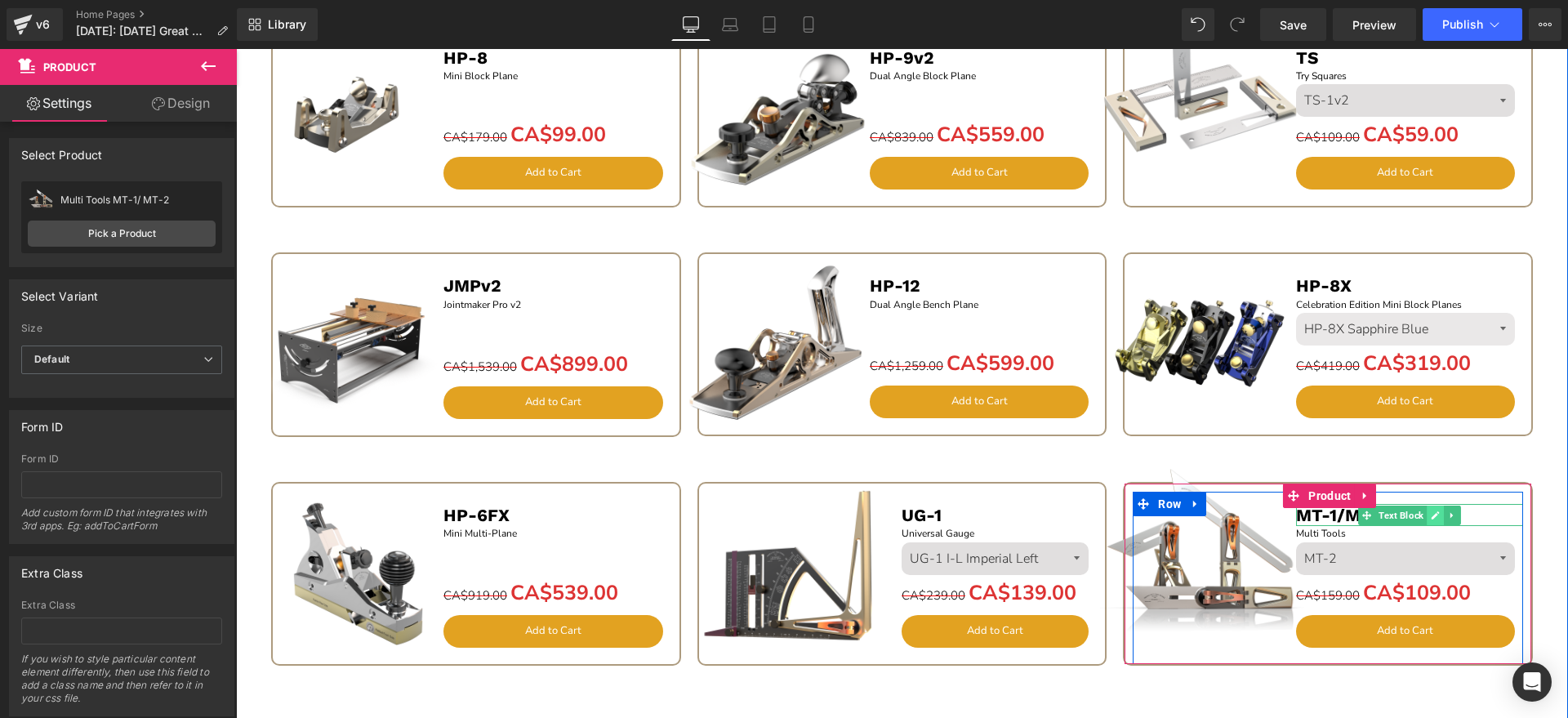
click at [1431, 515] on icon at bounding box center [1435, 516] width 9 height 10
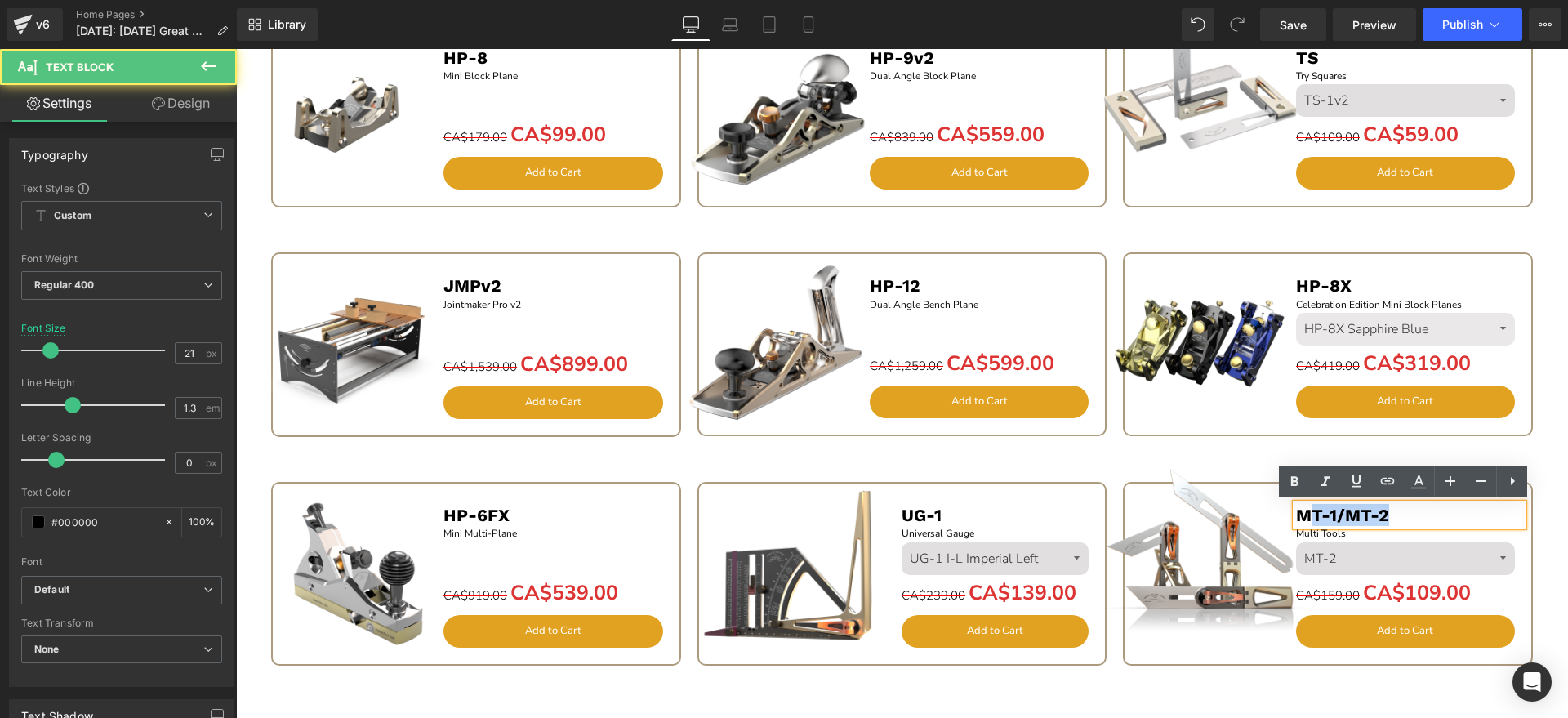
click at [1309, 513] on p "MT-1/MT-2" at bounding box center [1410, 515] width 228 height 22
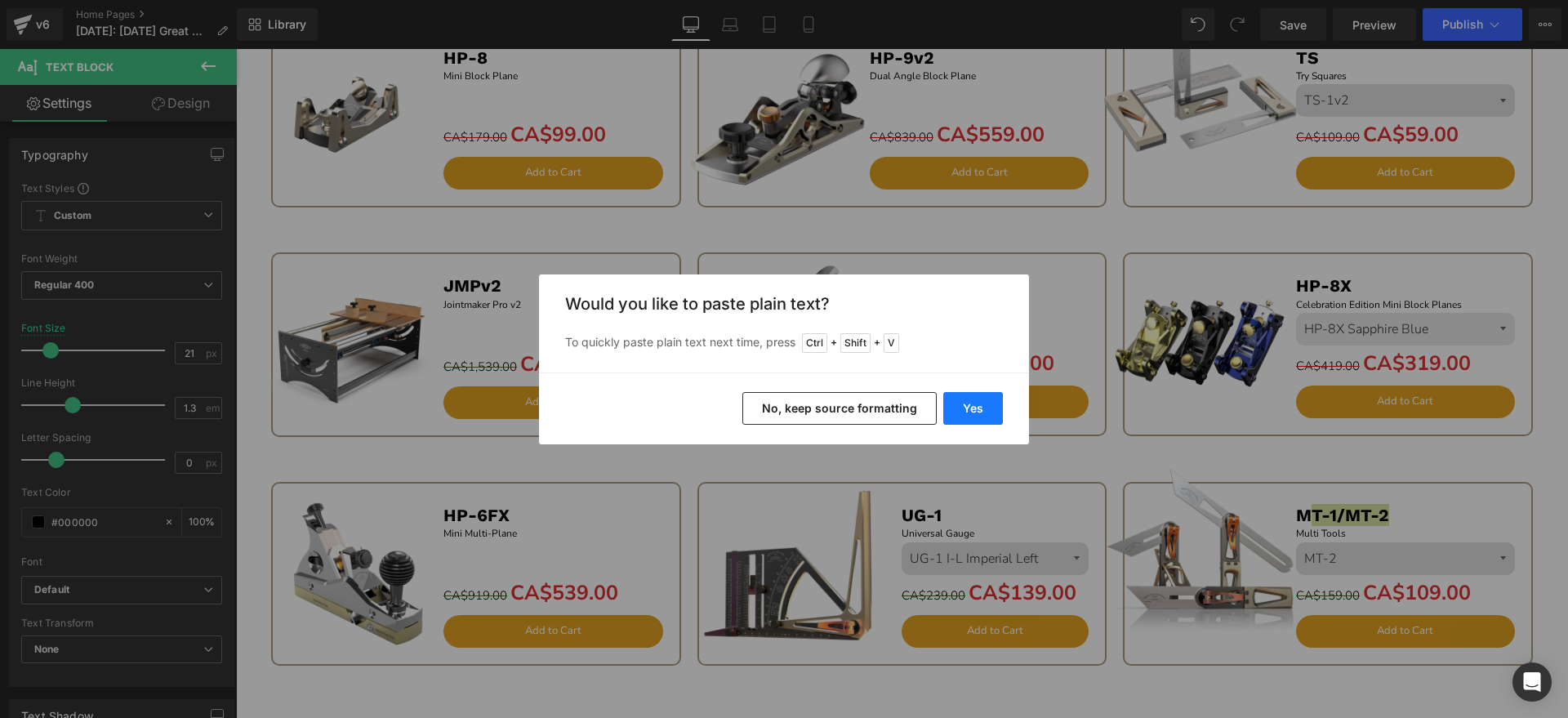
click at [968, 400] on button "Yes" at bounding box center [973, 408] width 60 height 33
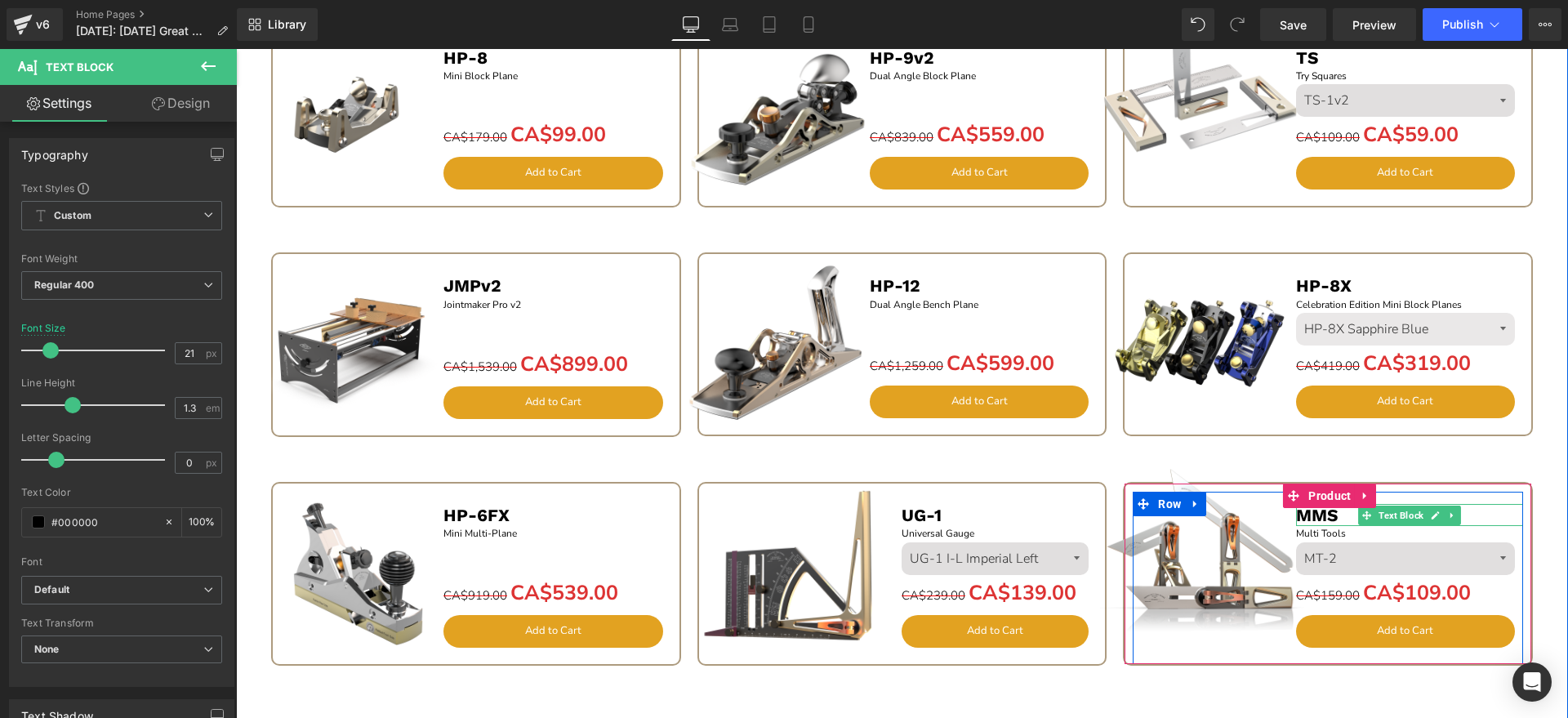
click at [1314, 518] on b "MMS" at bounding box center [1317, 515] width 42 height 20
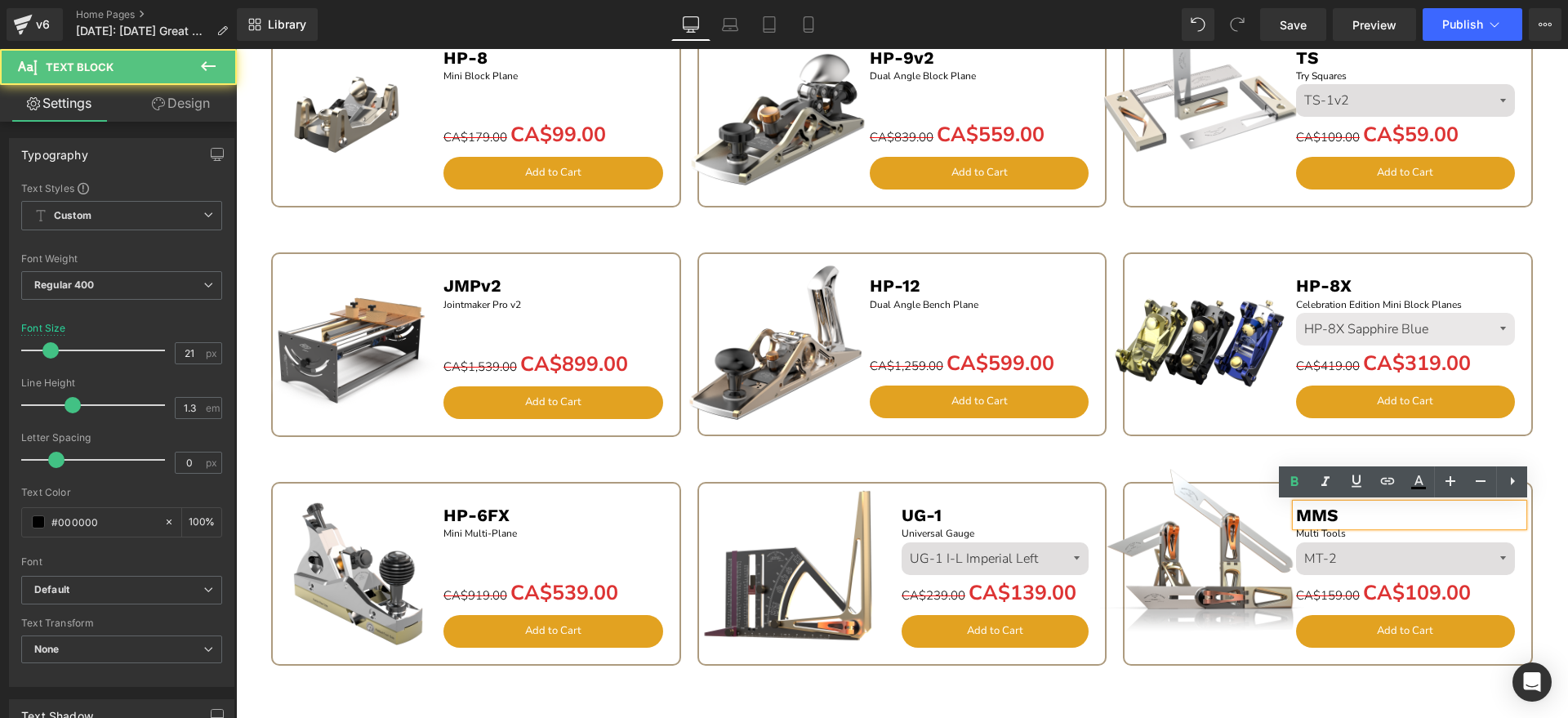
click at [1310, 518] on b "MMS" at bounding box center [1317, 515] width 42 height 20
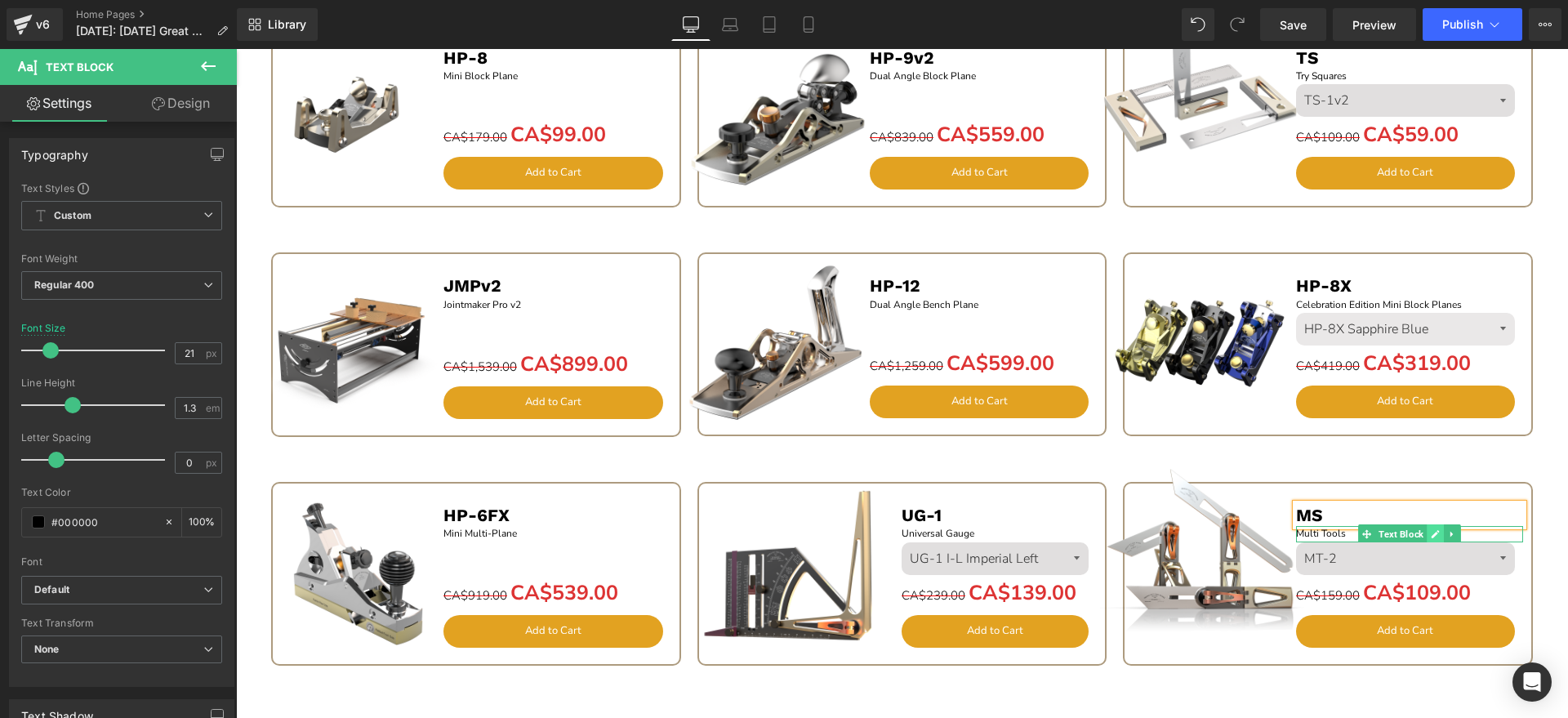
click at [1431, 534] on icon at bounding box center [1435, 534] width 9 height 10
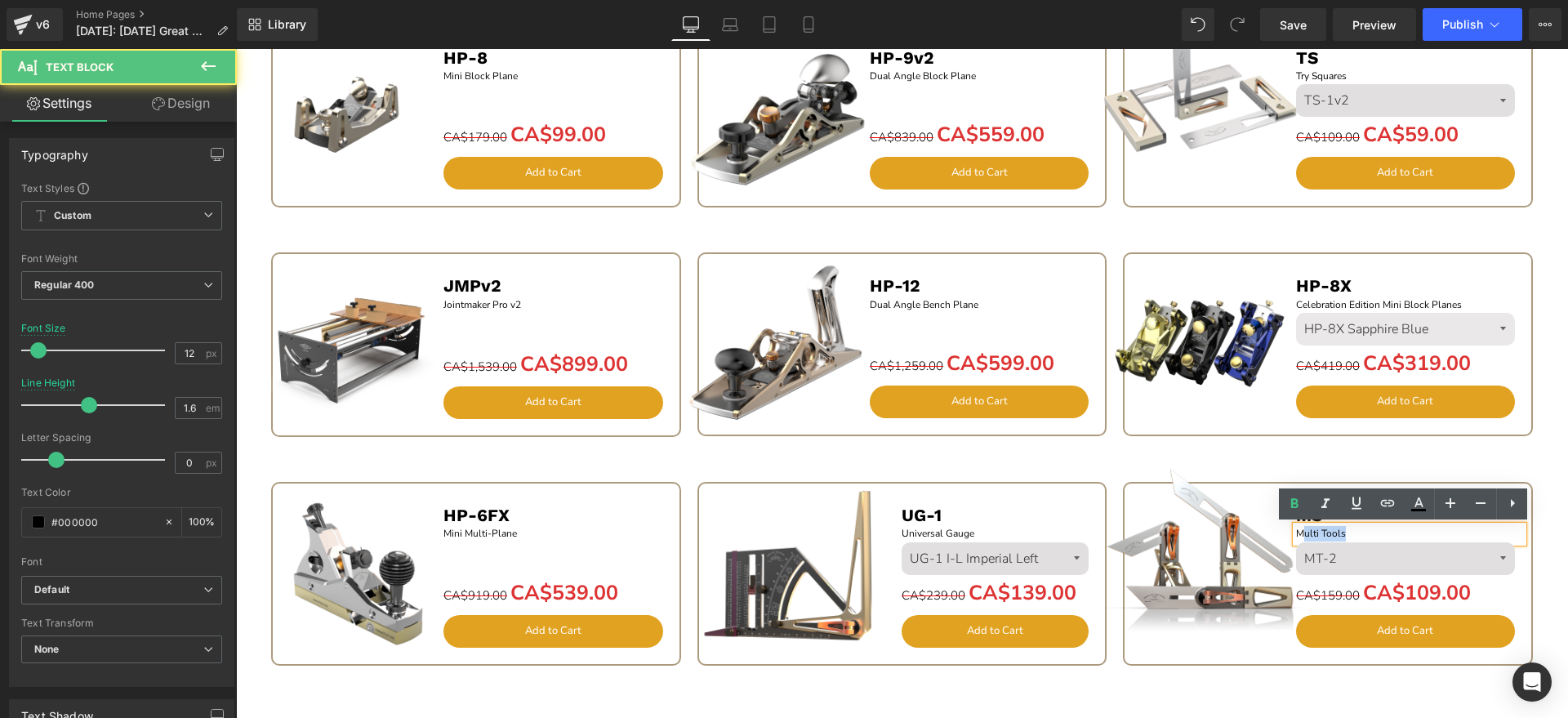
drag, startPoint x: 1366, startPoint y: 534, endPoint x: 1298, endPoint y: 534, distance: 68.0
click at [1298, 534] on p "Multi Tools" at bounding box center [1410, 534] width 228 height 15
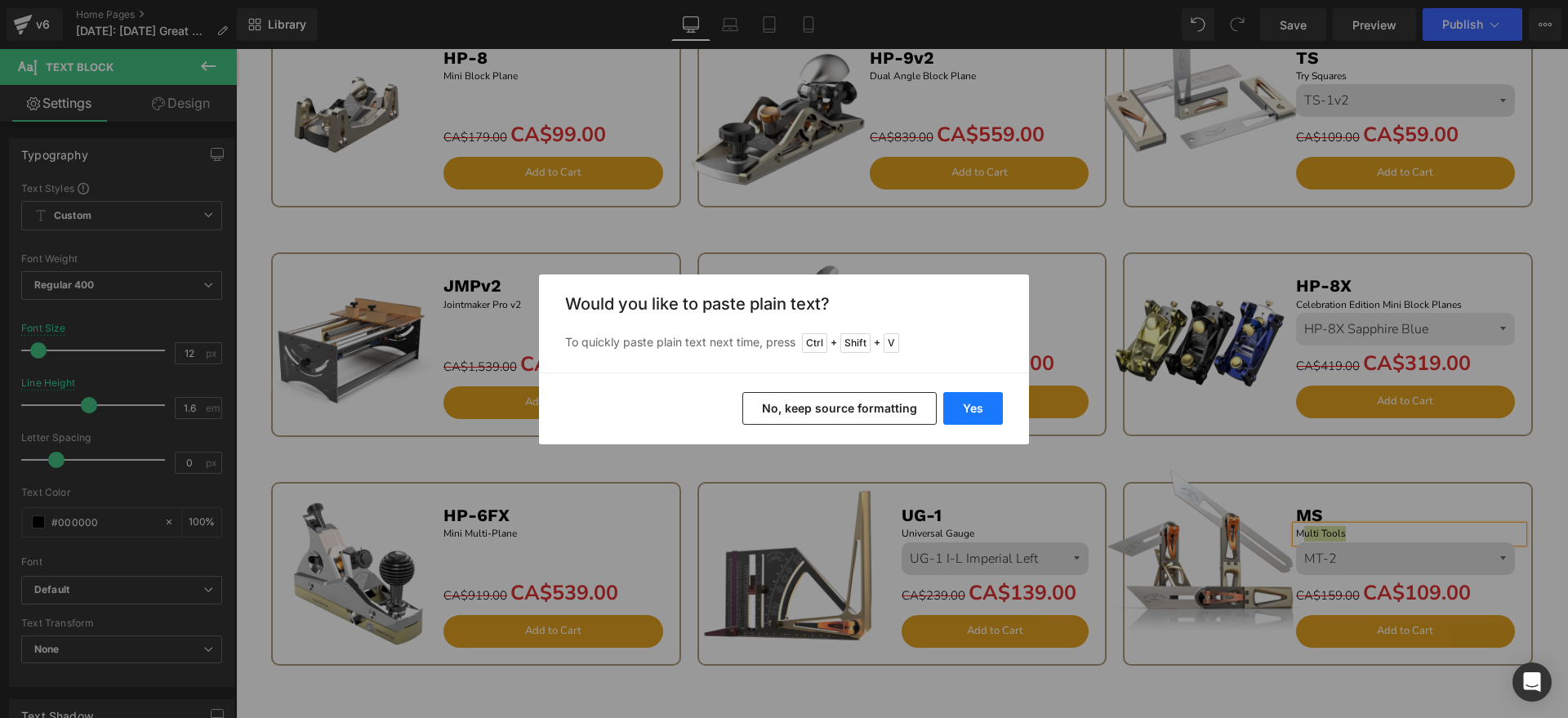
click at [965, 397] on button "Yes" at bounding box center [973, 408] width 60 height 33
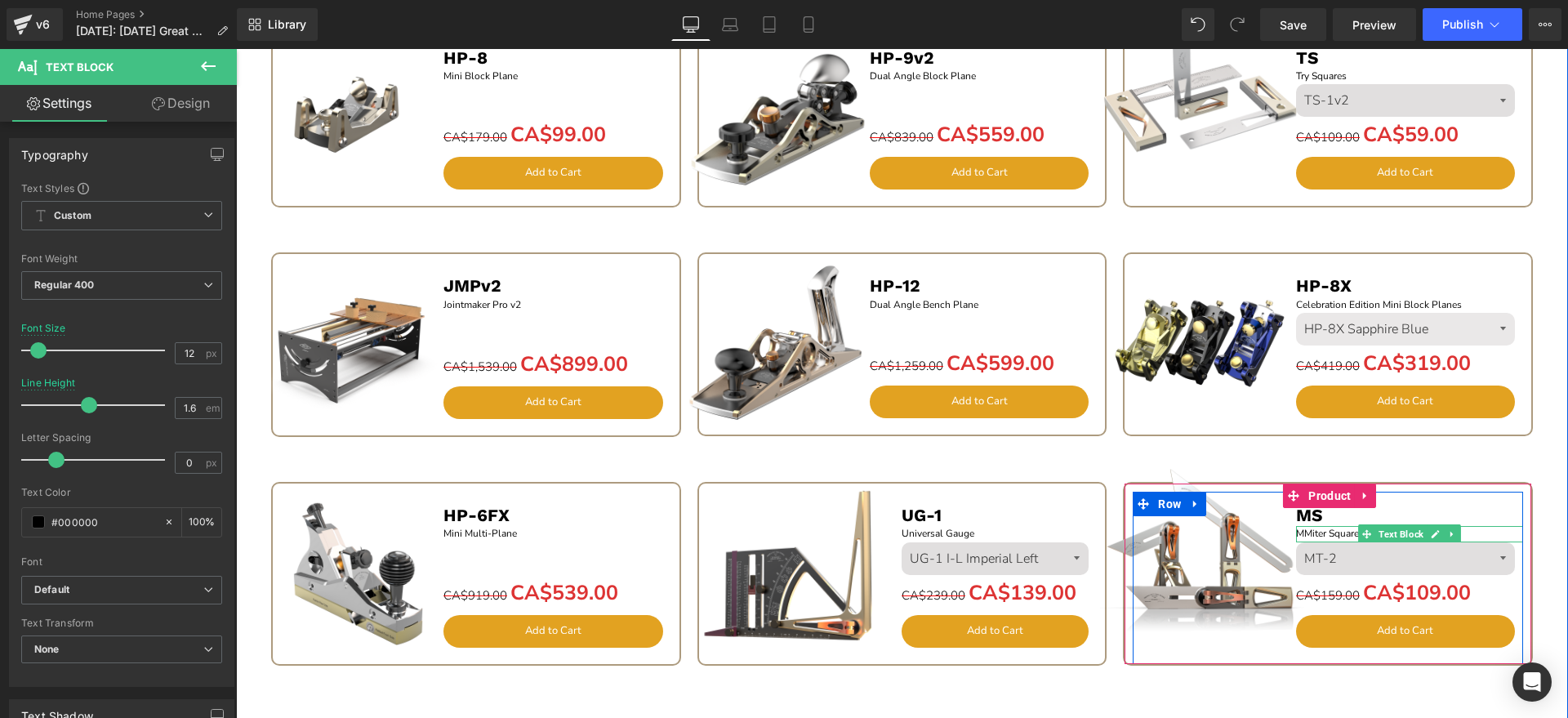
click at [1299, 531] on p "MMiter Squares" at bounding box center [1410, 534] width 228 height 15
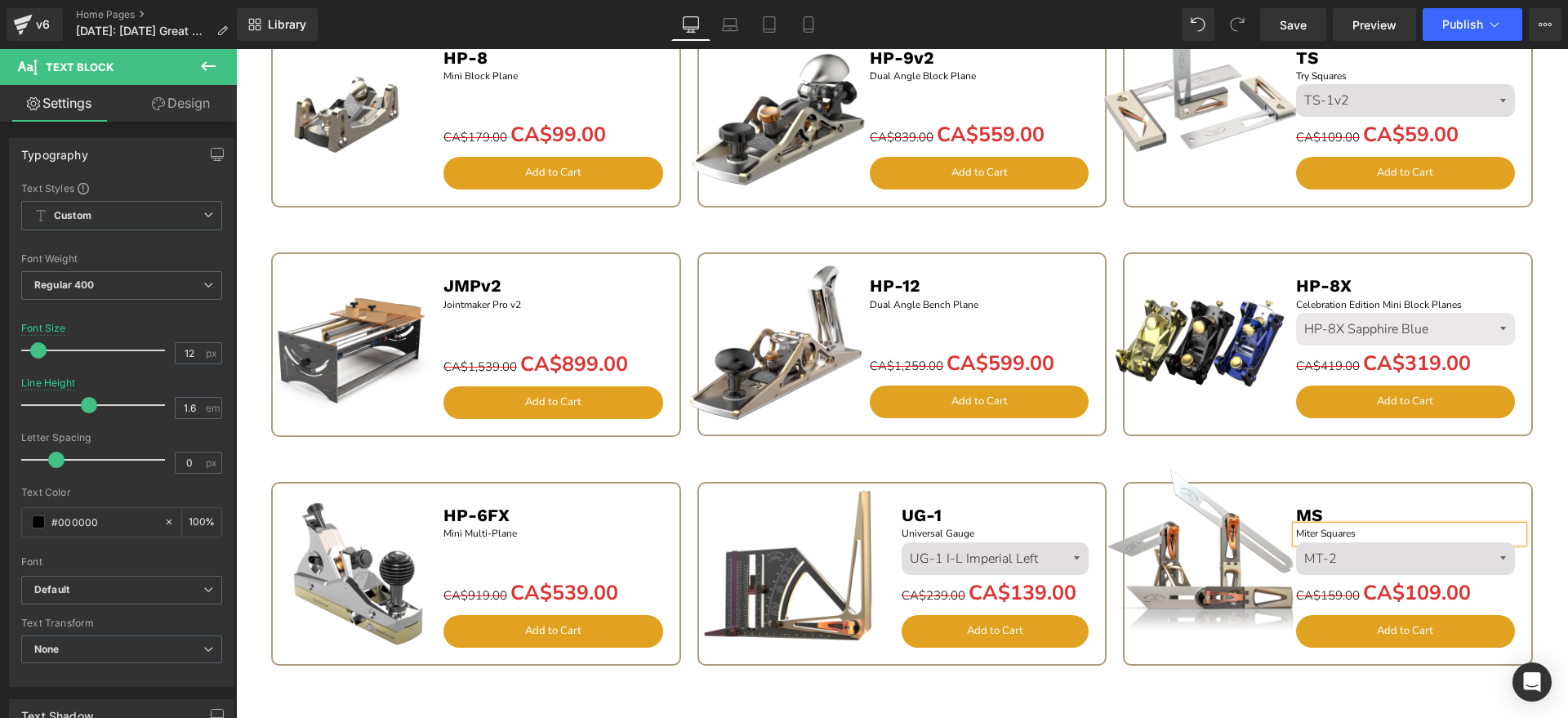
click at [1241, 595] on img at bounding box center [1202, 553] width 204 height 204
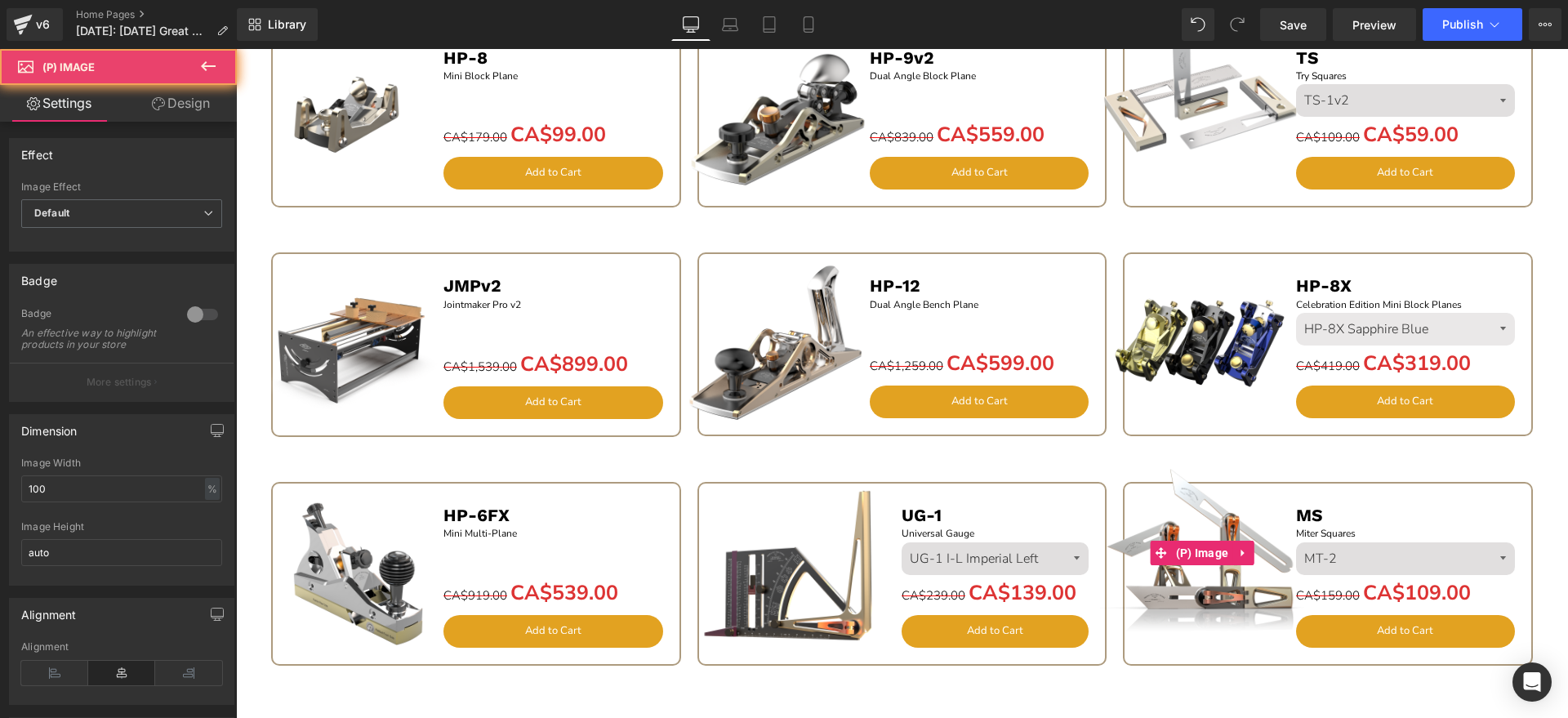
click at [1207, 505] on img at bounding box center [1202, 553] width 204 height 204
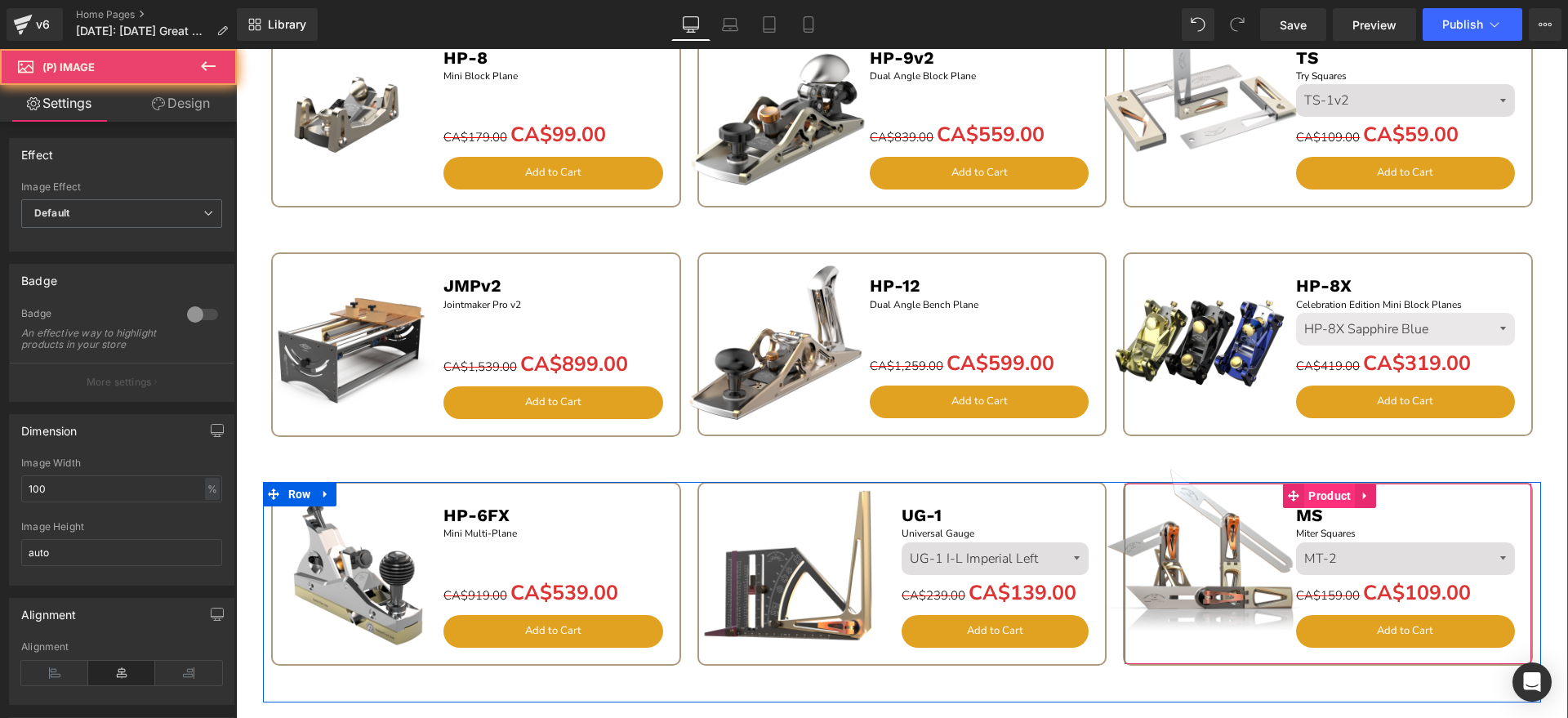
click at [1327, 496] on span "Product" at bounding box center [1330, 496] width 51 height 25
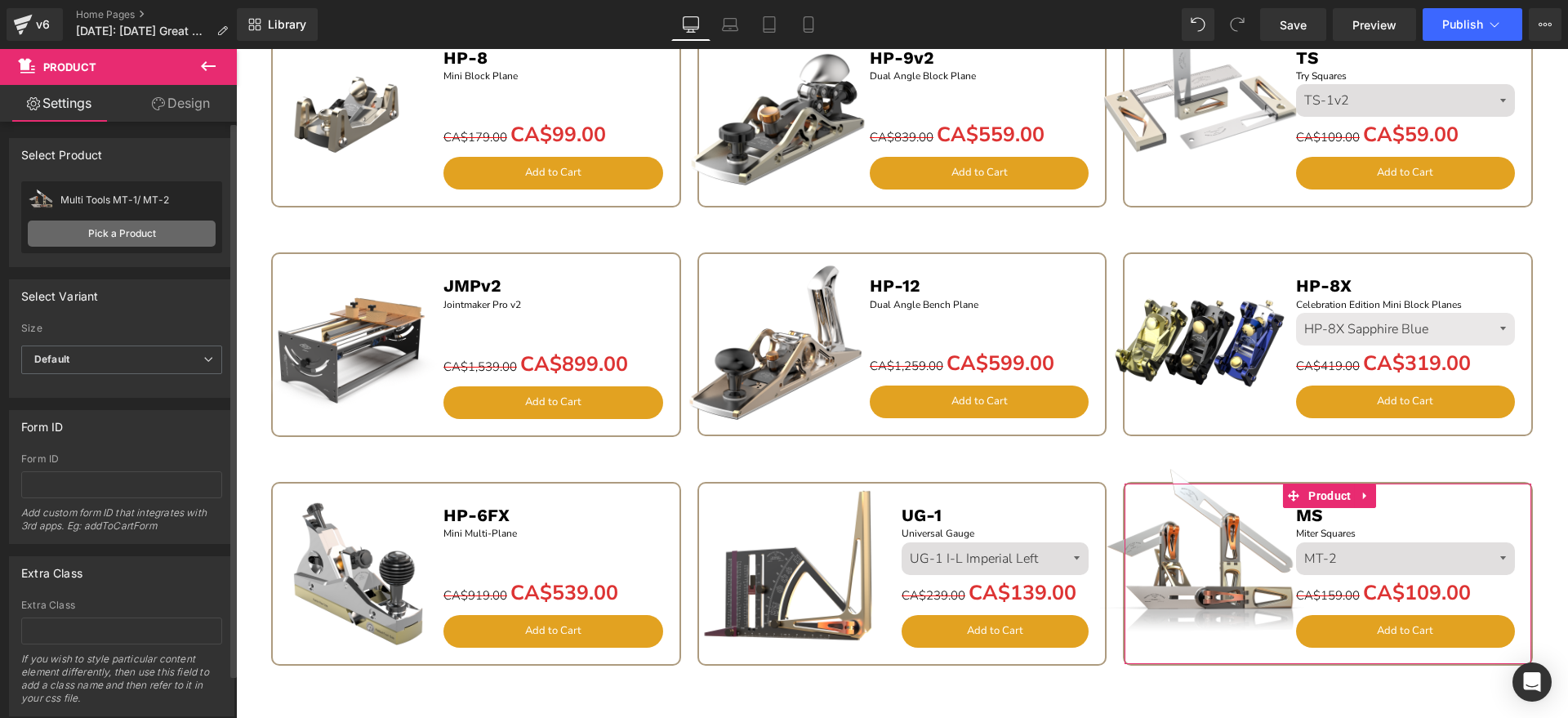
click at [134, 238] on link "Pick a Product" at bounding box center [122, 233] width 188 height 26
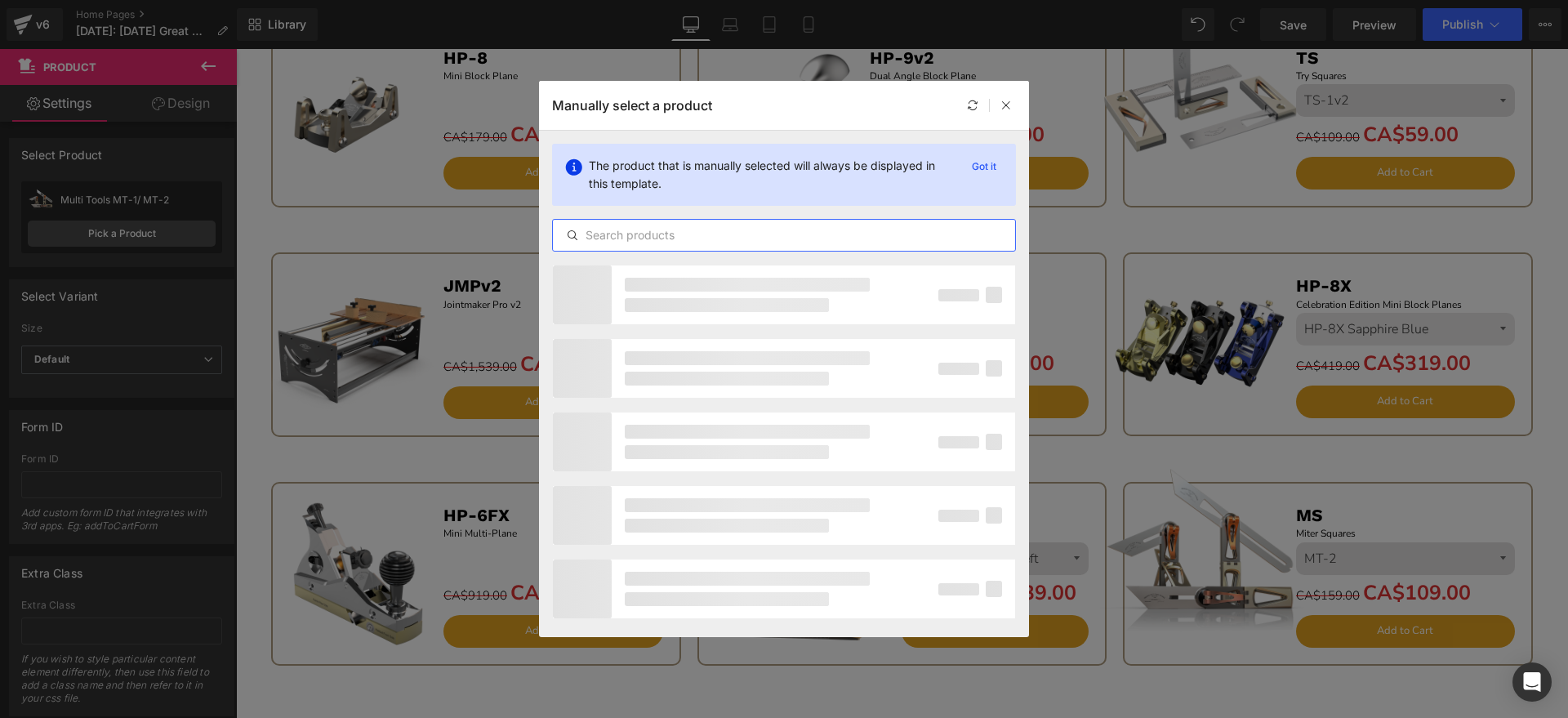
click at [624, 233] on input "text" at bounding box center [784, 235] width 462 height 19
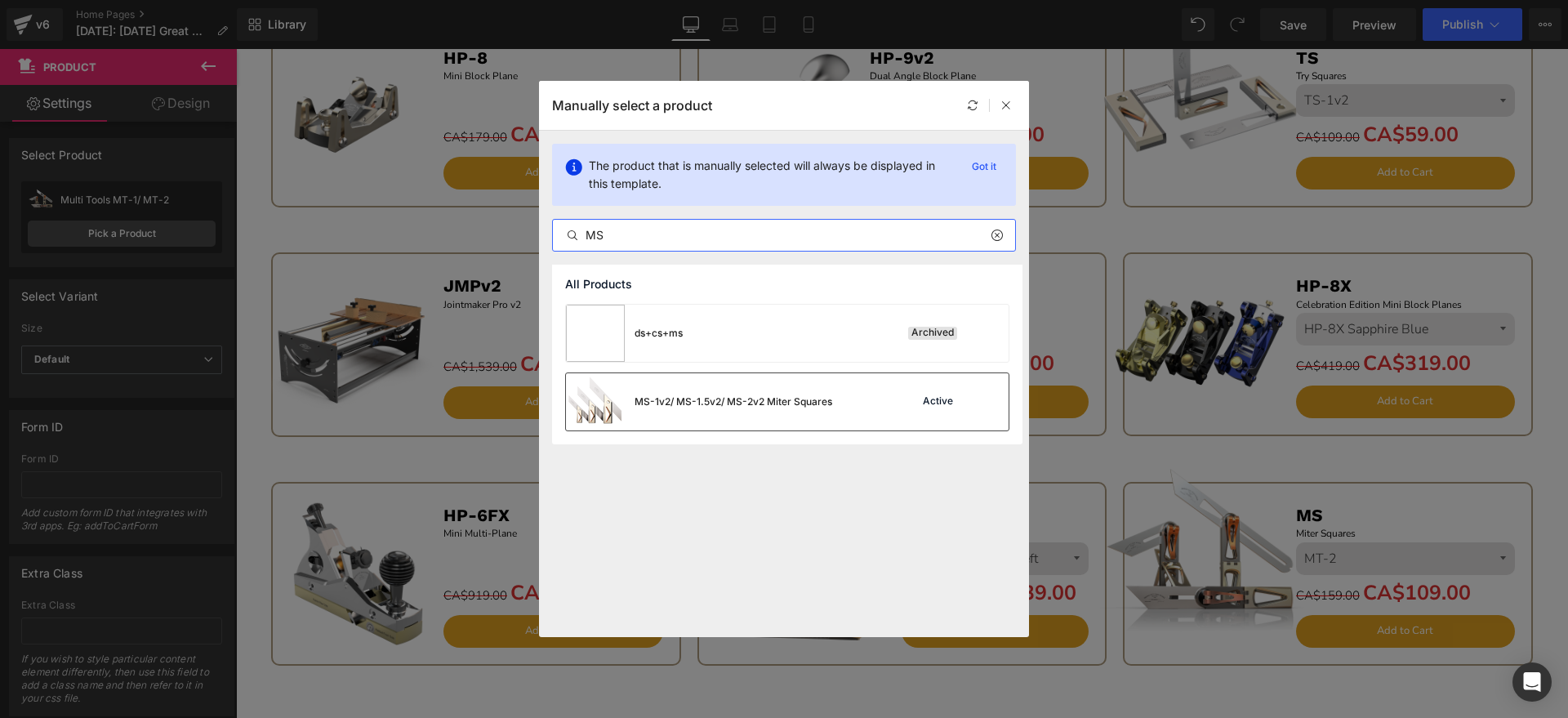
type input "MS"
click at [701, 413] on div "MS-1v2/ MS-1.5v2/ MS-2v2 Miter Squares" at bounding box center [699, 403] width 266 height 58
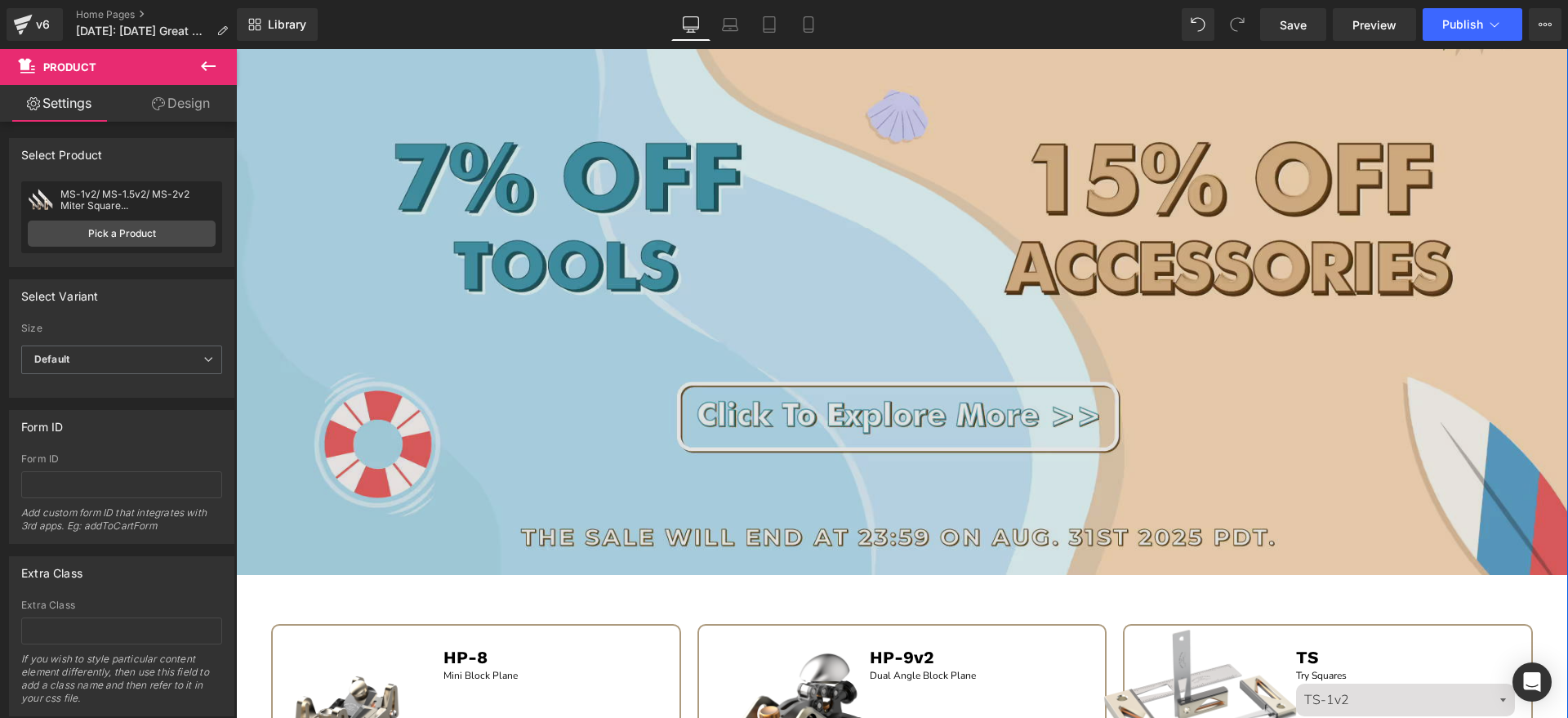
scroll to position [1014, 0]
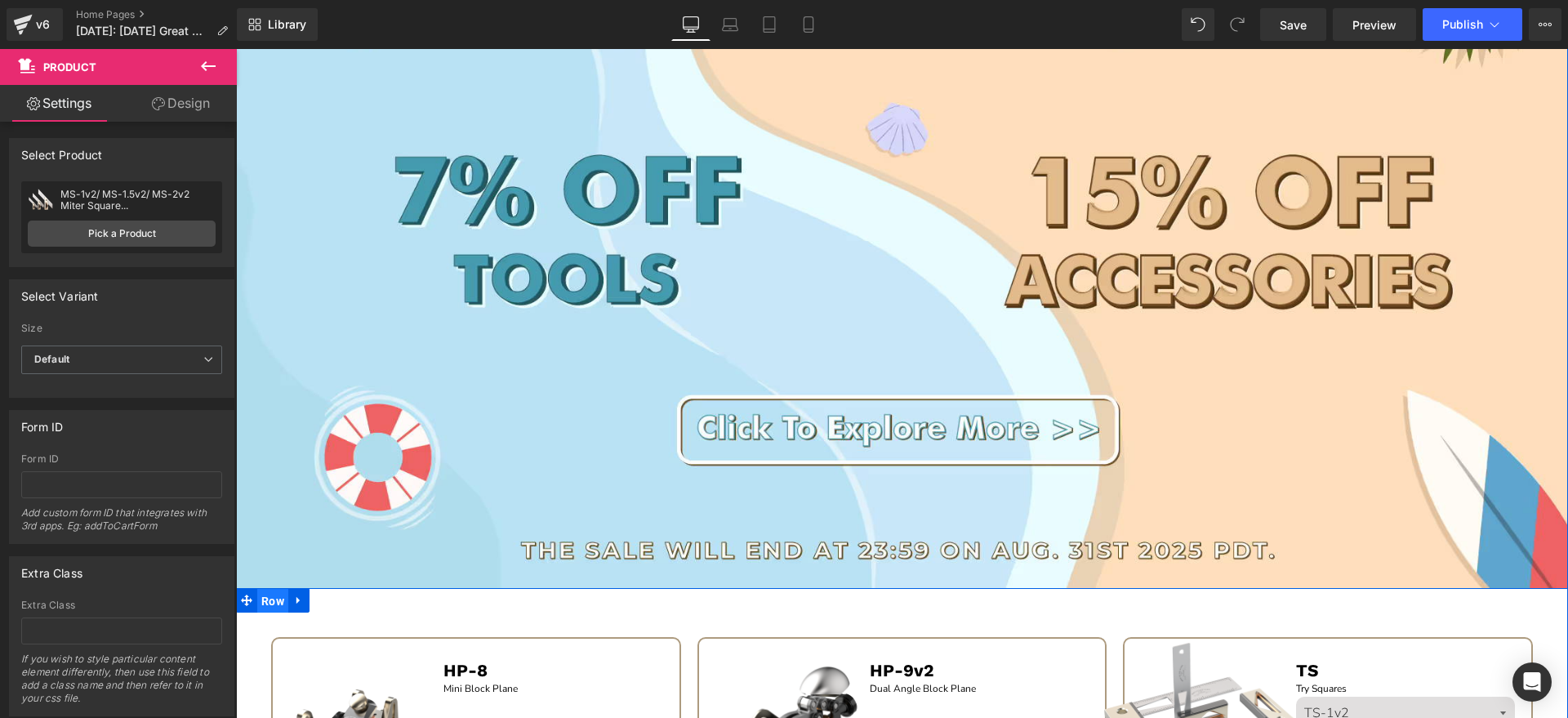
click at [277, 606] on span "Row" at bounding box center [272, 601] width 31 height 25
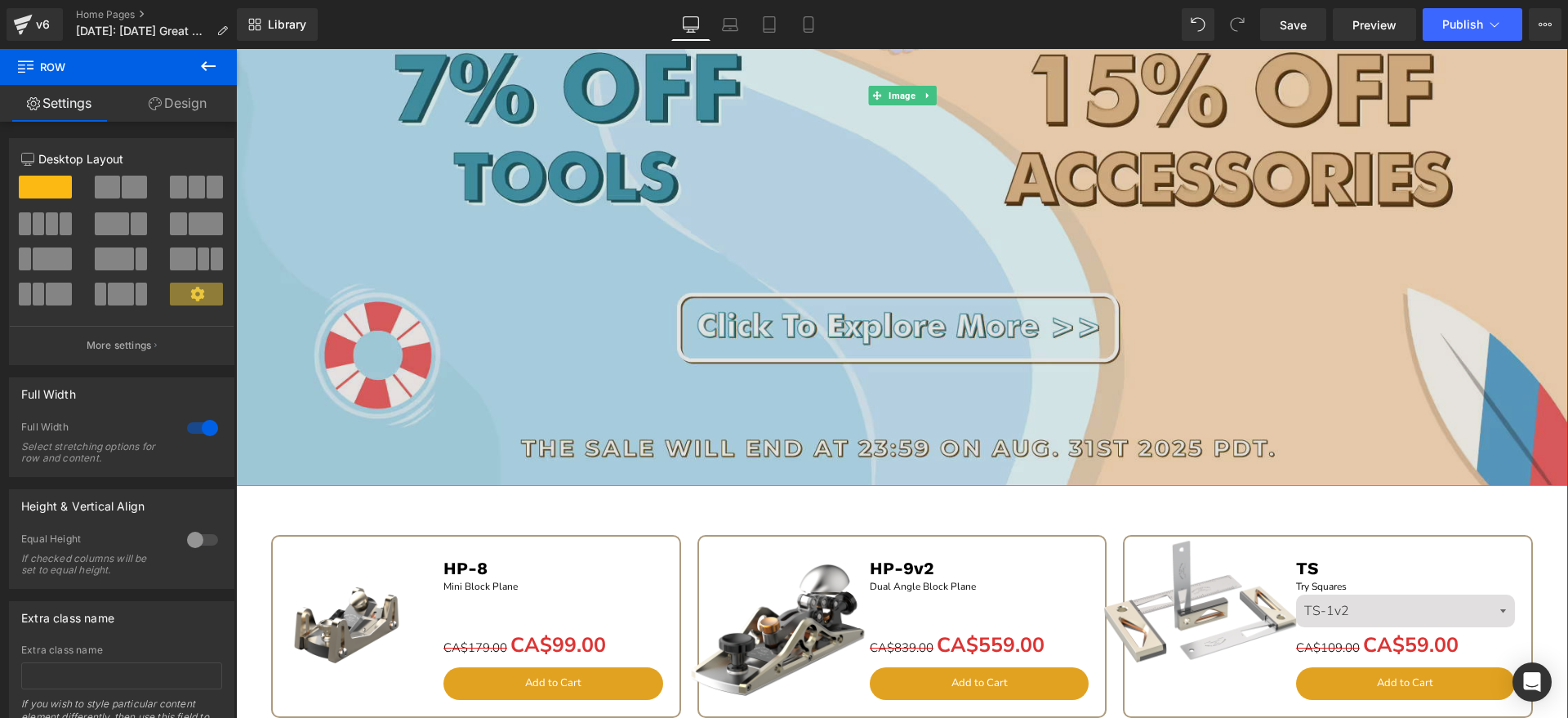
scroll to position [1627, 0]
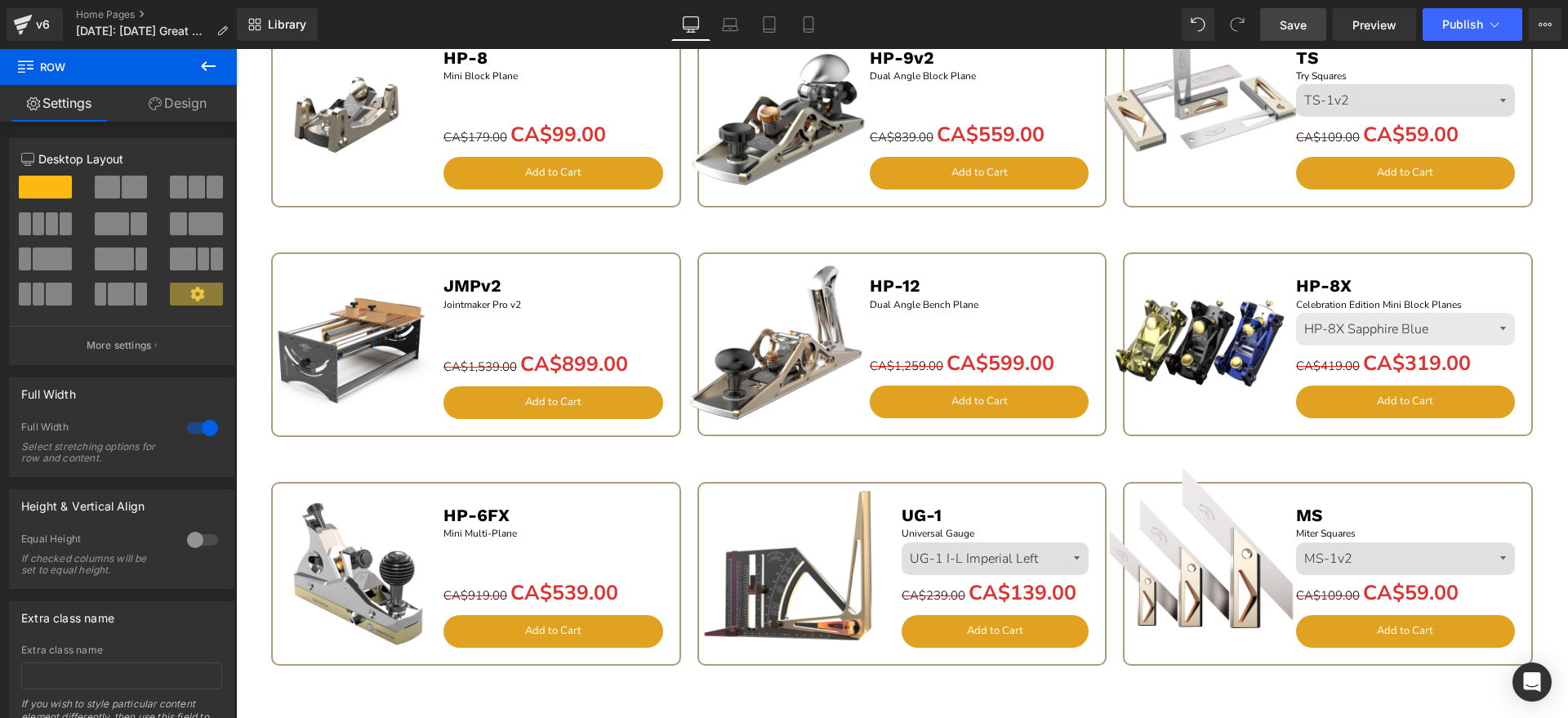
click at [1300, 27] on span "Save" at bounding box center [1293, 25] width 27 height 17
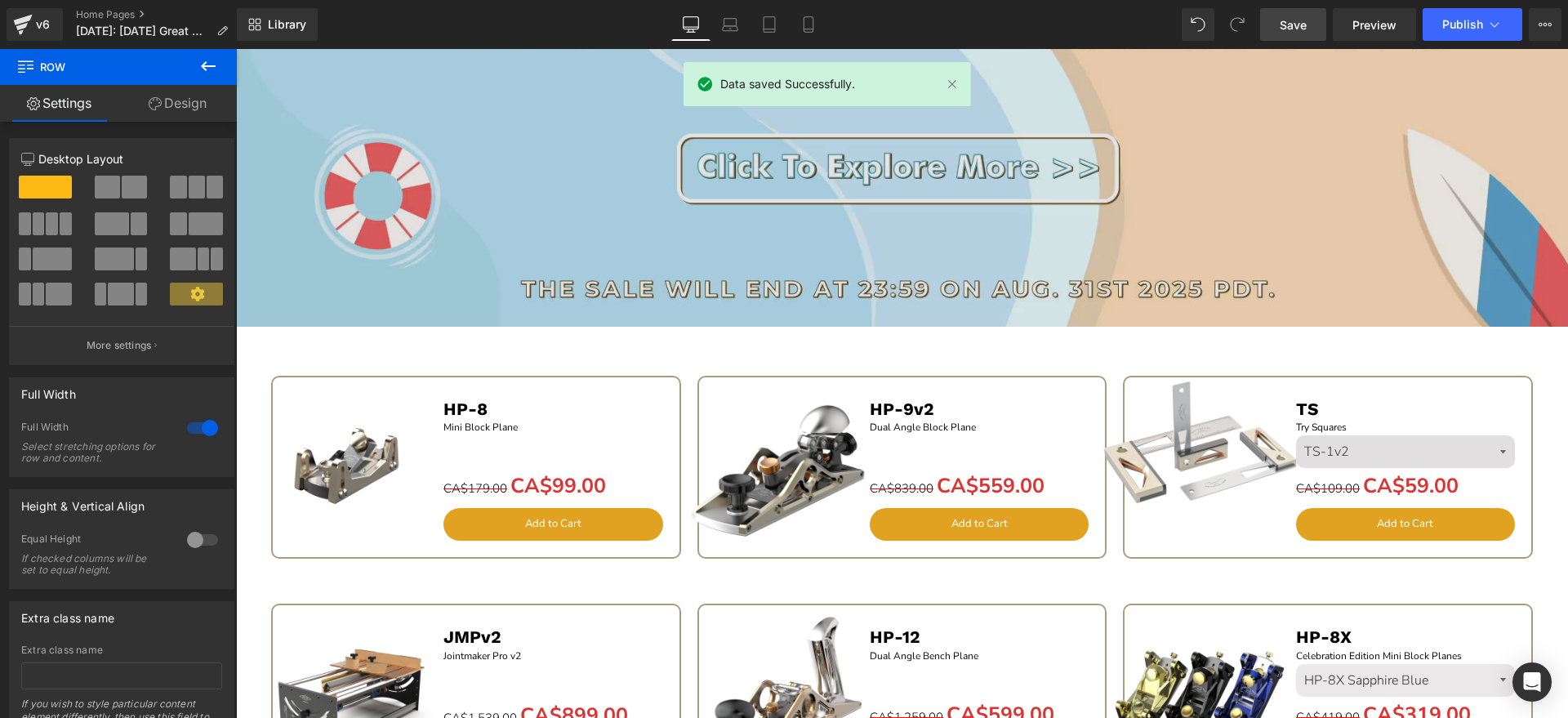
scroll to position [1225, 0]
